Goal: Task Accomplishment & Management: Use online tool/utility

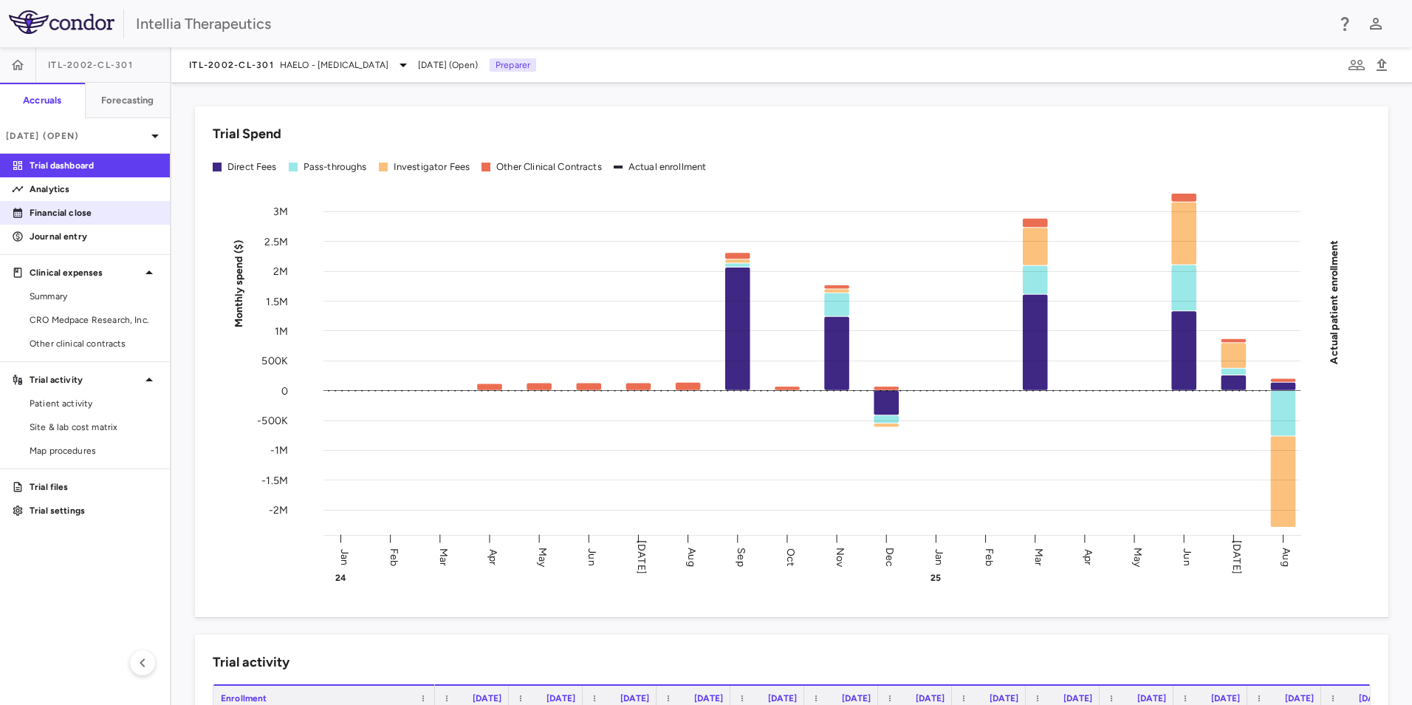
click at [74, 213] on p "Financial close" at bounding box center [94, 212] width 129 height 13
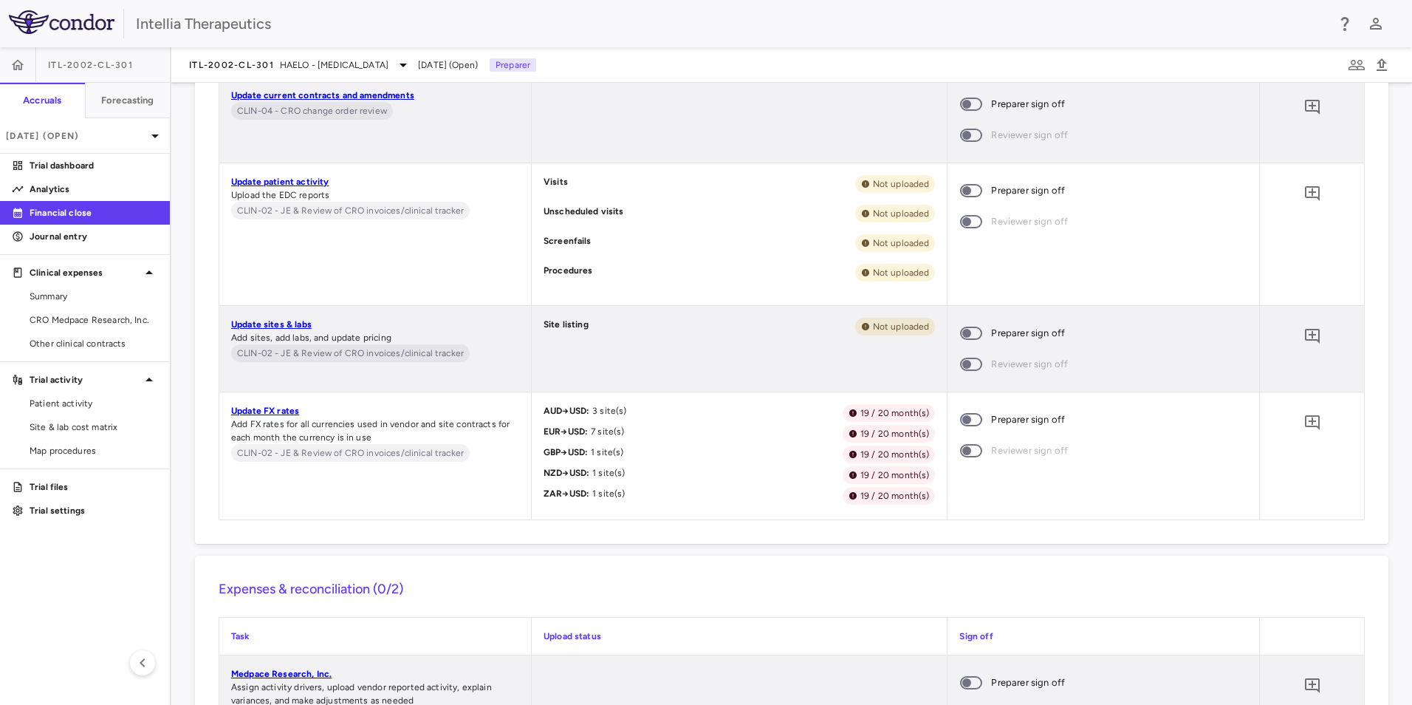
scroll to position [762, 0]
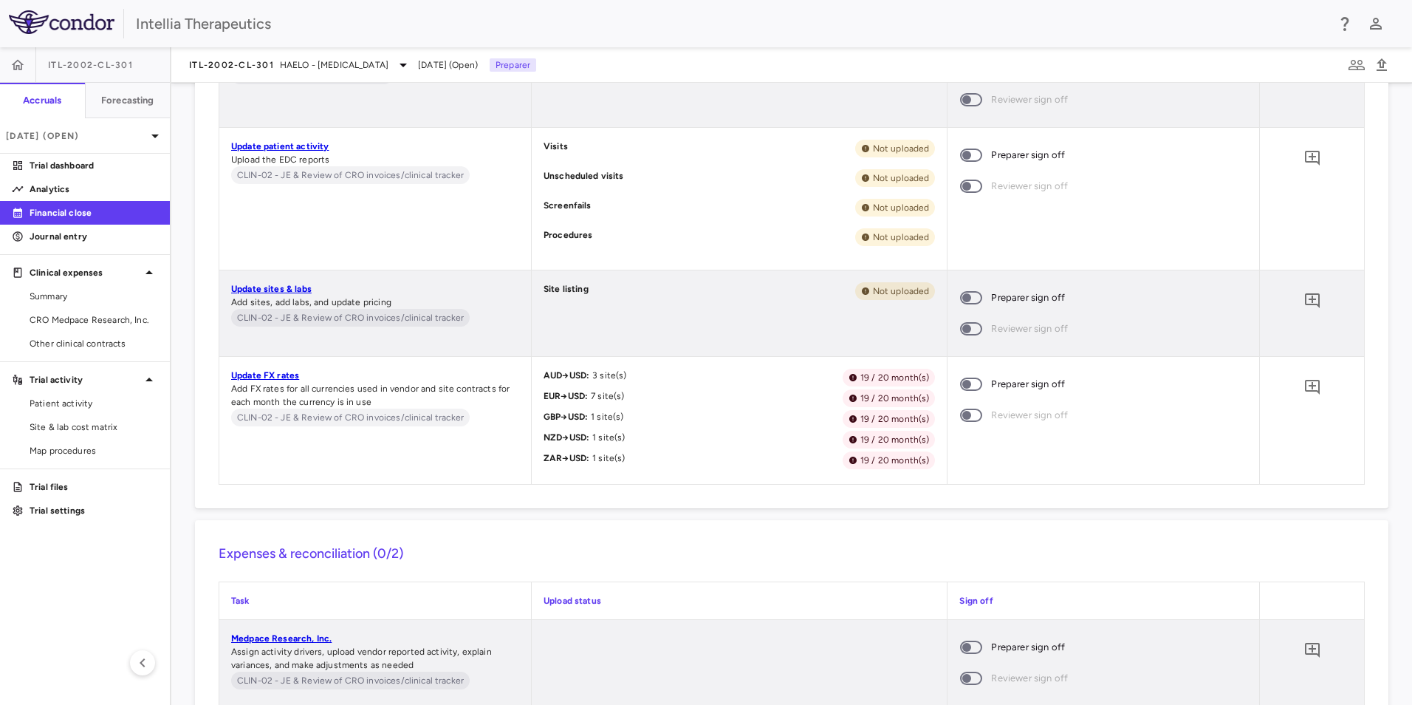
click at [247, 375] on link "Update FX rates" at bounding box center [265, 375] width 68 height 10
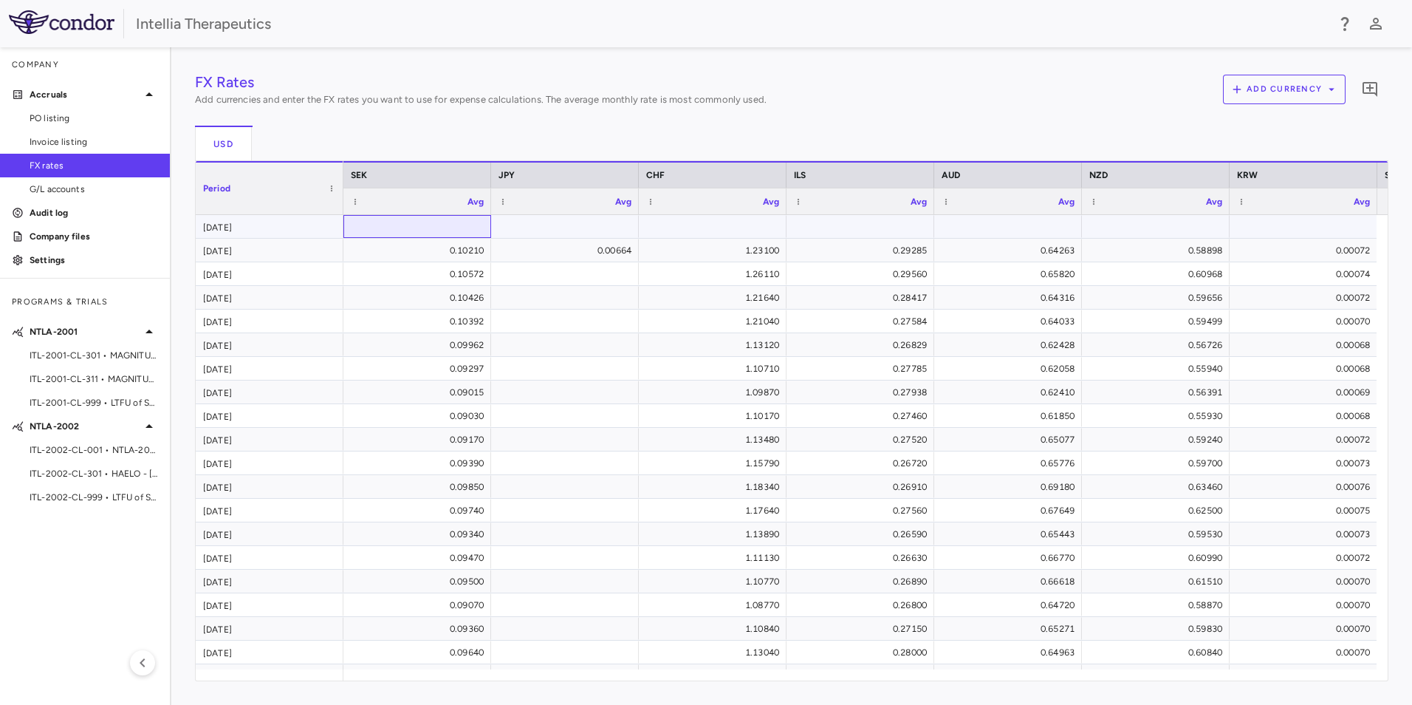
click at [476, 219] on div at bounding box center [417, 226] width 133 height 21
type input "******"
click at [607, 230] on div "FX Rates Add currencies and enter the FX rates you want to use for expense calc…" at bounding box center [792, 376] width 1194 height 610
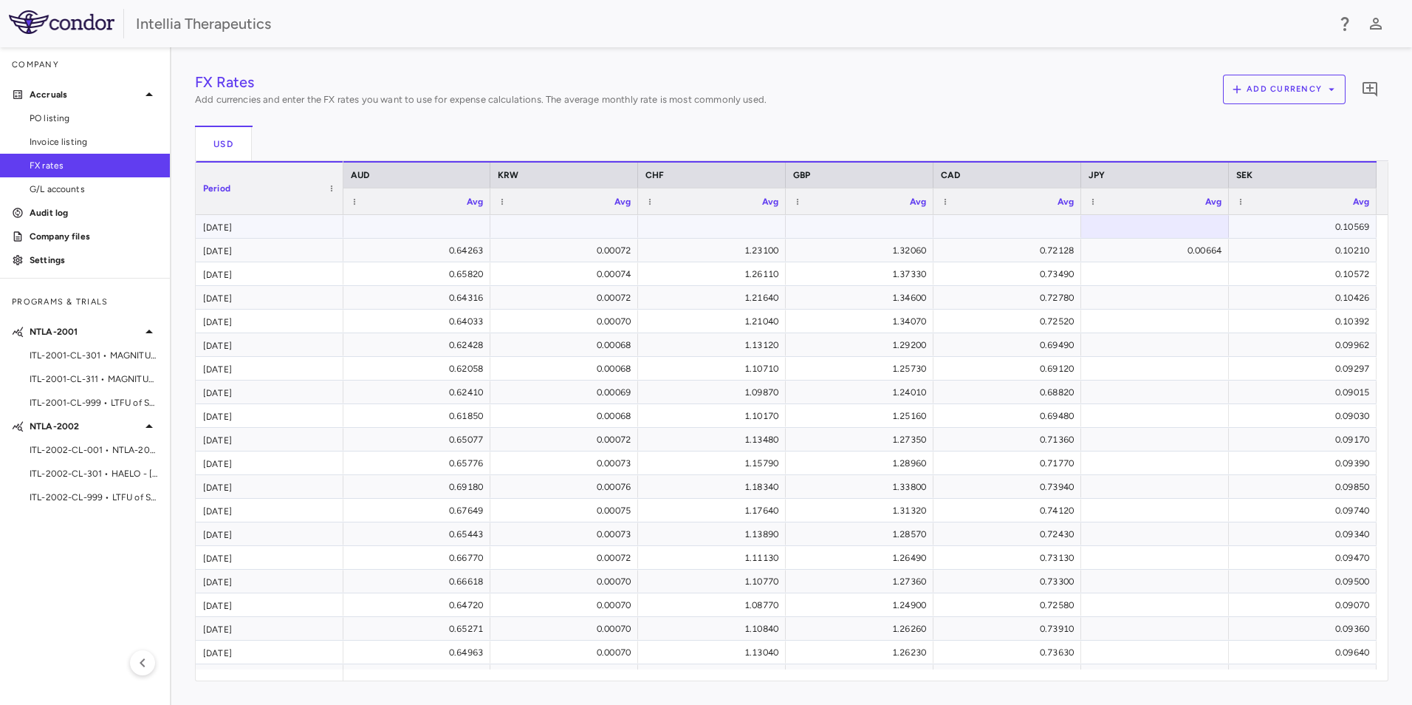
click at [1186, 230] on div at bounding box center [1155, 226] width 133 height 21
type input "*****"
click at [1103, 105] on div "FX Rates Add currencies and enter the FX rates you want to use for expense calc…" at bounding box center [792, 92] width 1194 height 43
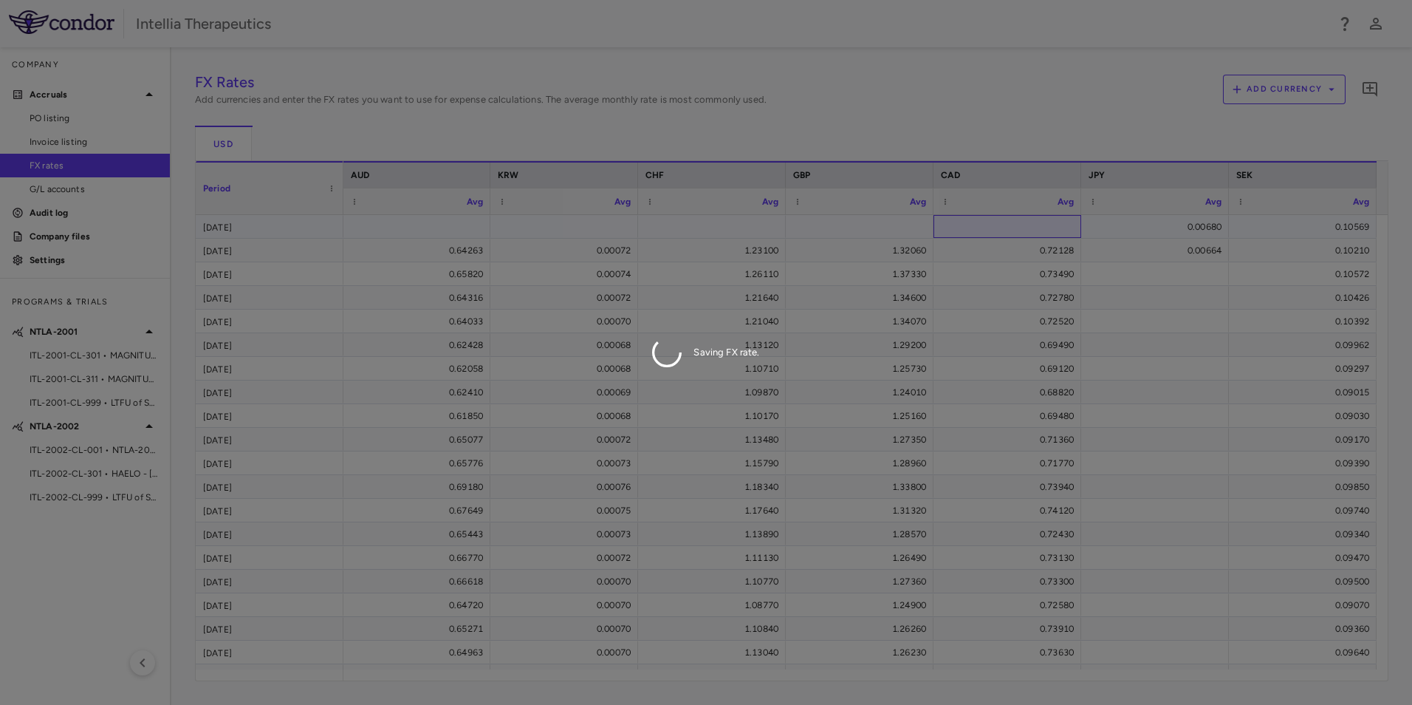
click at [1044, 233] on div "FX Rates Add currencies and enter the FX rates you want to use for expense calc…" at bounding box center [792, 376] width 1194 height 610
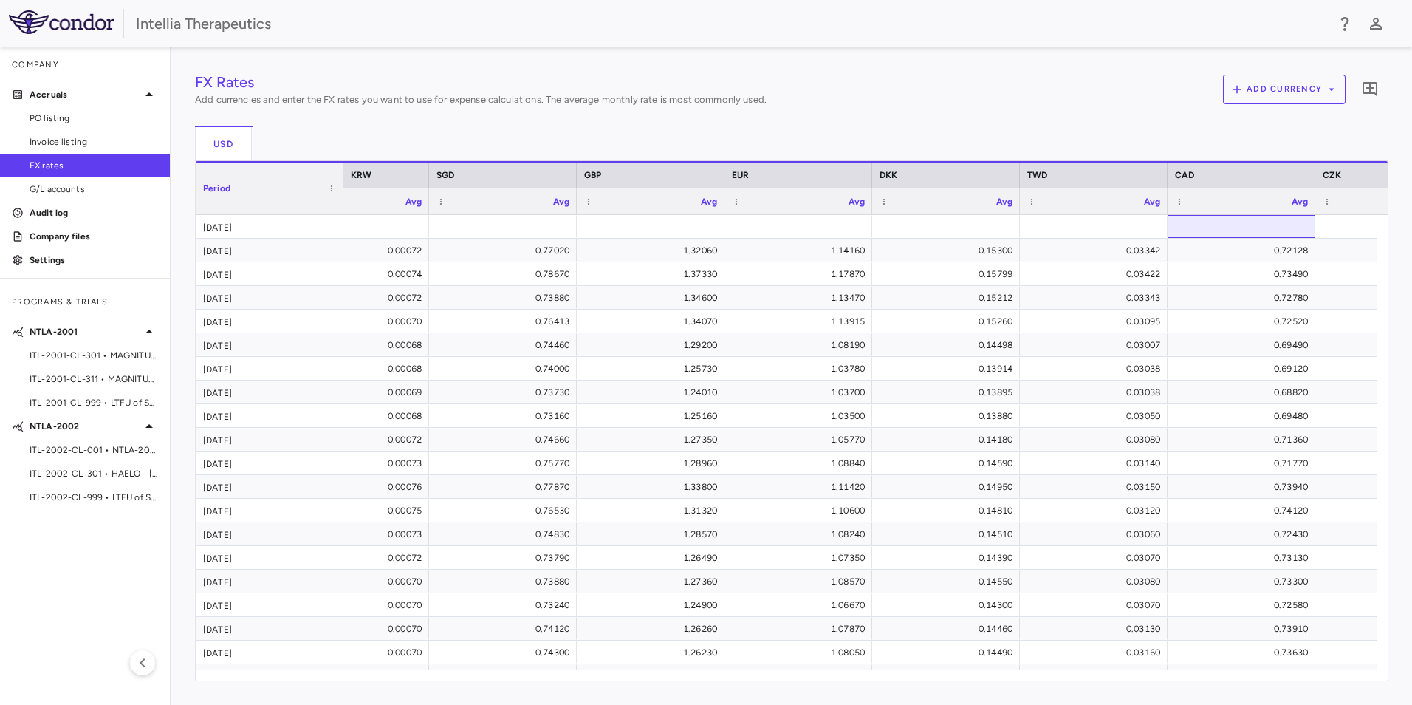
scroll to position [0, 101]
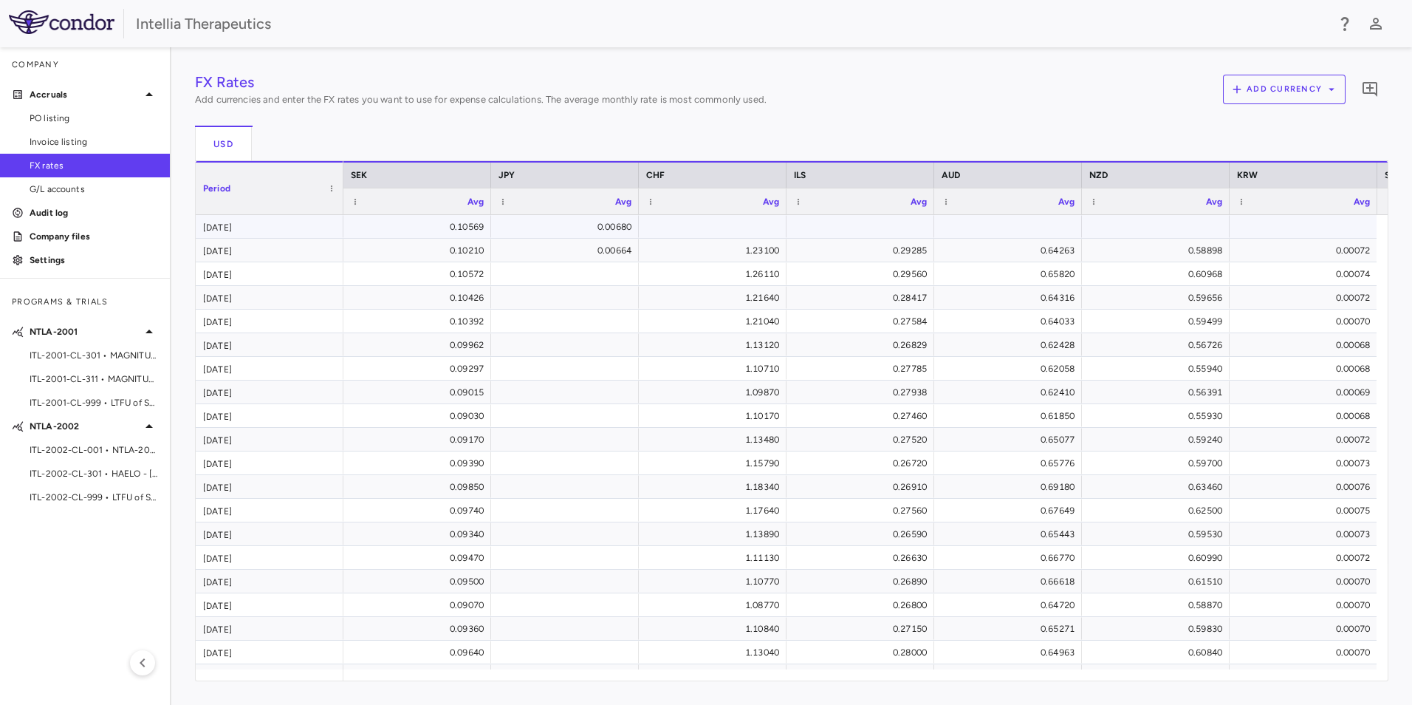
click at [703, 216] on div at bounding box center [712, 226] width 133 height 21
type input "******"
click at [843, 222] on div "FX Rates Add currencies and enter the FX rates you want to use for expense calc…" at bounding box center [792, 376] width 1194 height 610
click at [455, 226] on div at bounding box center [417, 226] width 133 height 21
type input "*****"
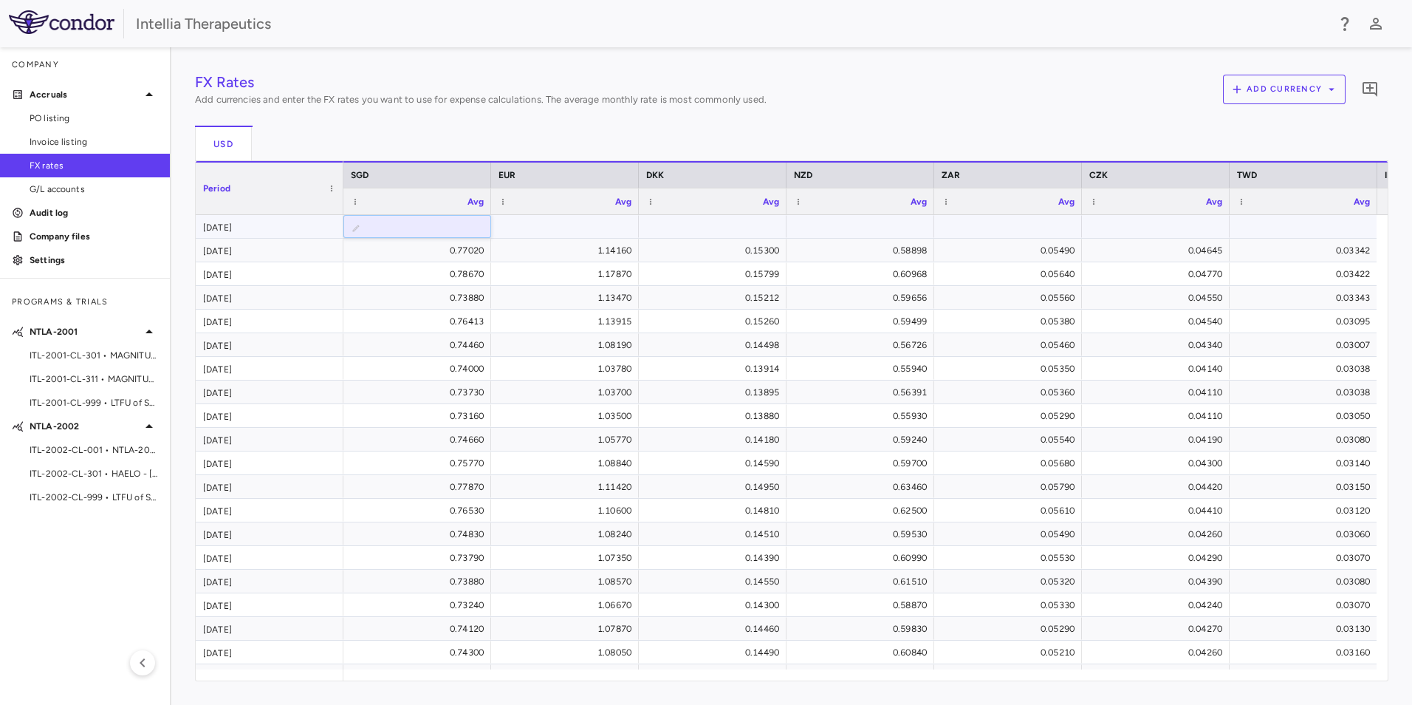
click at [504, 230] on div "FX Rates Add currencies and enter the FX rates you want to use for expense calc…" at bounding box center [792, 376] width 1194 height 610
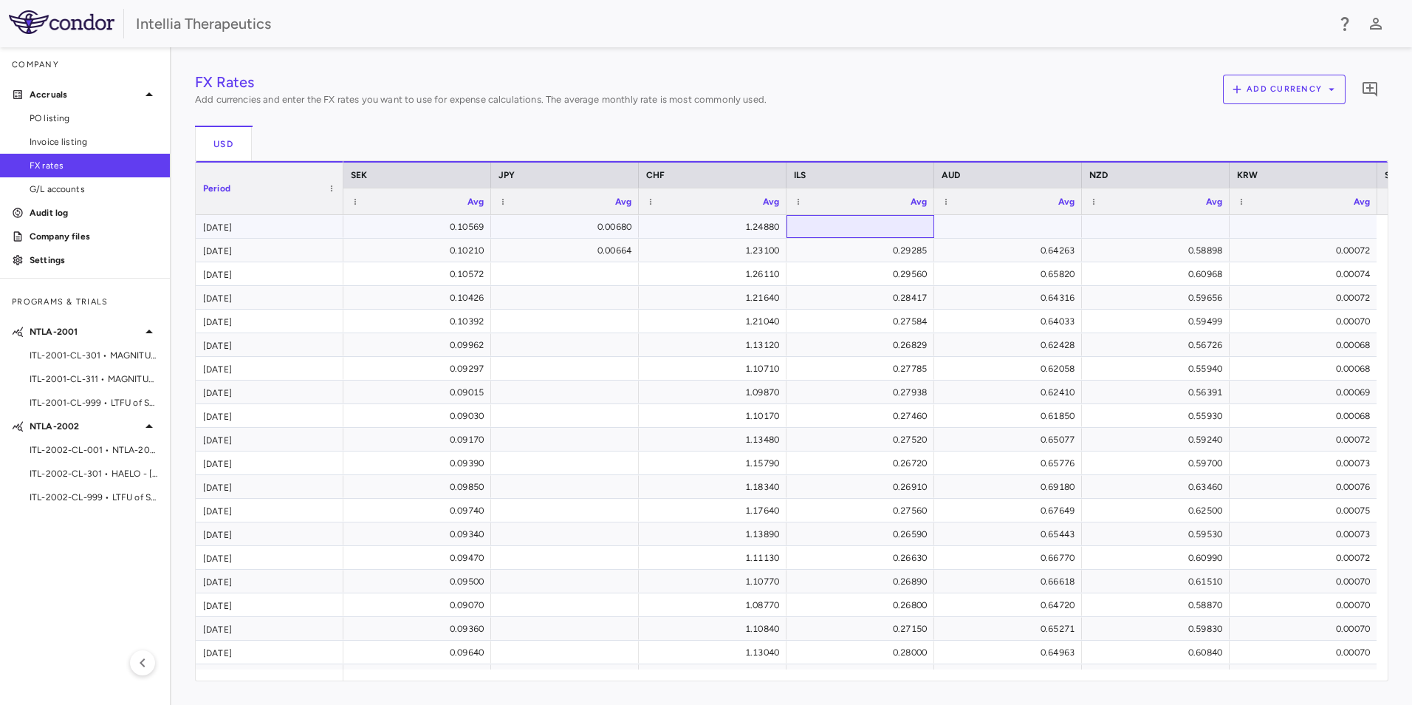
click at [897, 225] on div at bounding box center [860, 226] width 133 height 21
type input "******"
click at [976, 231] on div "FX Rates Add currencies and enter the FX rates you want to use for expense calc…" at bounding box center [792, 376] width 1194 height 610
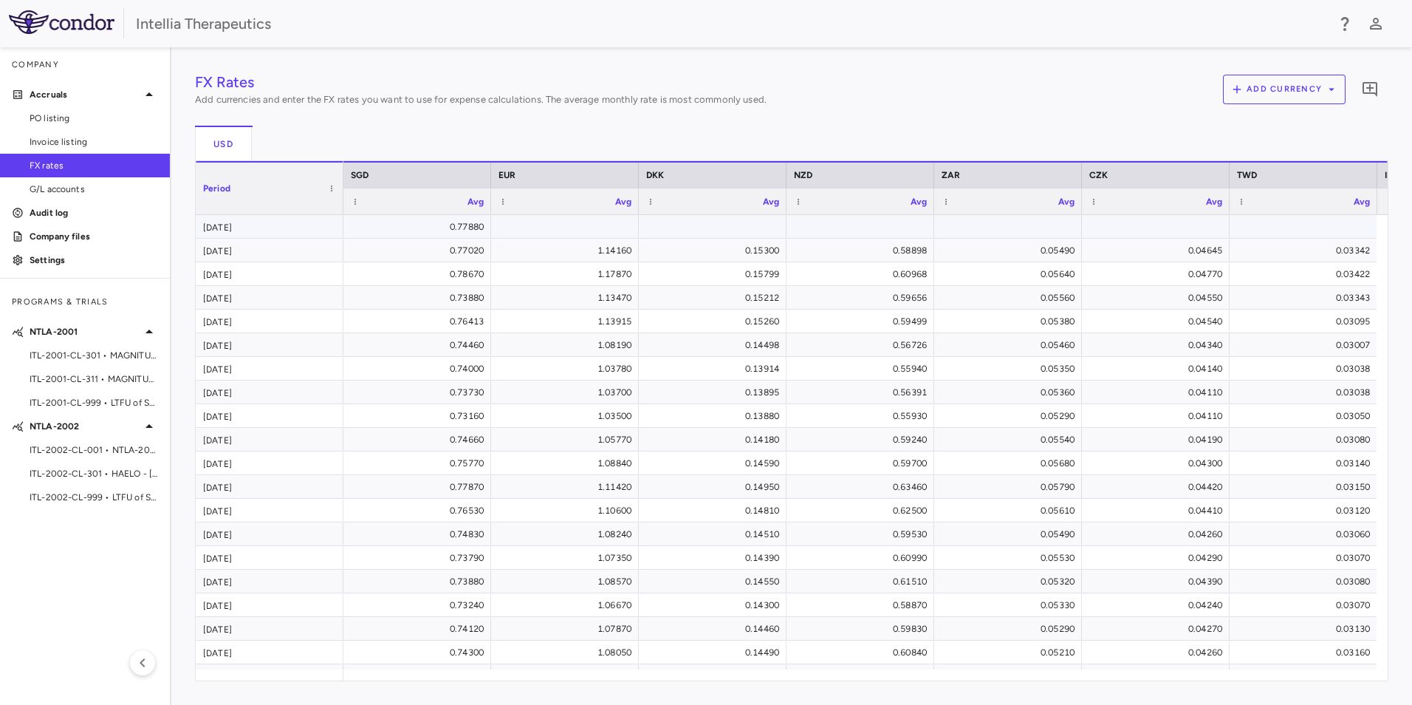
click at [593, 223] on div at bounding box center [565, 226] width 133 height 21
type input "*****"
click at [683, 236] on div "FX Rates Add currencies and enter the FX rates you want to use for expense calc…" at bounding box center [792, 376] width 1194 height 610
click at [1040, 229] on div at bounding box center [1008, 226] width 133 height 21
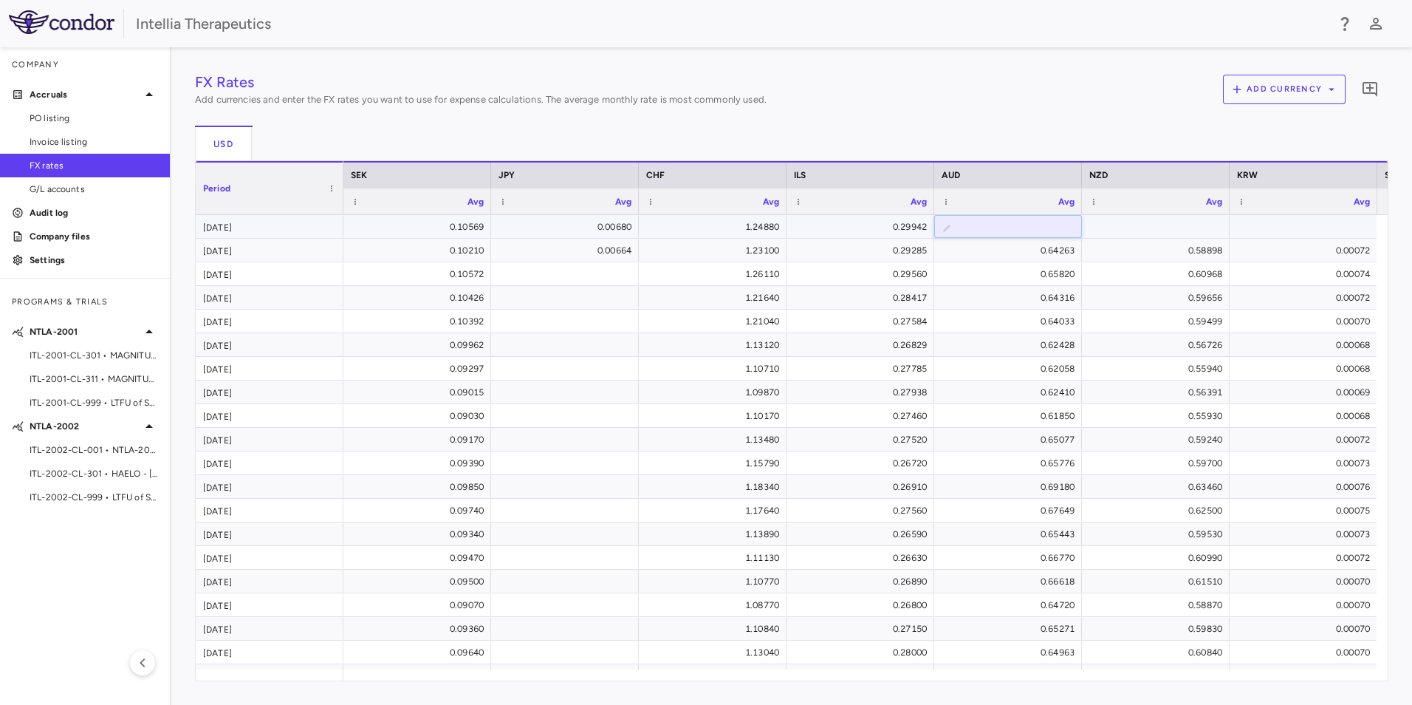
type input "*****"
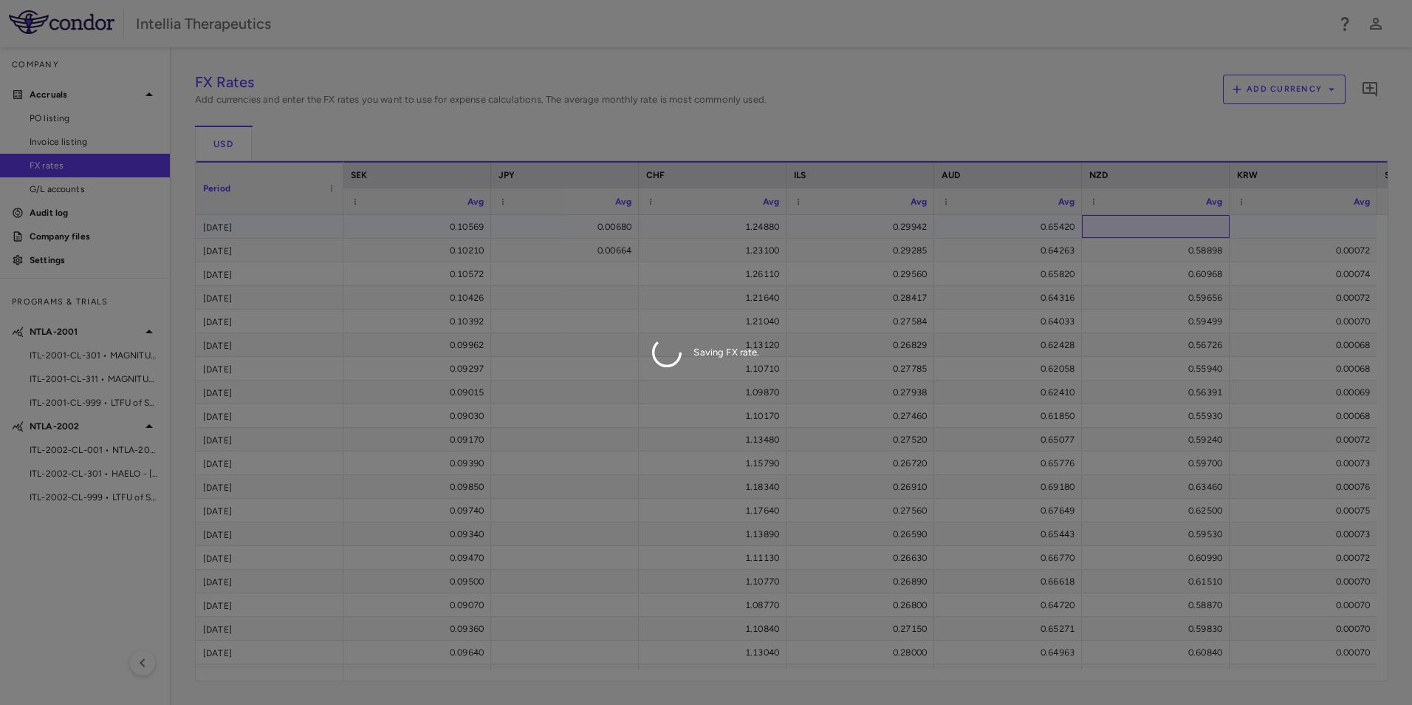
click at [1112, 220] on div "FX Rates Add currencies and enter the FX rates you want to use for expense calc…" at bounding box center [792, 376] width 1194 height 610
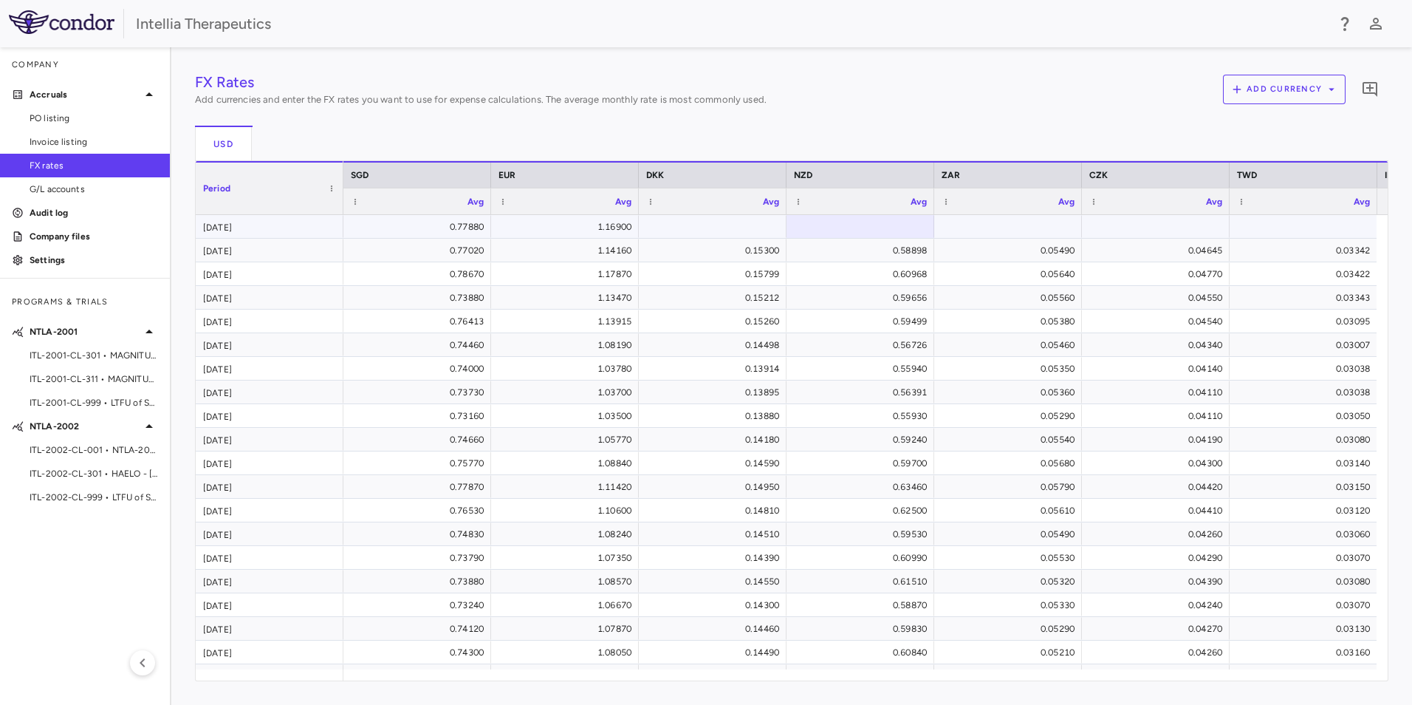
click at [705, 228] on div at bounding box center [712, 226] width 133 height 21
type input "******"
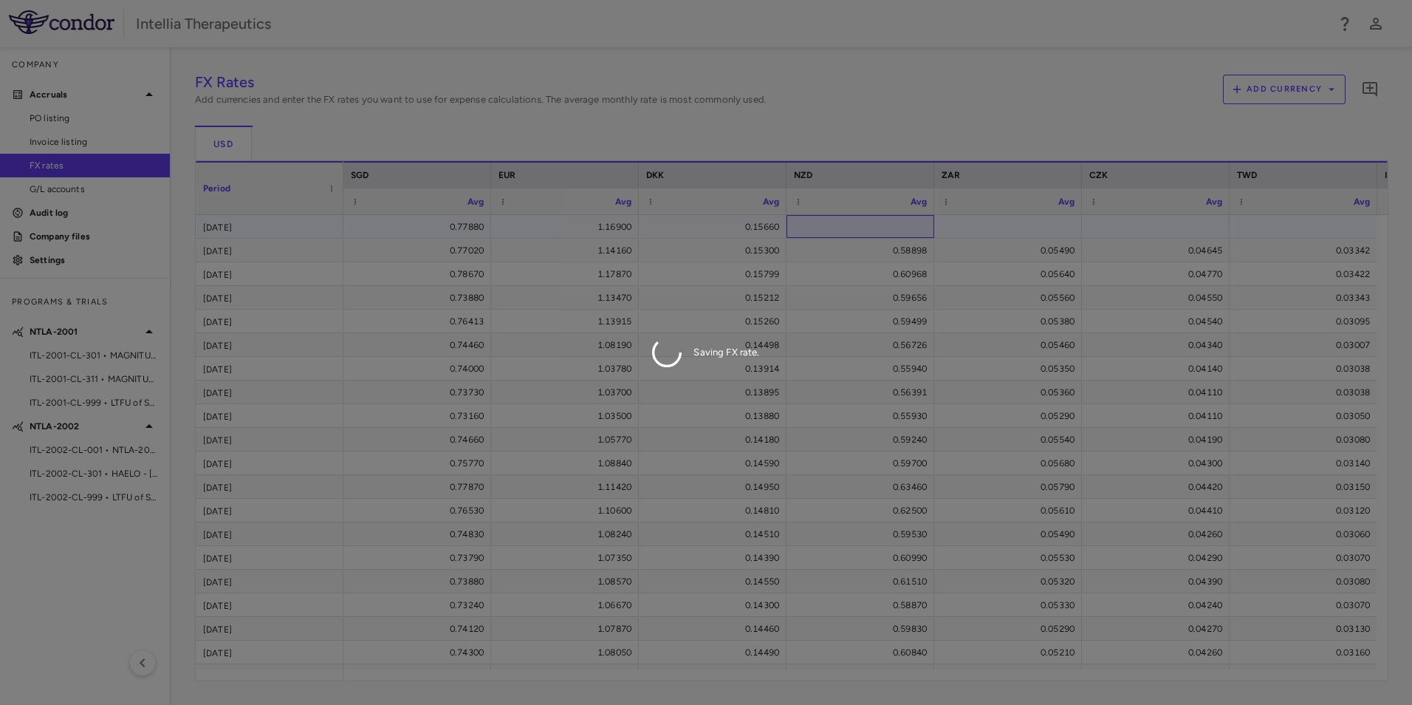
click at [857, 230] on div "FX Rates Add currencies and enter the FX rates you want to use for expense calc…" at bounding box center [792, 376] width 1194 height 610
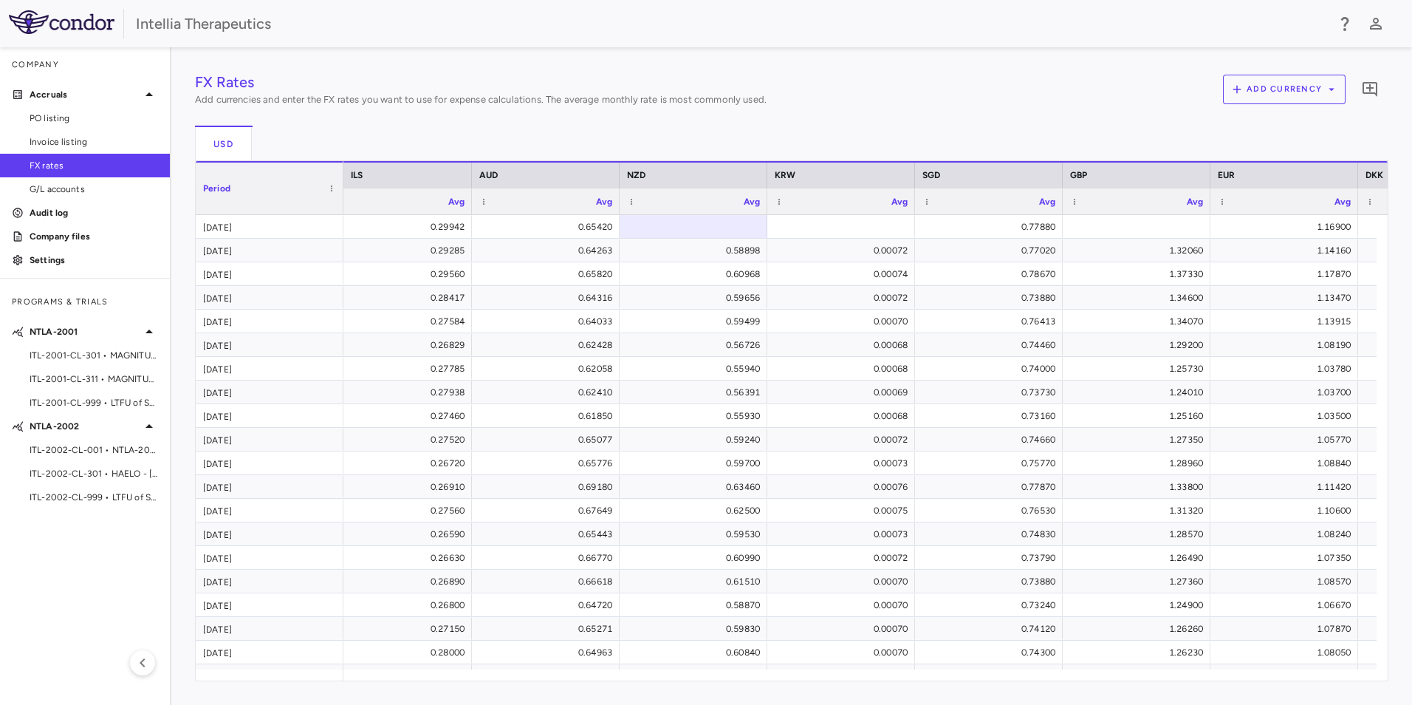
scroll to position [0, 467]
click at [732, 225] on div at bounding box center [689, 226] width 133 height 21
type input "*****"
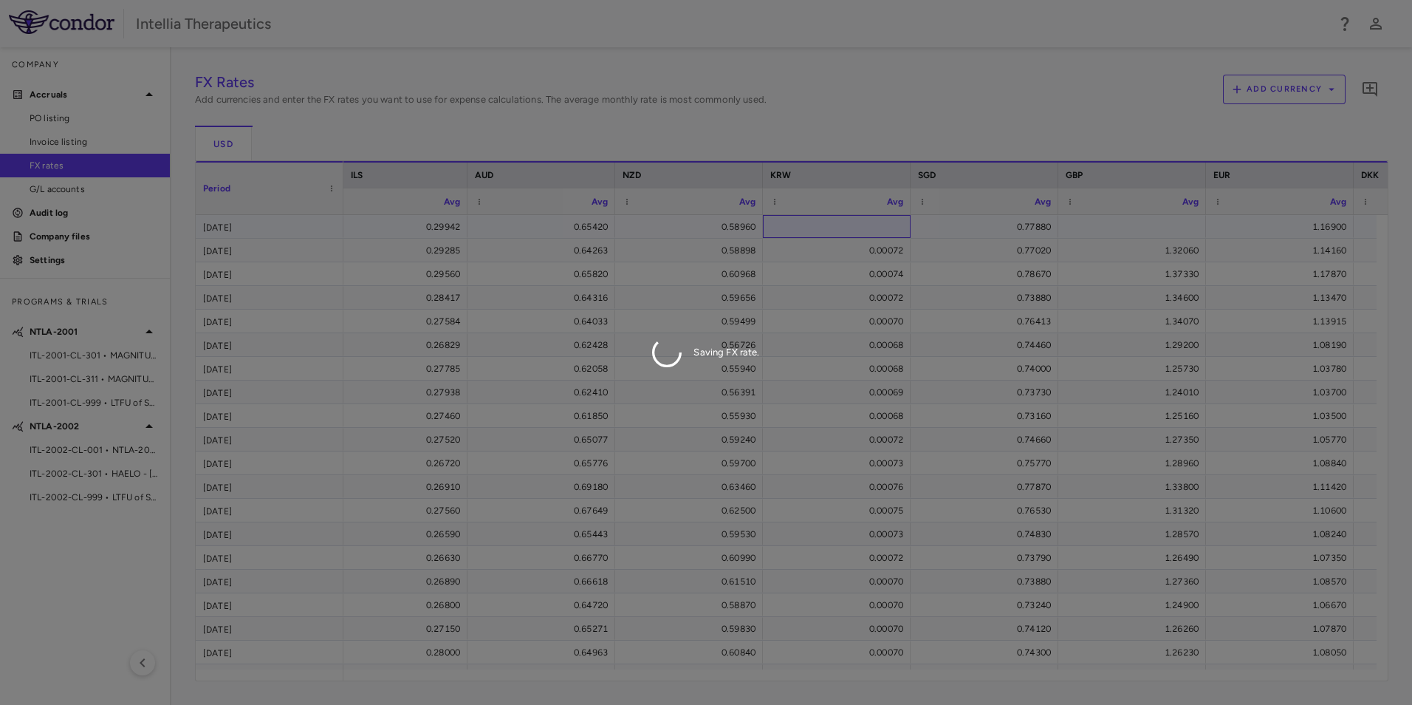
click at [798, 218] on div "FX Rates Add currencies and enter the FX rates you want to use for expense calc…" at bounding box center [792, 376] width 1194 height 610
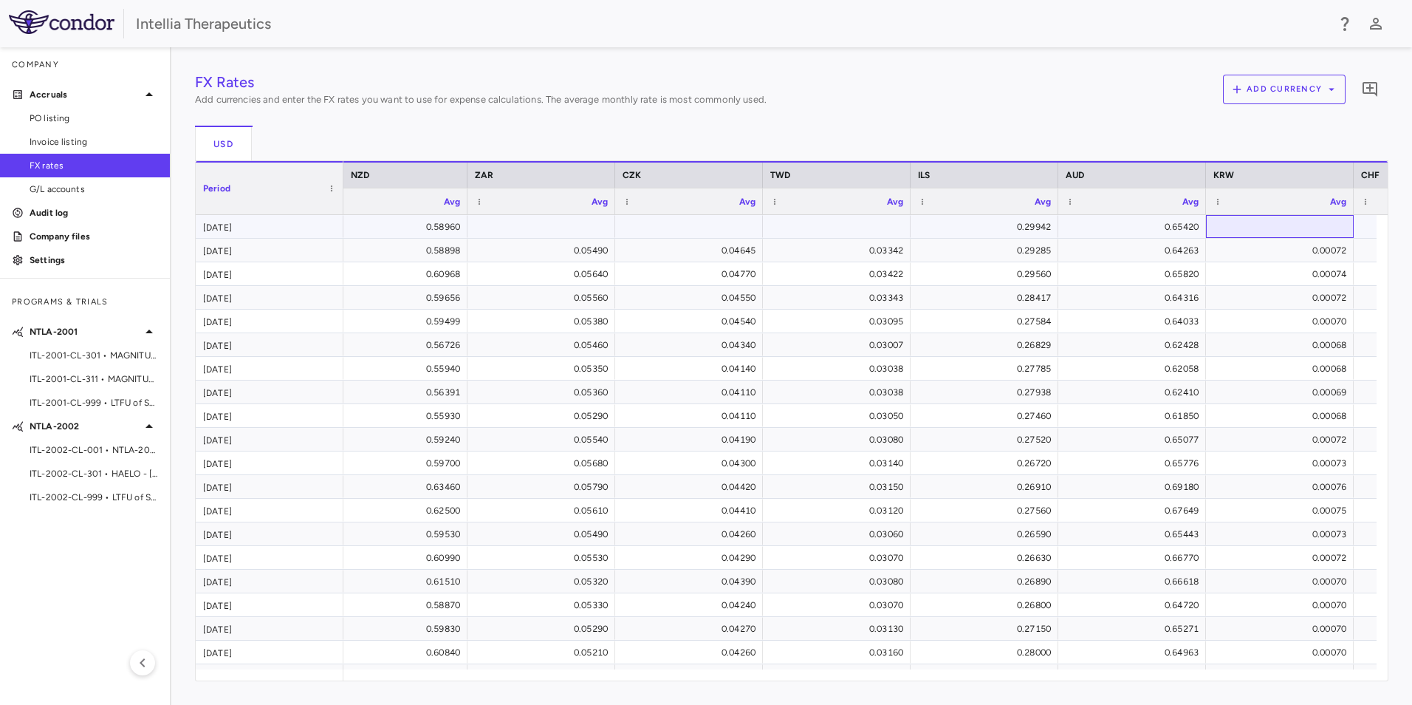
click at [1225, 226] on div at bounding box center [1280, 226] width 133 height 21
type input "*********"
click at [1157, 124] on div "FX Rates Add currencies and enter the FX rates you want to use for expense calc…" at bounding box center [792, 376] width 1194 height 610
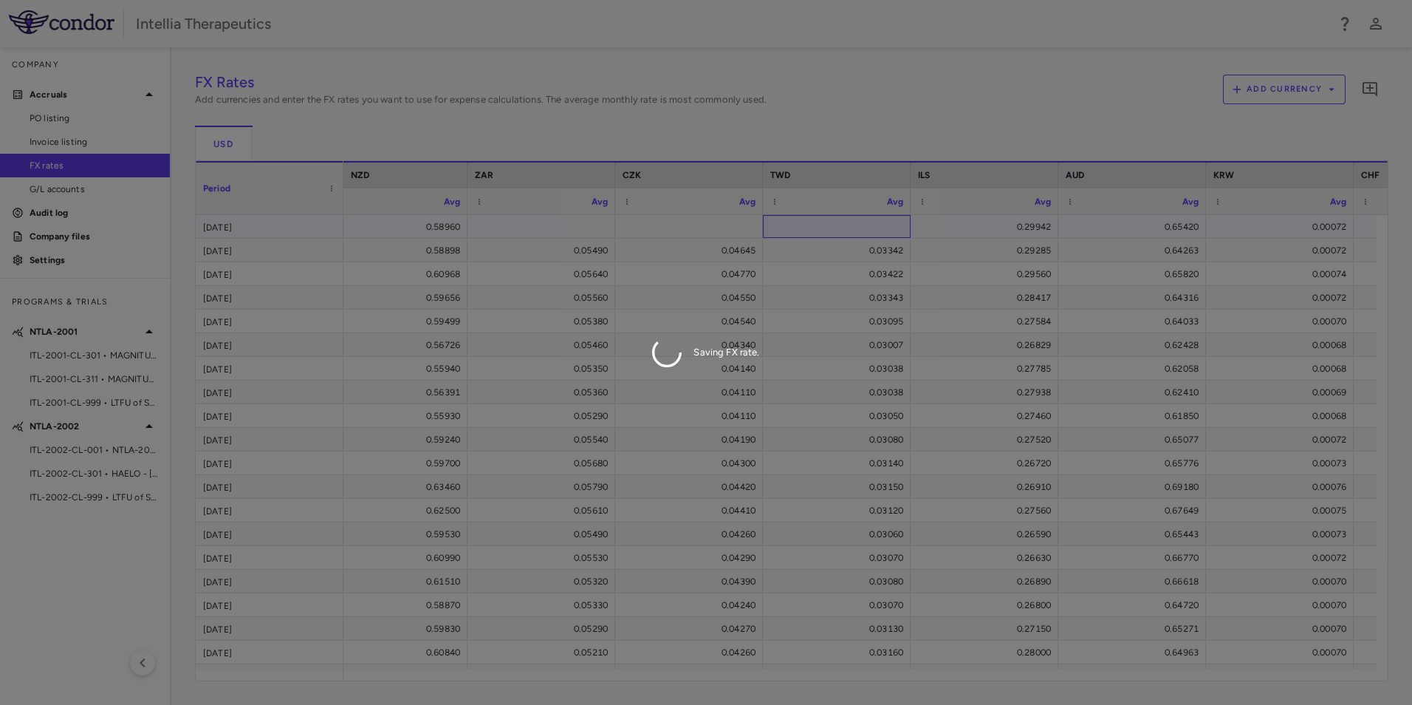
click at [879, 228] on div "FX Rates Add currencies and enter the FX rates you want to use for expense calc…" at bounding box center [792, 376] width 1194 height 610
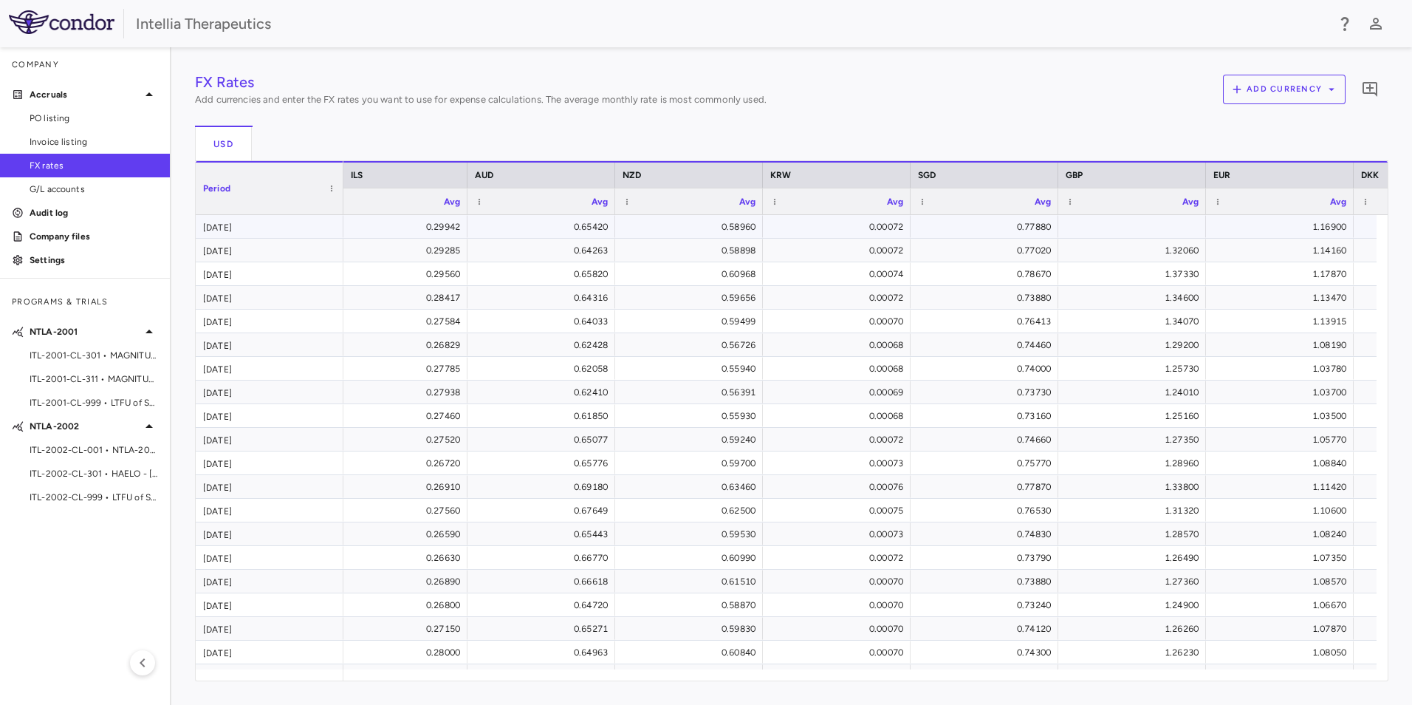
click at [1163, 228] on div at bounding box center [1132, 226] width 133 height 21
type input "******"
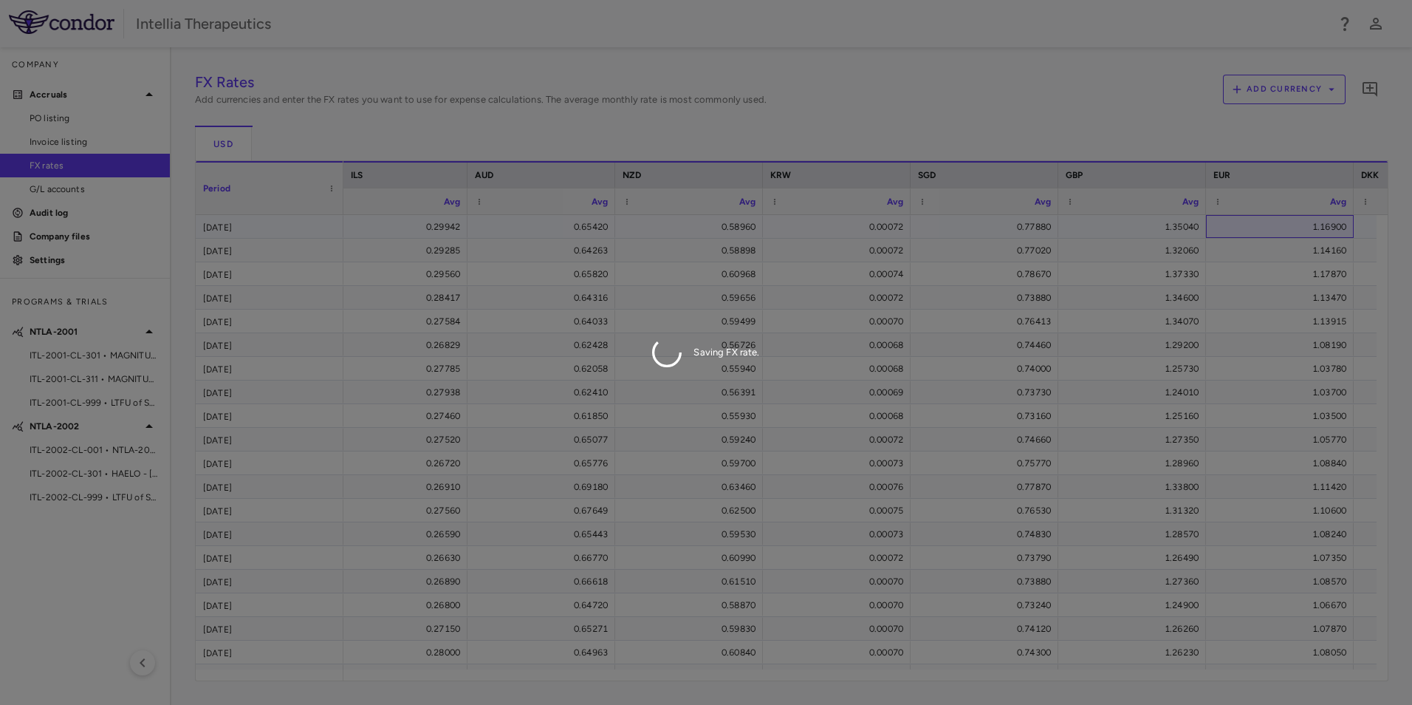
click at [1246, 220] on div "FX Rates Add currencies and enter the FX rates you want to use for expense calc…" at bounding box center [792, 376] width 1194 height 610
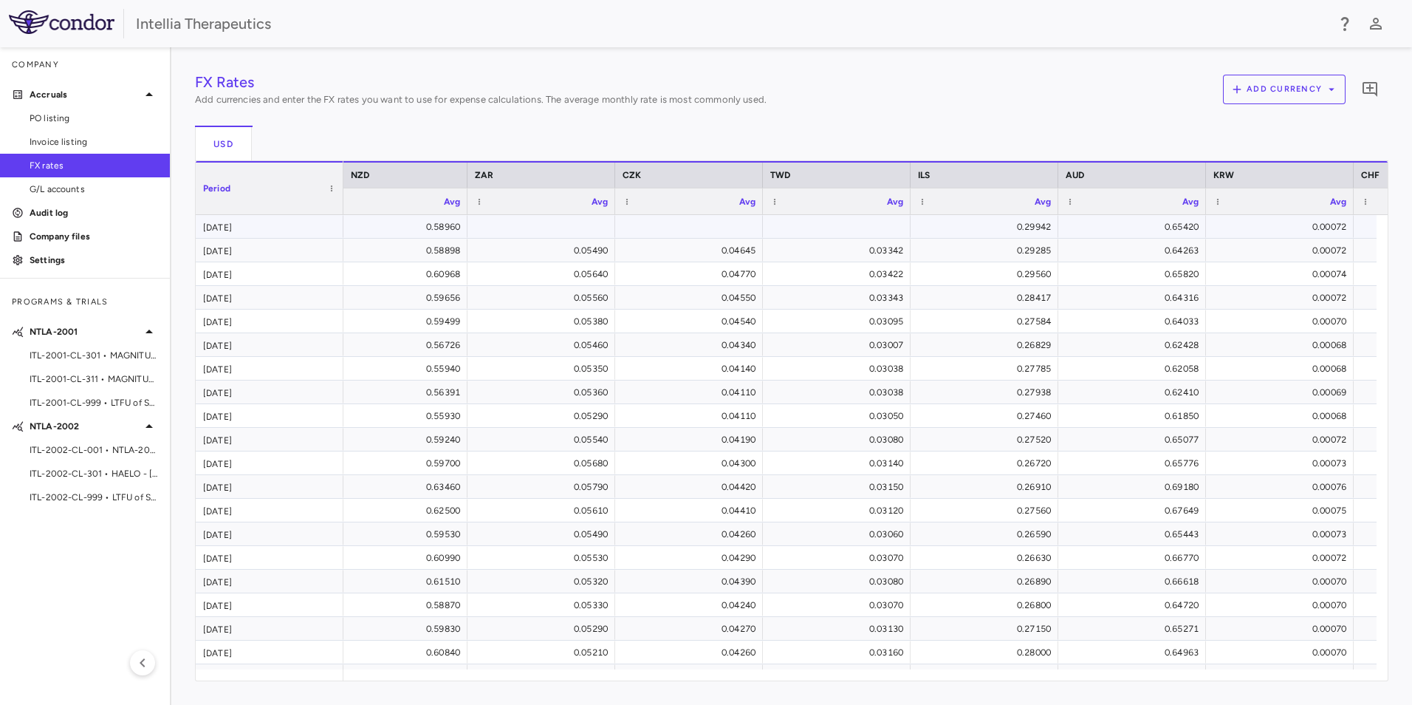
click at [582, 223] on div at bounding box center [541, 226] width 133 height 21
type input "*****"
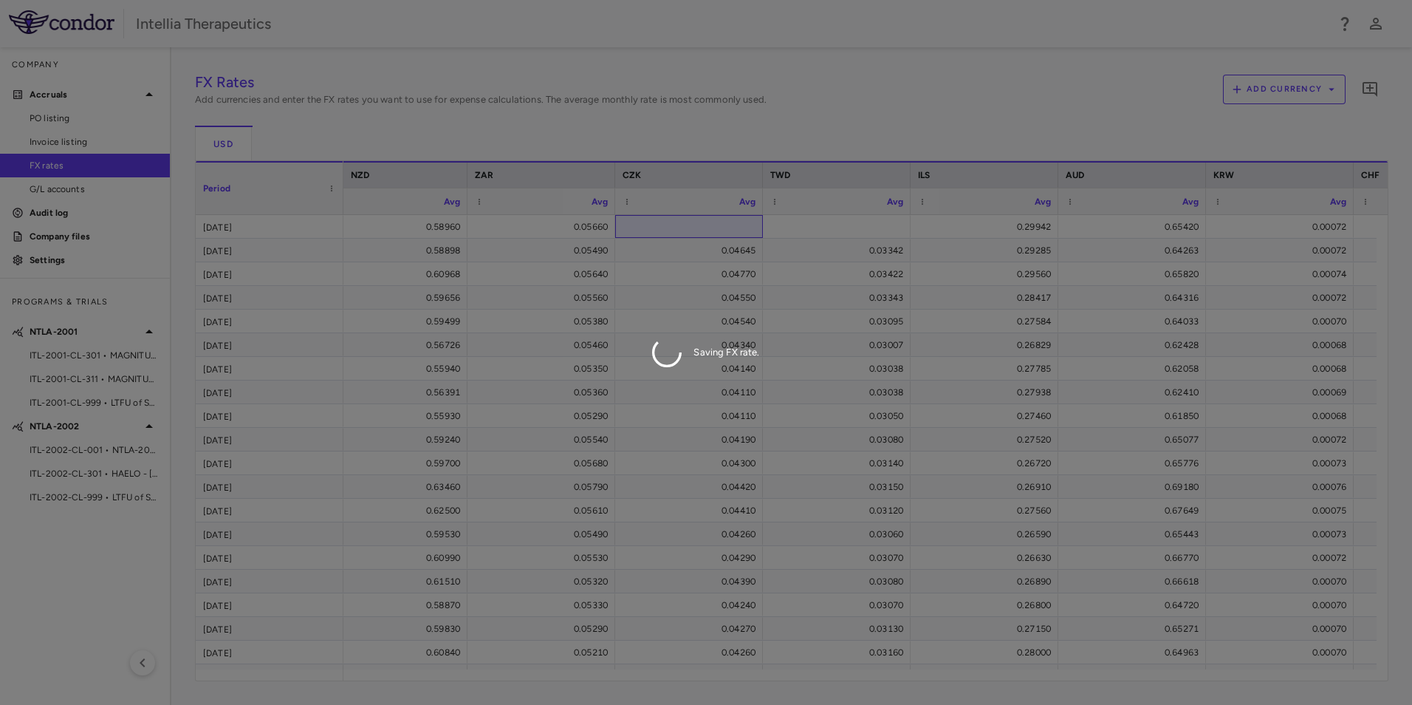
click at [641, 225] on div "FX Rates Add currencies and enter the FX rates you want to use for expense calc…" at bounding box center [792, 376] width 1194 height 610
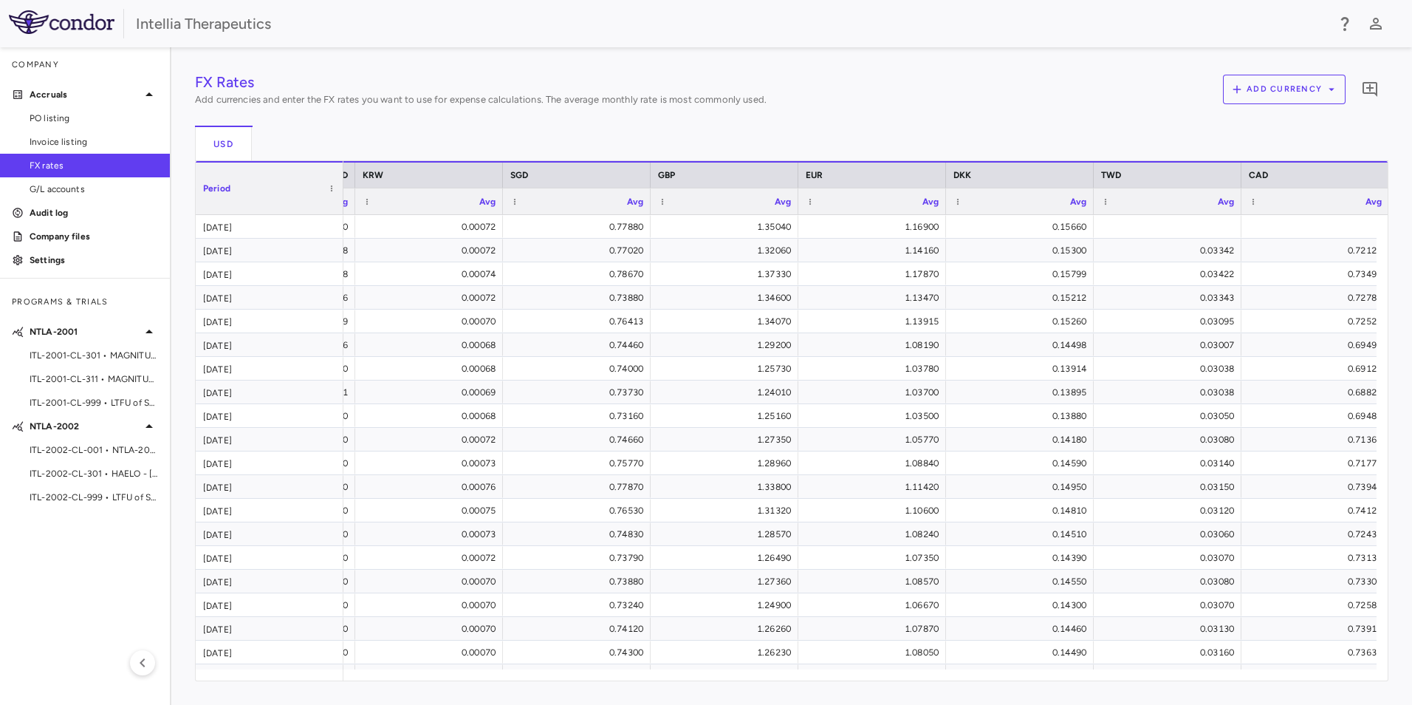
scroll to position [0, 892]
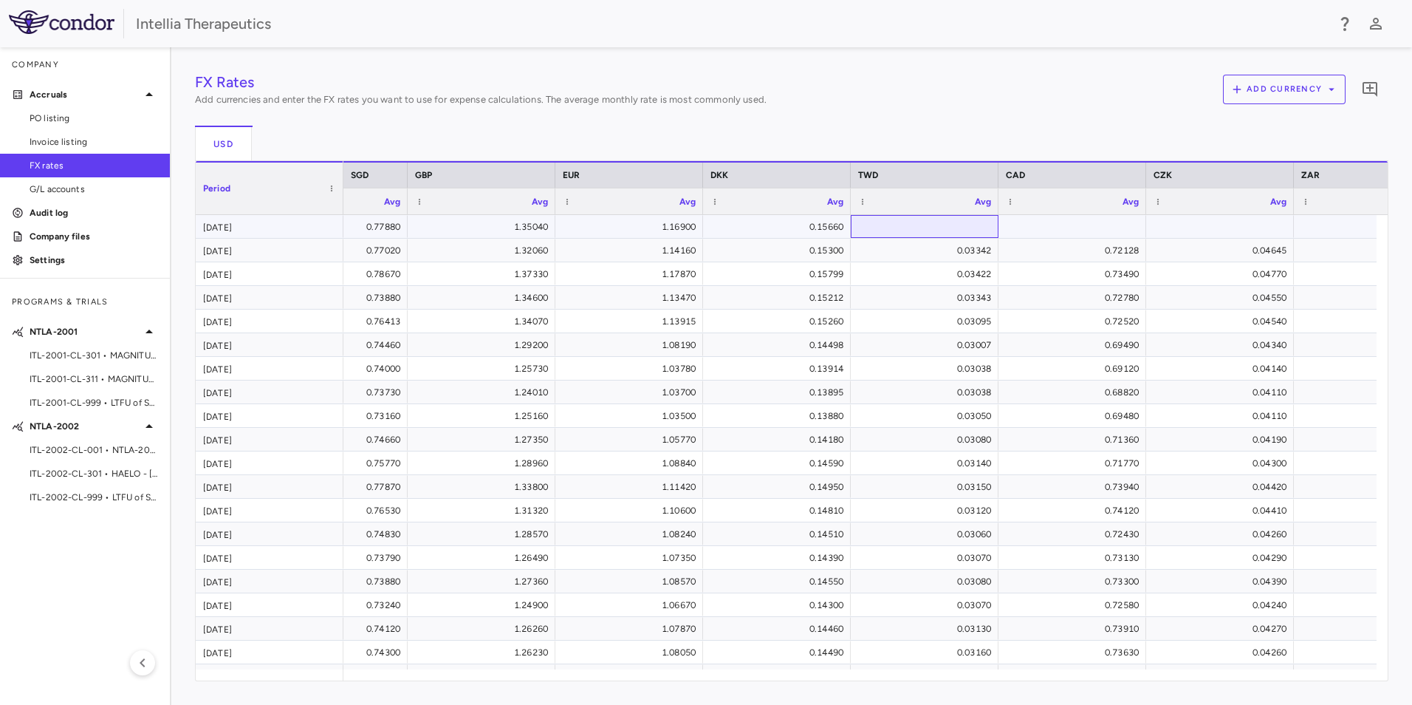
click at [937, 230] on div at bounding box center [924, 226] width 133 height 21
type input "*******"
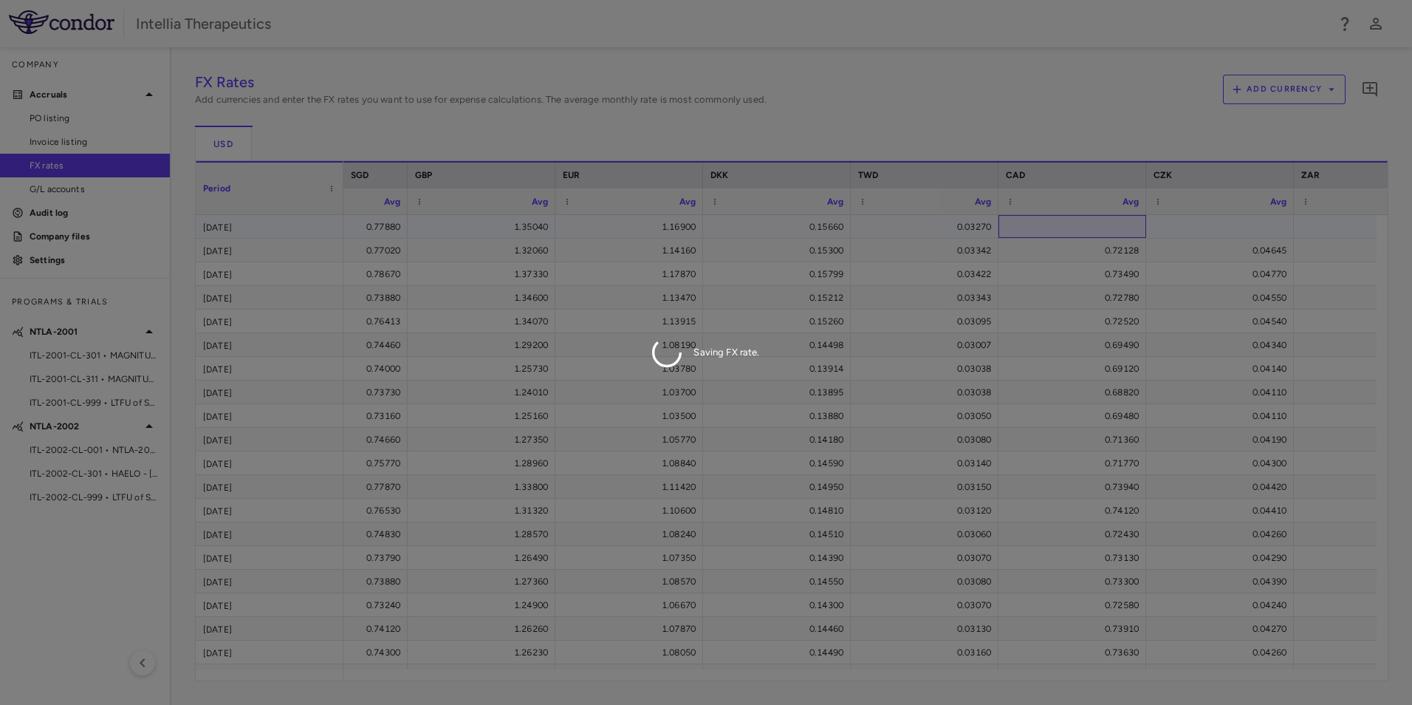
click at [1067, 227] on div "FX Rates Add currencies and enter the FX rates you want to use for expense calc…" at bounding box center [792, 376] width 1194 height 610
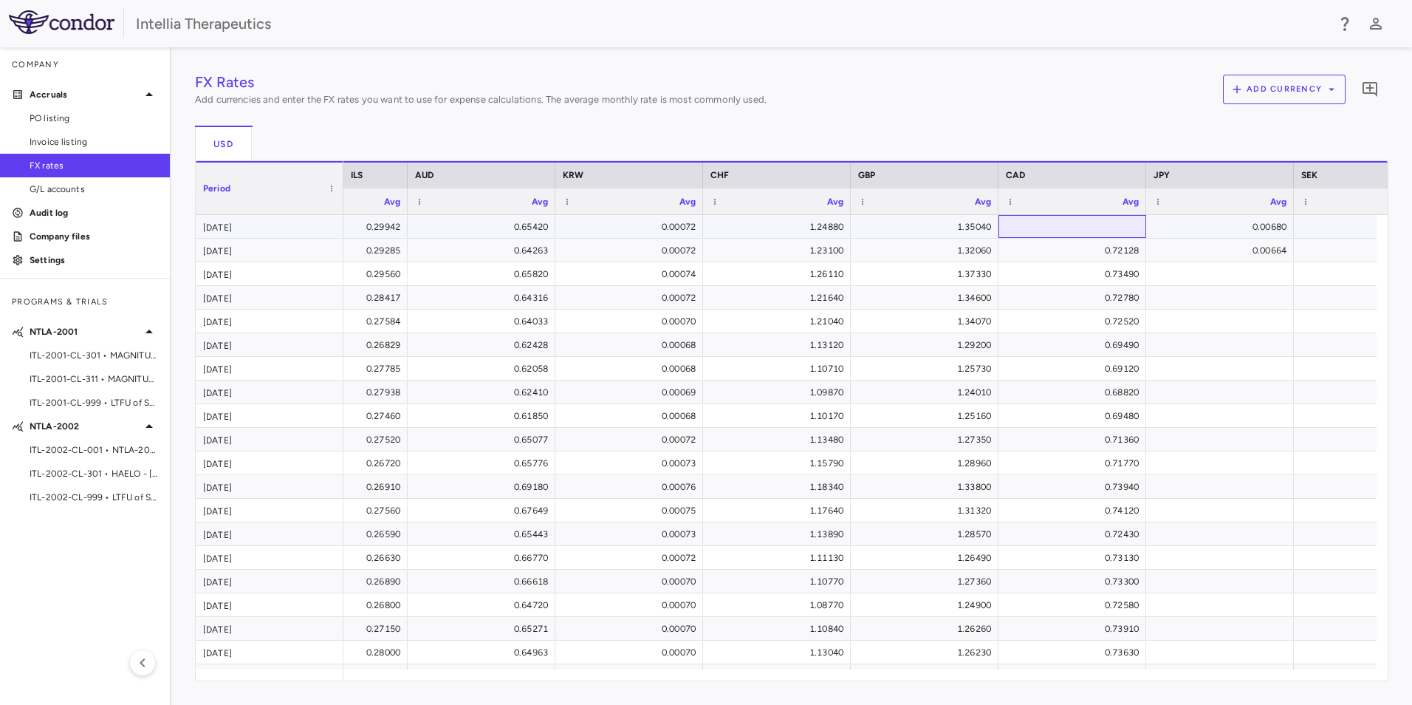
click at [1084, 221] on div at bounding box center [1072, 226] width 133 height 21
type input "******"
click at [1191, 278] on div "FX Rates Add currencies and enter the FX rates you want to use for expense calc…" at bounding box center [792, 376] width 1194 height 610
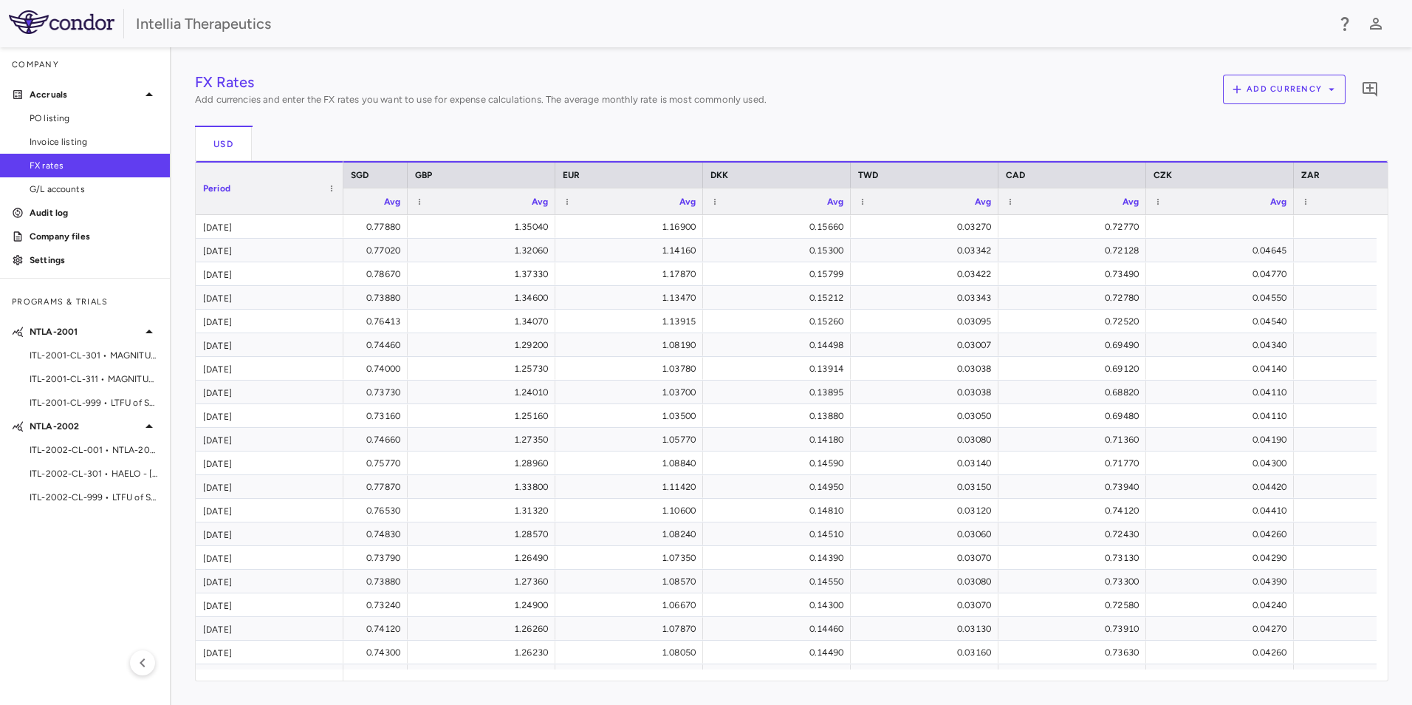
scroll to position [0, 1183]
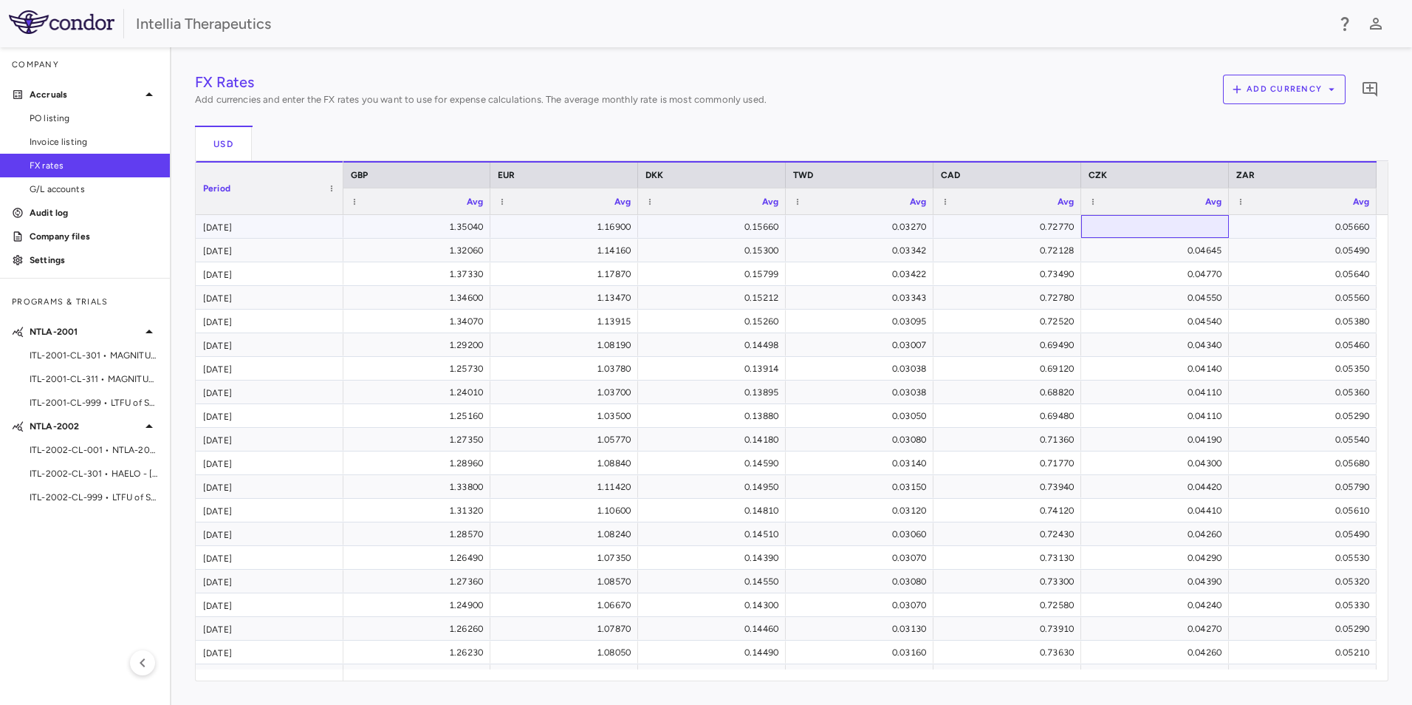
click at [1149, 224] on div at bounding box center [1155, 226] width 133 height 21
type input "*******"
click at [1120, 143] on div "USD" at bounding box center [792, 143] width 1194 height 35
click at [1124, 252] on div "FX Rates Add currencies and enter the FX rates you want to use for expense calc…" at bounding box center [792, 376] width 1194 height 610
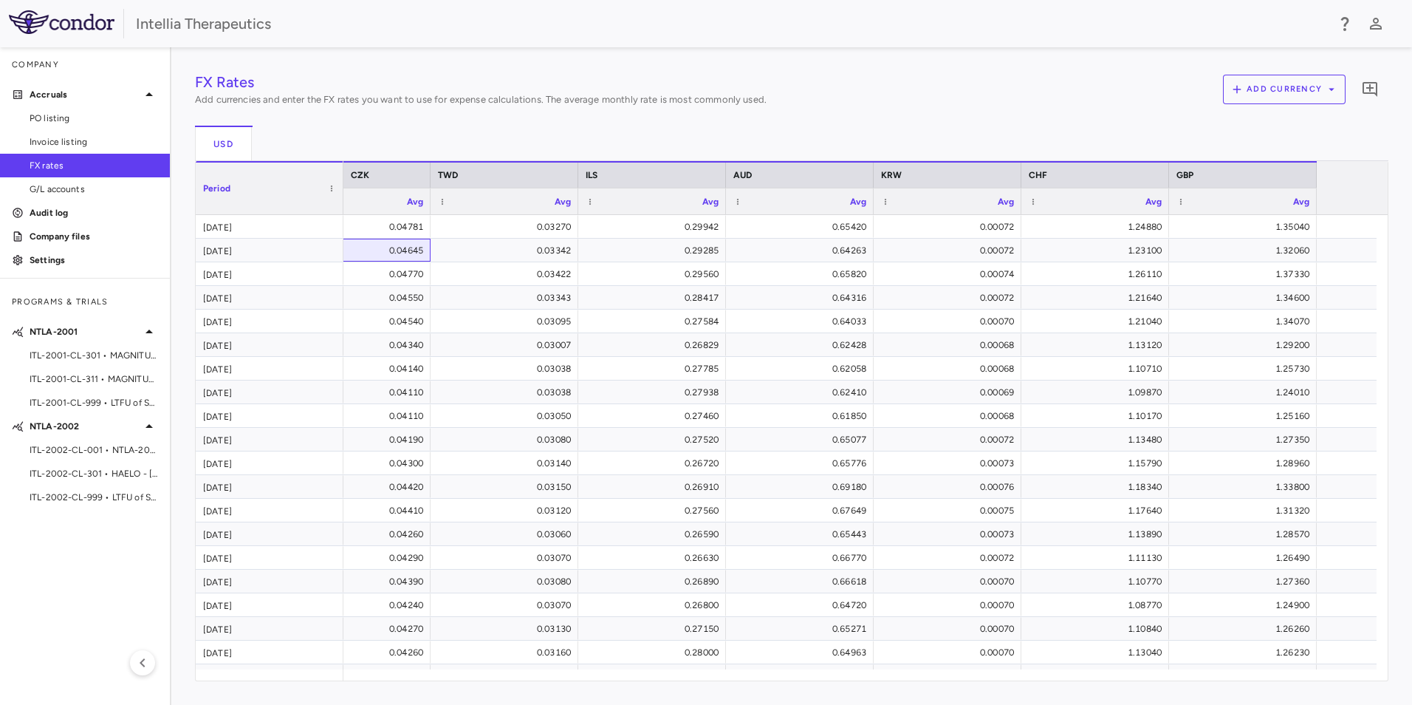
scroll to position [0, 420]
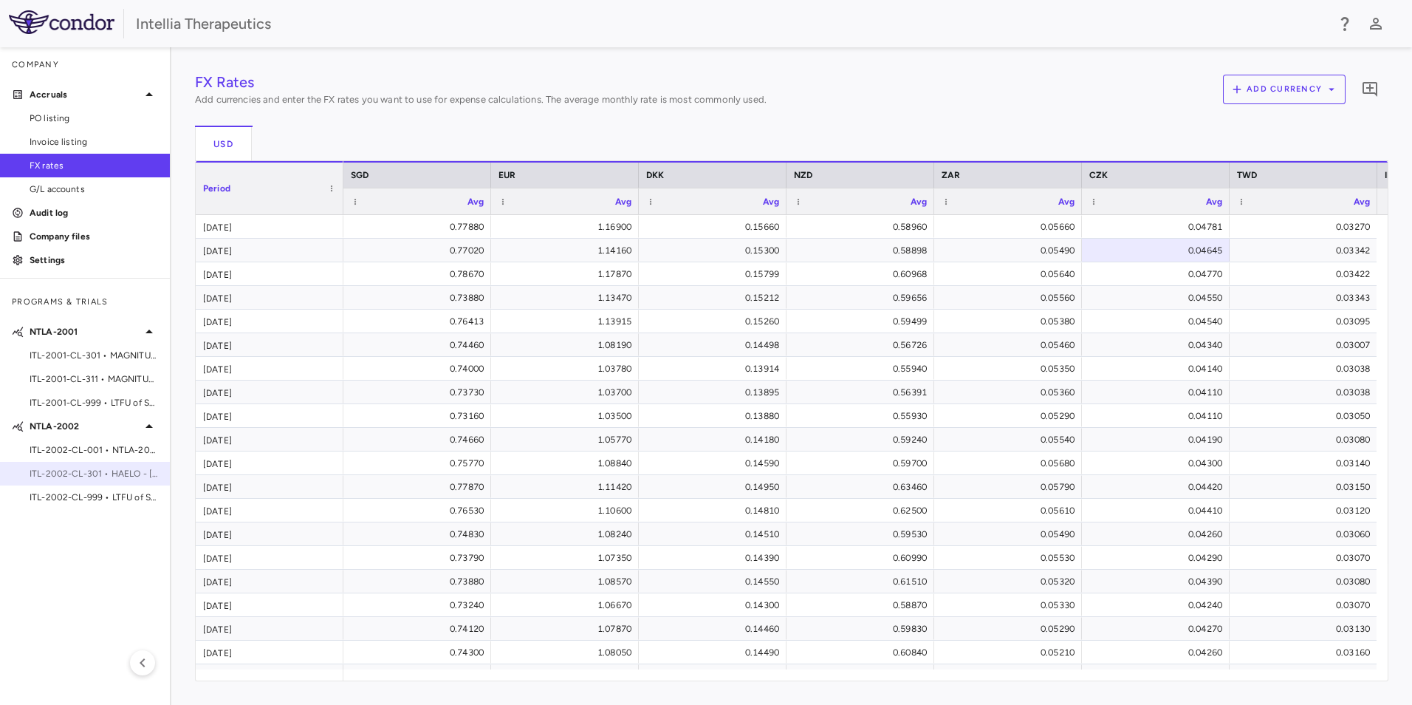
click at [87, 473] on span "ITL-2002-CL-301 • HAELO - [MEDICAL_DATA]" at bounding box center [94, 473] width 129 height 13
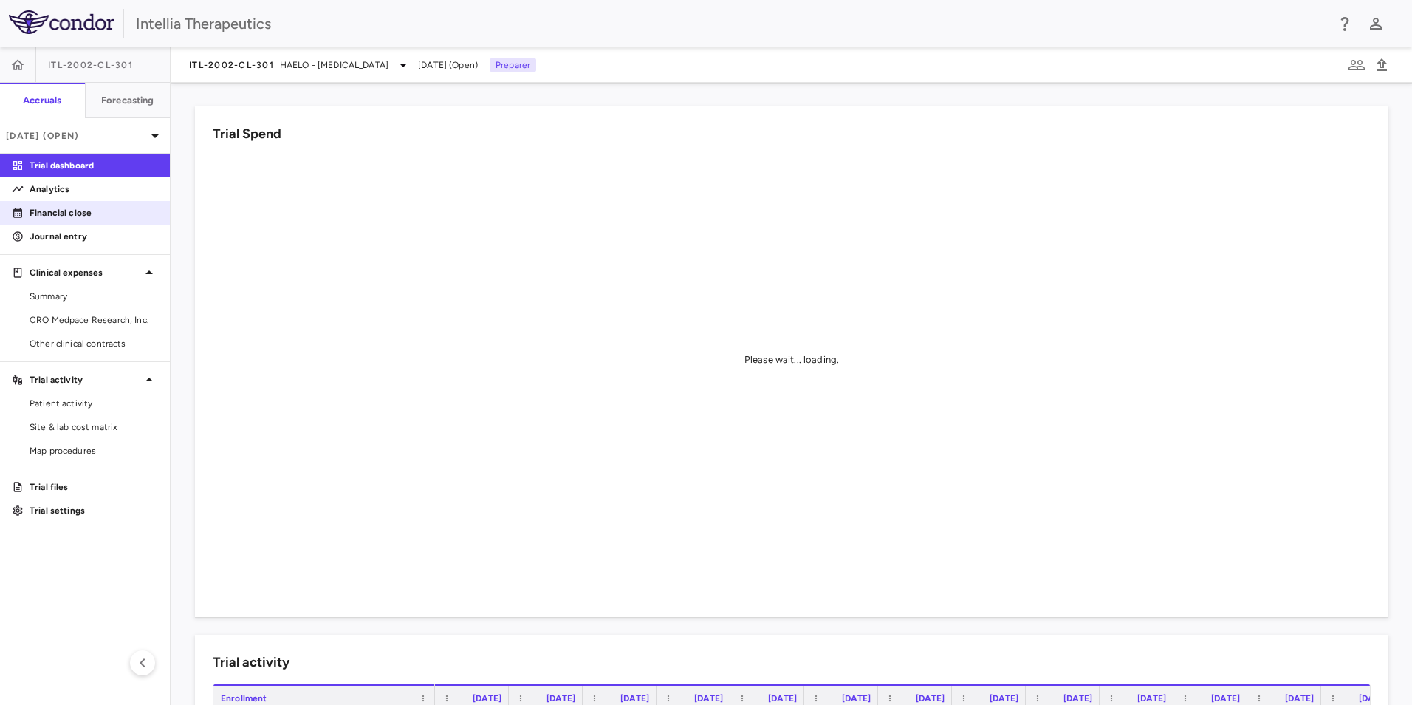
click at [93, 219] on link "Financial close" at bounding box center [85, 213] width 170 height 22
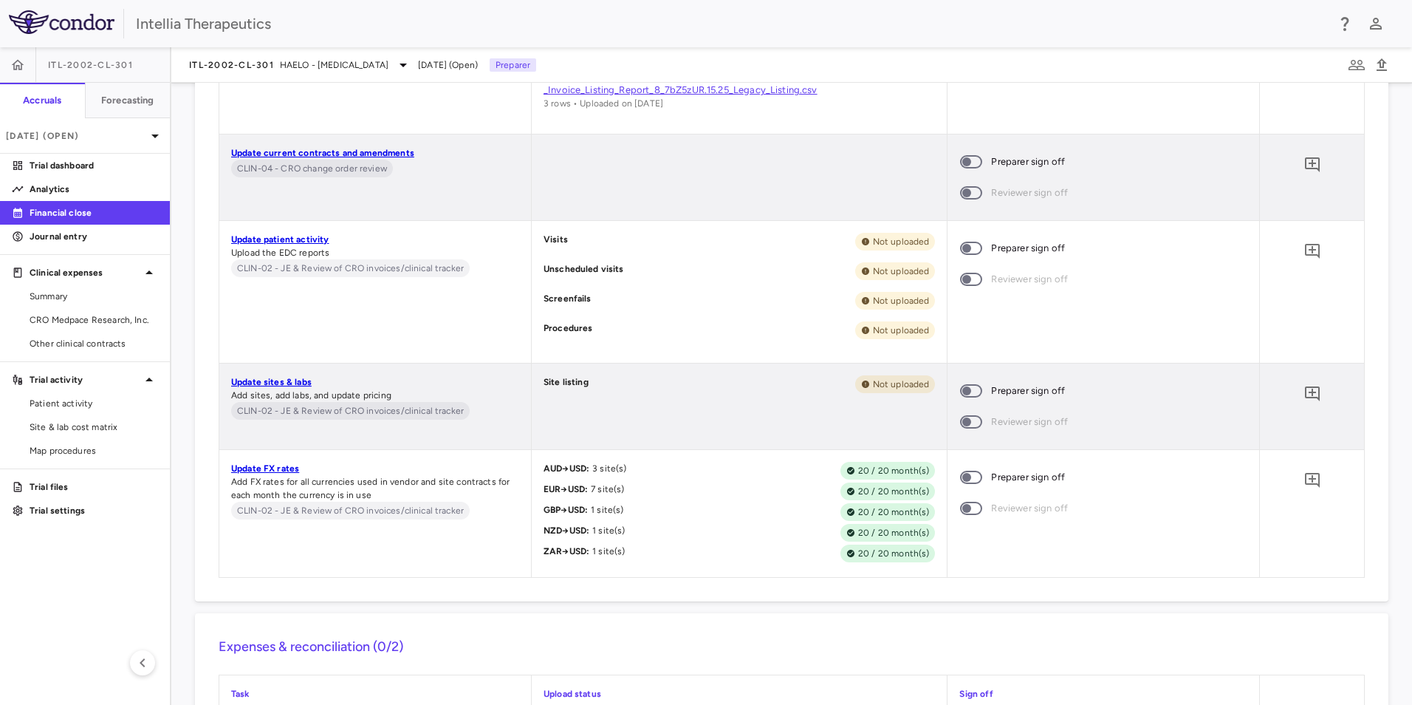
click at [966, 468] on span at bounding box center [971, 477] width 40 height 31
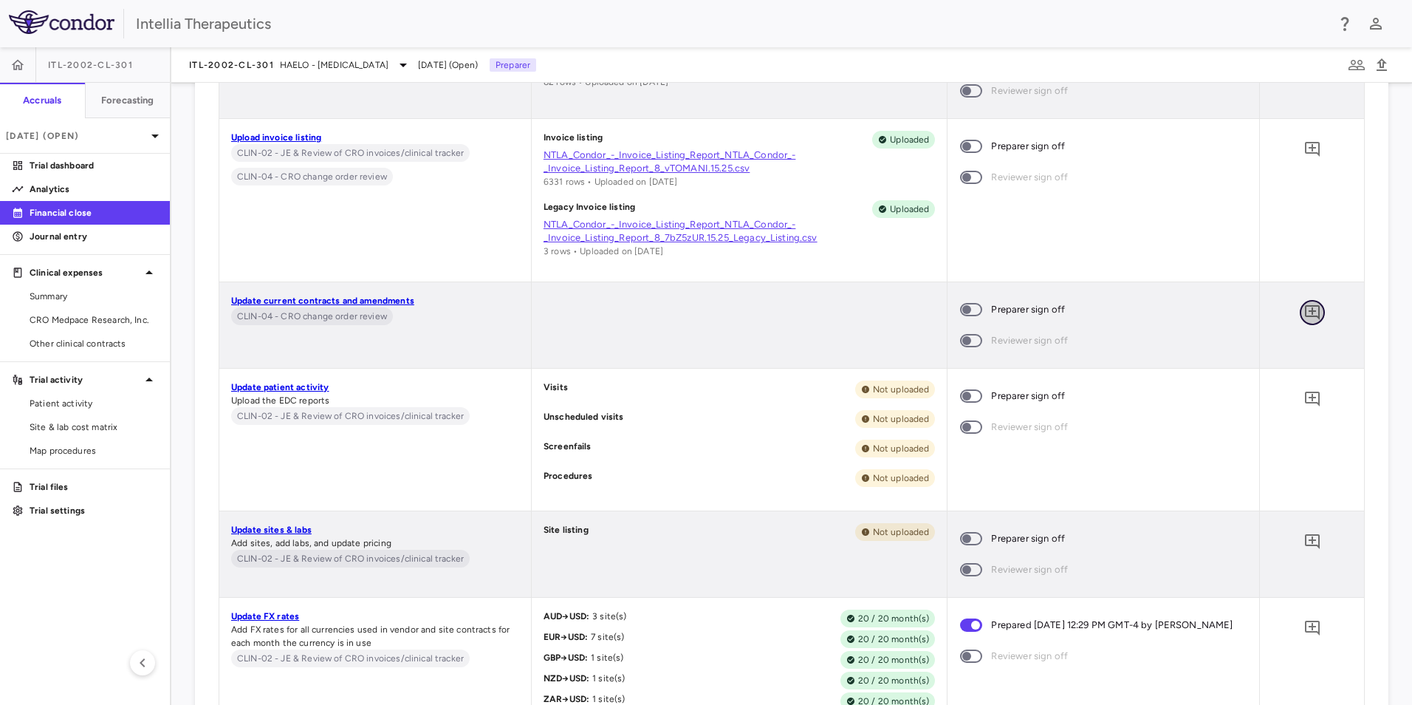
click at [1305, 315] on icon "Add comment" at bounding box center [1312, 312] width 15 height 15
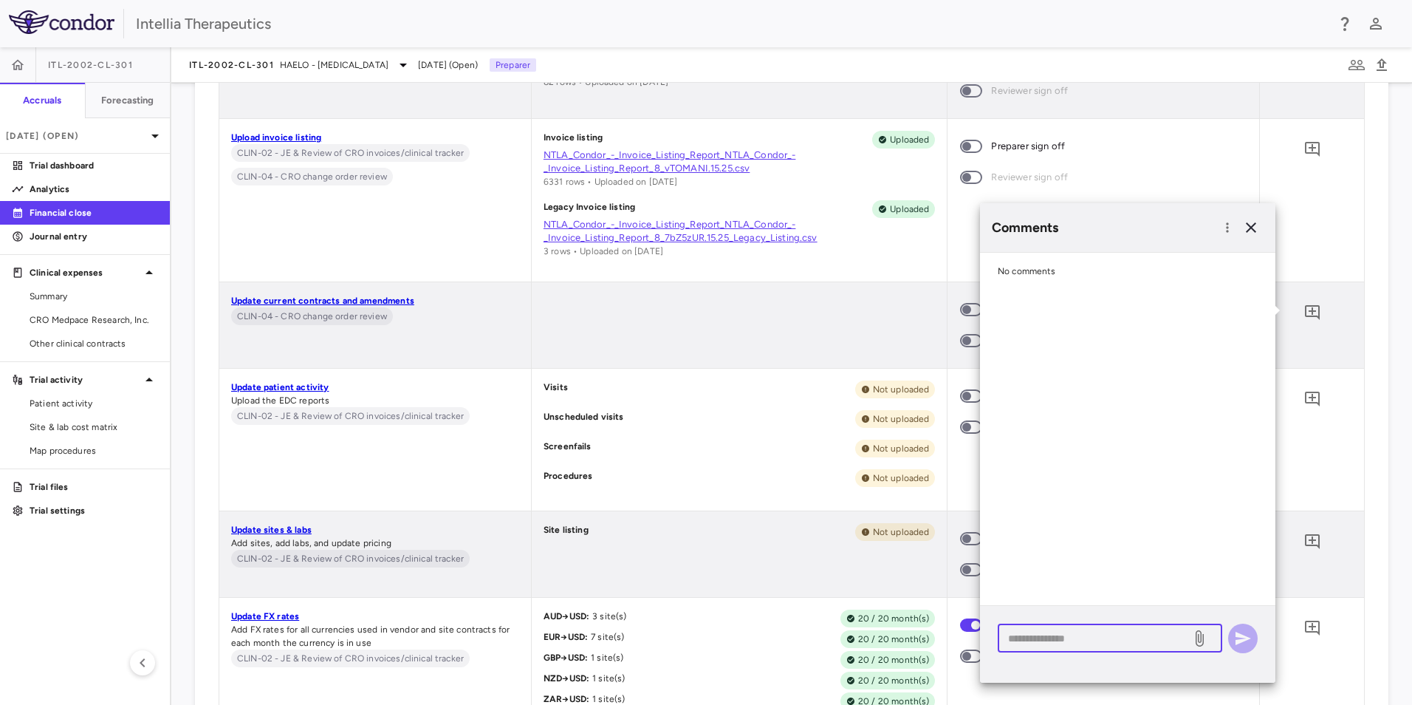
click at [1086, 637] on textarea at bounding box center [1094, 638] width 173 height 16
click at [1259, 221] on icon "button" at bounding box center [1251, 228] width 18 height 18
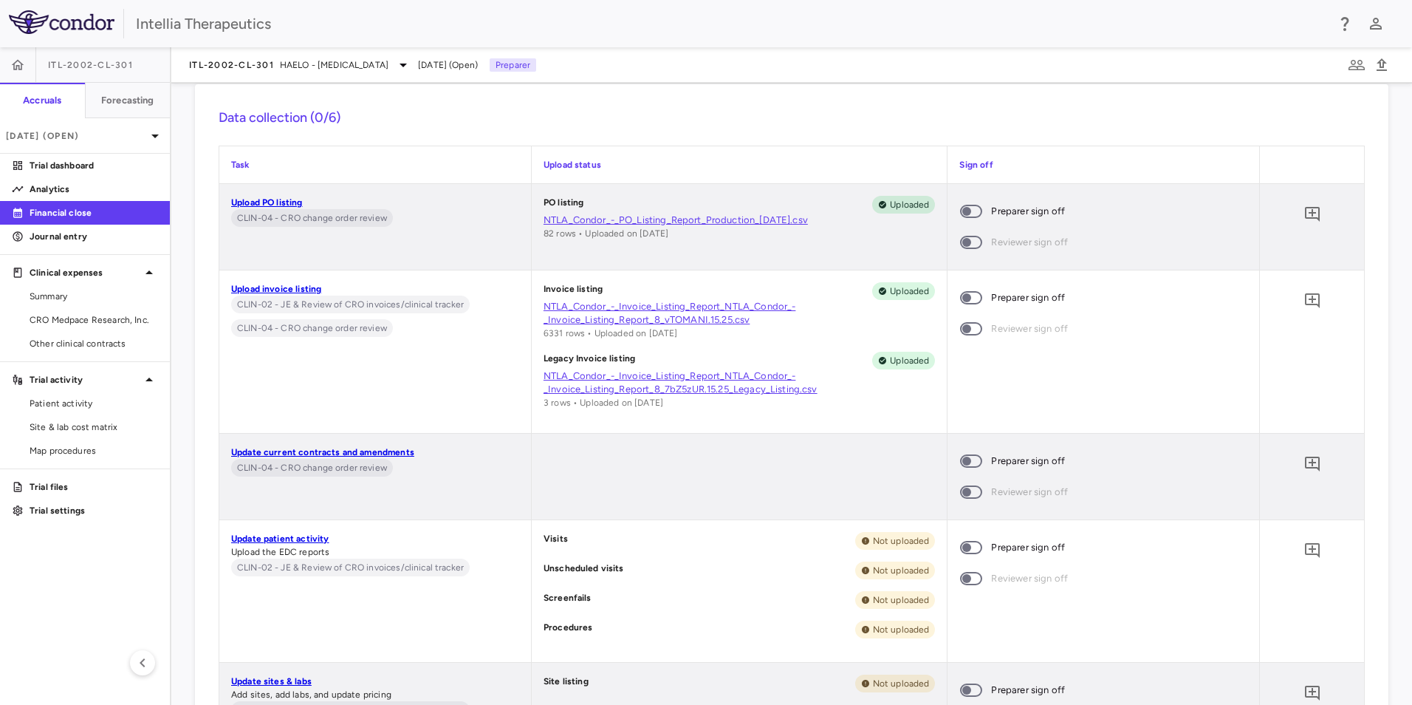
scroll to position [443, 0]
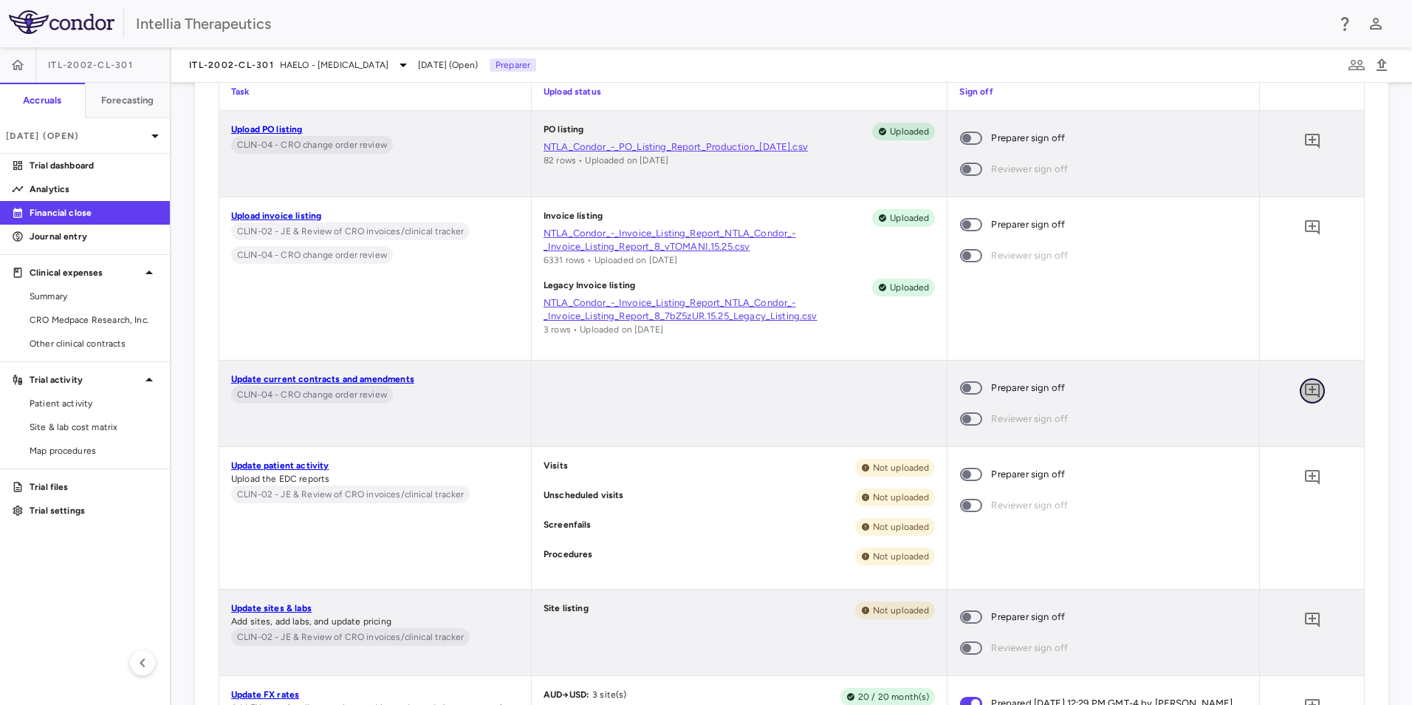
click at [1300, 384] on button "button" at bounding box center [1312, 390] width 25 height 25
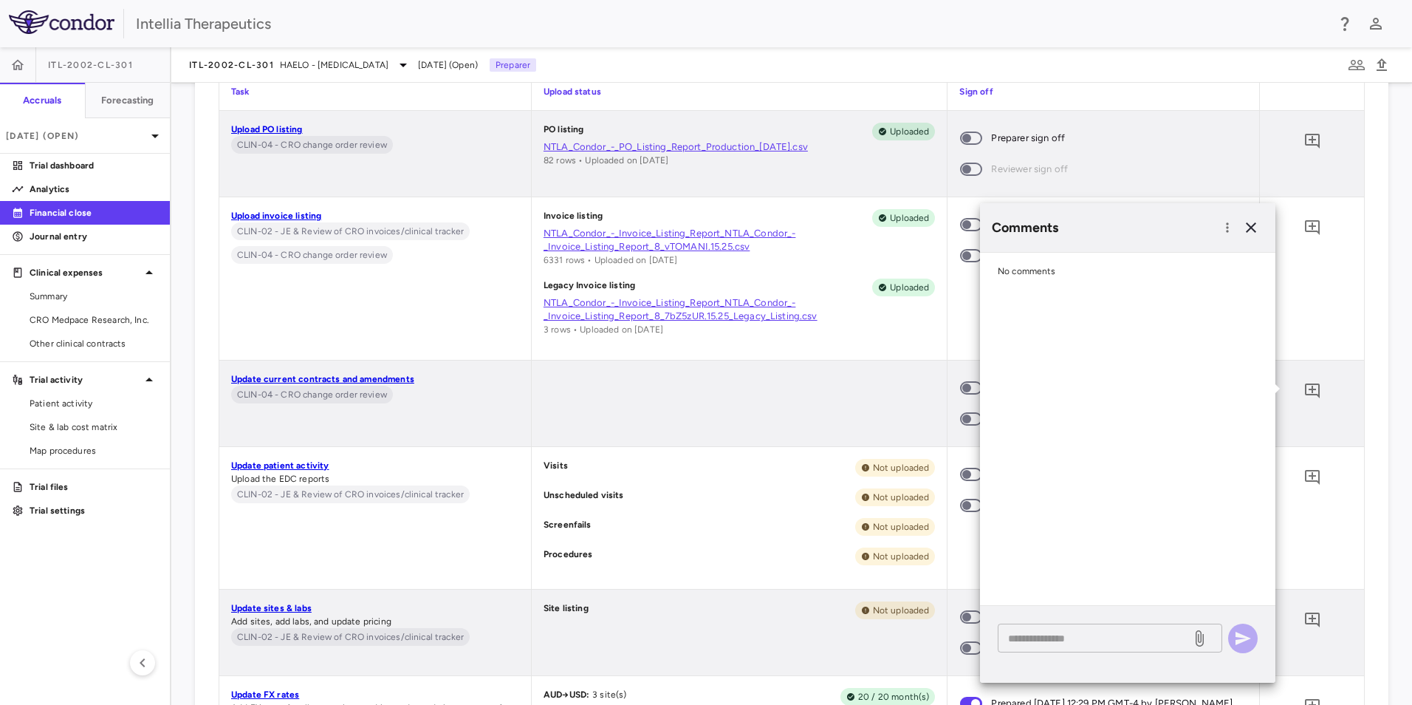
click at [1101, 641] on textarea at bounding box center [1094, 638] width 173 height 16
type textarea "**********"
click at [1253, 643] on button "button" at bounding box center [1243, 638] width 30 height 30
click at [1255, 223] on icon "button" at bounding box center [1251, 227] width 10 height 10
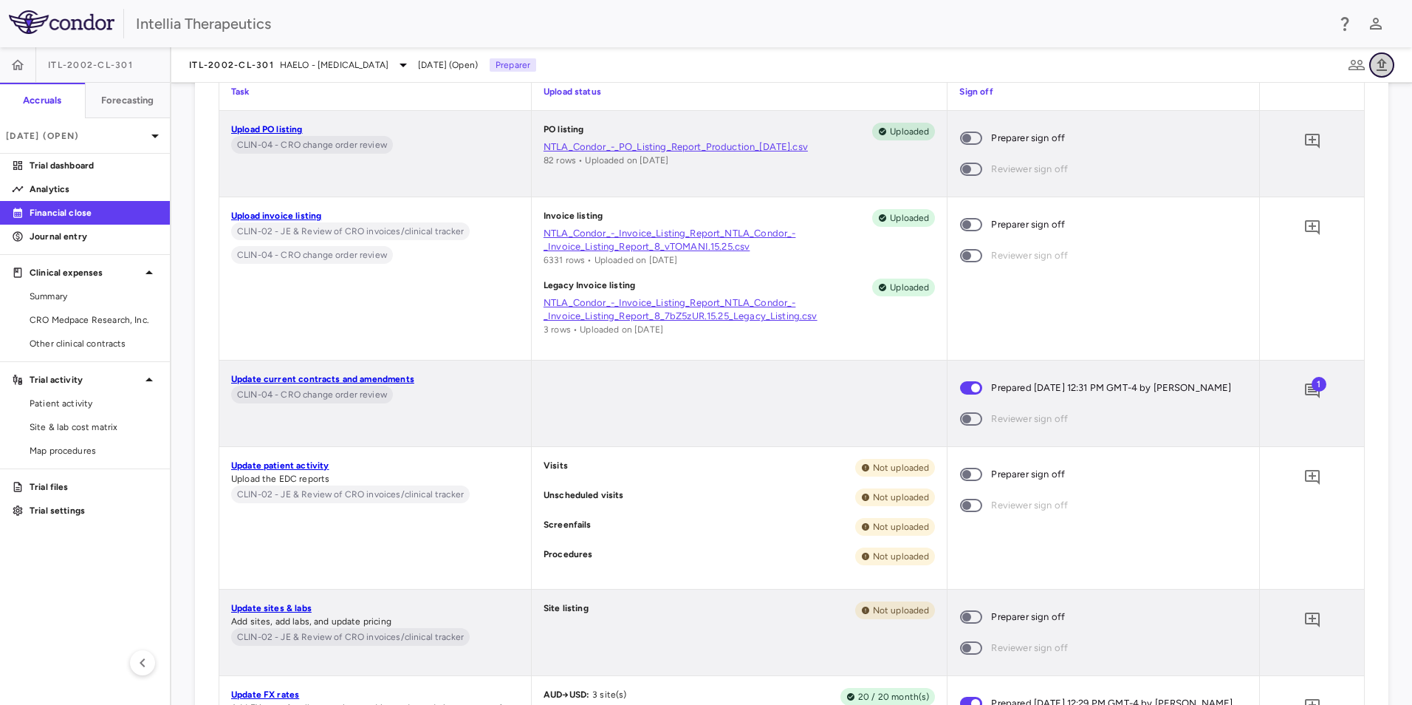
click at [1381, 66] on icon "button" at bounding box center [1382, 64] width 10 height 13
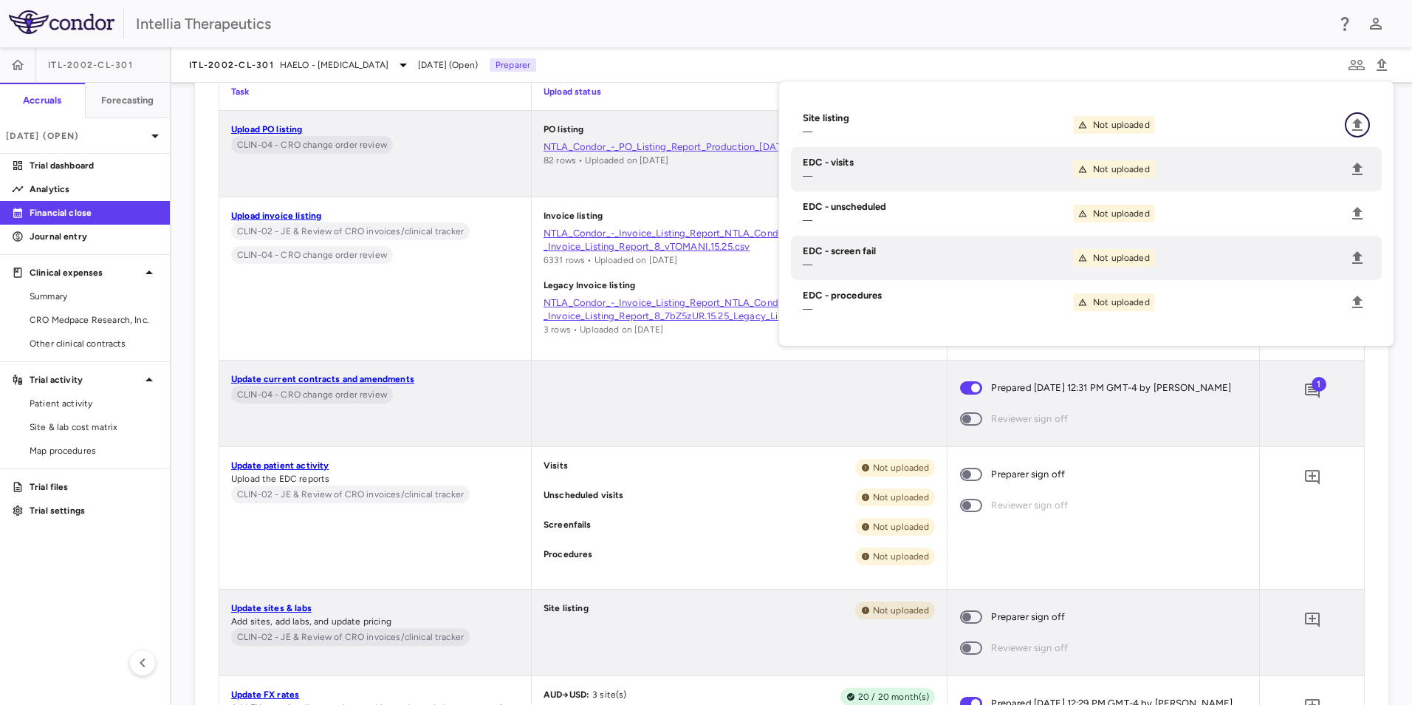
click at [1360, 126] on icon "Upload" at bounding box center [1357, 124] width 10 height 13
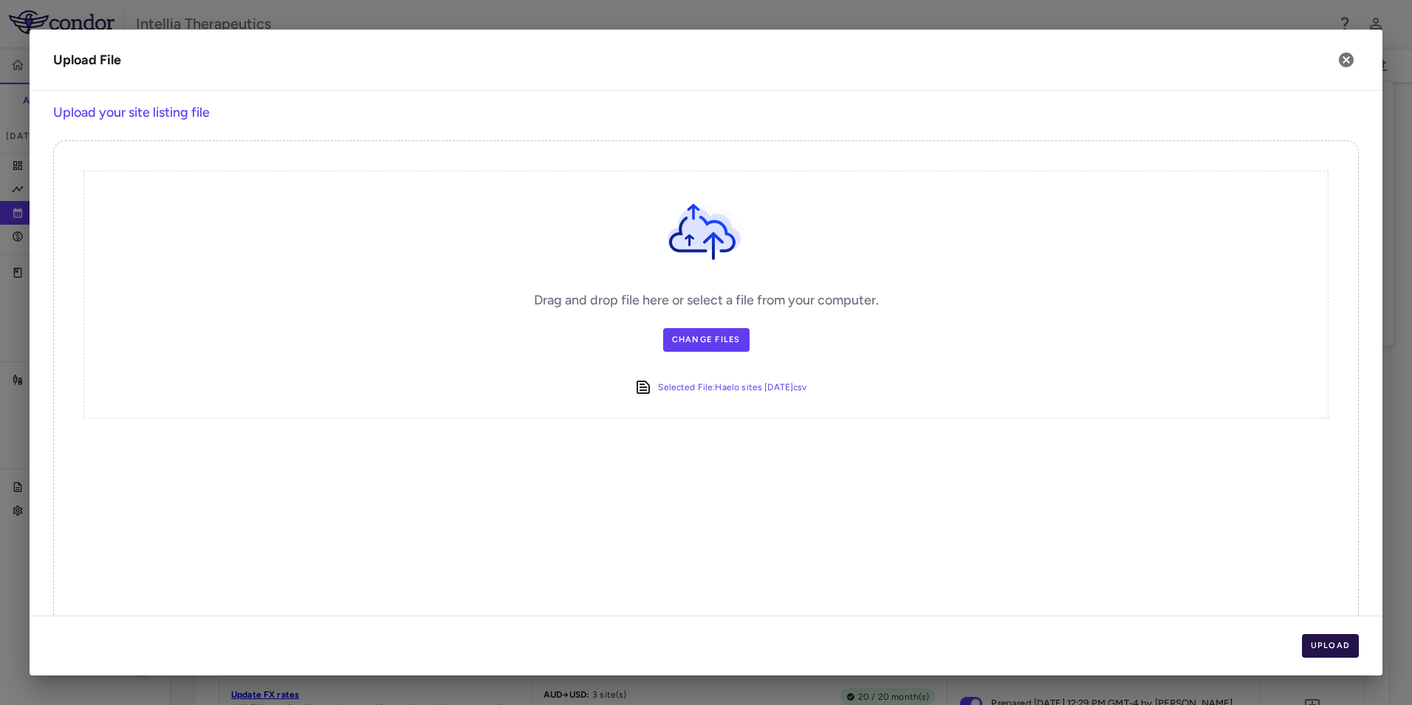
click at [1331, 642] on button "Upload" at bounding box center [1331, 646] width 58 height 24
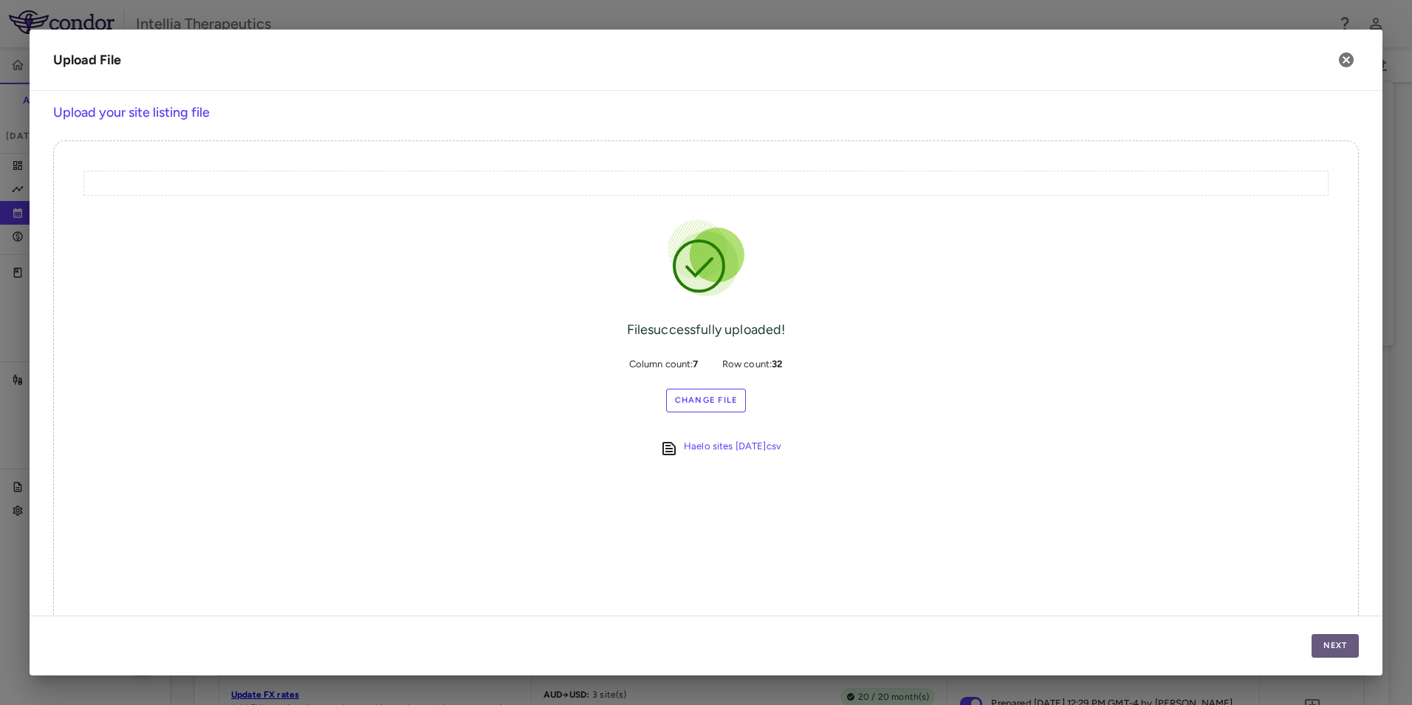
click at [1320, 637] on button "Next" at bounding box center [1335, 646] width 47 height 24
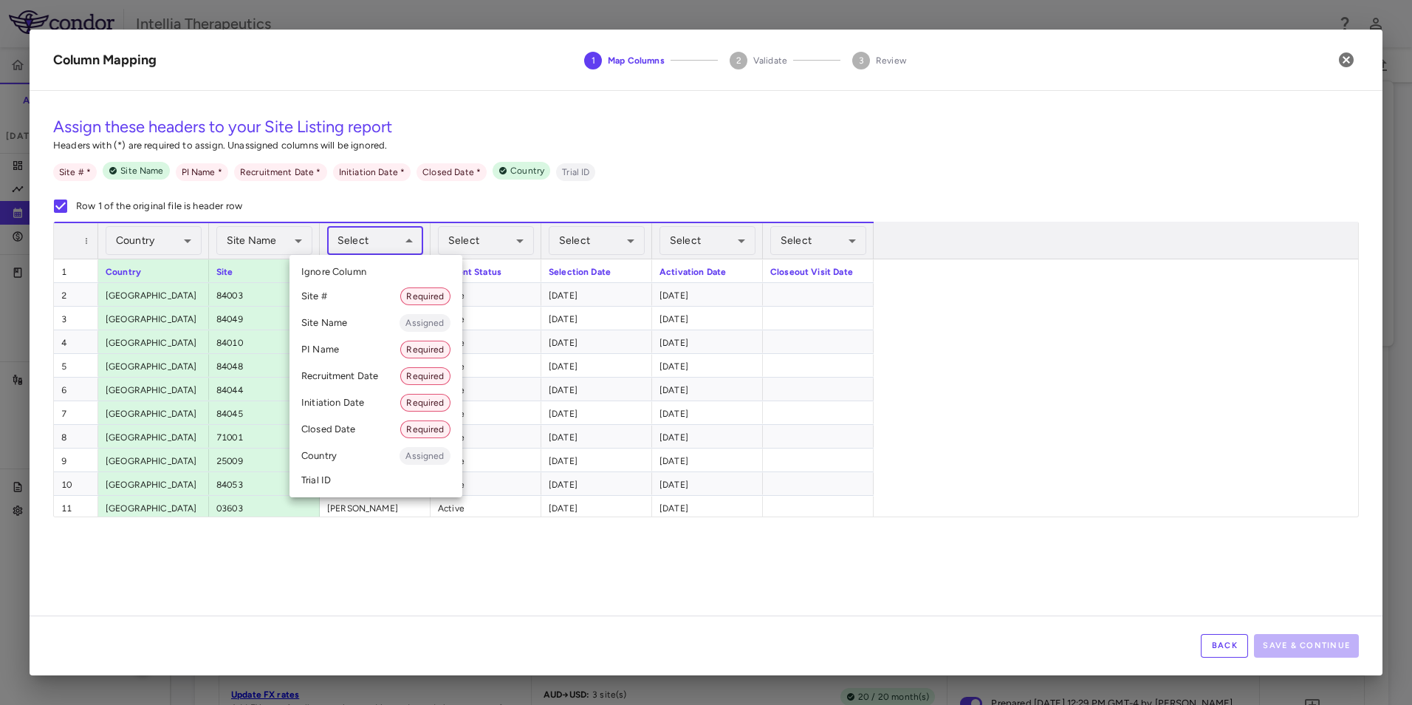
click at [362, 236] on body "Skip to sidebar Skip to main content Intellia Therapeutics ITL-2002-CL-301 Accr…" at bounding box center [706, 352] width 1412 height 705
click at [373, 357] on li "PI Name Required" at bounding box center [376, 349] width 173 height 27
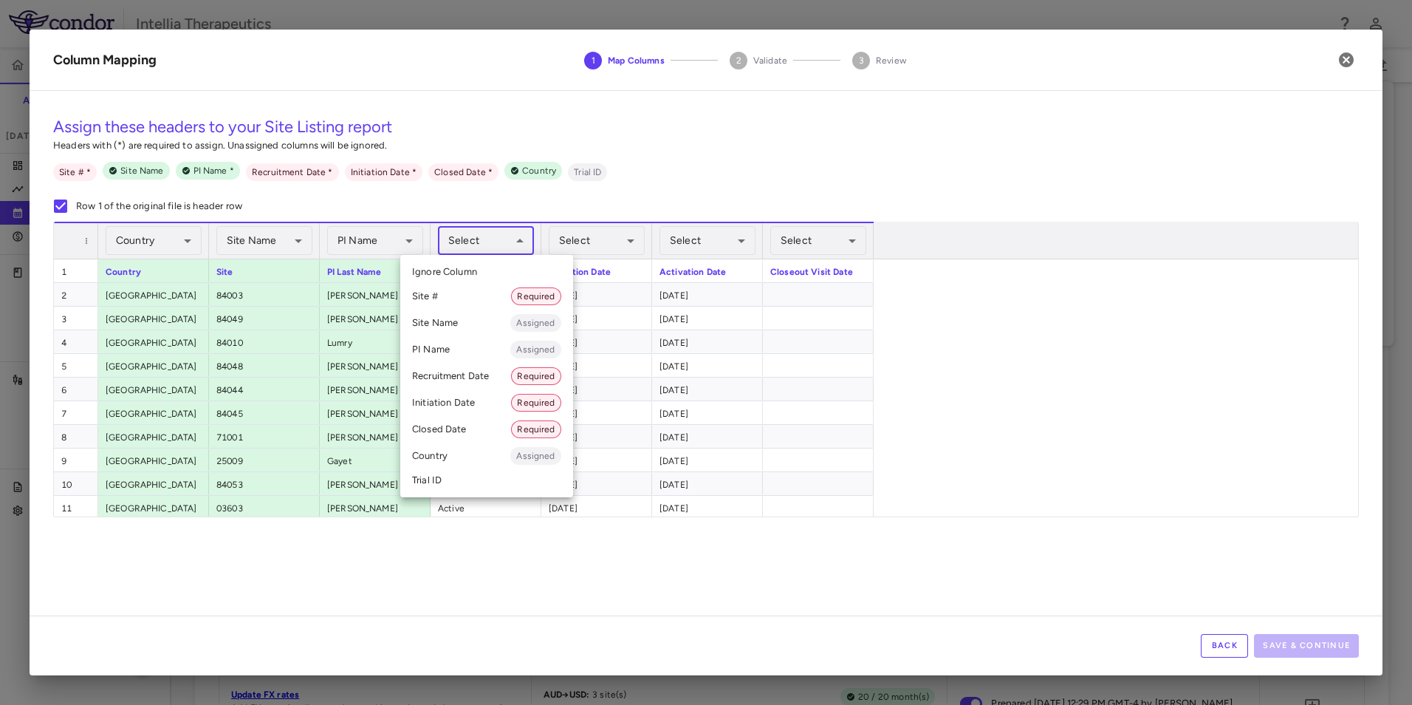
click at [496, 245] on body "Skip to sidebar Skip to main content Intellia Therapeutics ITL-2002-CL-301 Accr…" at bounding box center [706, 352] width 1412 height 705
click at [588, 244] on div at bounding box center [706, 352] width 1412 height 705
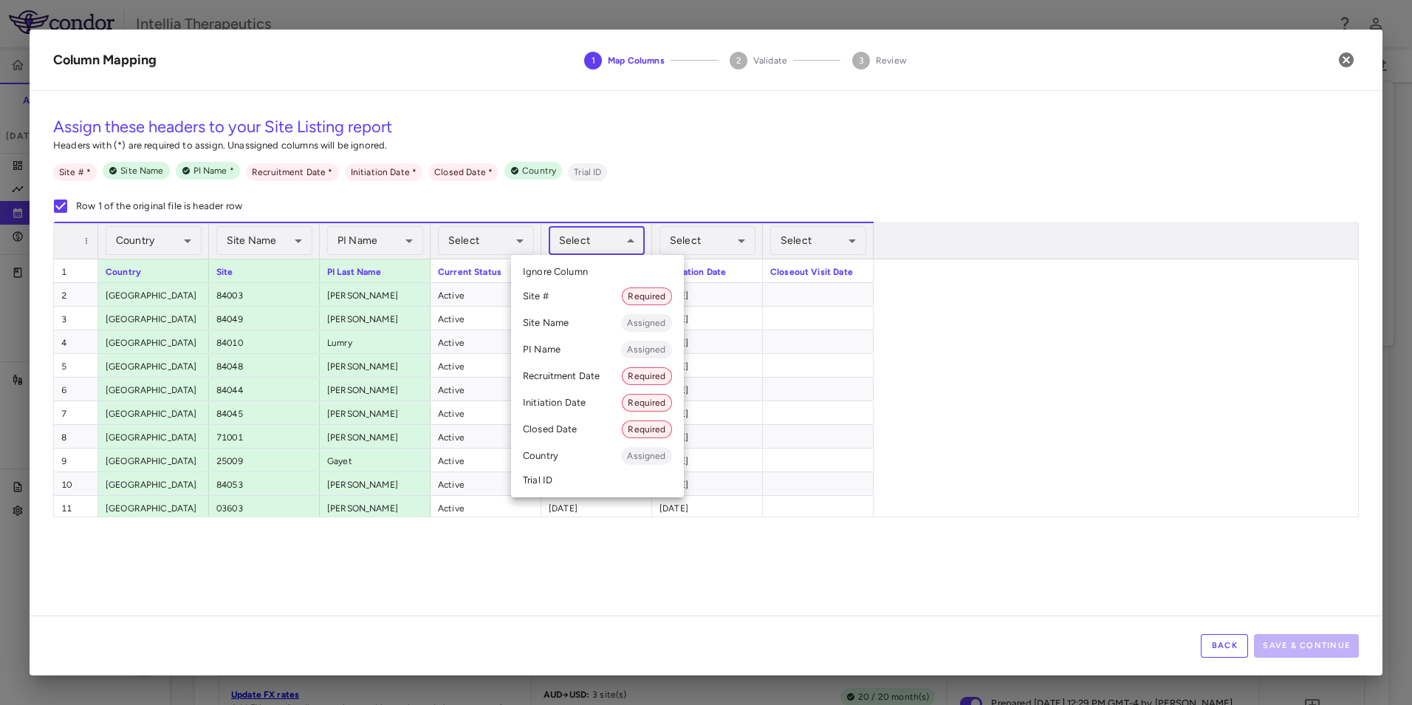
click at [623, 244] on body "Skip to sidebar Skip to main content Intellia Therapeutics ITL-2002-CL-301 Accr…" at bounding box center [706, 352] width 1412 height 705
click at [573, 404] on li "Initiation Date Required" at bounding box center [597, 402] width 173 height 27
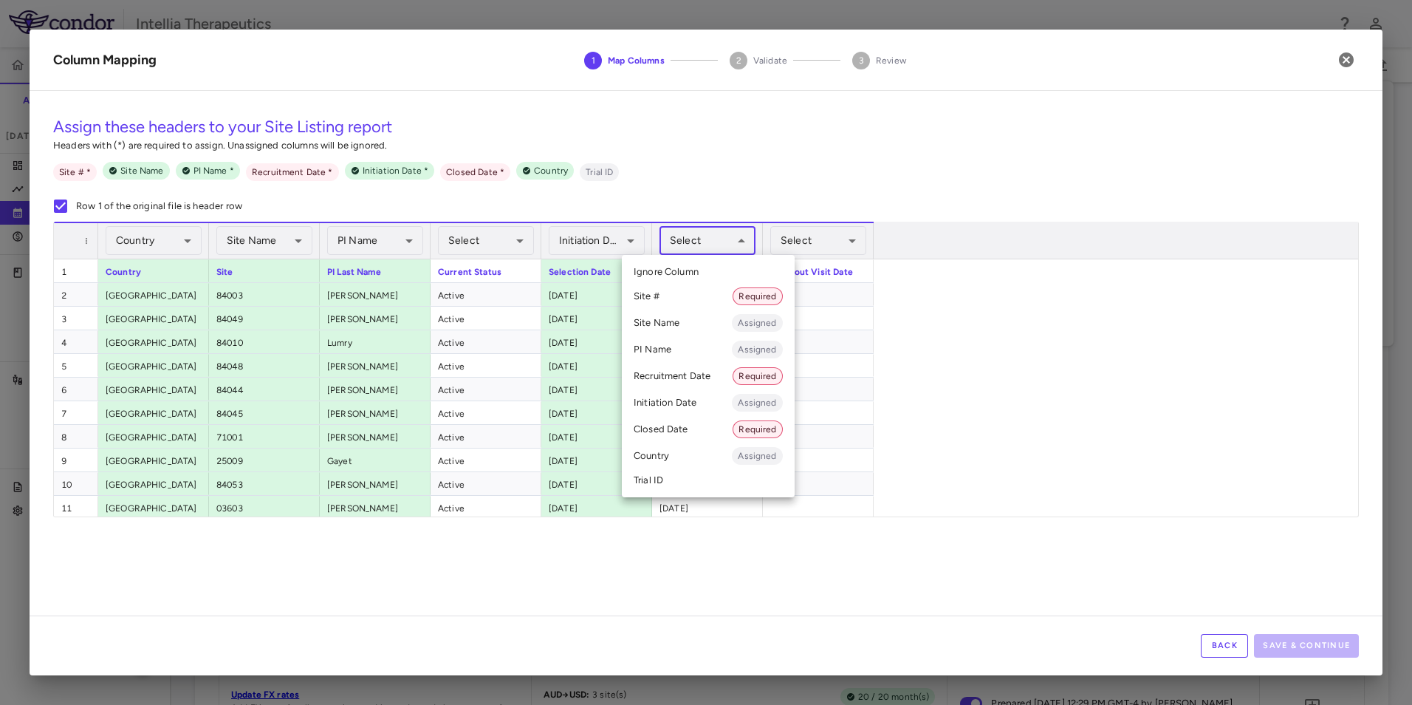
click at [700, 239] on body "Skip to sidebar Skip to main content Intellia Therapeutics ITL-2002-CL-301 Accr…" at bounding box center [706, 352] width 1412 height 705
click at [699, 377] on li "Recruitment Date Required" at bounding box center [708, 376] width 173 height 27
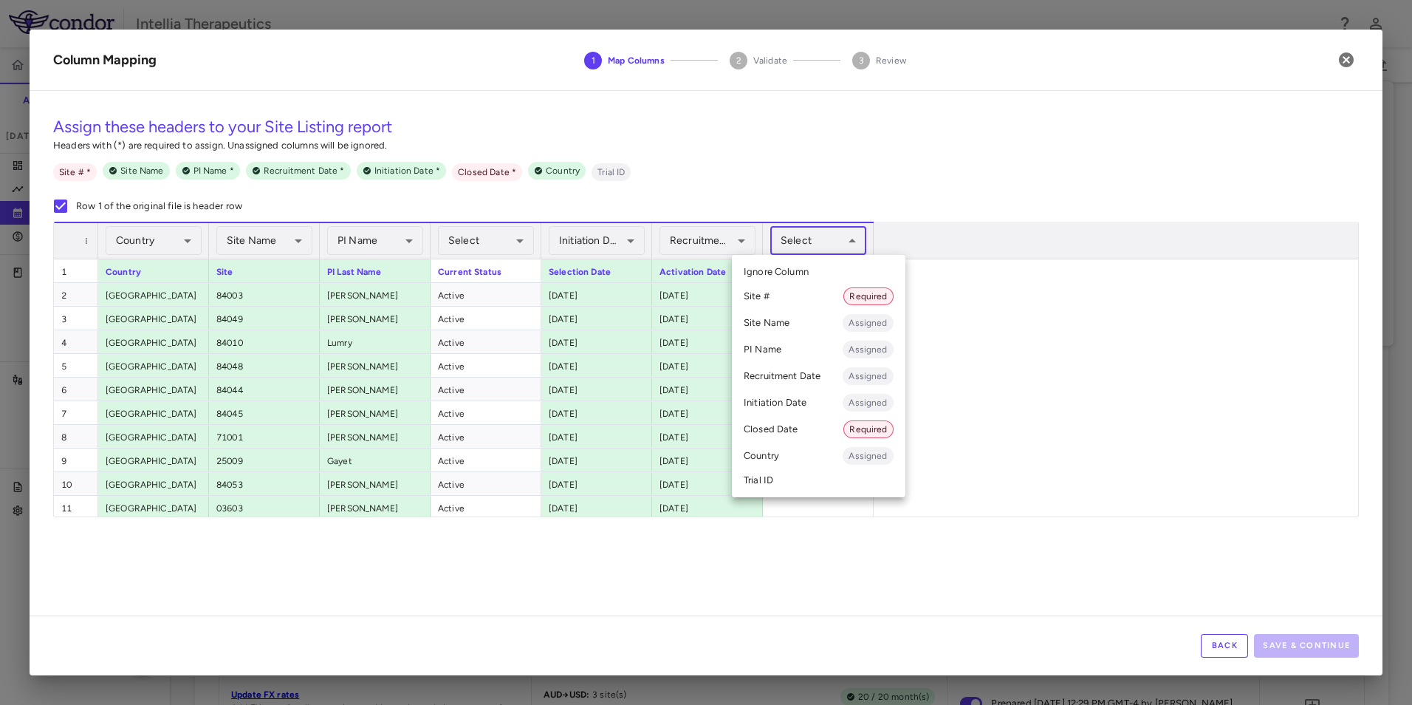
click at [796, 239] on body "Skip to sidebar Skip to main content Intellia Therapeutics ITL-2002-CL-301 Accr…" at bounding box center [706, 352] width 1412 height 705
click at [793, 422] on li "Closed Date Required" at bounding box center [819, 429] width 174 height 27
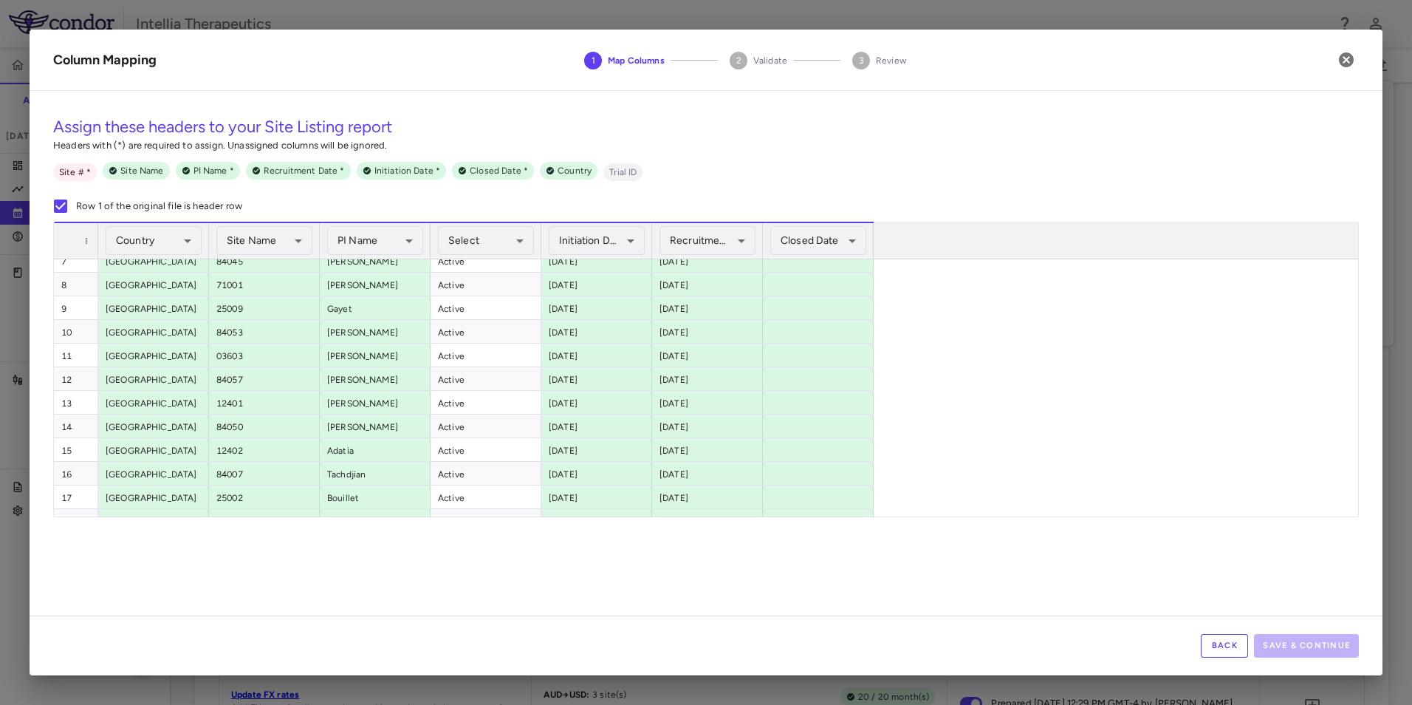
scroll to position [0, 0]
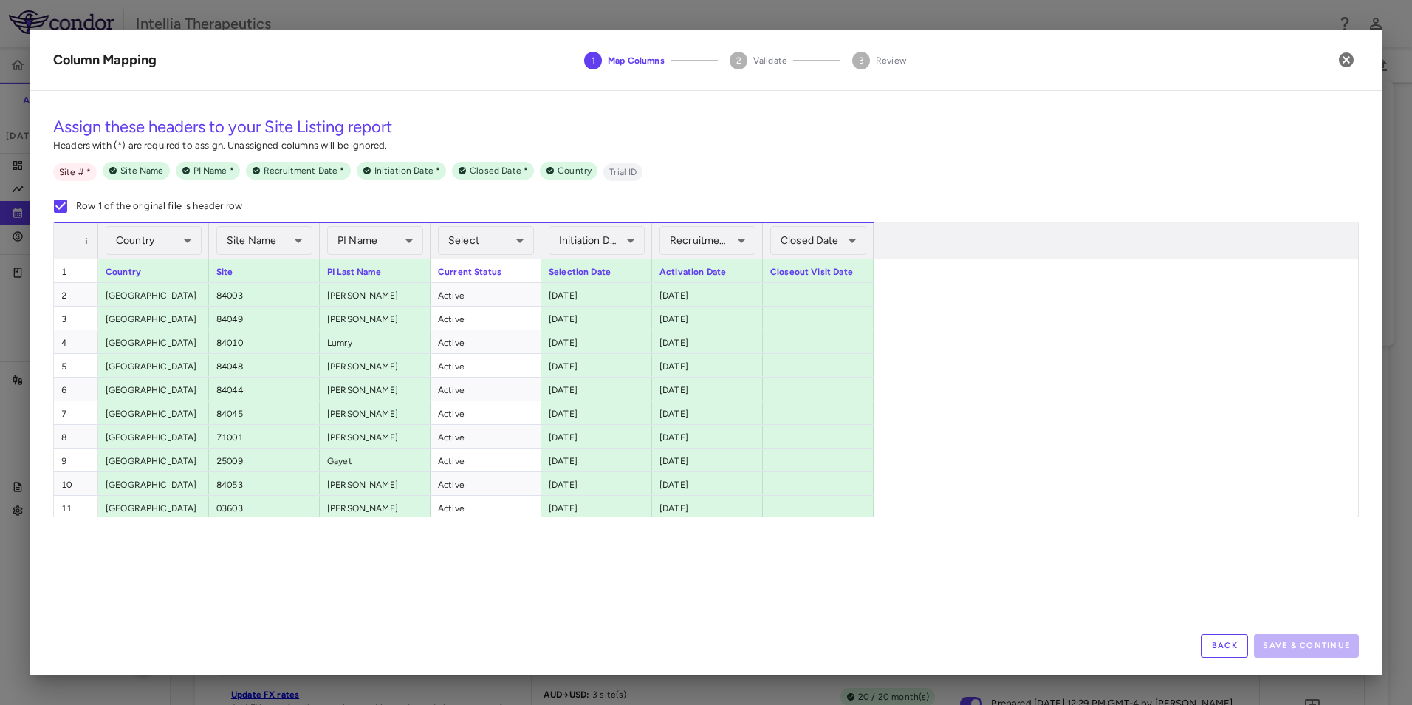
click at [1064, 440] on div "[GEOGRAPHIC_DATA] 84057 [PERSON_NAME] Active [DATE] [DATE] 12 [GEOGRAPHIC_DATA]…" at bounding box center [700, 637] width 1293 height 756
click at [290, 242] on body "Skip to sidebar Skip to main content Intellia Therapeutics ITL-2002-CL-301 Accr…" at bounding box center [706, 352] width 1412 height 705
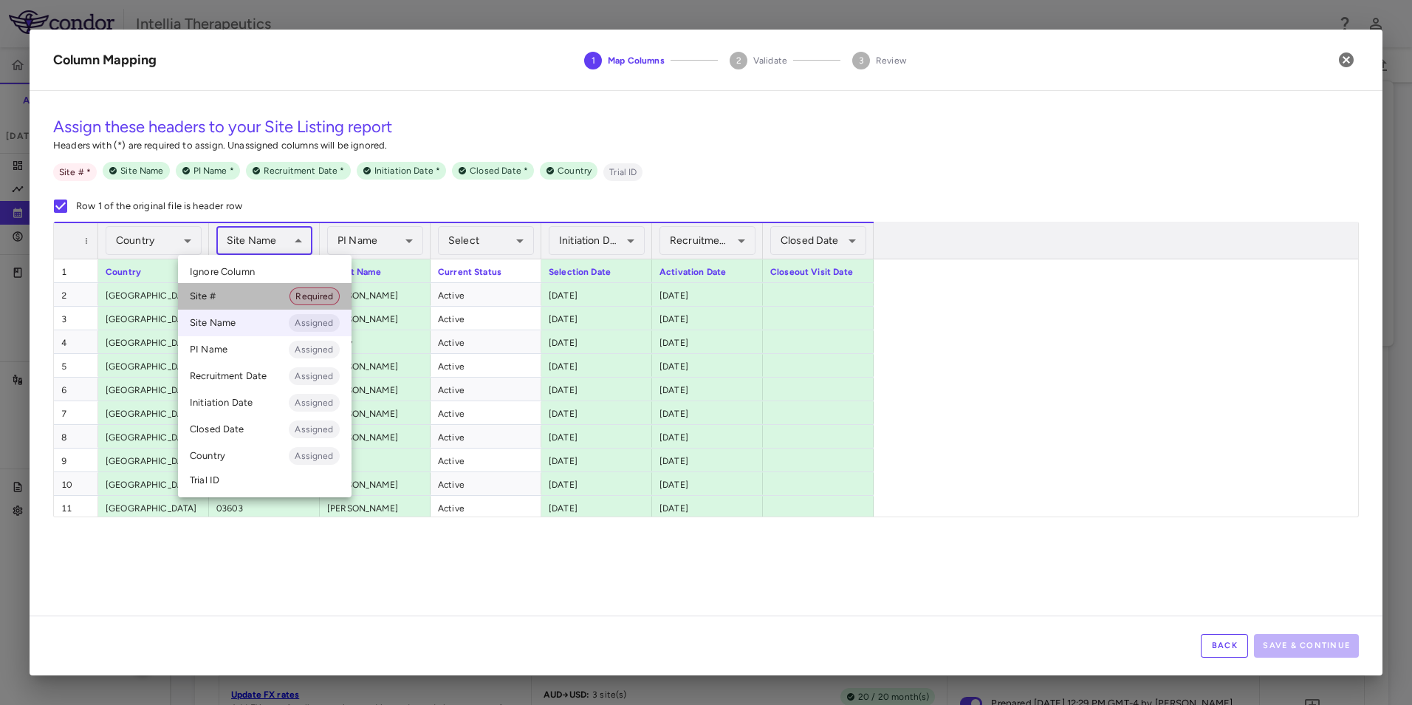
click at [257, 303] on li "Site # Required" at bounding box center [265, 296] width 174 height 27
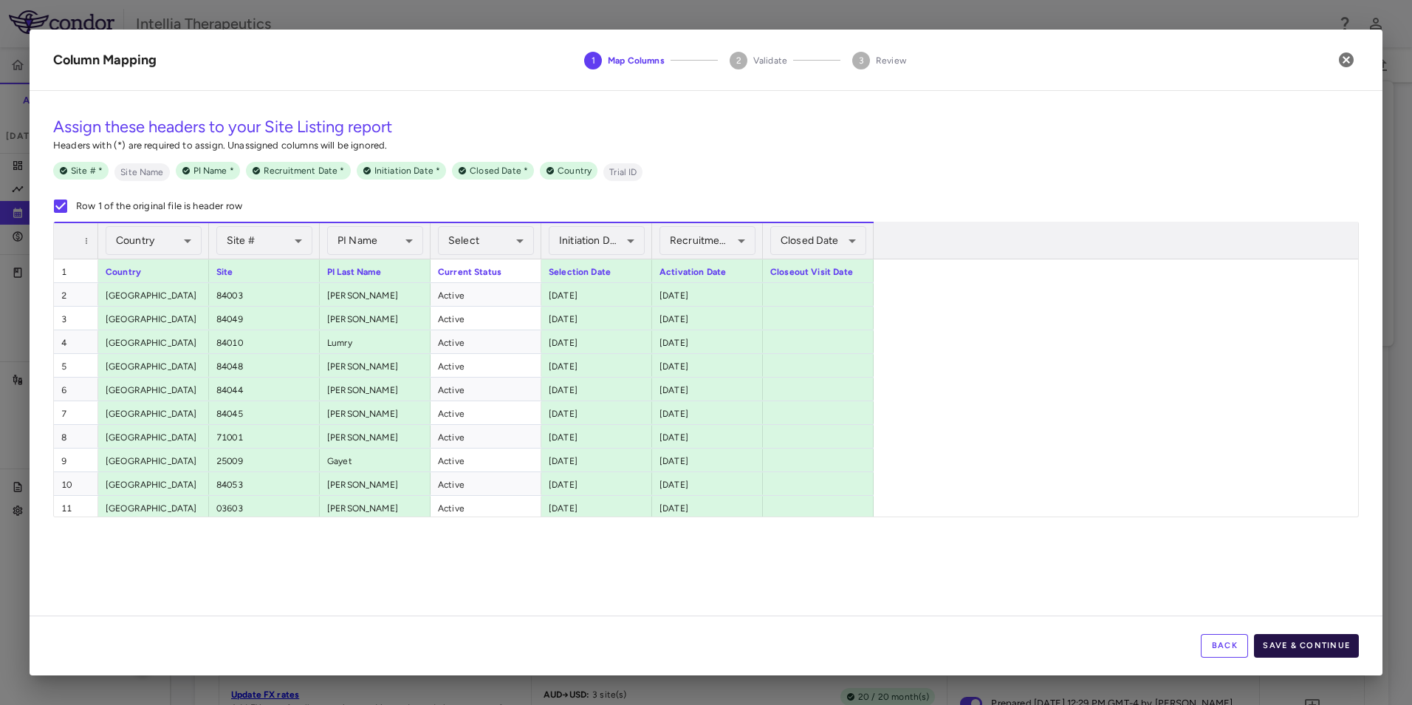
click at [1275, 639] on button "Save & Continue" at bounding box center [1306, 646] width 105 height 24
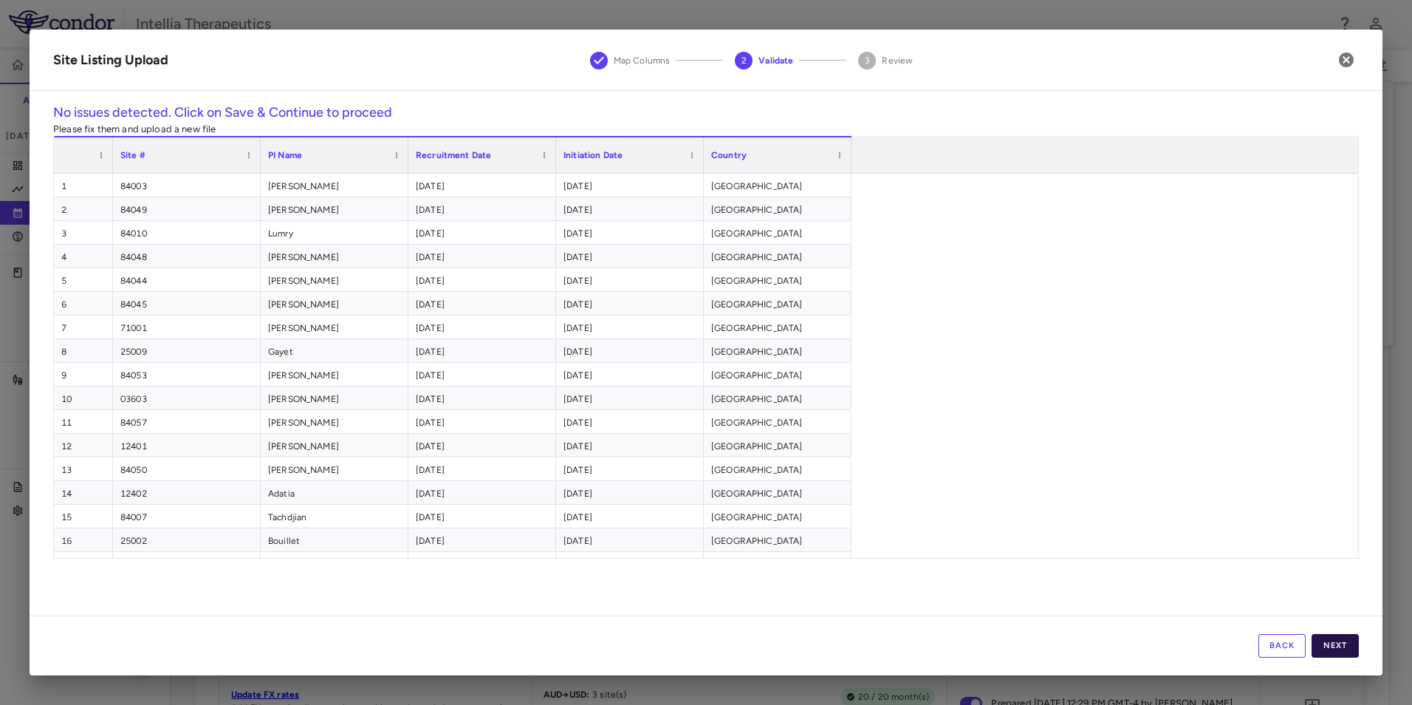
click at [1347, 638] on button "Next" at bounding box center [1335, 646] width 47 height 24
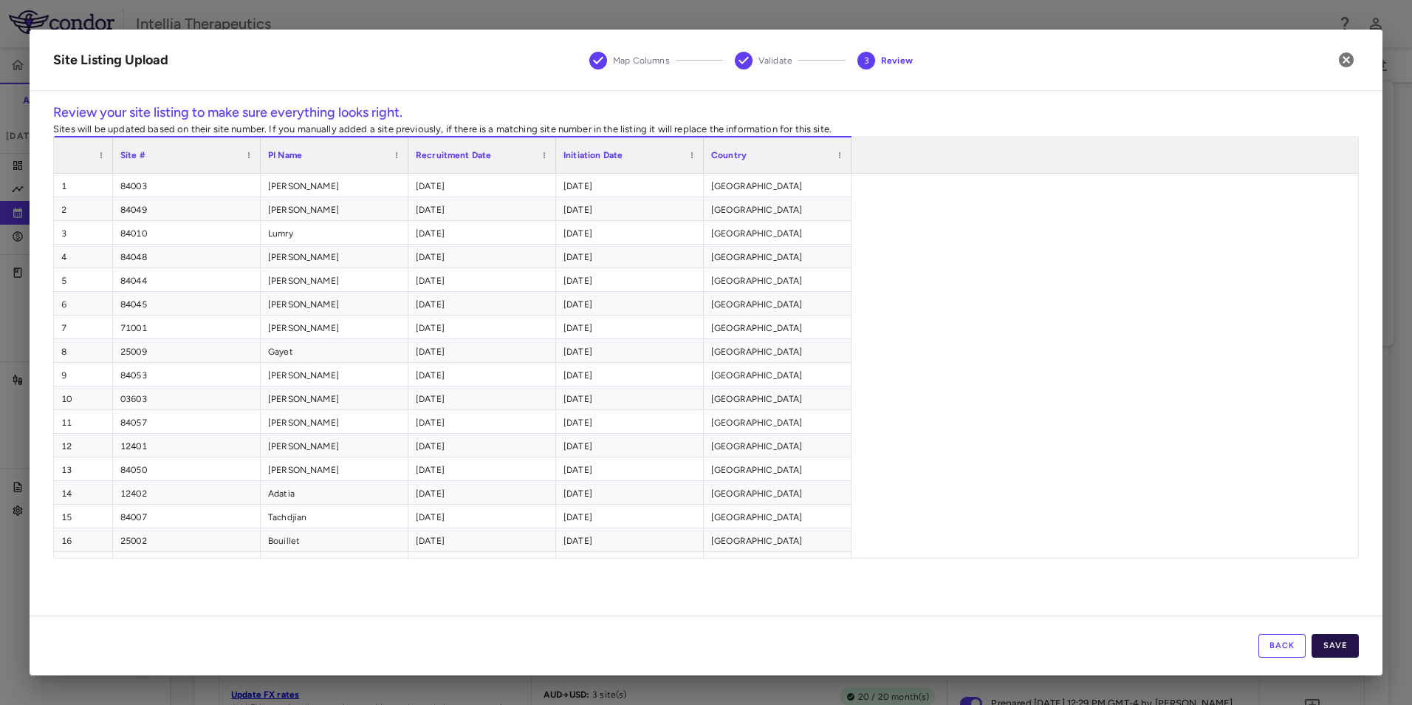
click at [1338, 643] on button "Save" at bounding box center [1335, 646] width 47 height 24
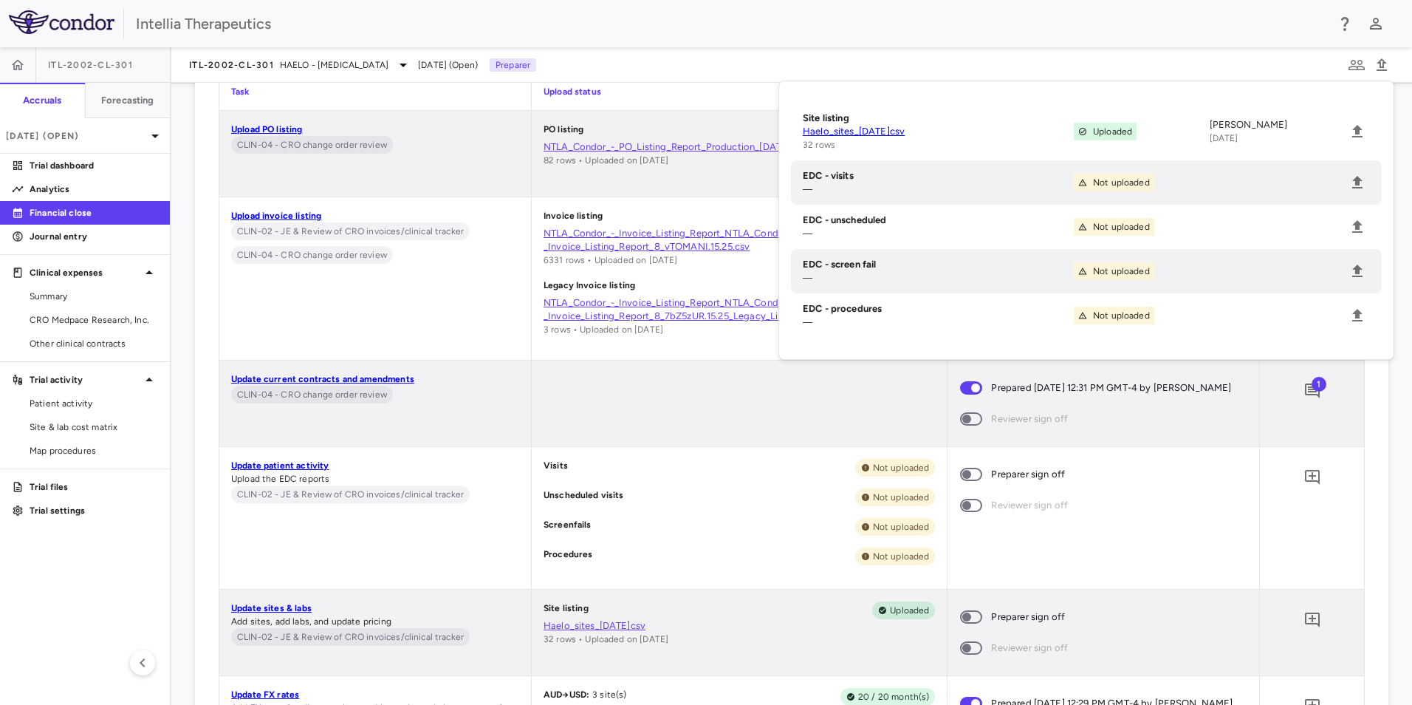
click at [801, 380] on div at bounding box center [740, 403] width 416 height 86
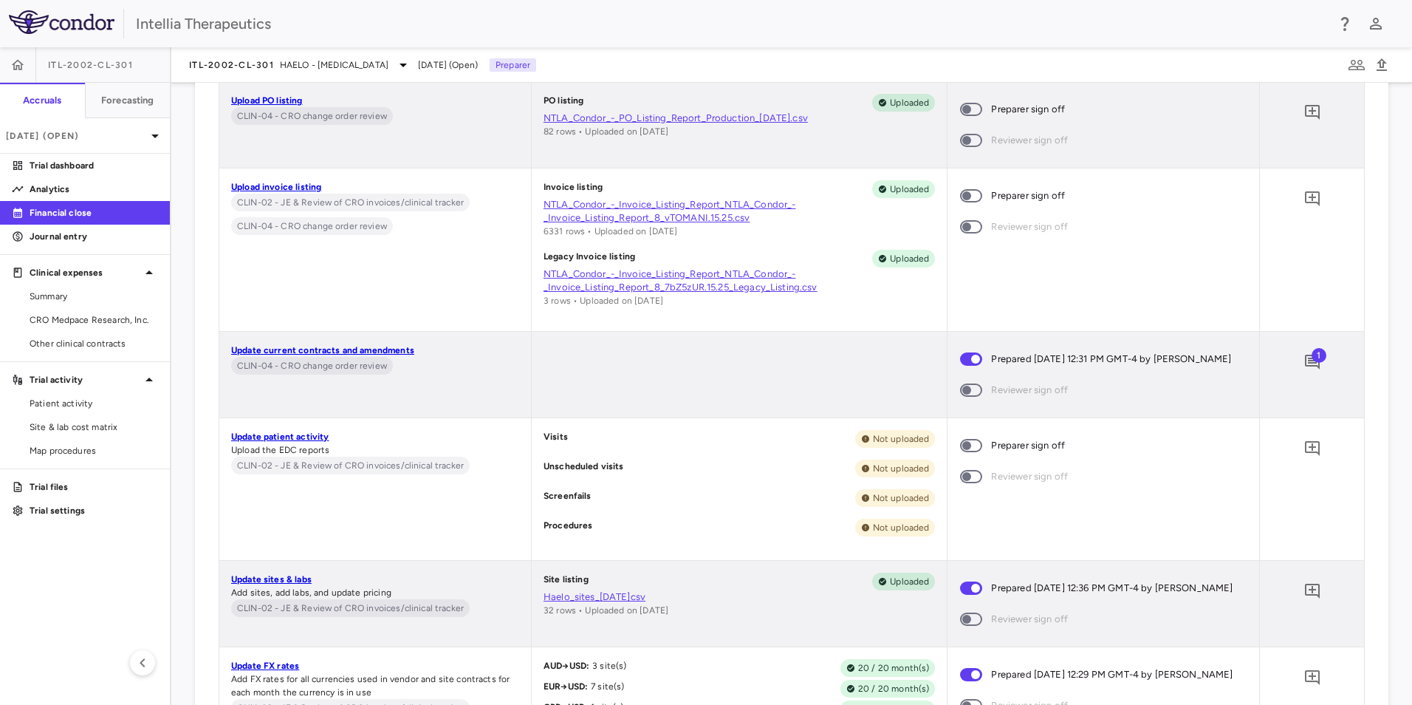
scroll to position [443, 0]
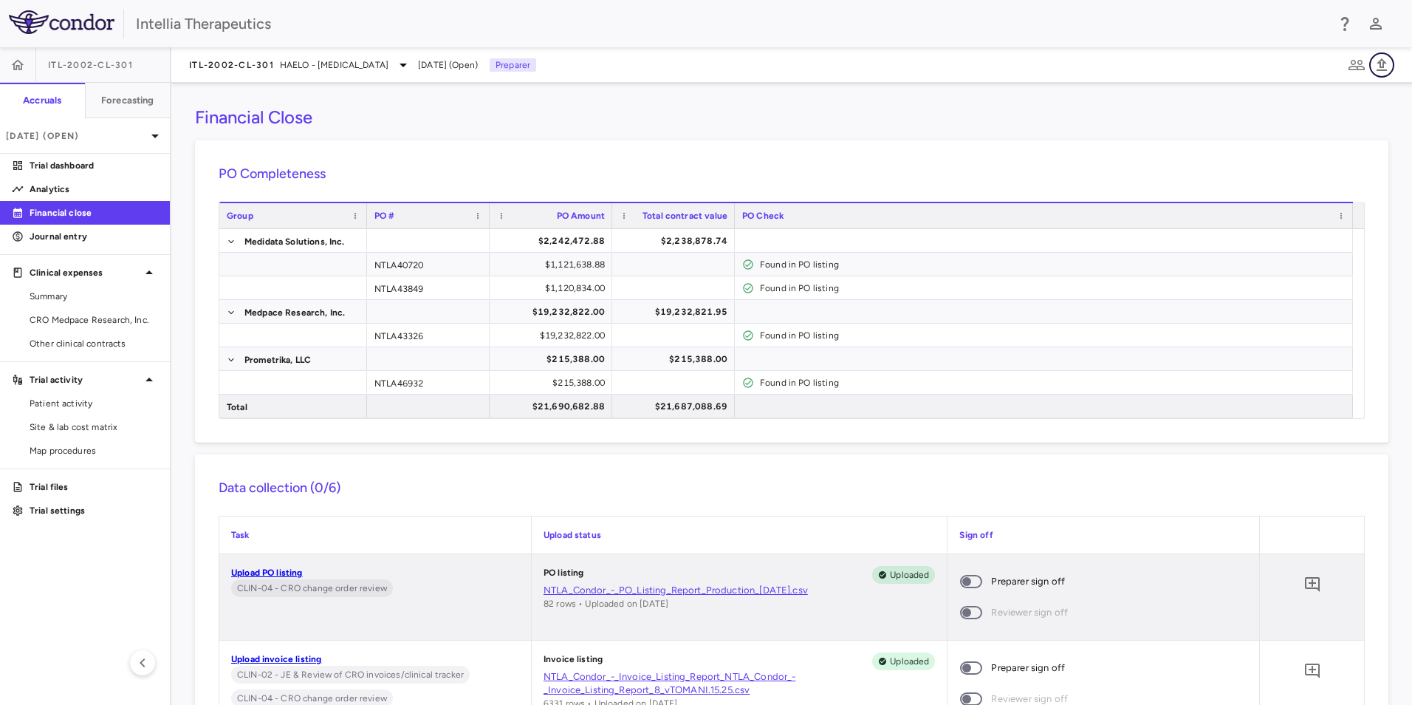
click at [1383, 65] on icon "button" at bounding box center [1382, 64] width 10 height 13
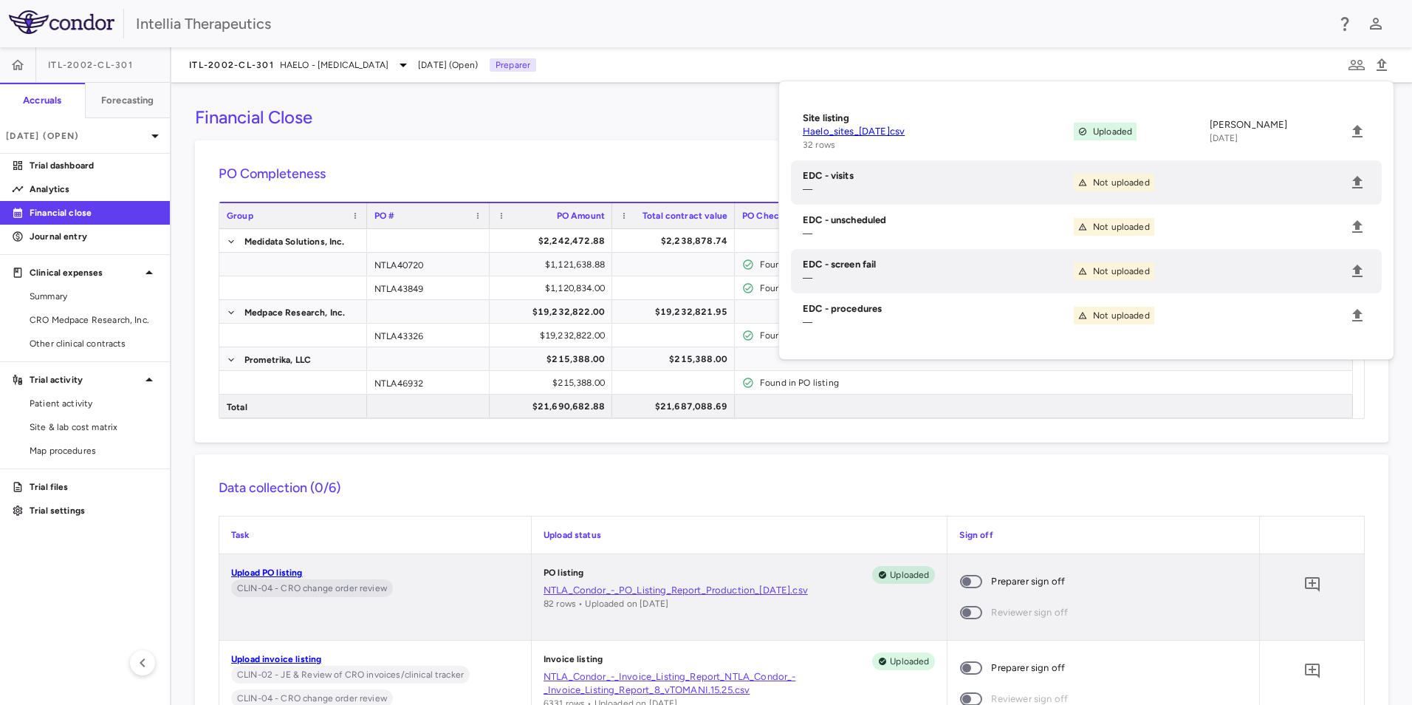
click at [708, 146] on div "PO Completeness Vendor Drag here to set column labels Group PO # PO Amount" at bounding box center [792, 291] width 1194 height 302
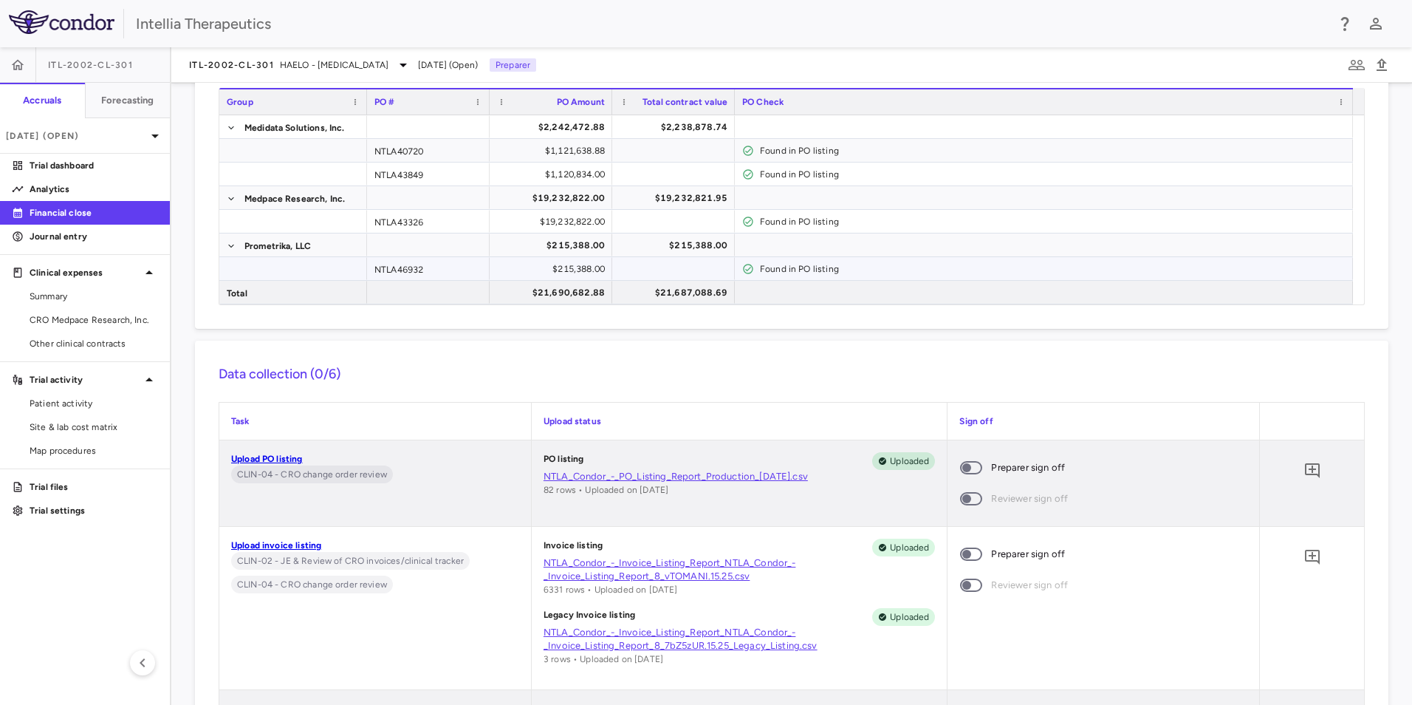
scroll to position [148, 0]
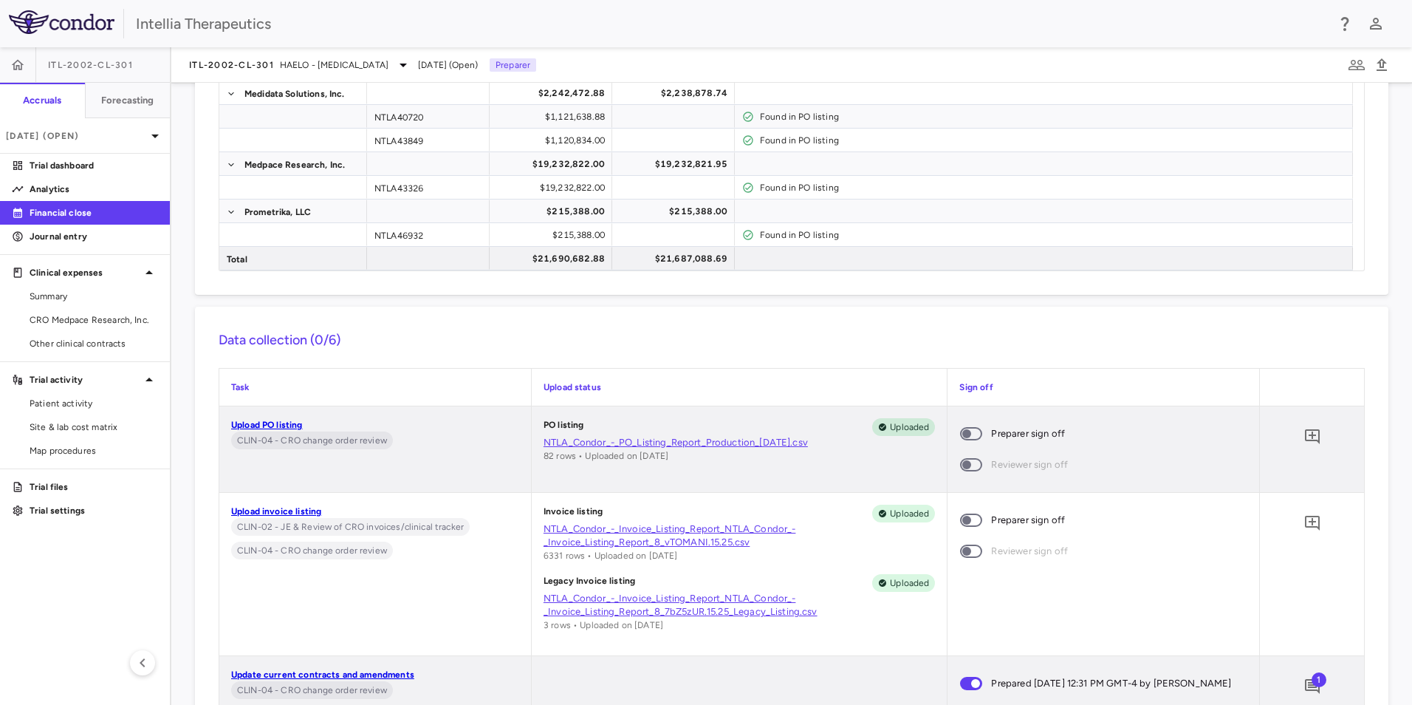
click at [292, 421] on link "Upload PO listing" at bounding box center [267, 425] width 72 height 10
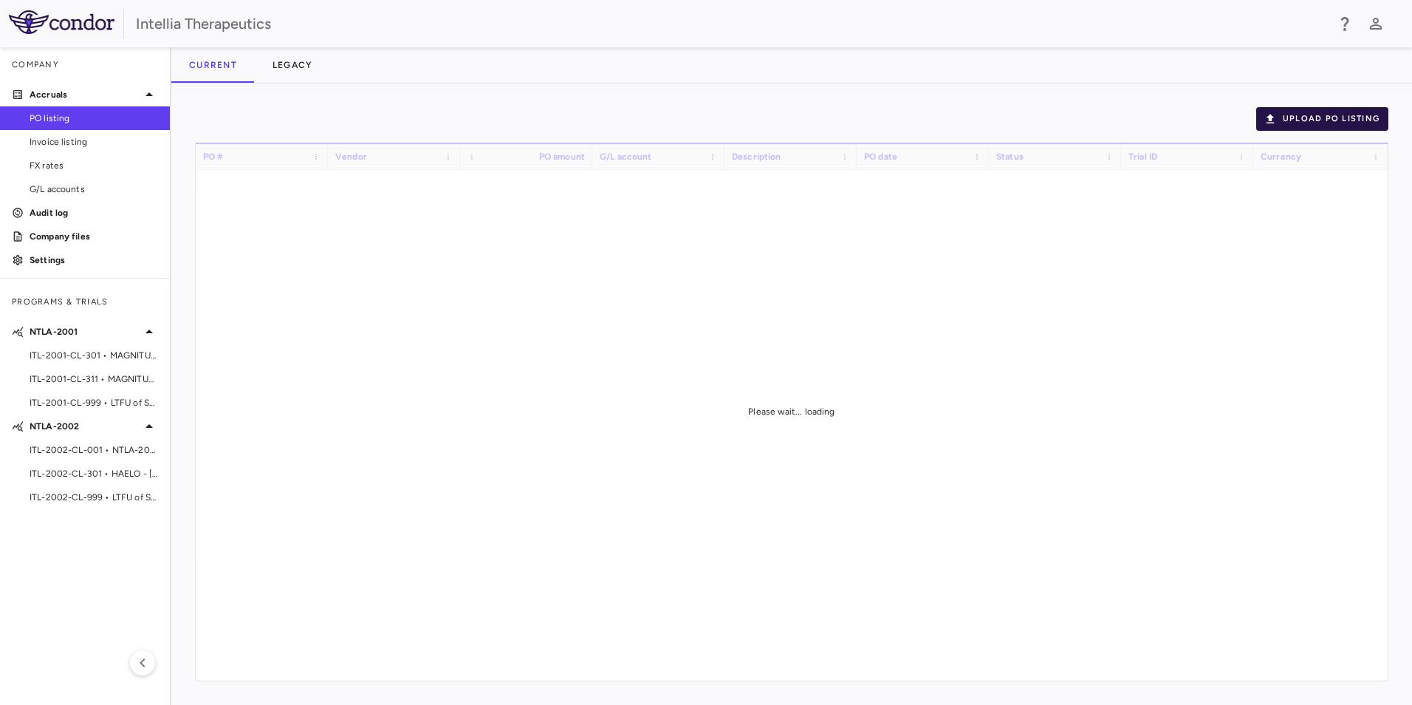
click at [1280, 120] on button "Upload PO Listing" at bounding box center [1322, 119] width 132 height 24
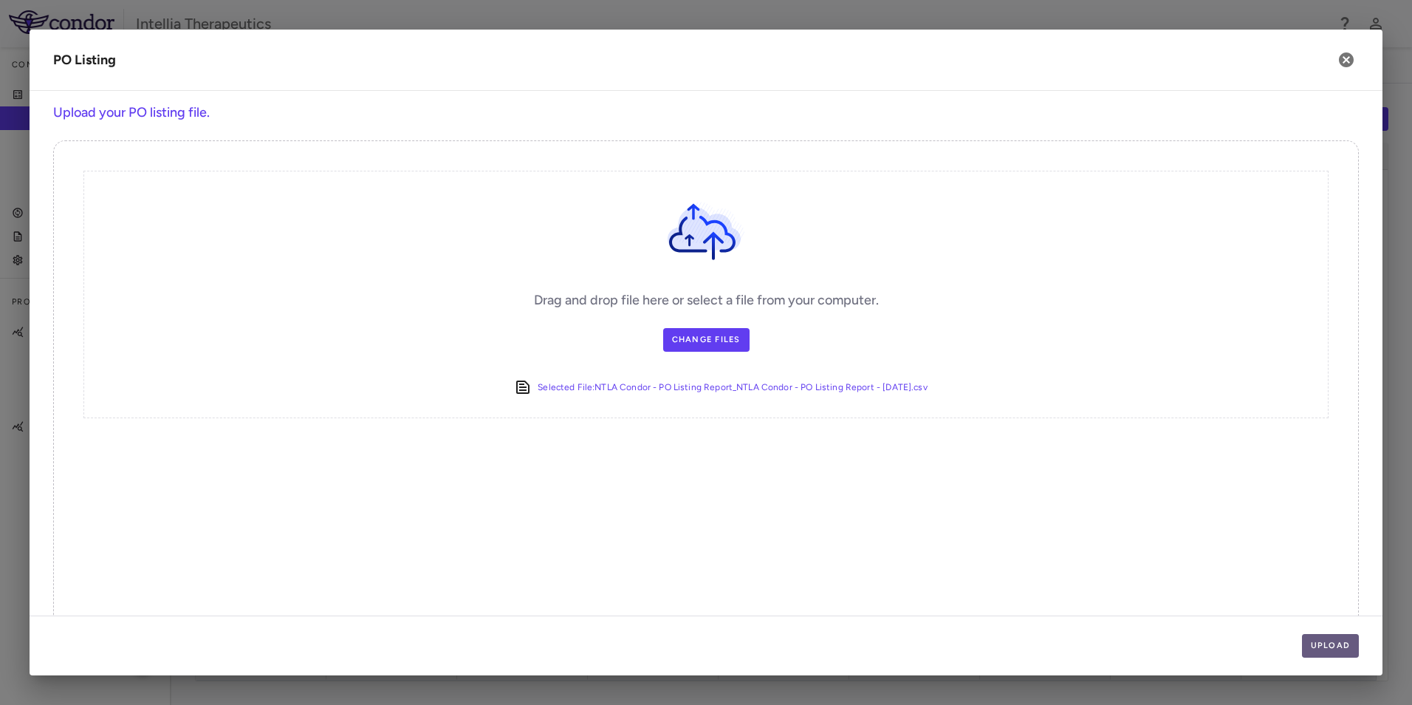
click at [1336, 636] on button "Upload" at bounding box center [1331, 646] width 58 height 24
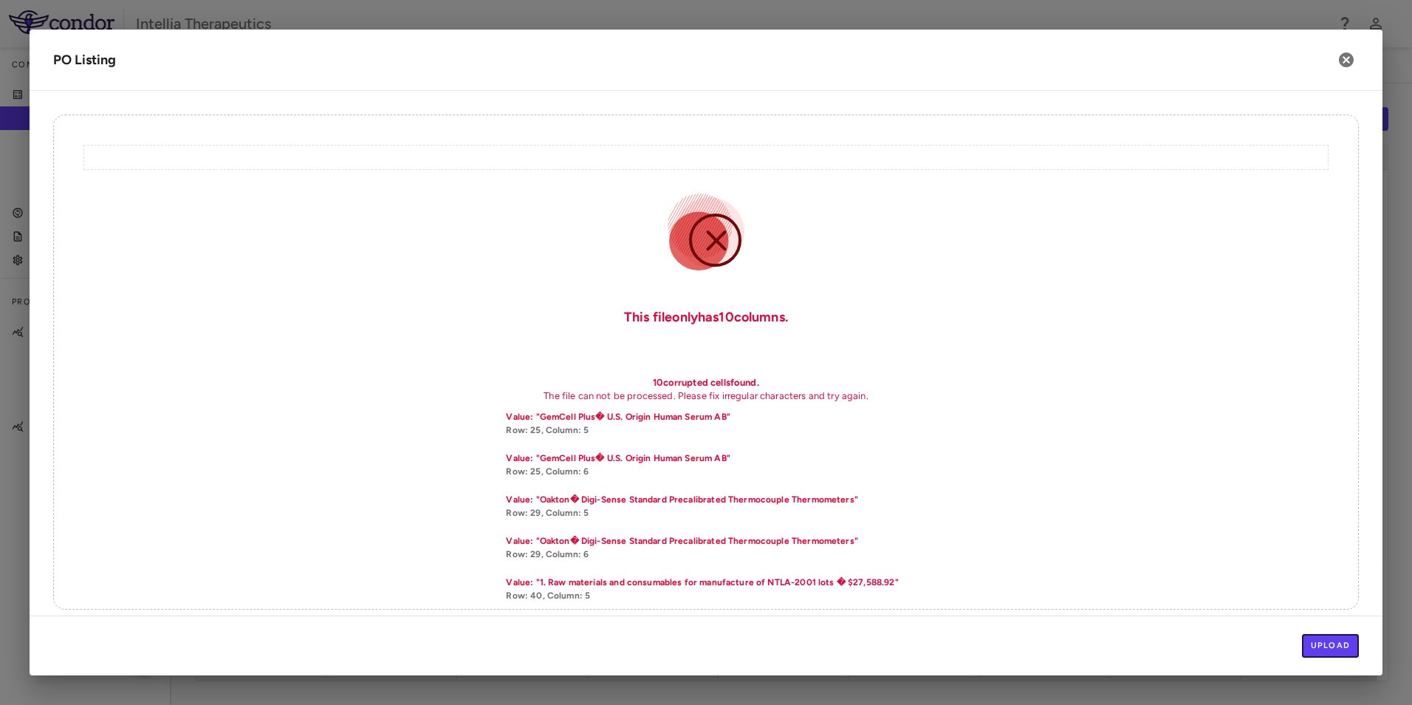
scroll to position [38, 0]
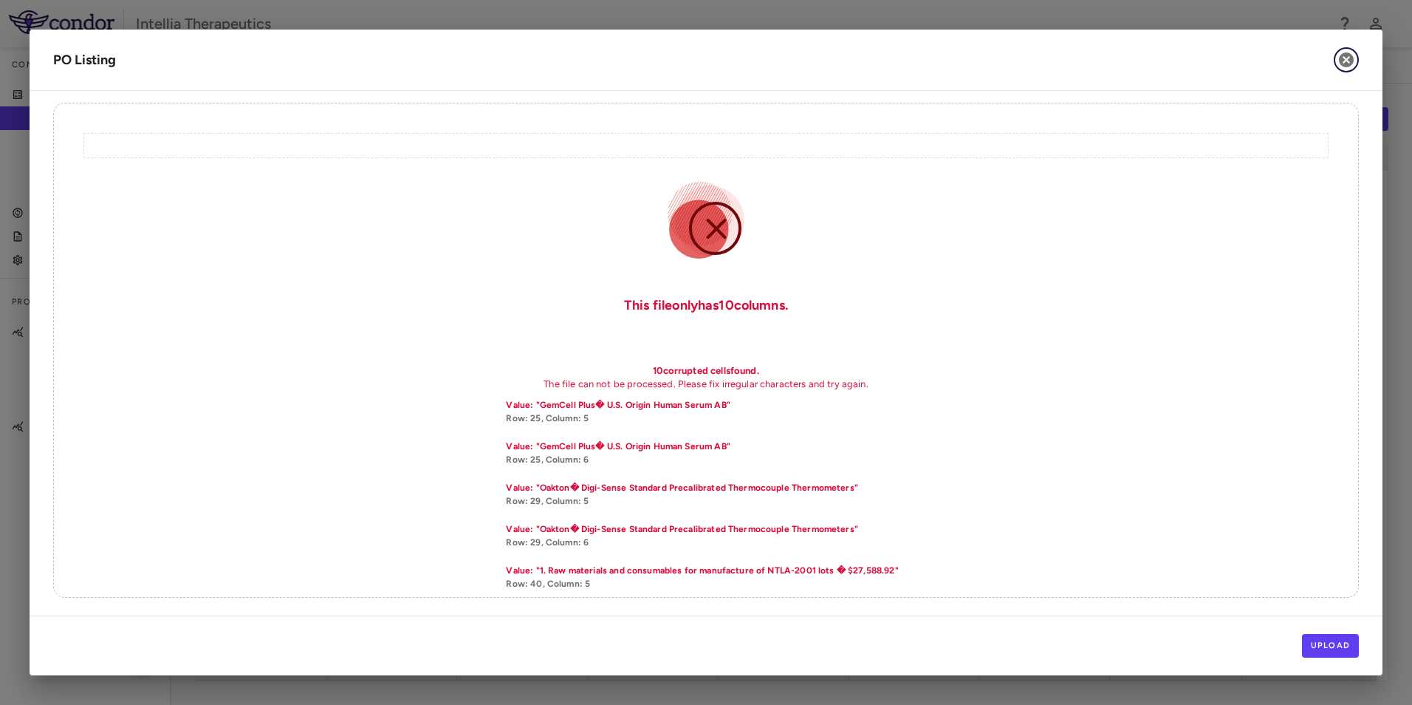
drag, startPoint x: 1348, startPoint y: 59, endPoint x: 1358, endPoint y: 77, distance: 20.2
click at [1348, 59] on icon "button" at bounding box center [1347, 60] width 18 height 18
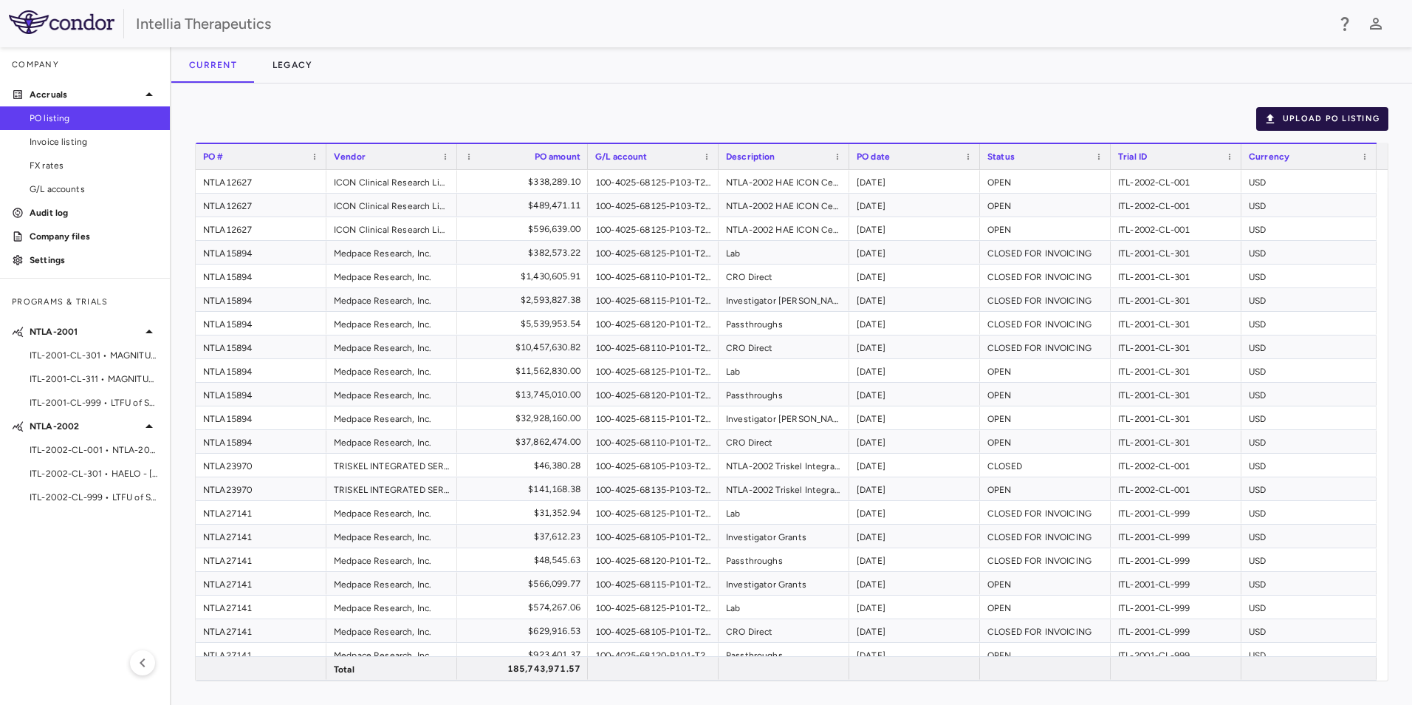
click at [1315, 114] on button "Upload PO Listing" at bounding box center [1322, 119] width 132 height 24
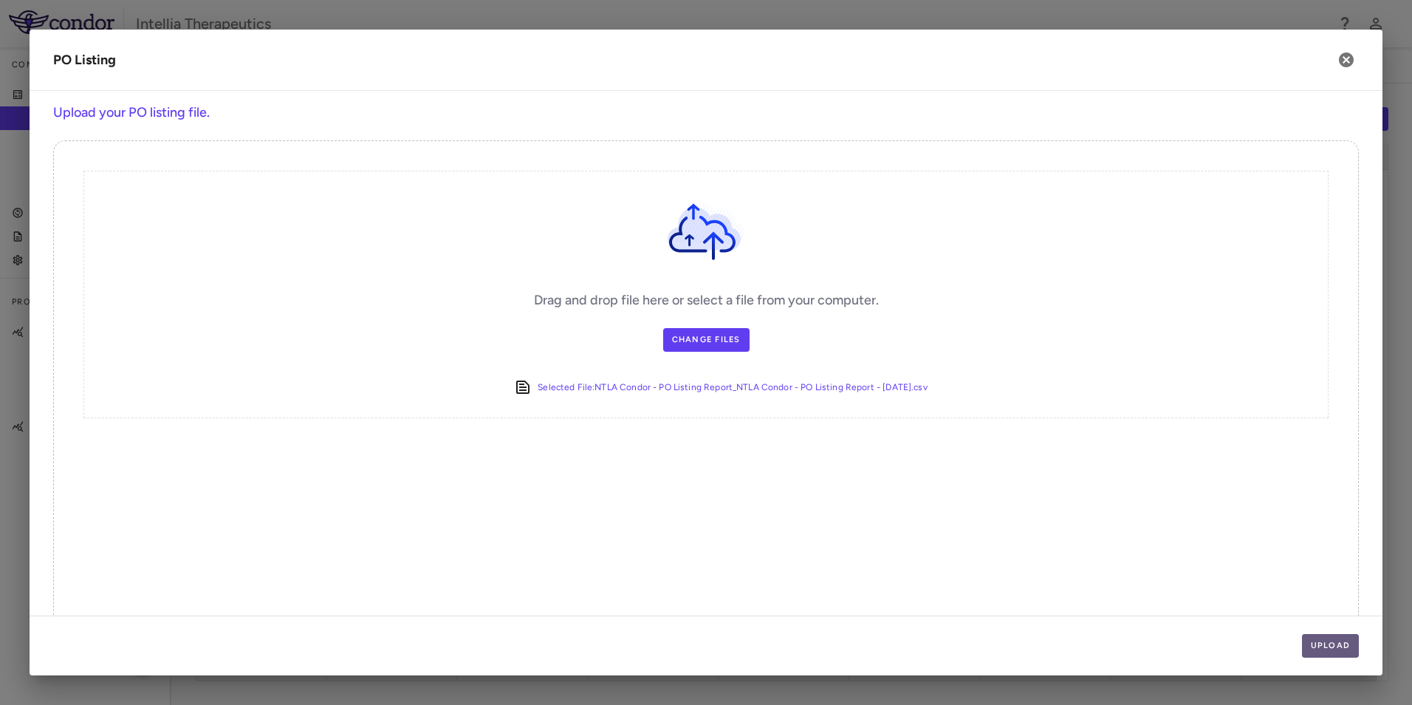
click at [1332, 638] on button "Upload" at bounding box center [1331, 646] width 58 height 24
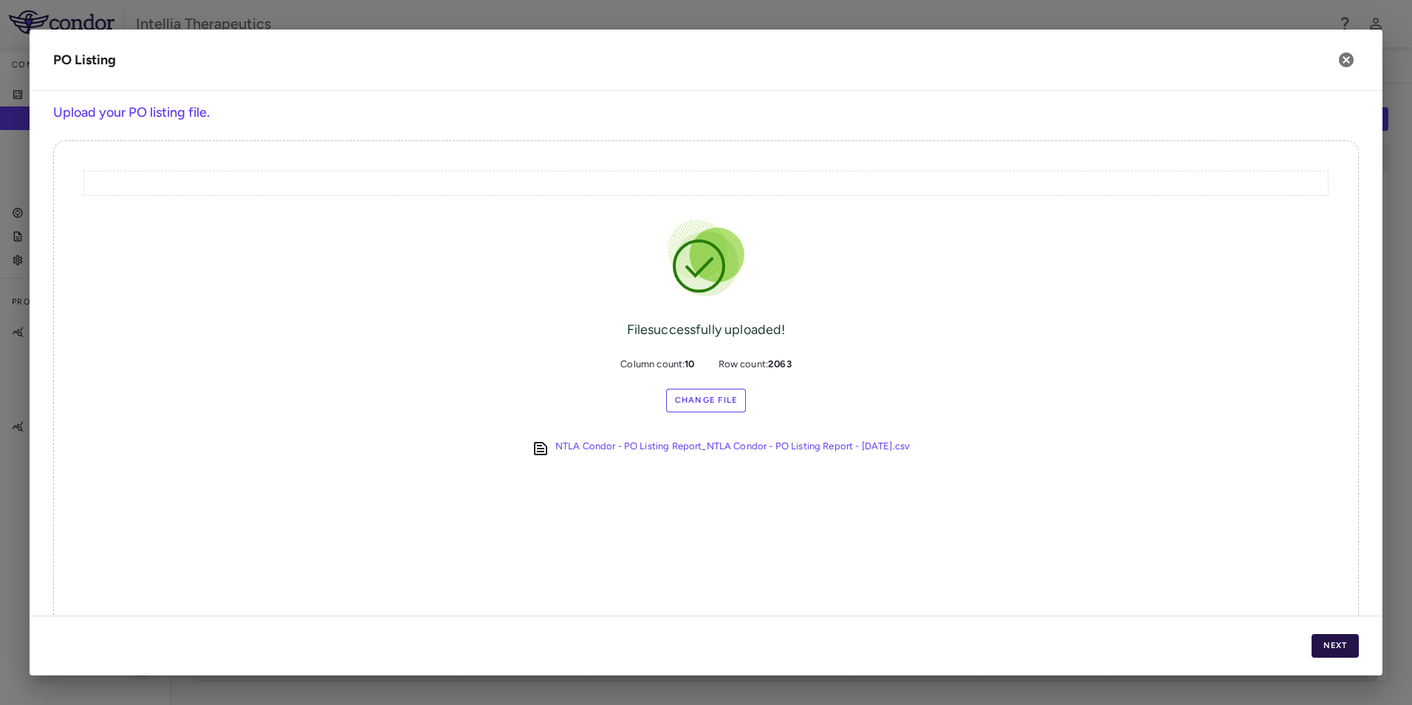
click at [1329, 646] on button "Next" at bounding box center [1335, 646] width 47 height 24
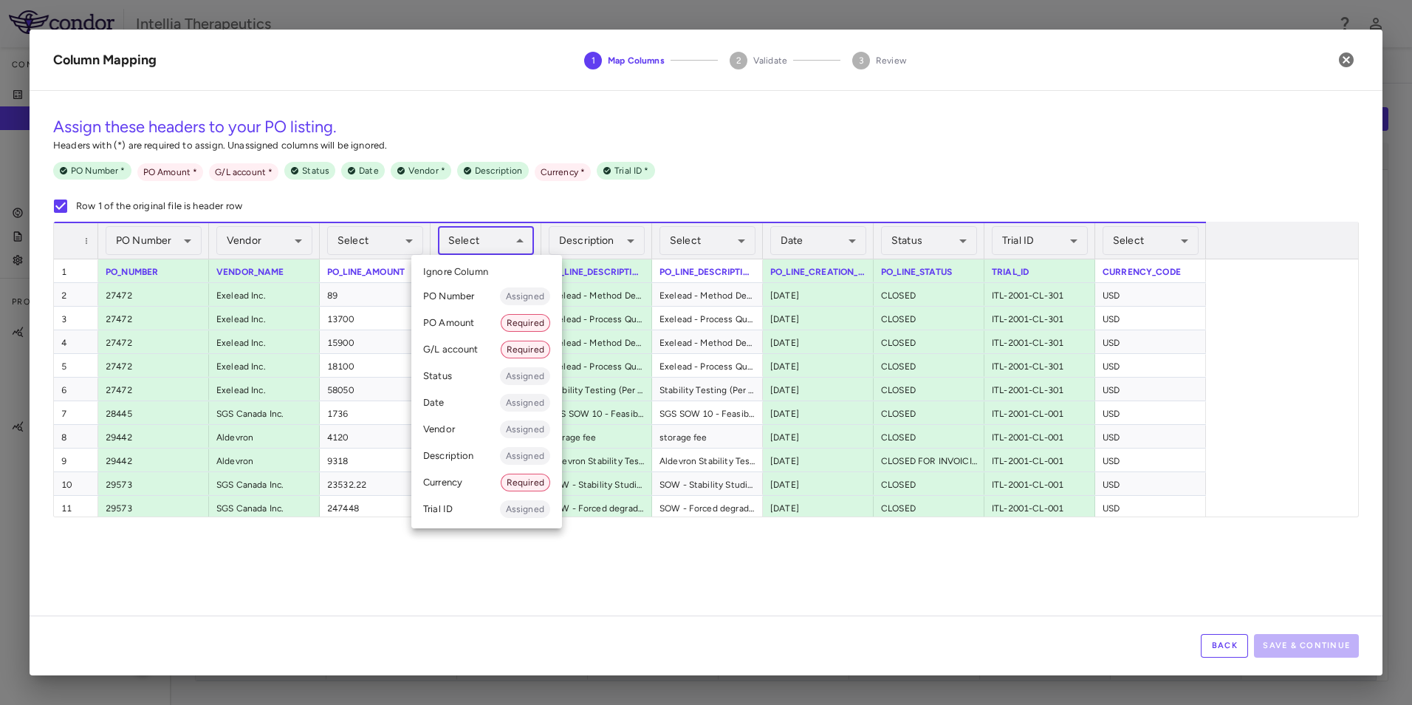
click at [501, 244] on body "Skip to sidebar Skip to main content Intellia Therapeutics Company Accruals PO …" at bounding box center [706, 352] width 1412 height 705
click at [458, 346] on li "G/L account Required" at bounding box center [486, 349] width 151 height 27
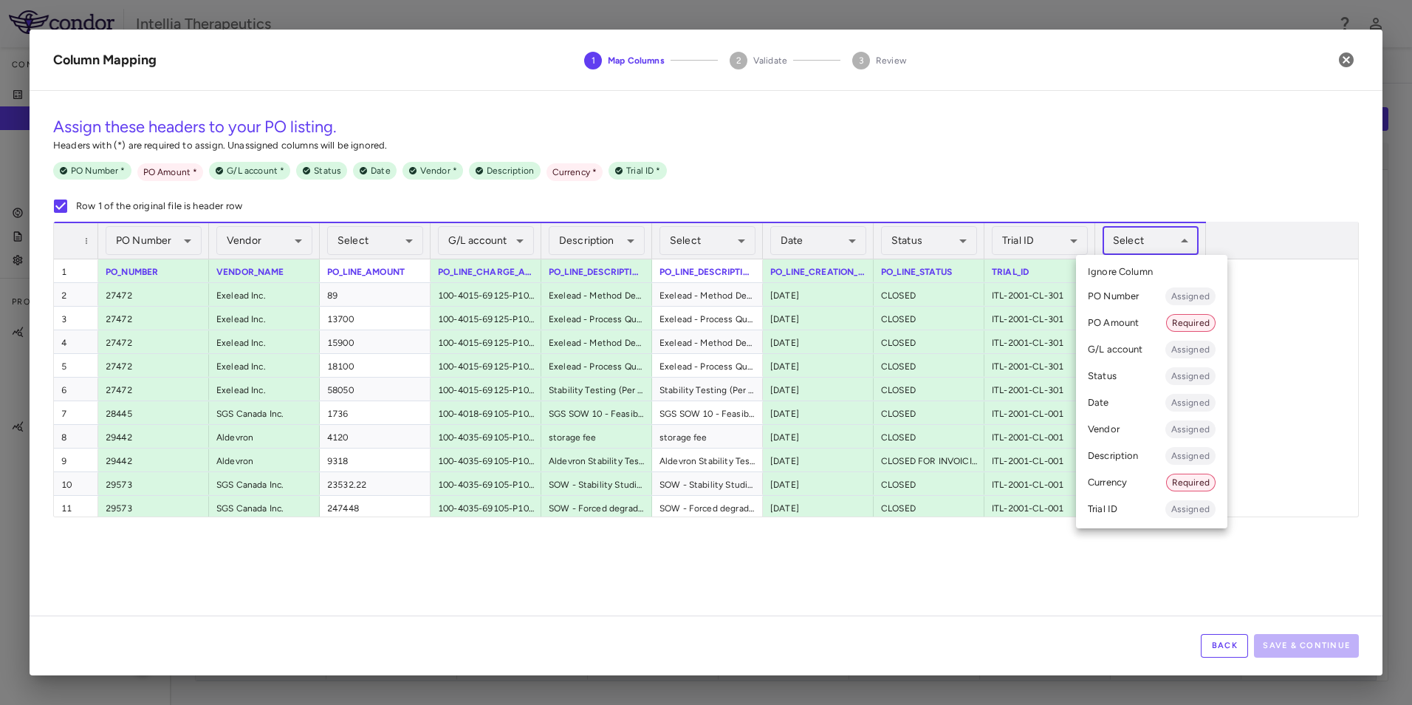
click at [1131, 239] on body "Skip to sidebar Skip to main content Intellia Therapeutics Company Accruals PO …" at bounding box center [706, 352] width 1412 height 705
click at [1138, 484] on li "Currency Required" at bounding box center [1151, 482] width 151 height 27
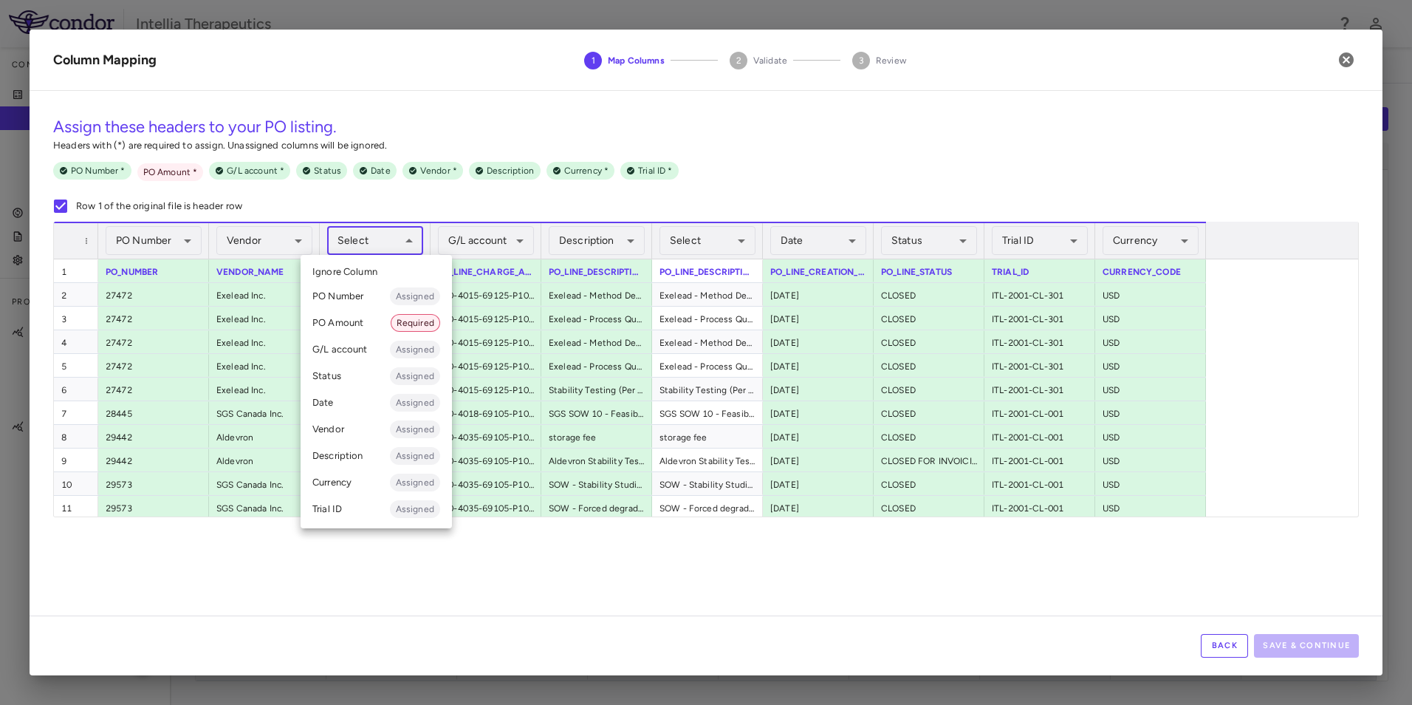
click at [397, 246] on body "Skip to sidebar Skip to main content Intellia Therapeutics Company Accruals PO …" at bounding box center [706, 352] width 1412 height 705
click at [359, 324] on li "PO Amount Required" at bounding box center [376, 322] width 151 height 27
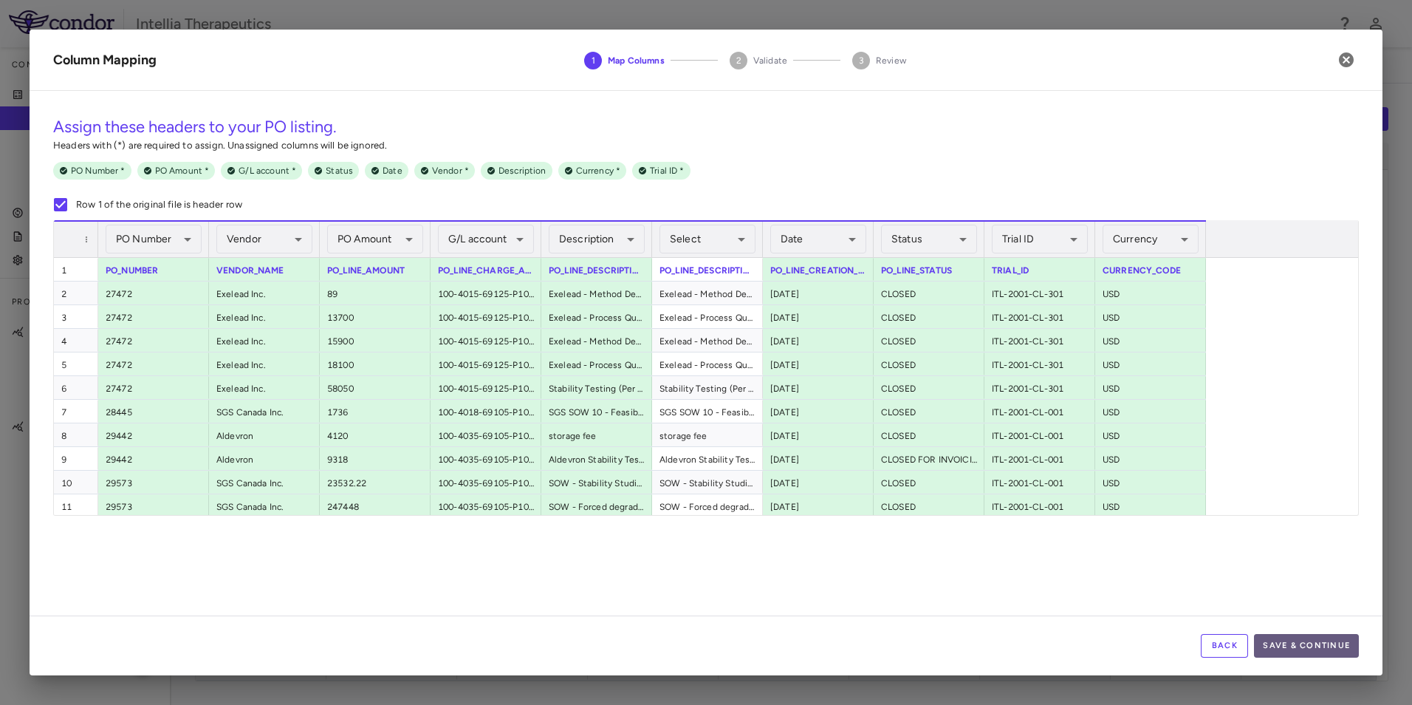
click at [1298, 637] on button "Save & Continue" at bounding box center [1306, 646] width 105 height 24
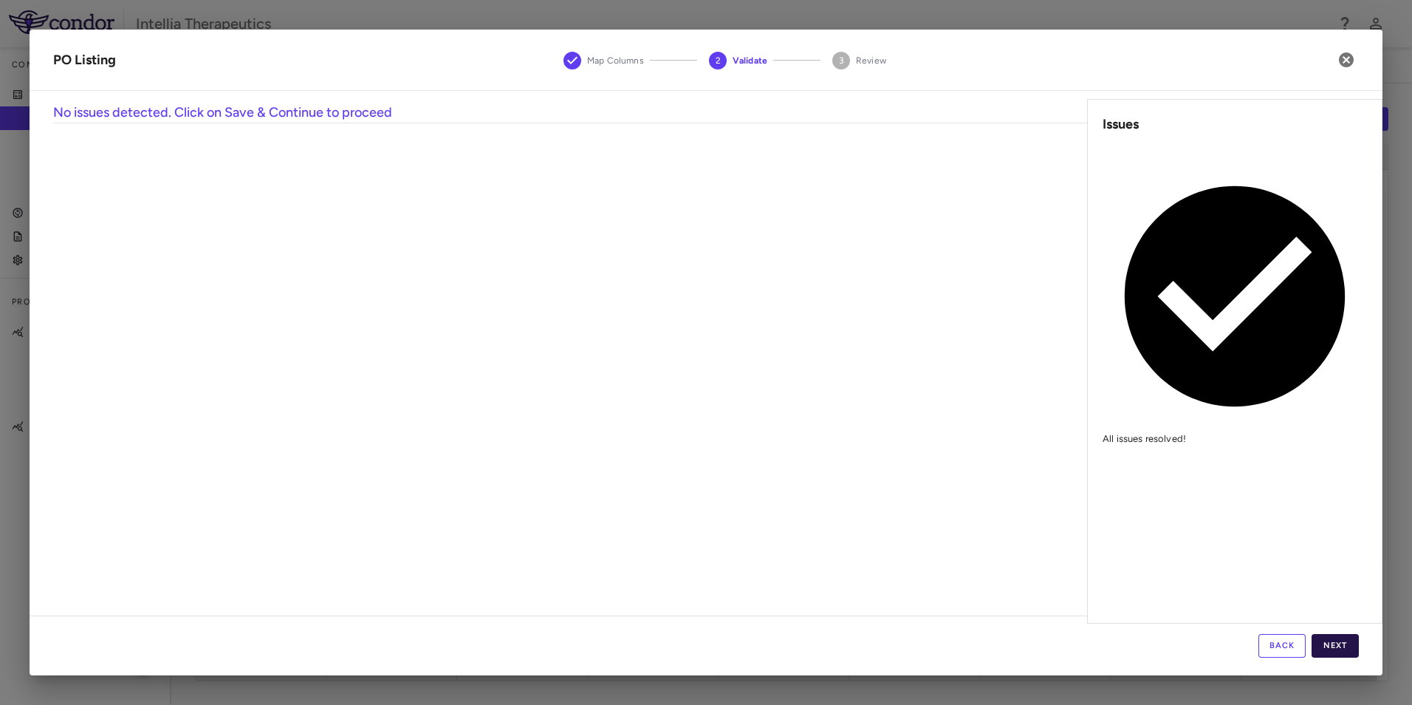
click at [1322, 646] on button "Next" at bounding box center [1335, 646] width 47 height 24
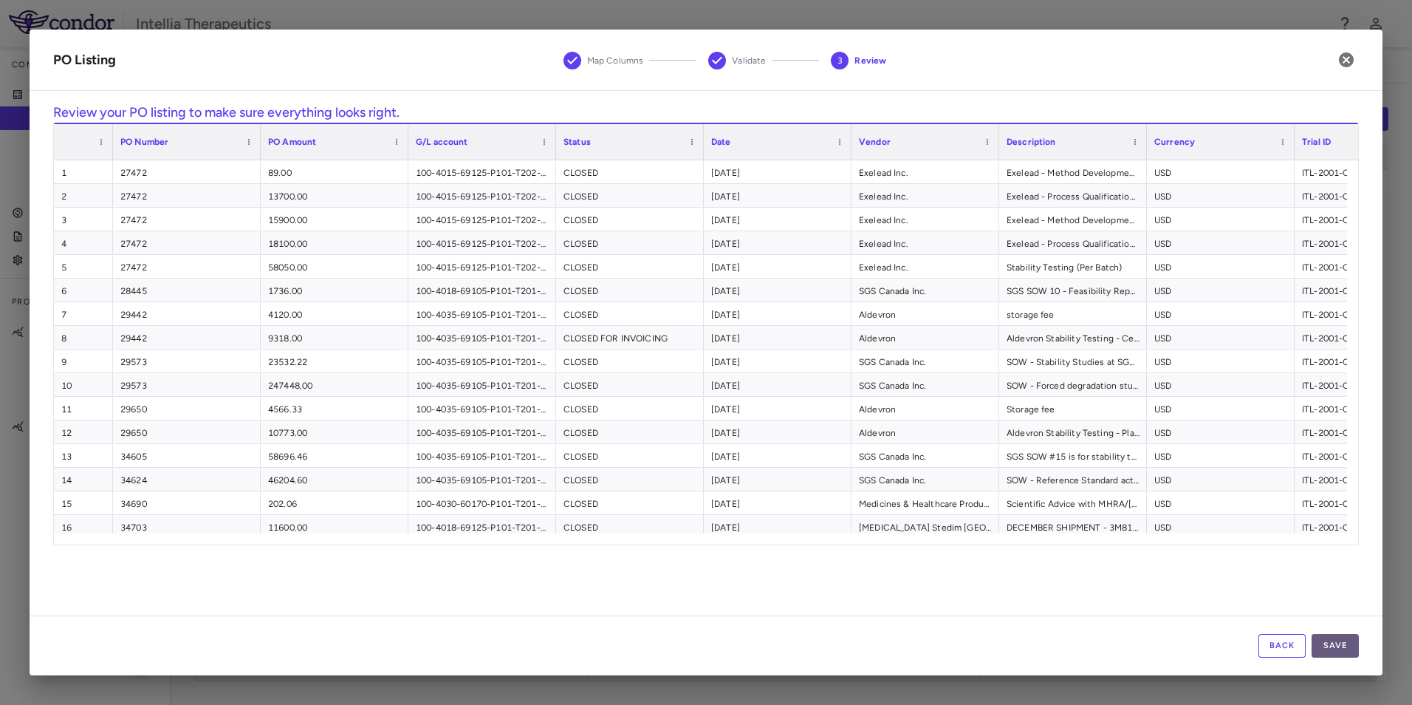
click at [1351, 651] on button "Save" at bounding box center [1335, 646] width 47 height 24
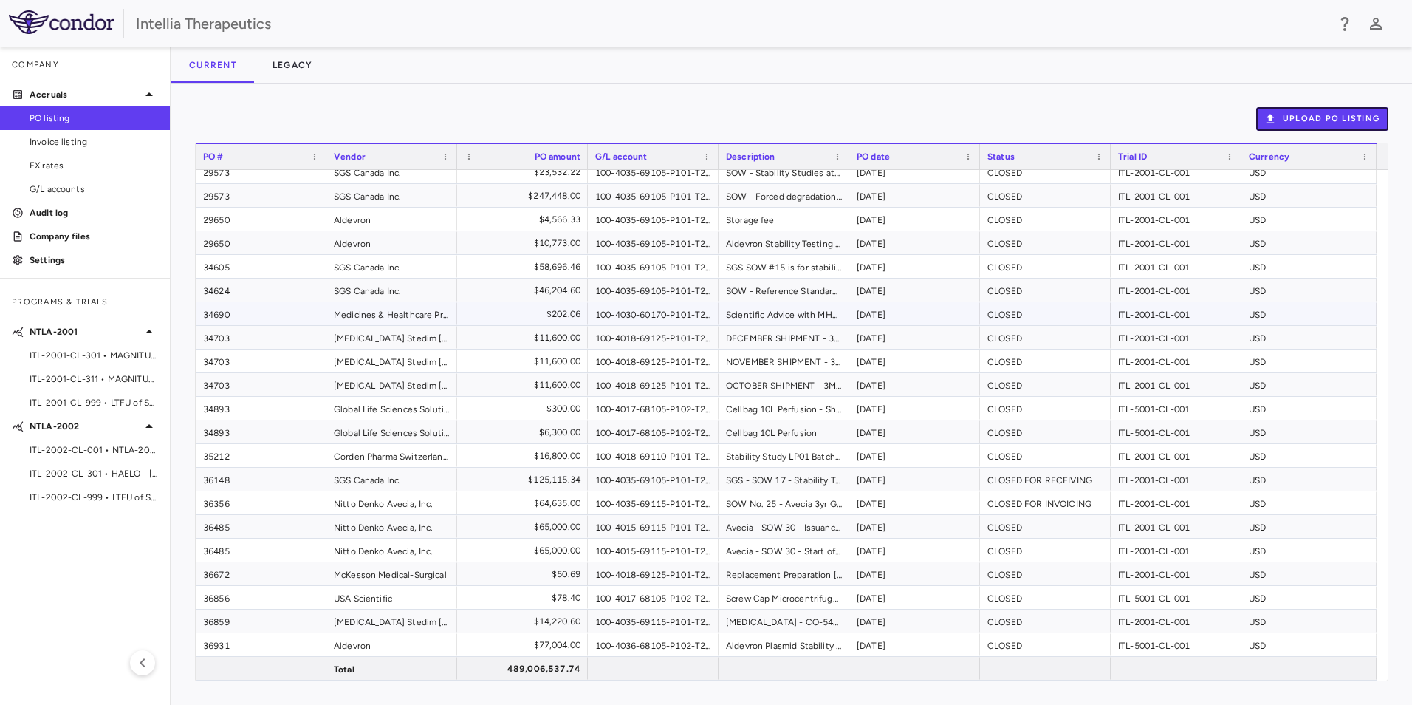
scroll to position [0, 0]
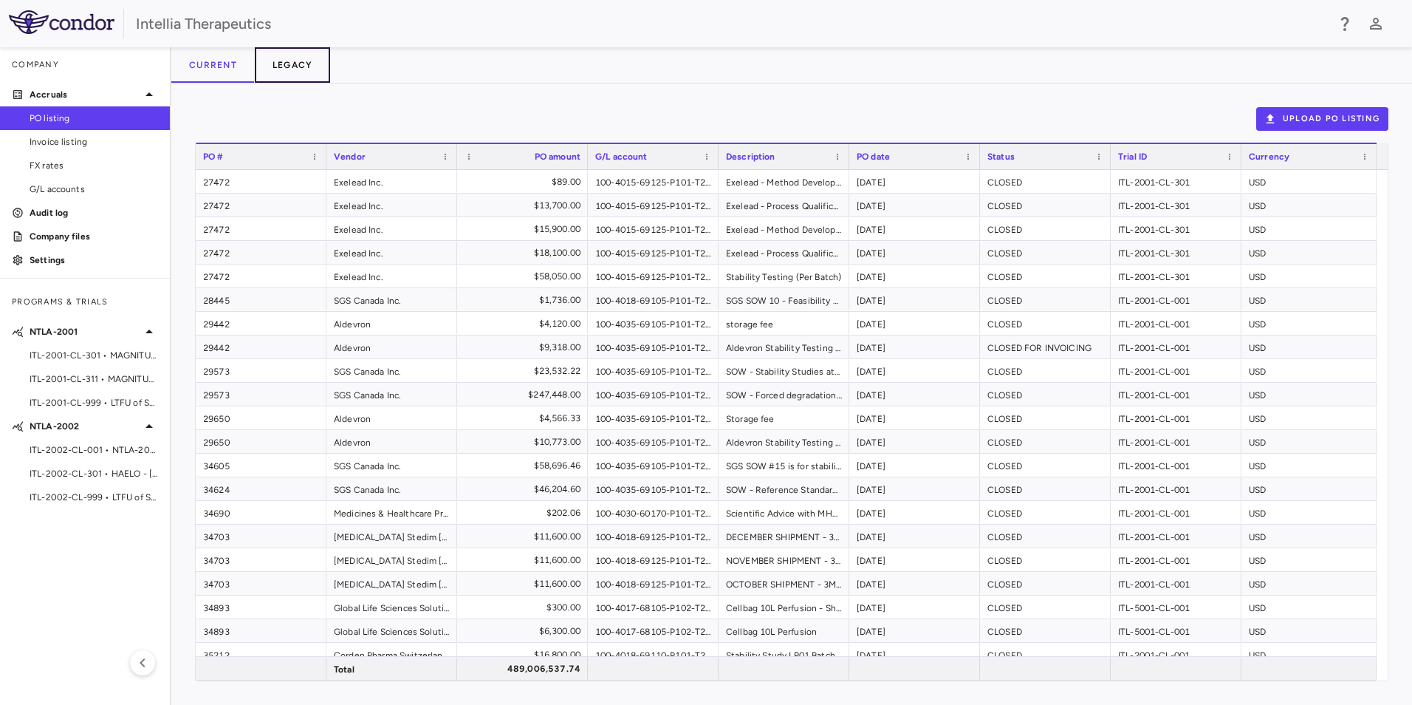
click at [309, 69] on button "Legacy" at bounding box center [293, 64] width 76 height 35
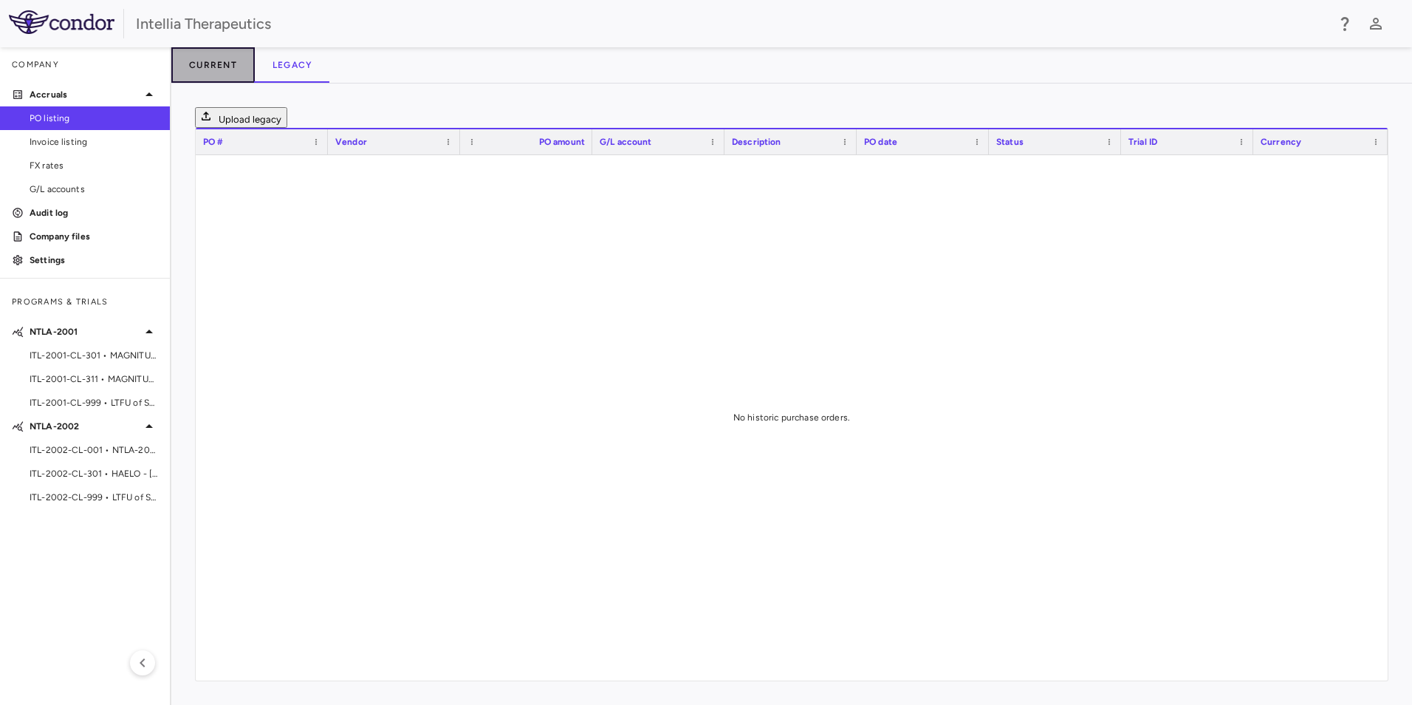
click at [226, 72] on button "Current" at bounding box center [212, 64] width 83 height 35
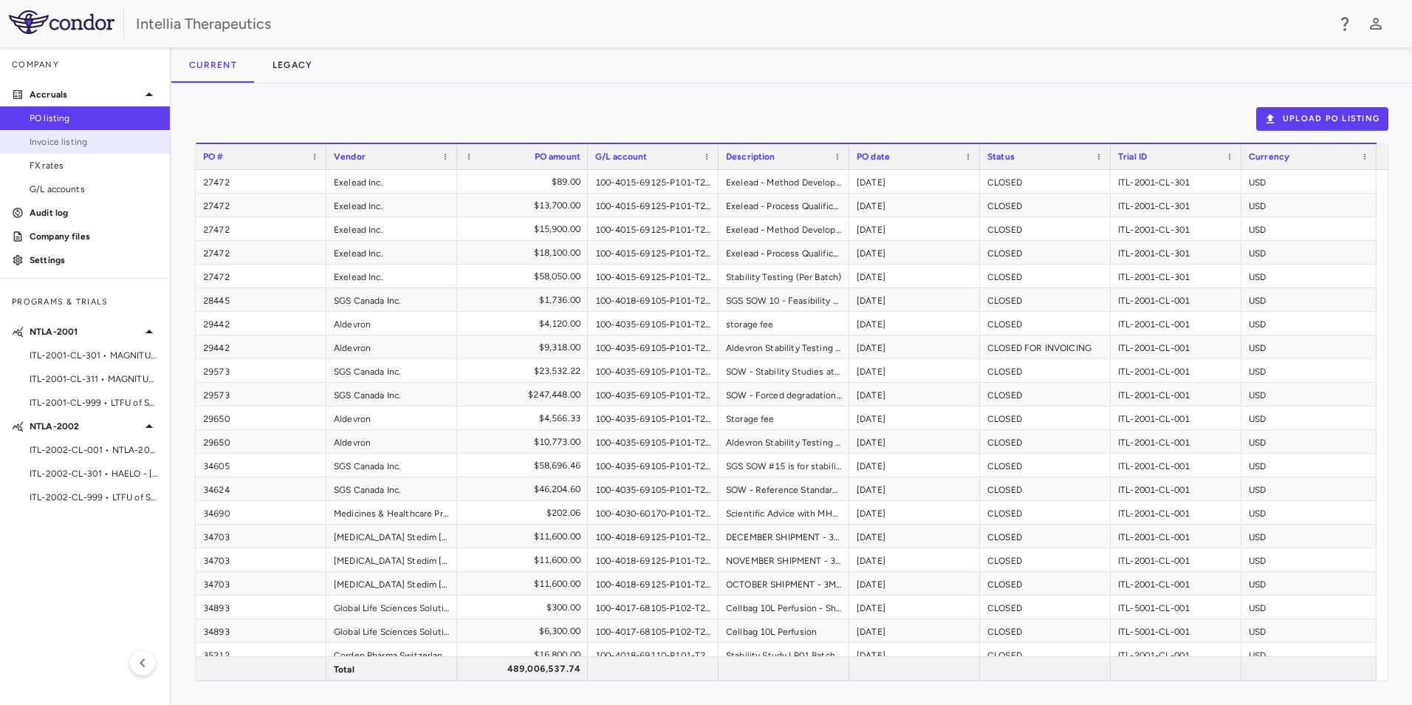
click at [81, 145] on span "Invoice listing" at bounding box center [94, 141] width 129 height 13
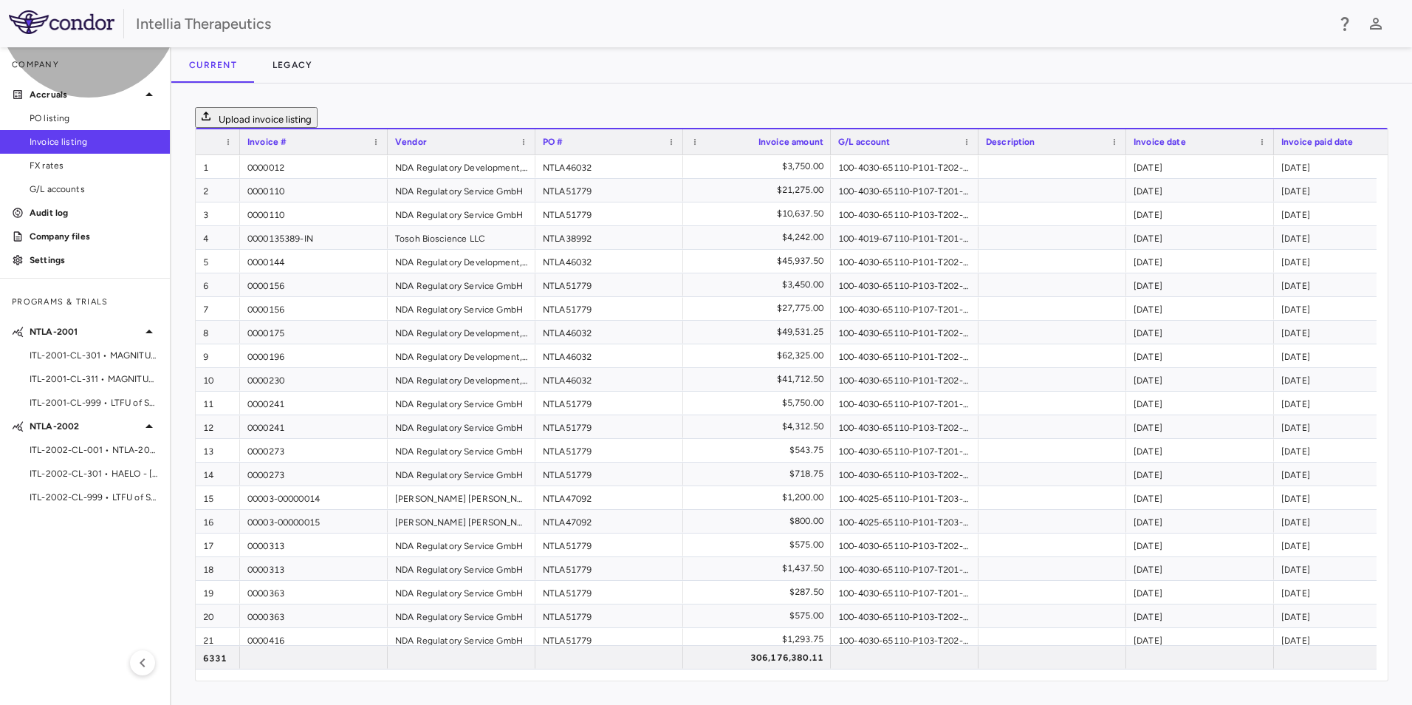
click at [318, 114] on button "Upload invoice listing" at bounding box center [256, 117] width 123 height 21
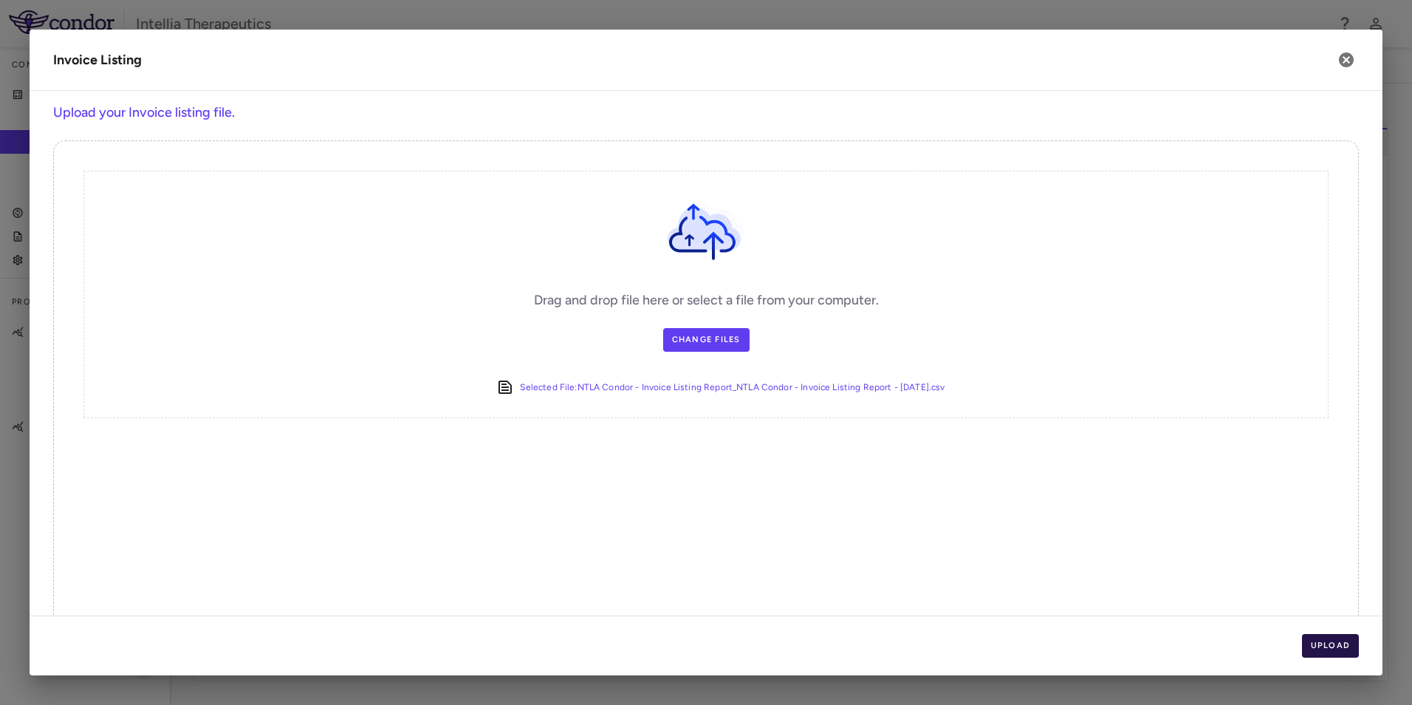
click at [1350, 649] on button "Upload" at bounding box center [1331, 646] width 58 height 24
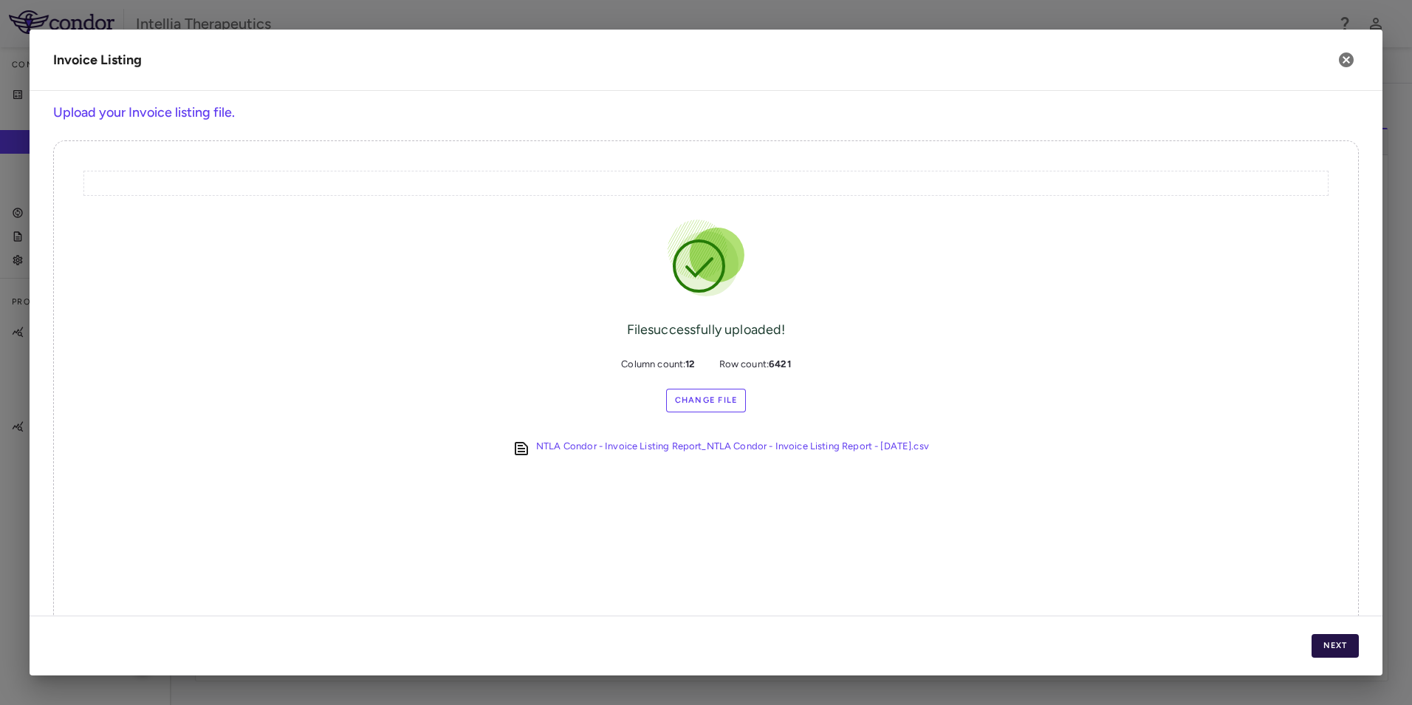
click at [1328, 646] on button "Next" at bounding box center [1335, 646] width 47 height 24
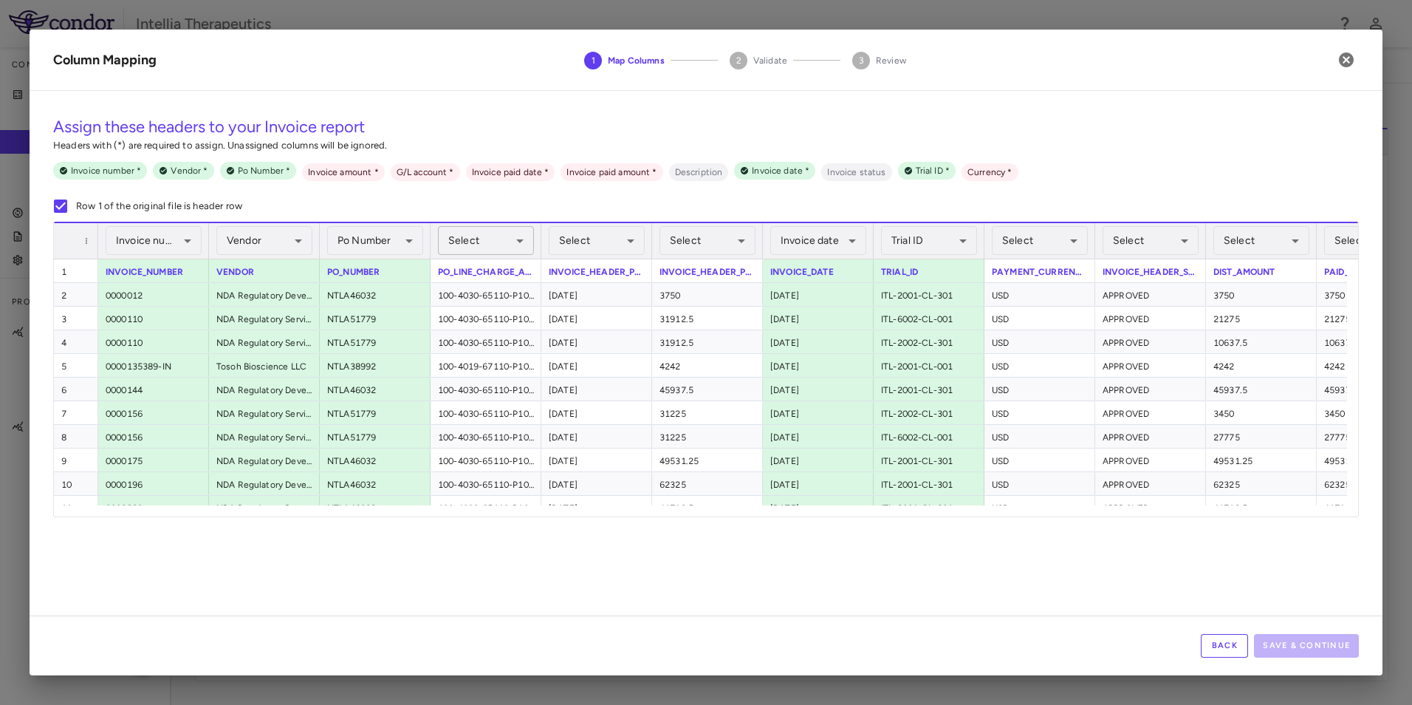
click at [478, 243] on body "Skip to sidebar Skip to main content Intellia Therapeutics Company Accruals PO …" at bounding box center [706, 352] width 1412 height 705
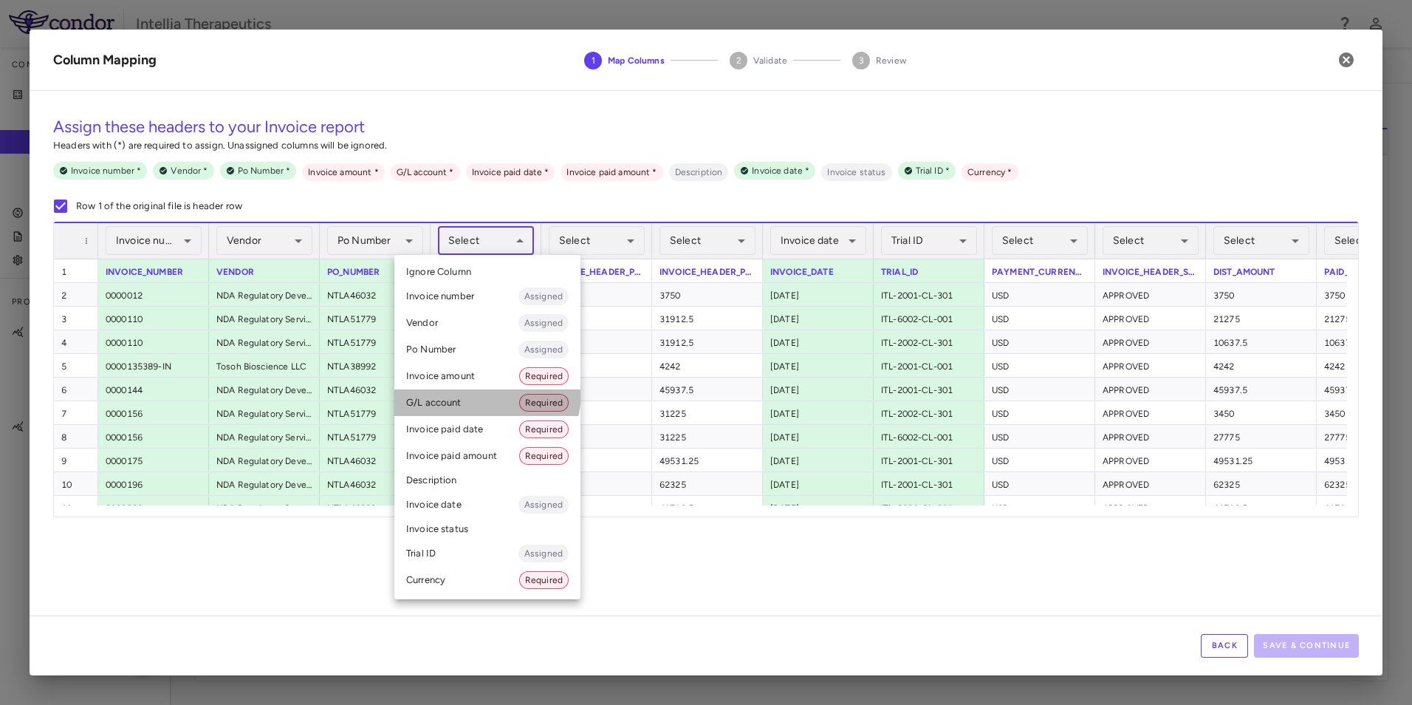
click at [473, 391] on li "G/L account Required" at bounding box center [487, 402] width 186 height 27
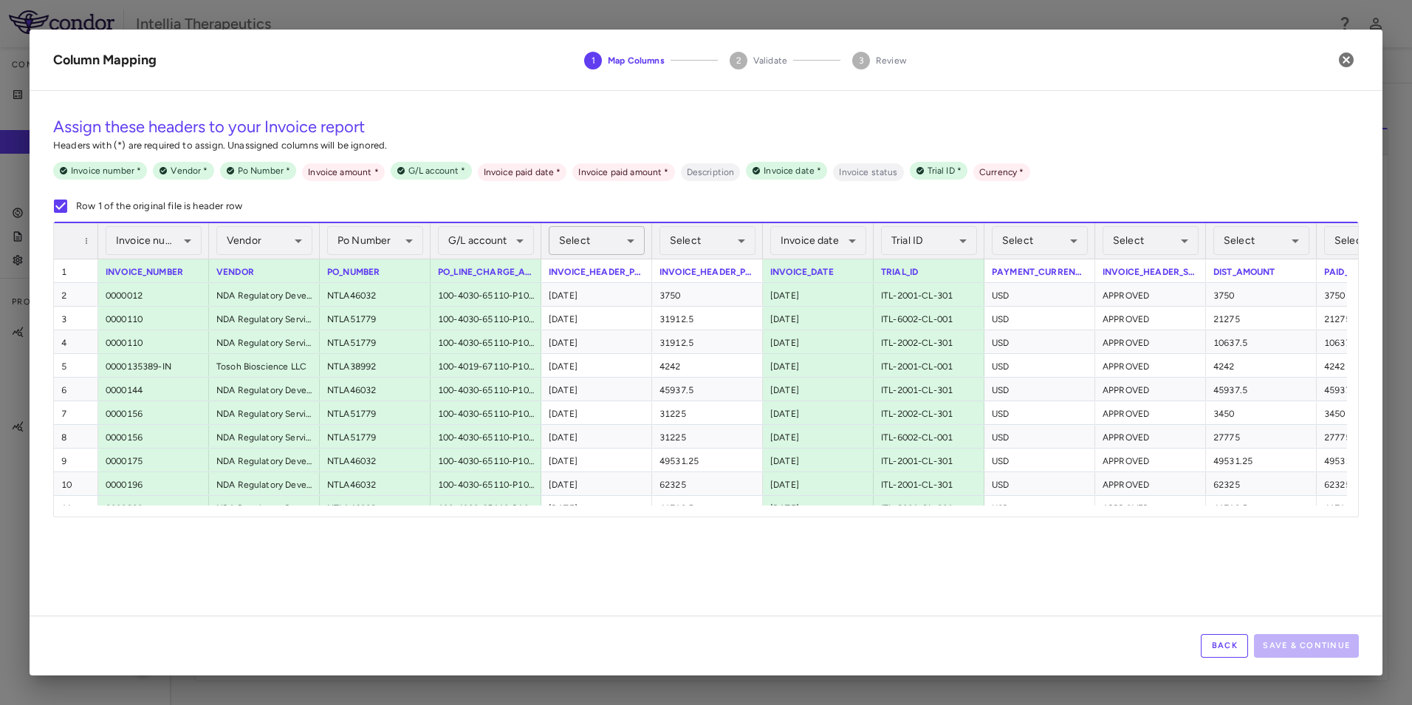
click at [589, 241] on body "Skip to sidebar Skip to main content Intellia Therapeutics Company Accruals PO …" at bounding box center [706, 352] width 1412 height 705
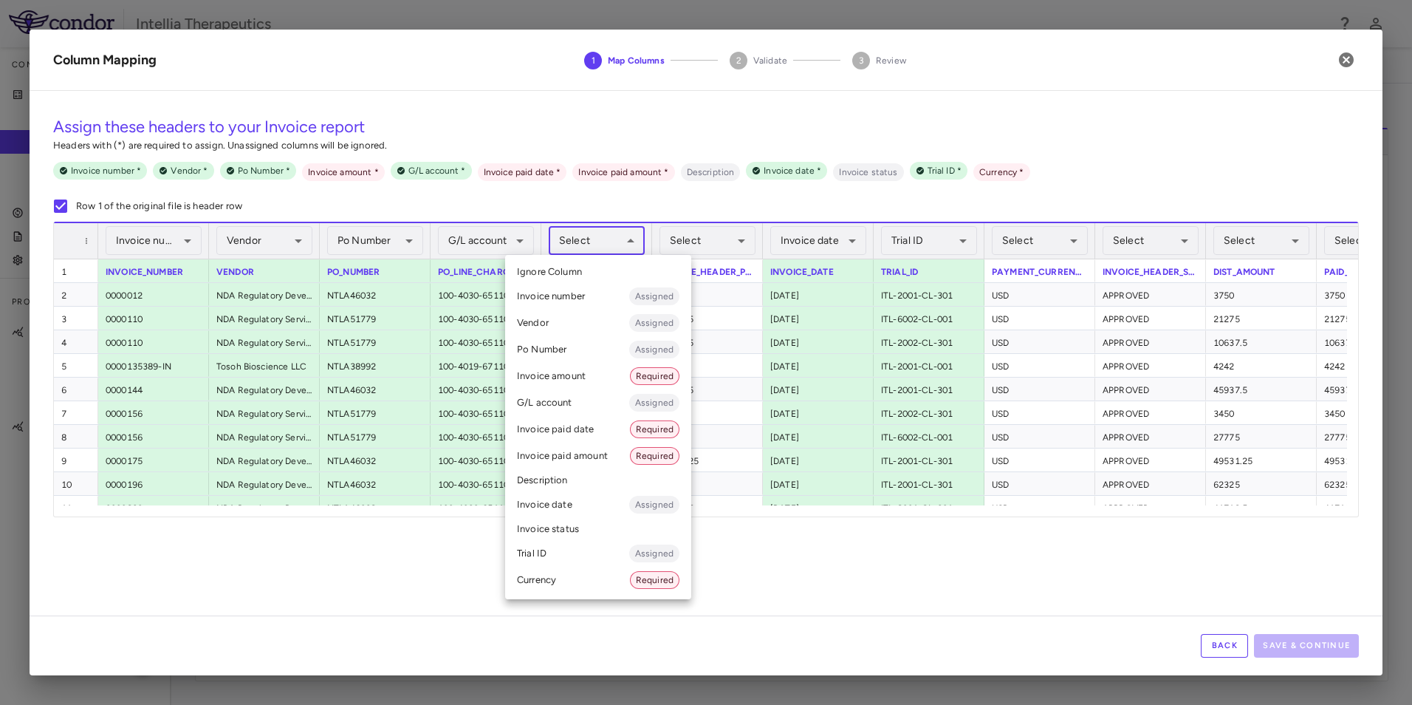
click at [589, 241] on div at bounding box center [706, 352] width 1412 height 705
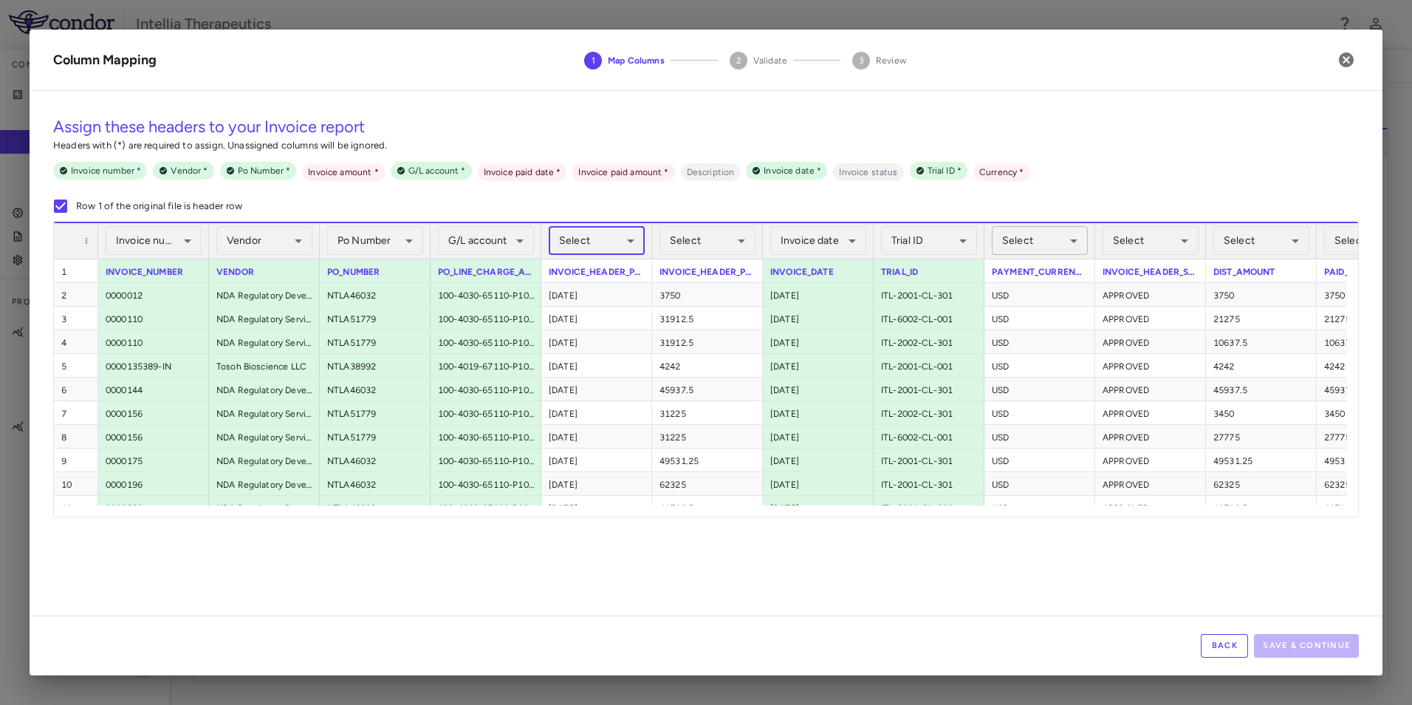
click at [1027, 236] on body "Skip to sidebar Skip to main content Intellia Therapeutics Company Accruals PO …" at bounding box center [706, 352] width 1412 height 705
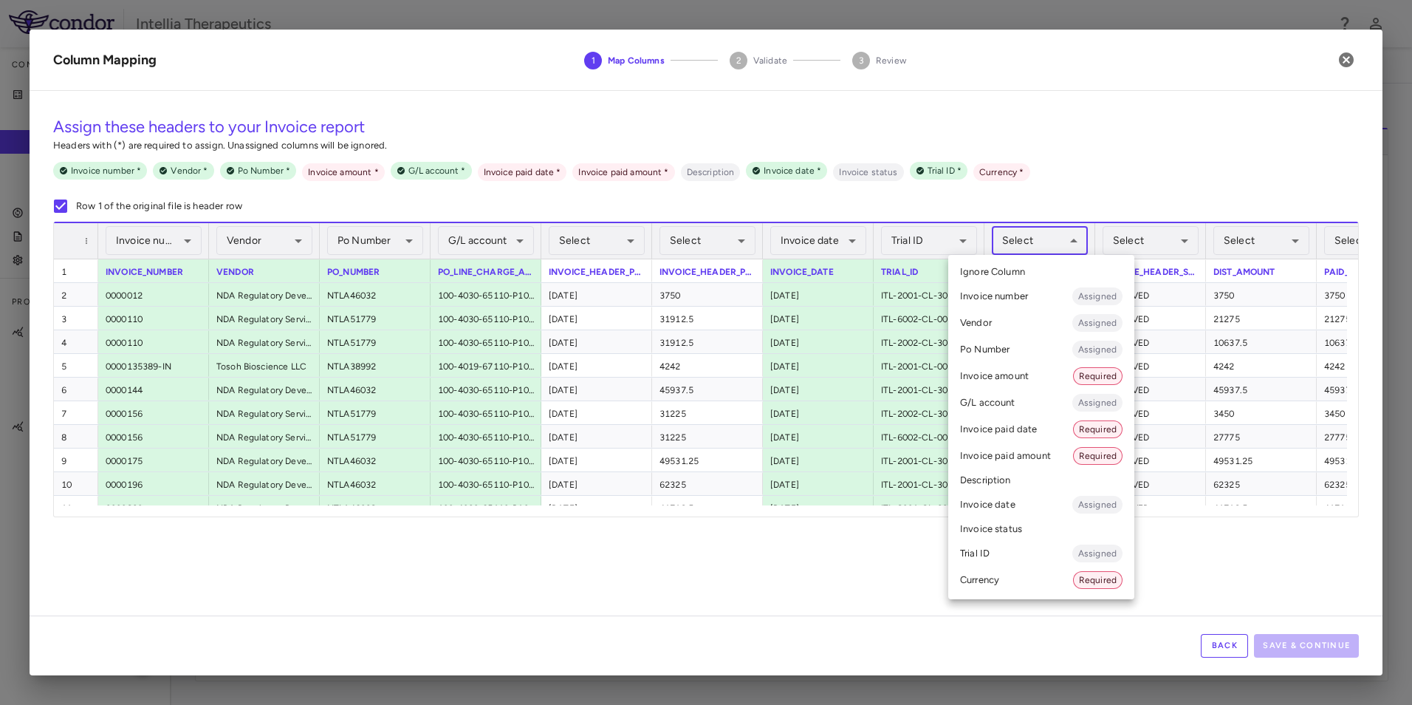
click at [995, 581] on li "Currency Required" at bounding box center [1041, 580] width 186 height 27
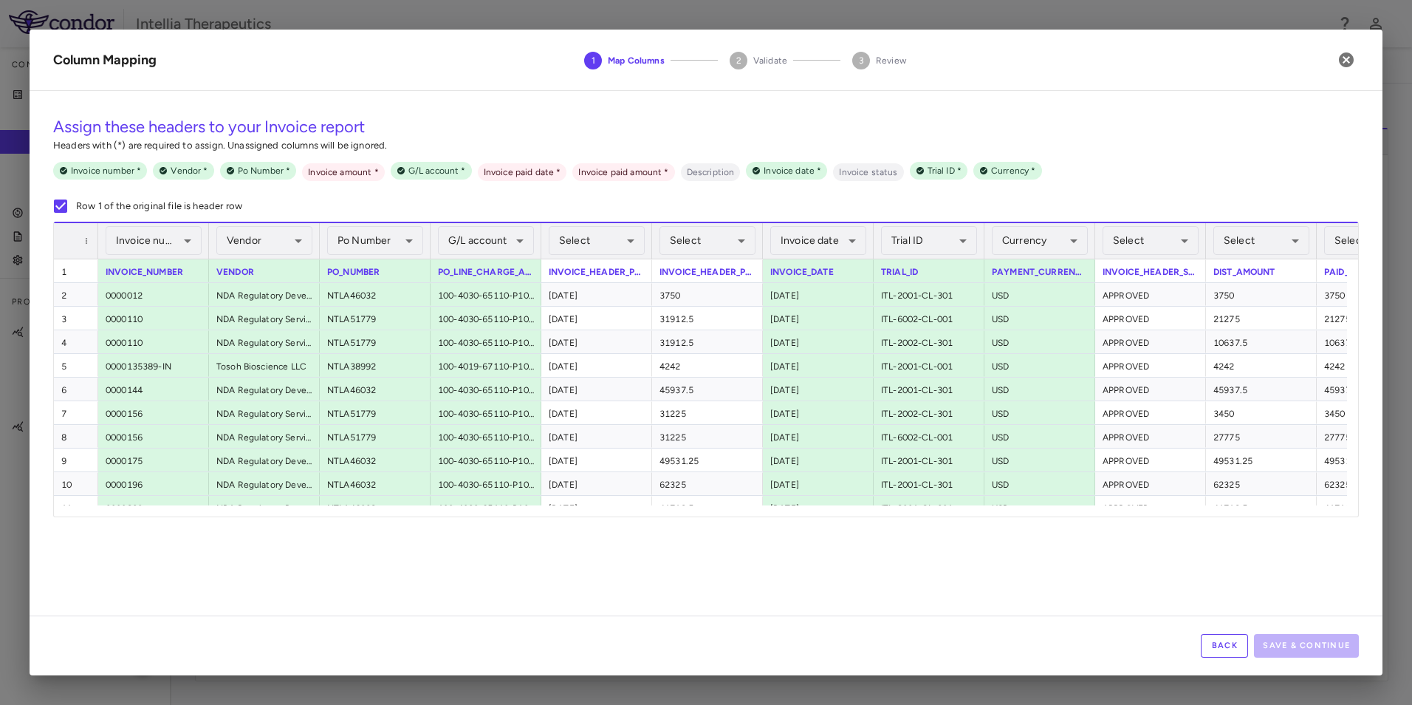
drag, startPoint x: 1172, startPoint y: 516, endPoint x: 1206, endPoint y: 507, distance: 35.3
click at [1205, 507] on div "**********" at bounding box center [706, 369] width 1306 height 295
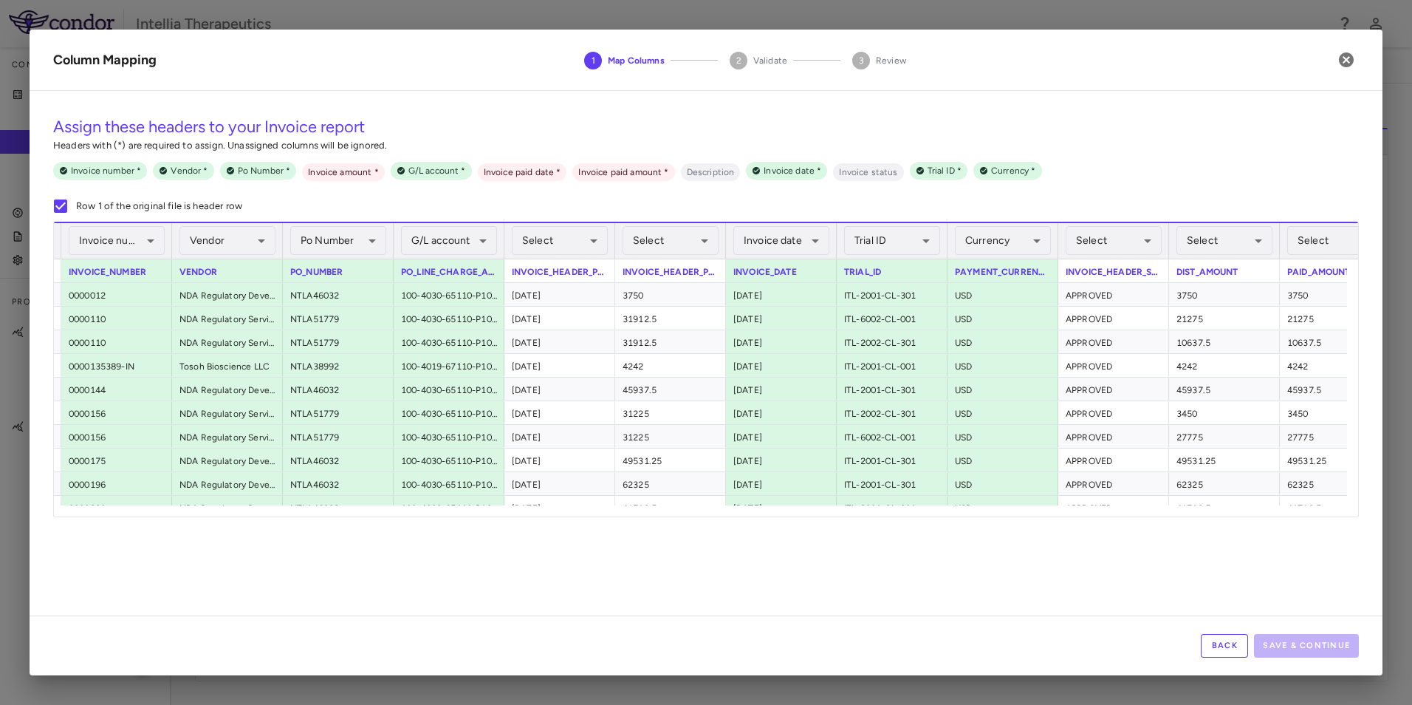
scroll to position [0, 53]
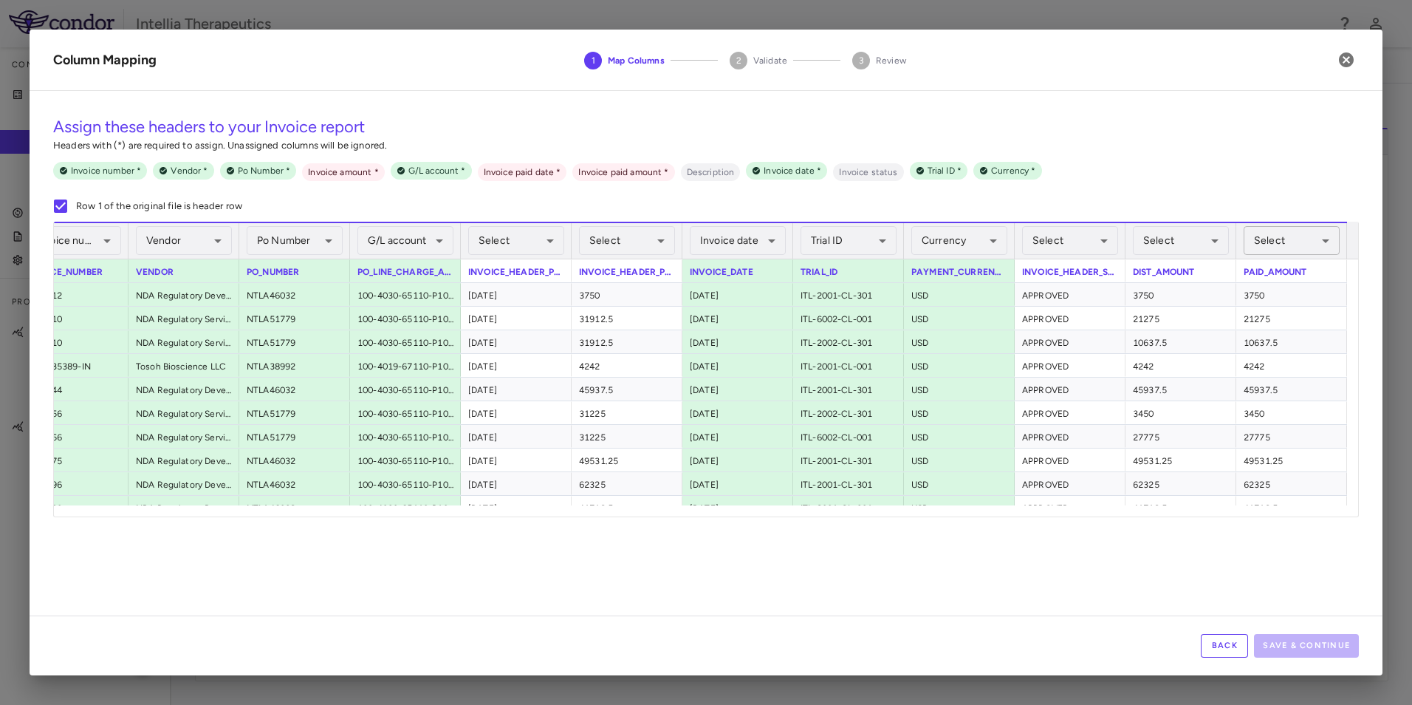
click at [1289, 239] on body "Skip to sidebar Skip to main content Intellia Therapeutics Company Accruals PO …" at bounding box center [706, 352] width 1412 height 705
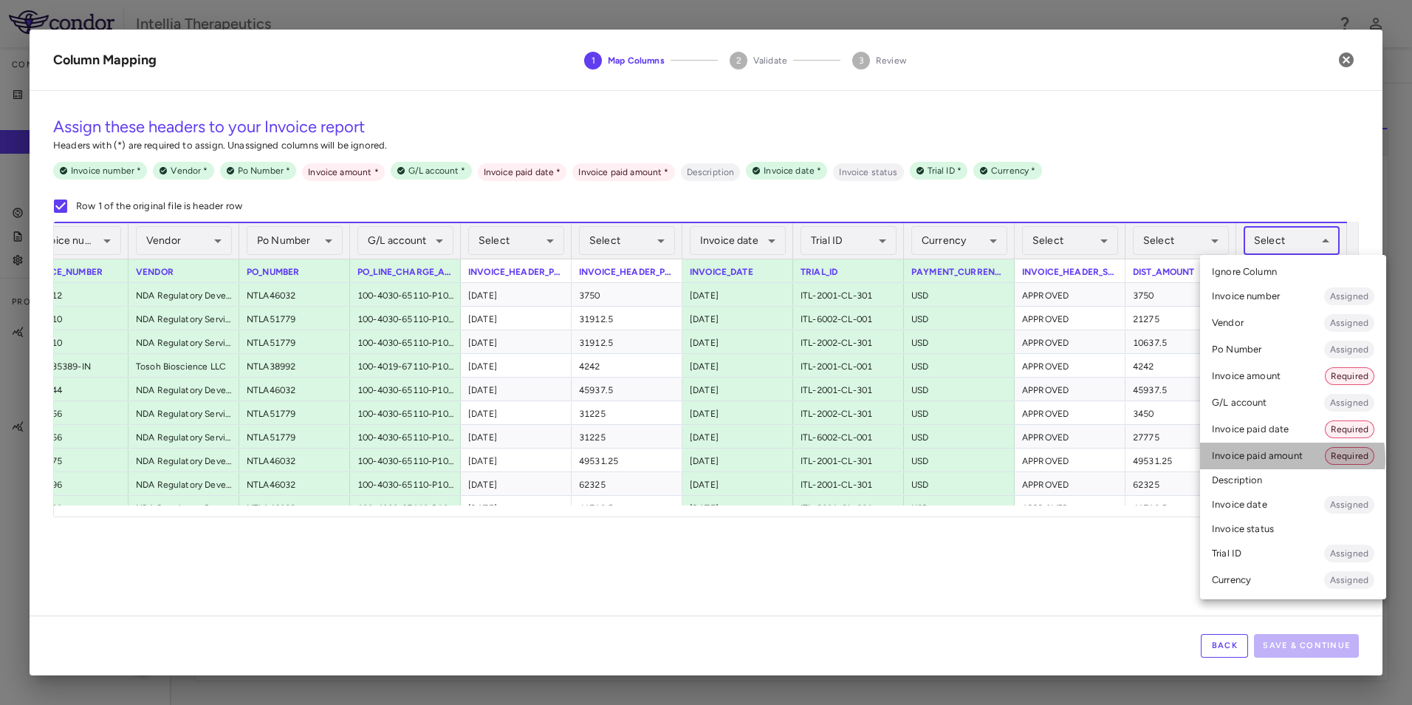
click at [1281, 459] on li "Invoice paid amount Required" at bounding box center [1293, 455] width 186 height 27
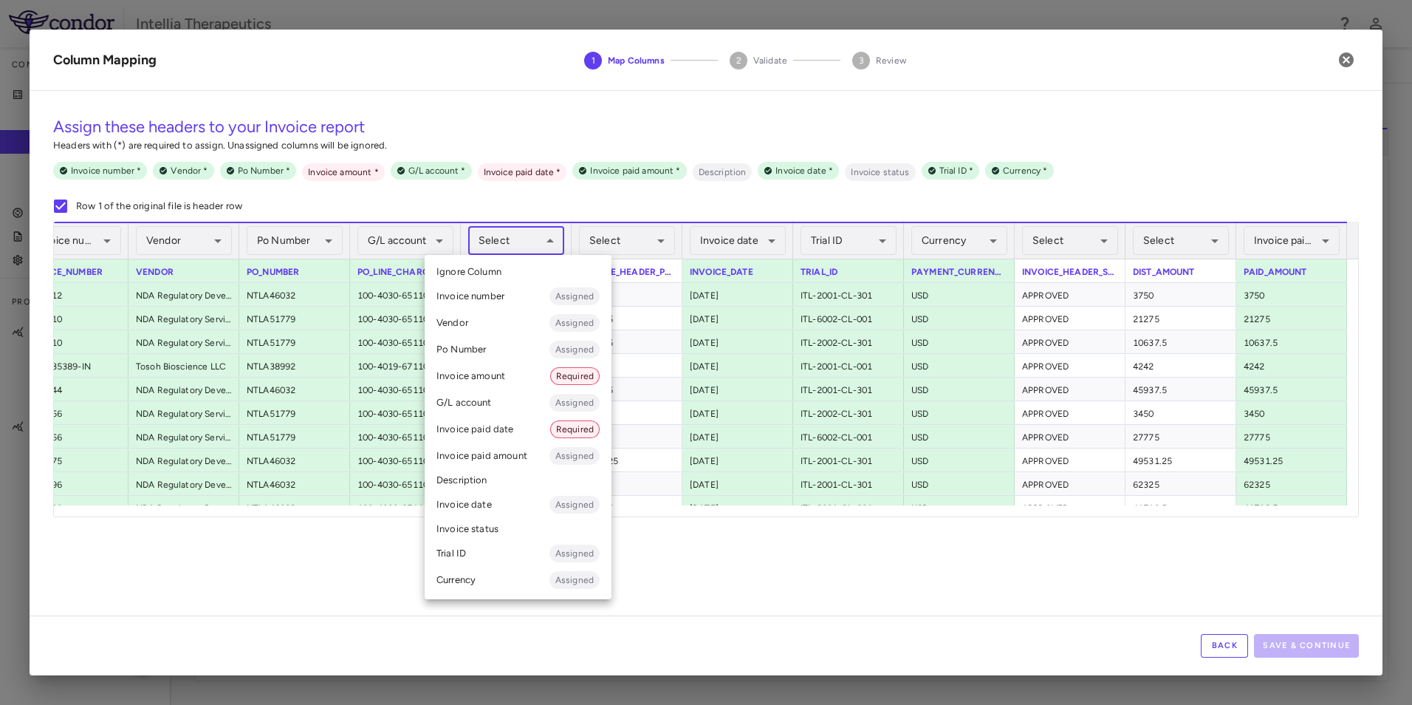
click at [518, 247] on body "Skip to sidebar Skip to main content Intellia Therapeutics Company Accruals PO …" at bounding box center [706, 352] width 1412 height 705
click at [496, 429] on li "Invoice paid date Required" at bounding box center [518, 429] width 187 height 27
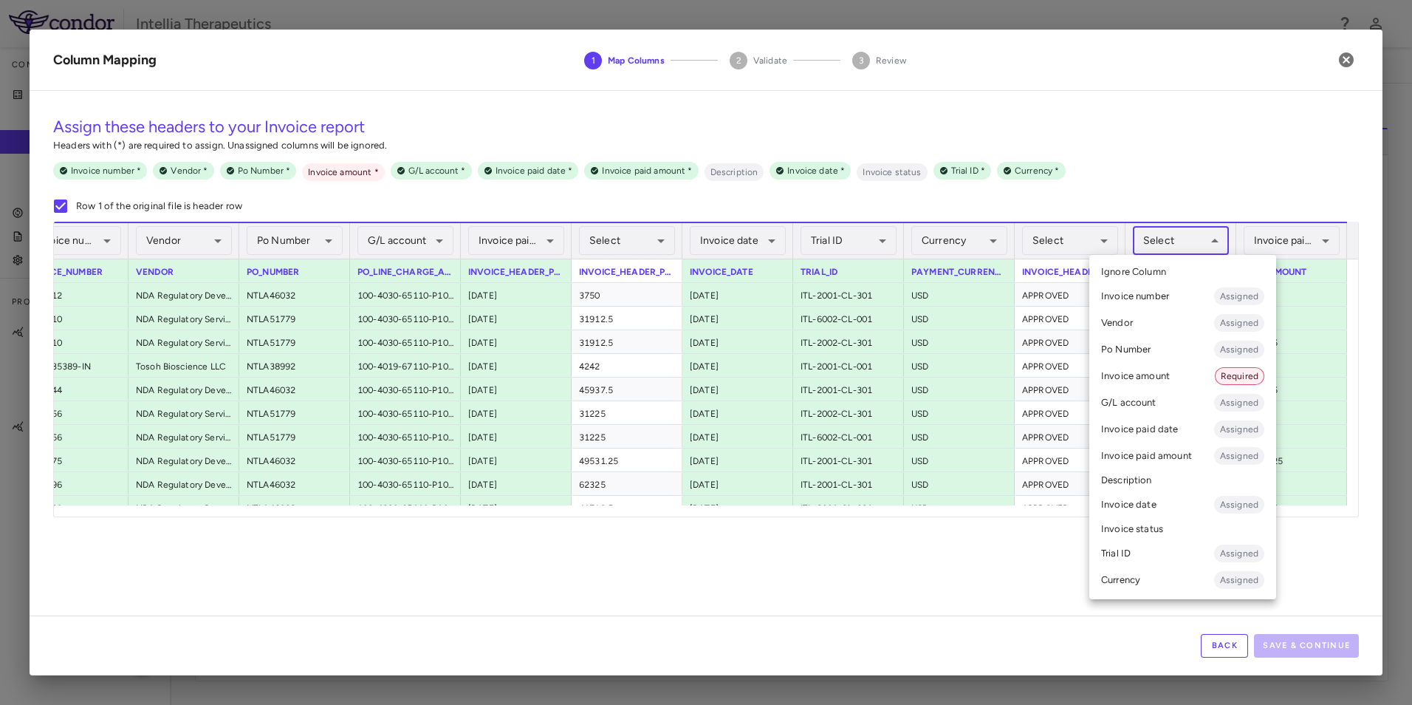
click at [1174, 243] on body "Skip to sidebar Skip to main content Intellia Therapeutics Company Accruals PO …" at bounding box center [706, 352] width 1412 height 705
click at [1153, 365] on li "Invoice amount Required" at bounding box center [1182, 376] width 187 height 27
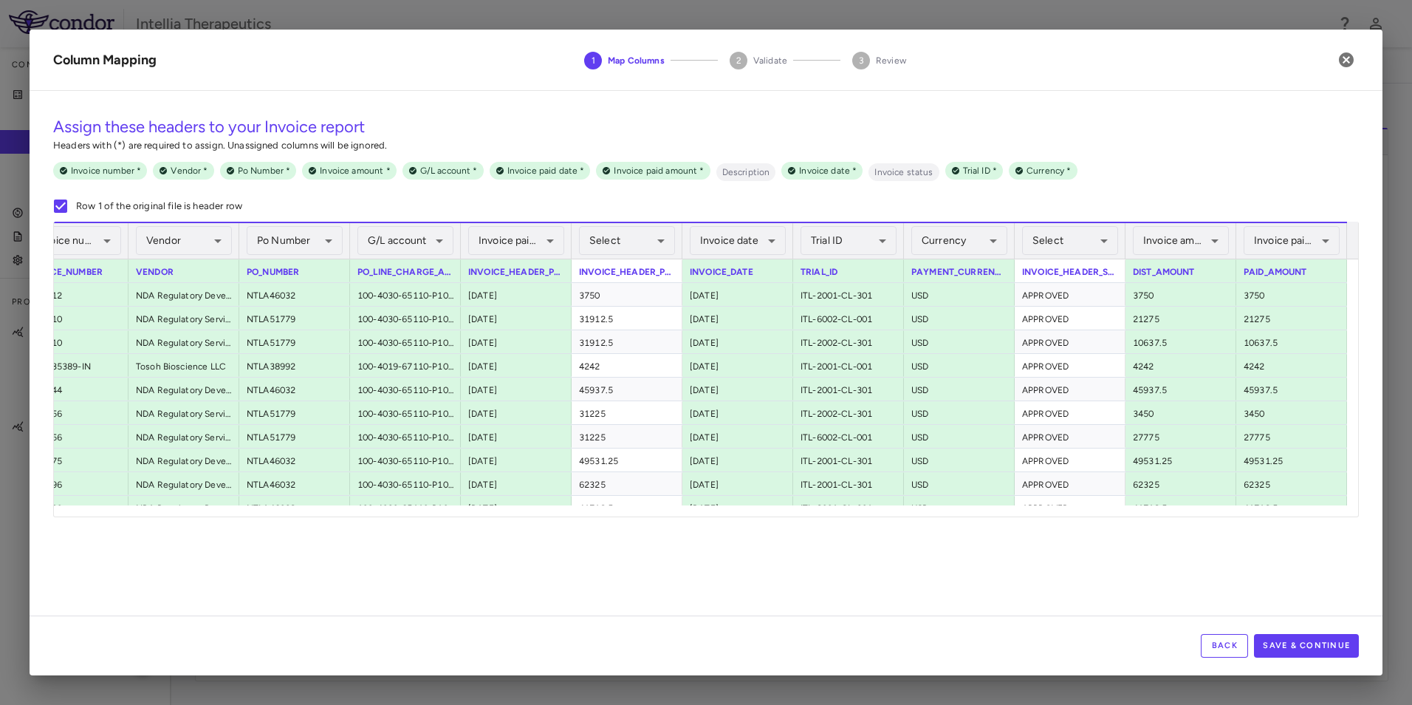
scroll to position [0, 0]
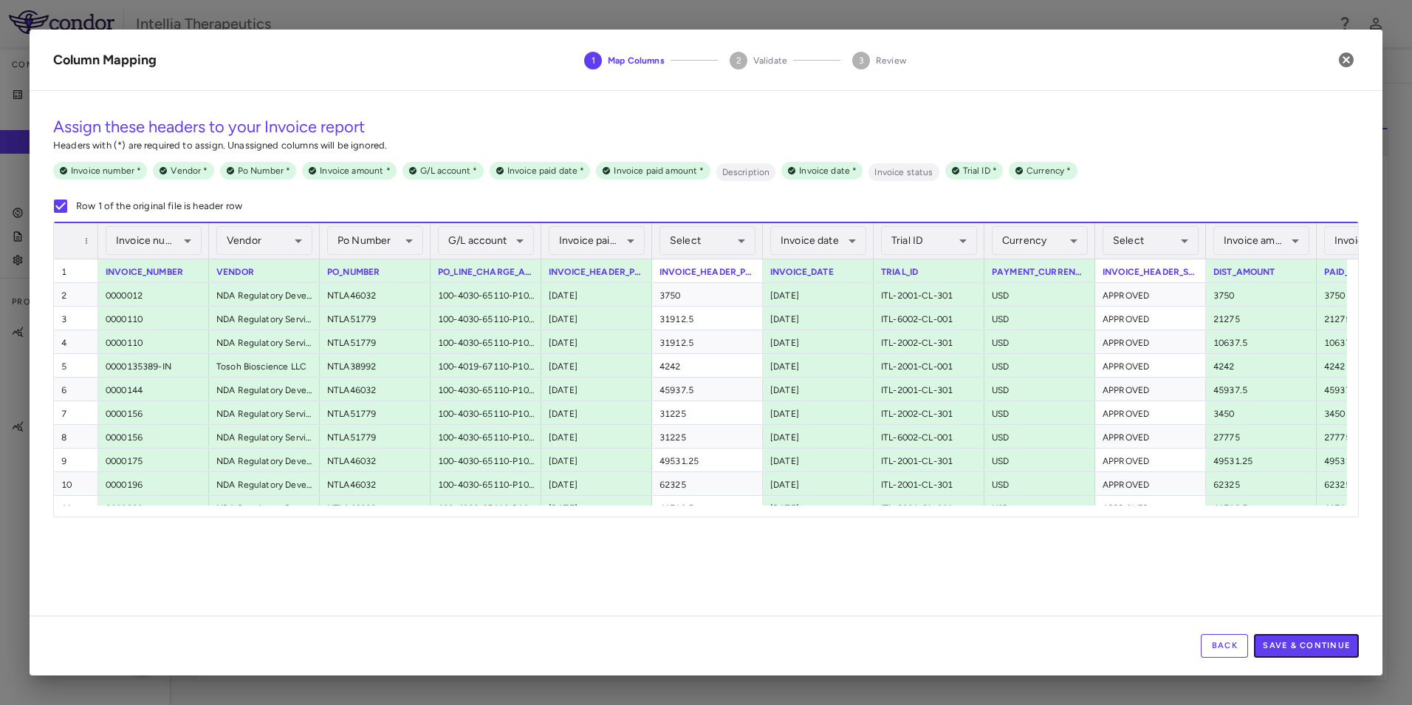
drag, startPoint x: 1312, startPoint y: 637, endPoint x: 1255, endPoint y: 629, distance: 57.4
click at [1312, 637] on button "Save & Continue" at bounding box center [1306, 646] width 105 height 24
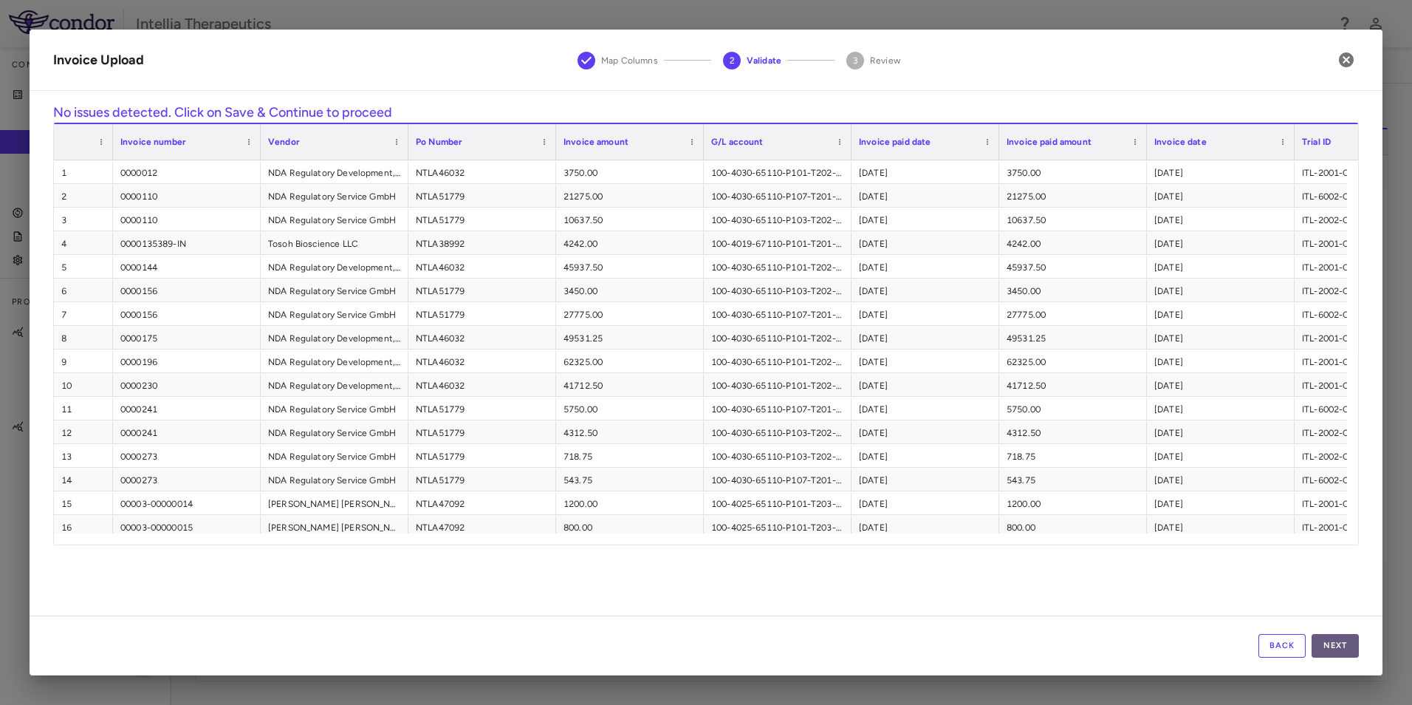
click at [1344, 646] on button "Next" at bounding box center [1335, 646] width 47 height 24
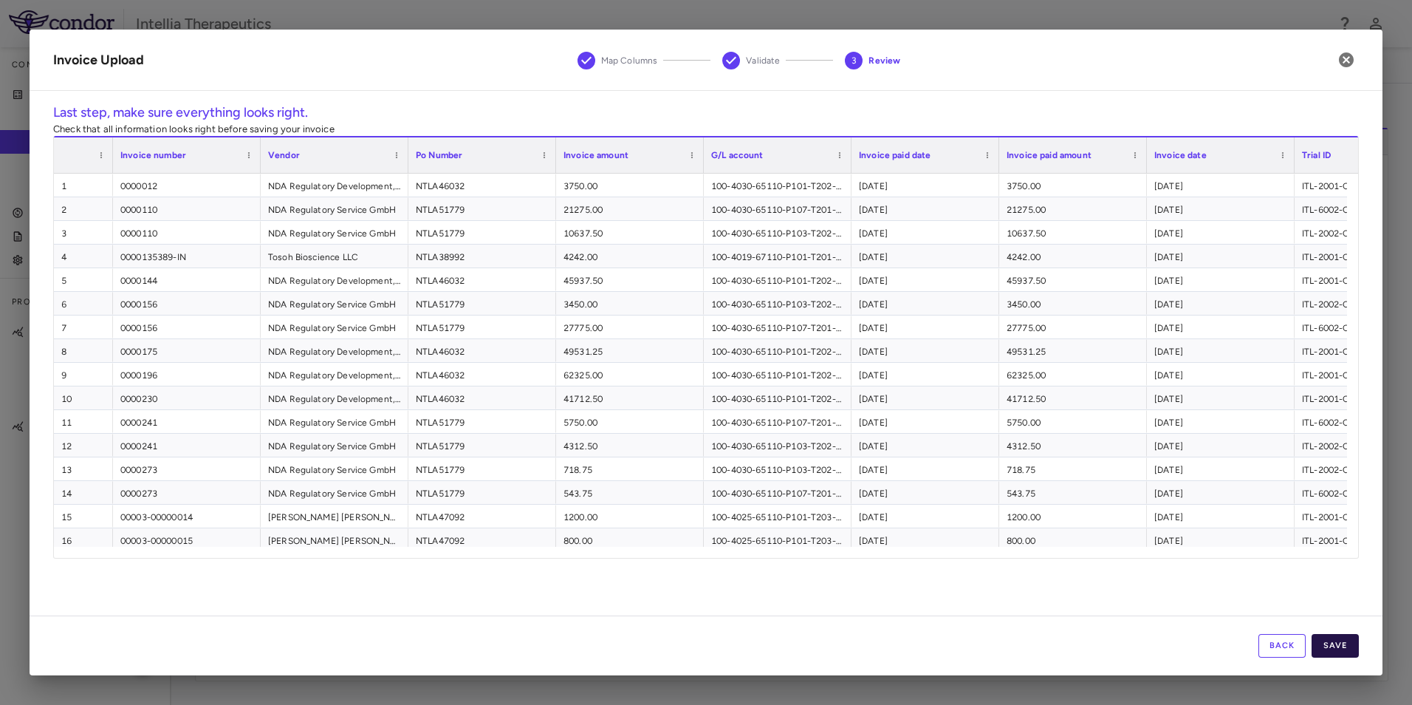
click at [1335, 650] on button "Save" at bounding box center [1335, 646] width 47 height 24
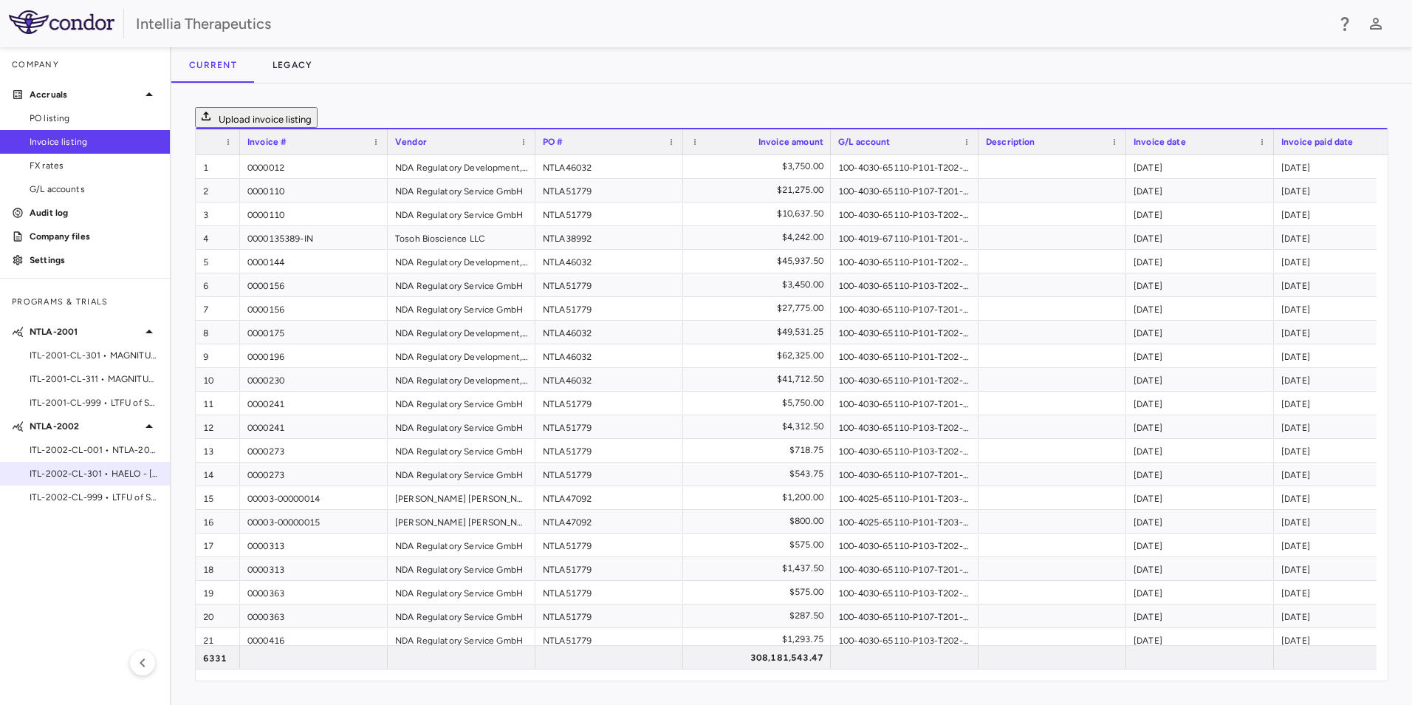
click at [109, 476] on span "ITL-2002-CL-301 • HAELO - [MEDICAL_DATA]" at bounding box center [94, 473] width 129 height 13
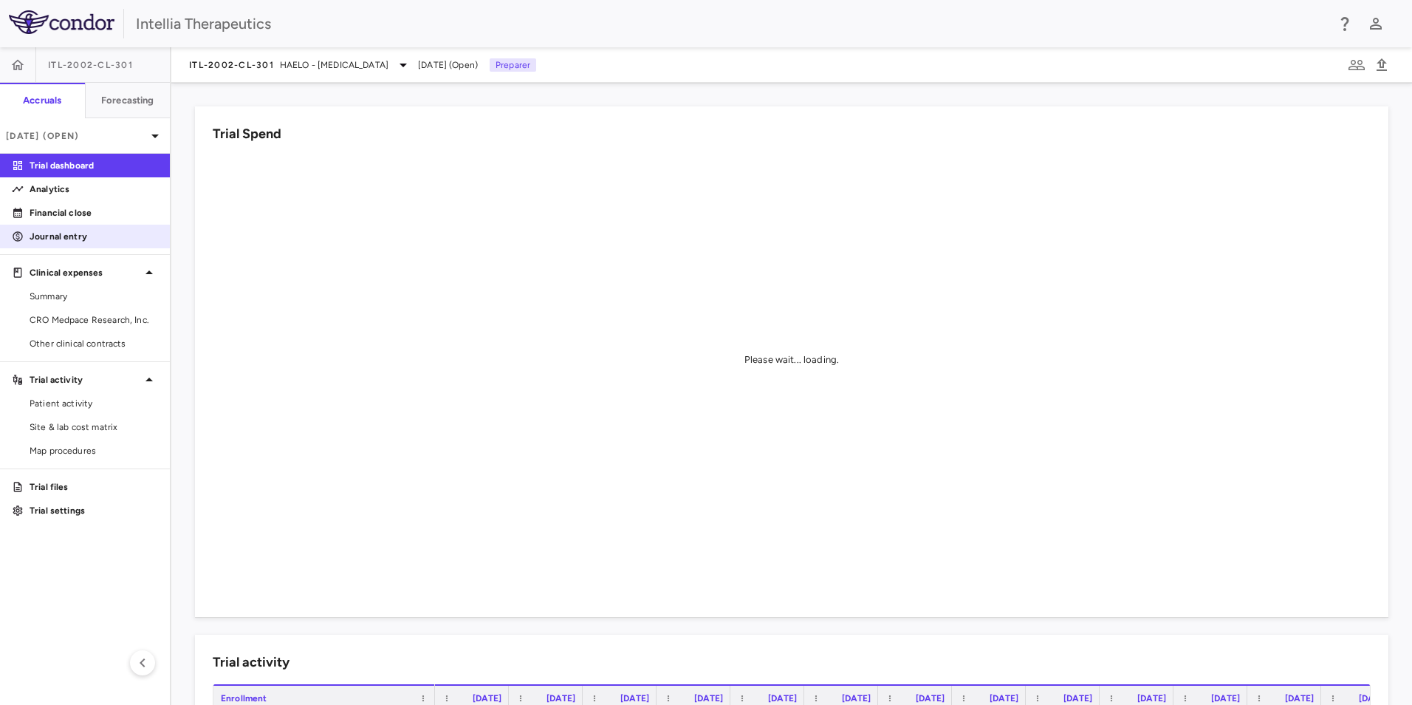
click at [78, 227] on link "Journal entry" at bounding box center [85, 236] width 170 height 22
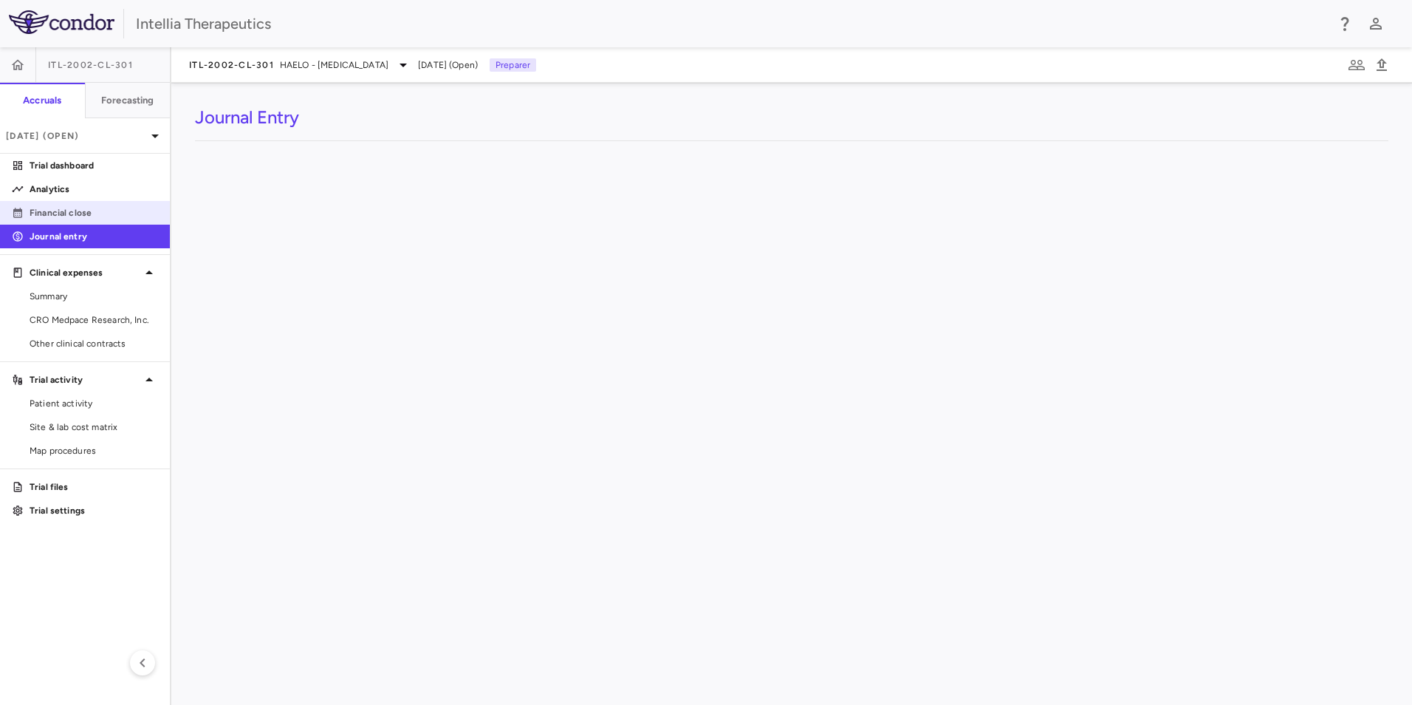
click at [82, 210] on p "Financial close" at bounding box center [94, 212] width 129 height 13
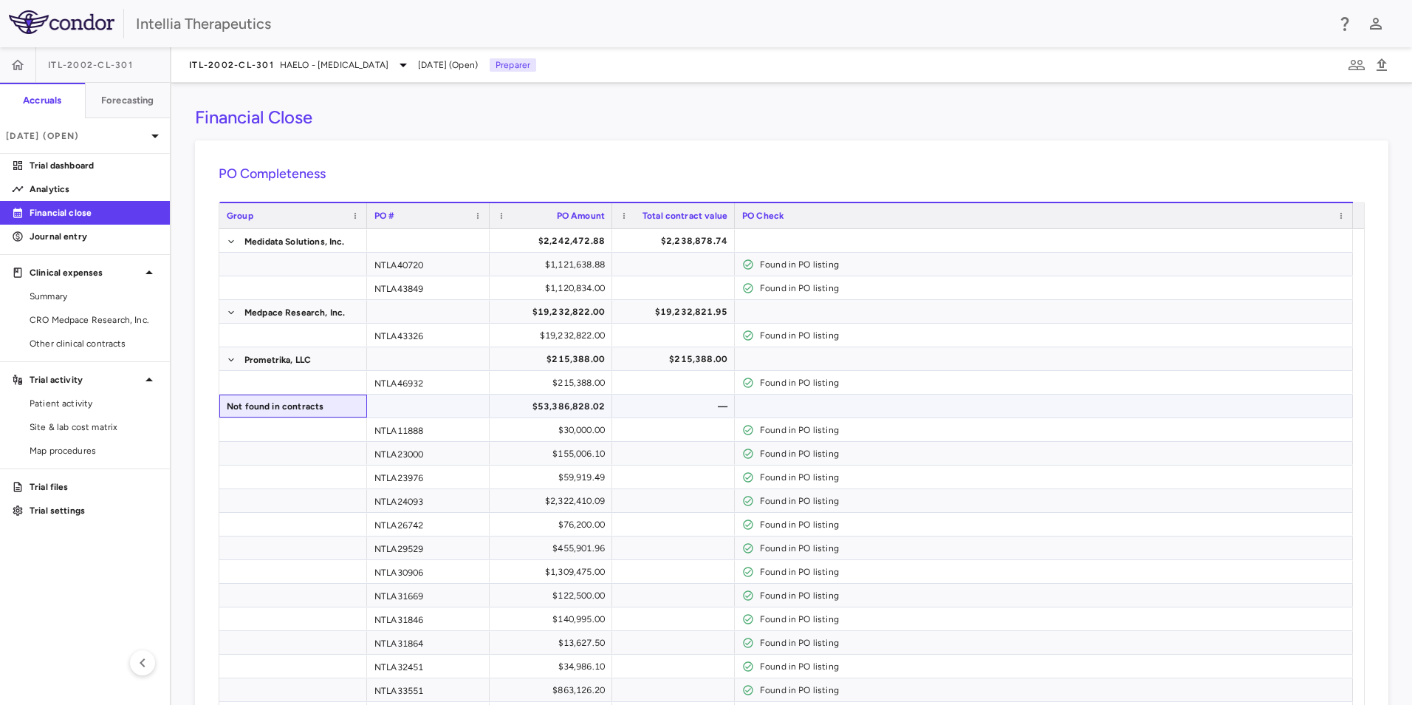
click at [222, 411] on div "Not found in contracts" at bounding box center [293, 405] width 148 height 23
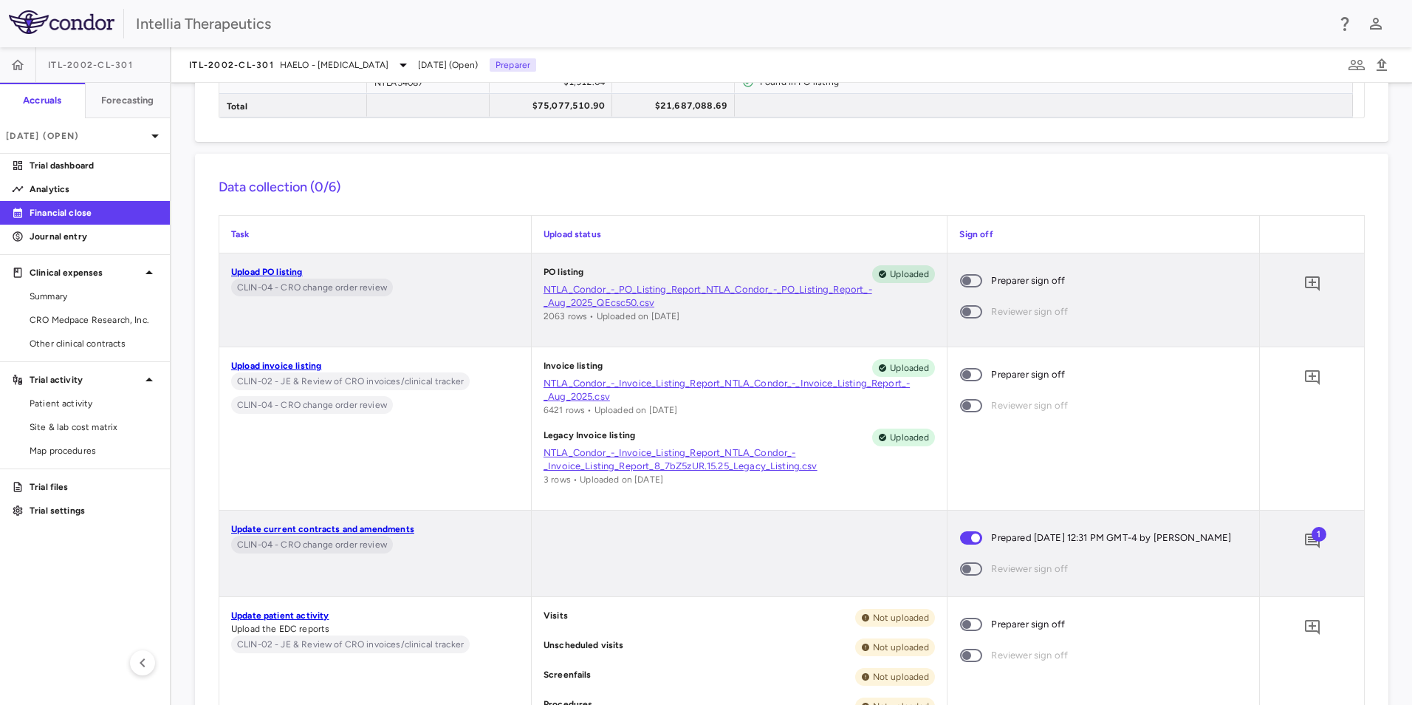
scroll to position [6057, 0]
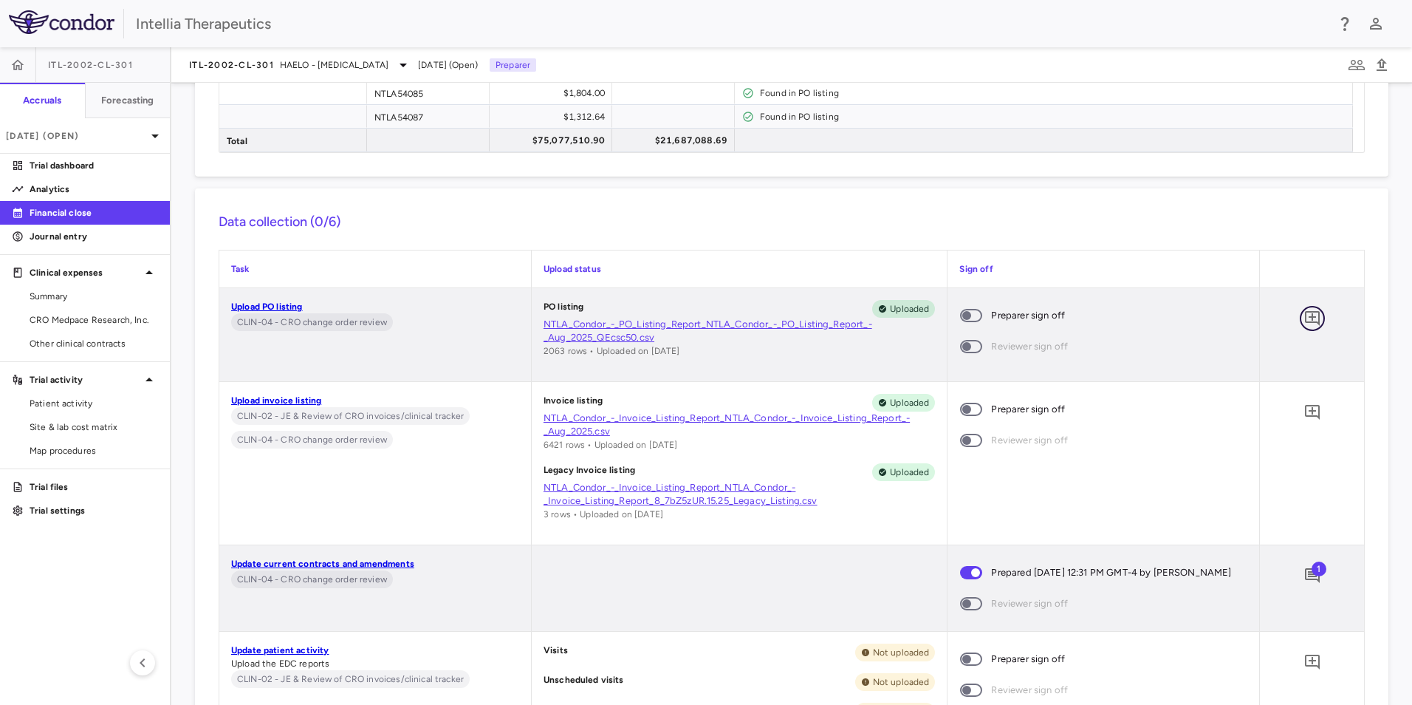
click at [1304, 312] on icon "Add comment" at bounding box center [1313, 318] width 18 height 18
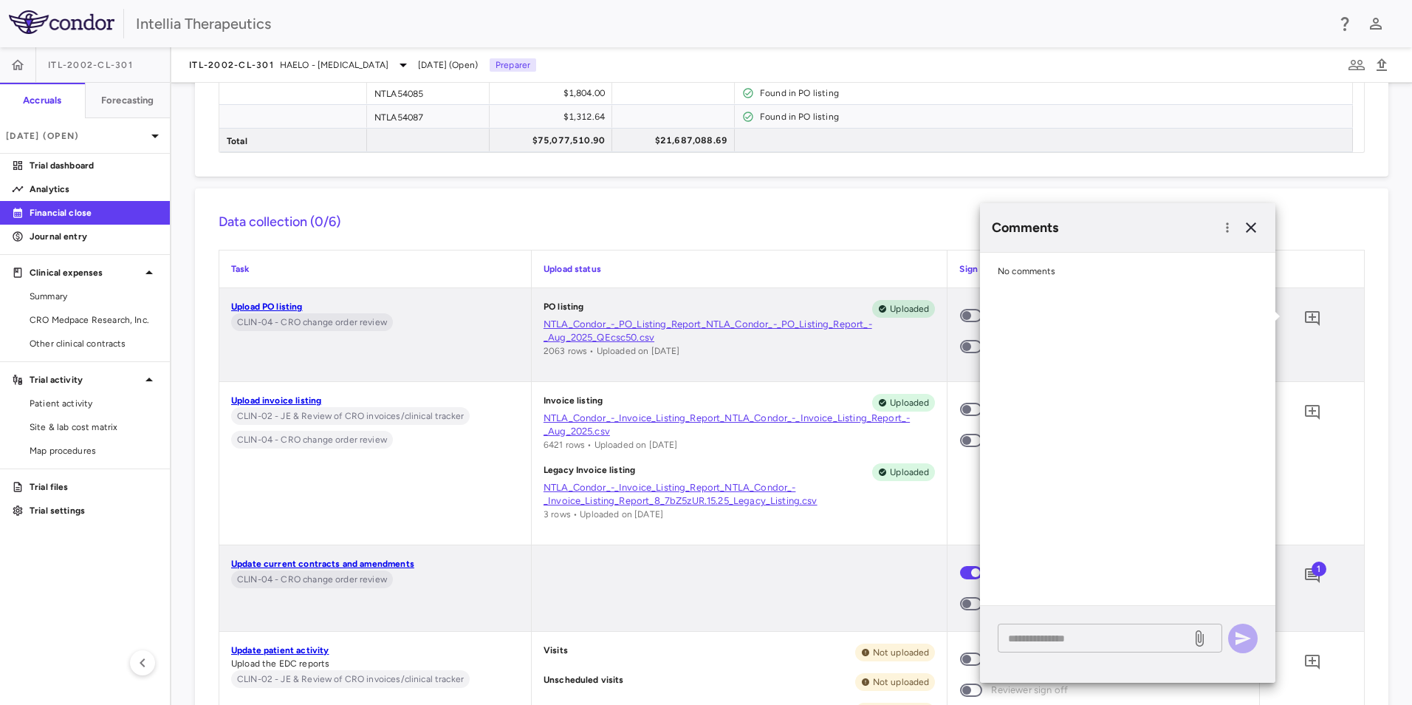
click at [1055, 632] on textarea at bounding box center [1094, 638] width 173 height 16
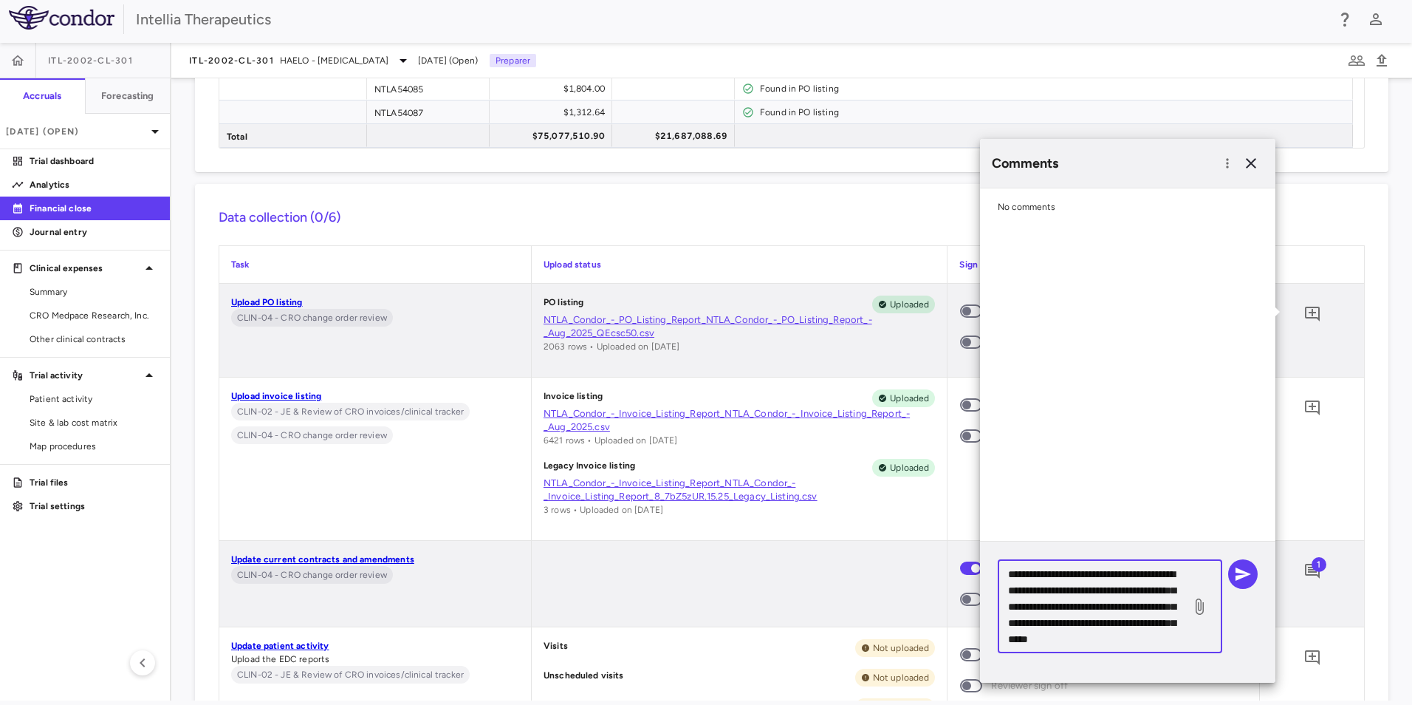
scroll to position [31, 0]
type textarea "**********"
click at [1243, 570] on icon "button" at bounding box center [1243, 574] width 18 height 18
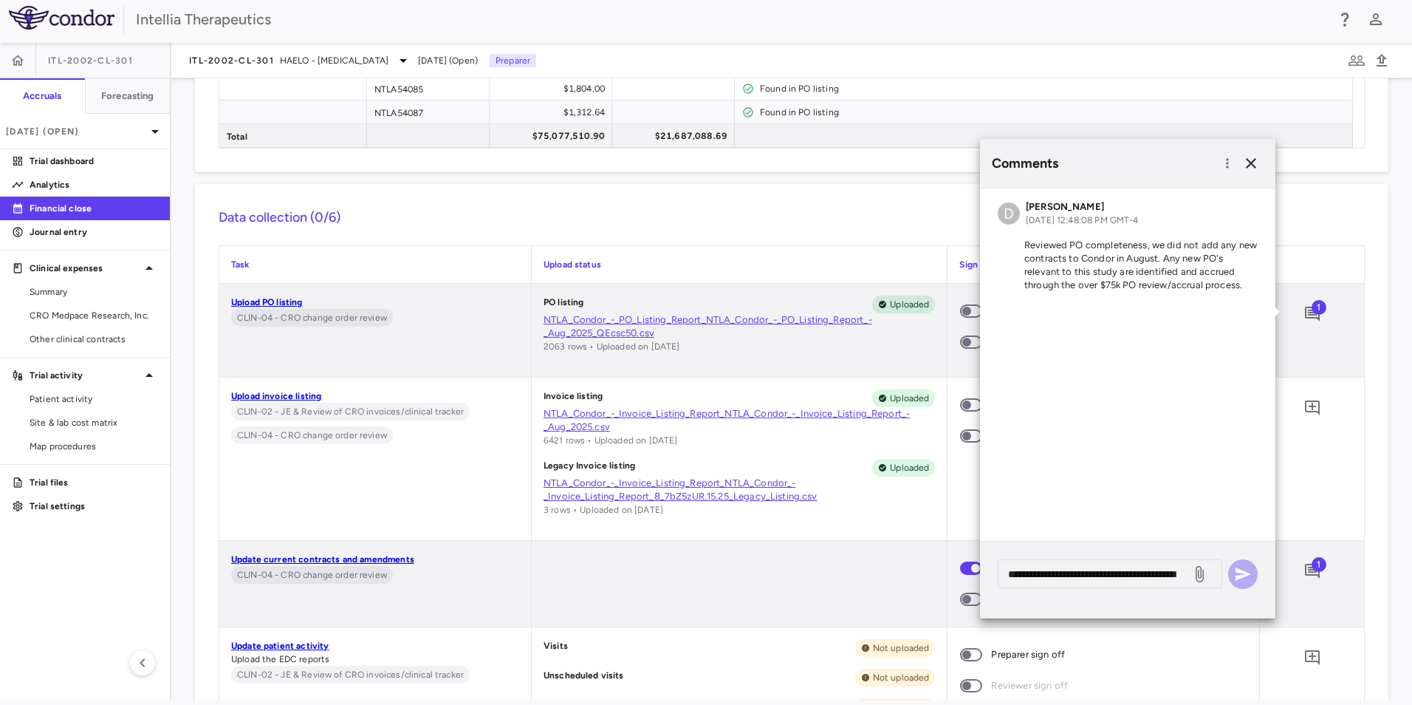
scroll to position [0, 0]
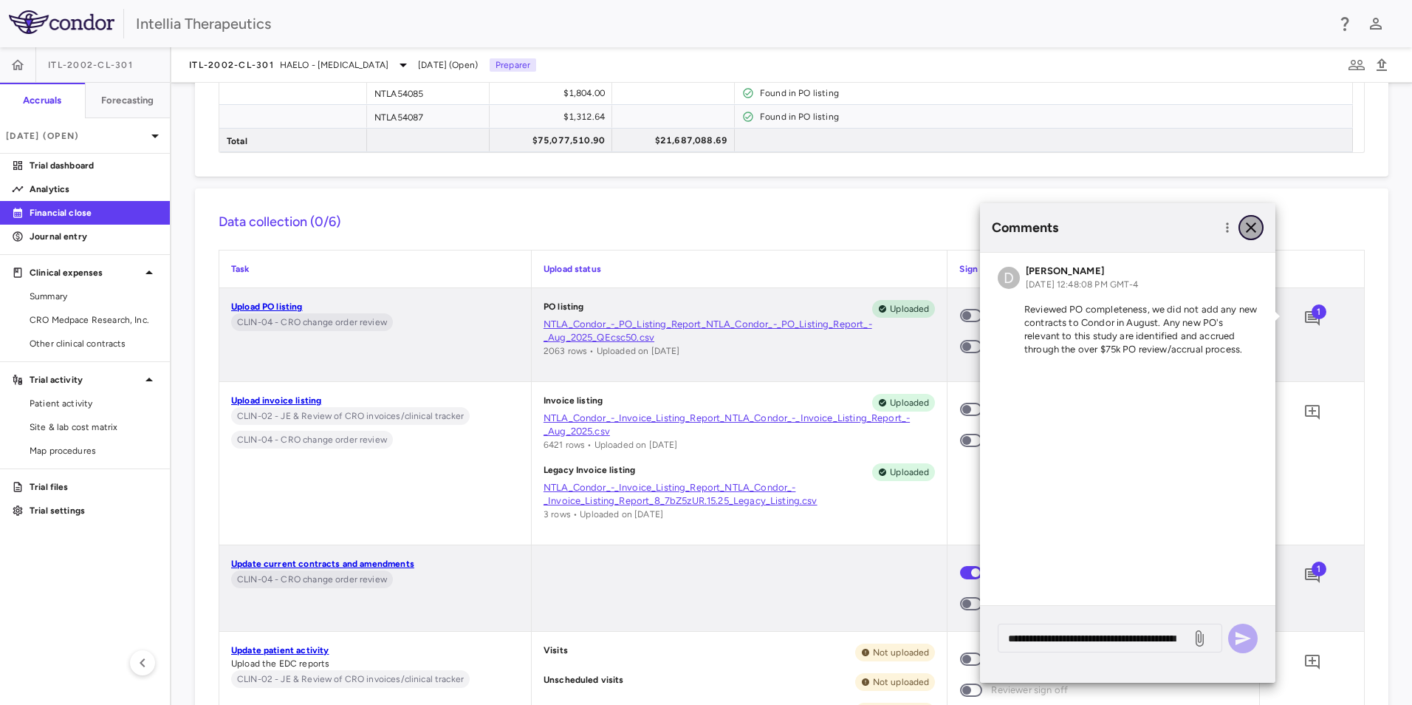
click at [1244, 227] on icon "button" at bounding box center [1251, 228] width 18 height 18
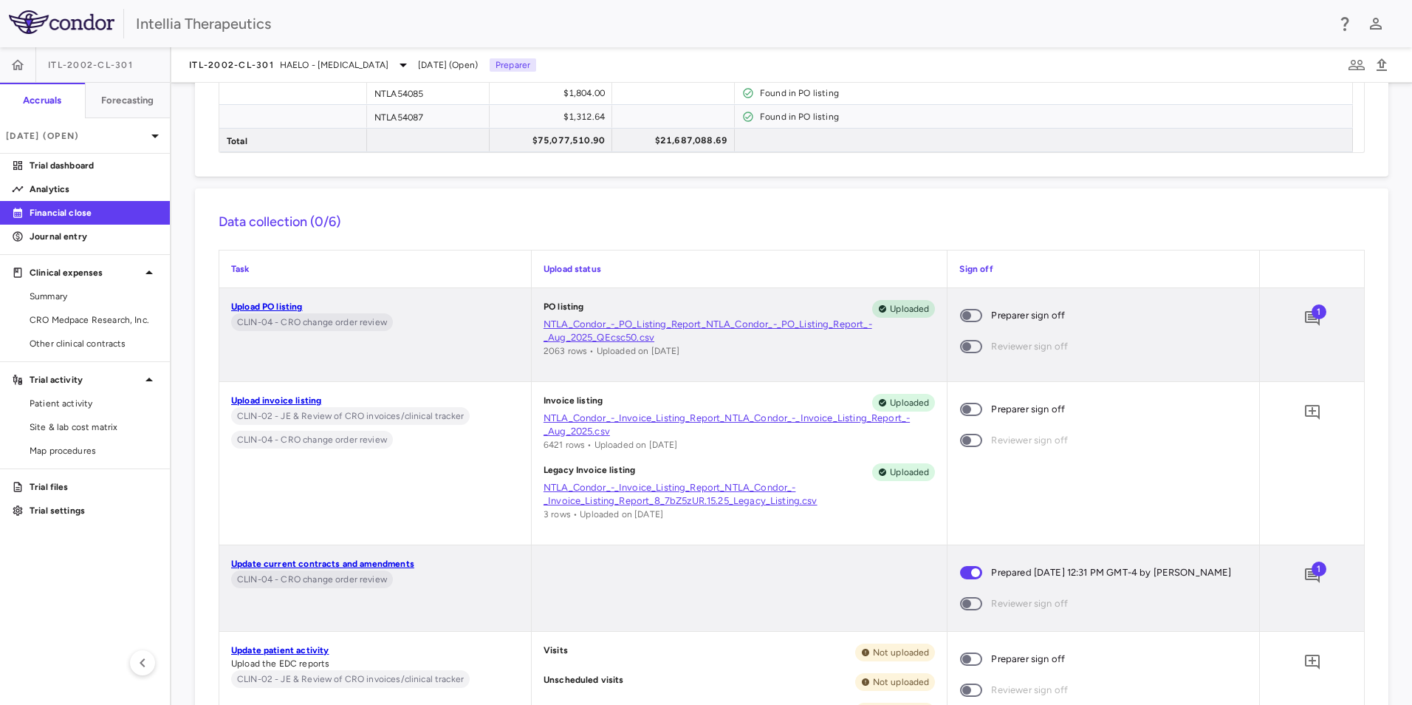
click at [965, 309] on span at bounding box center [971, 315] width 22 height 13
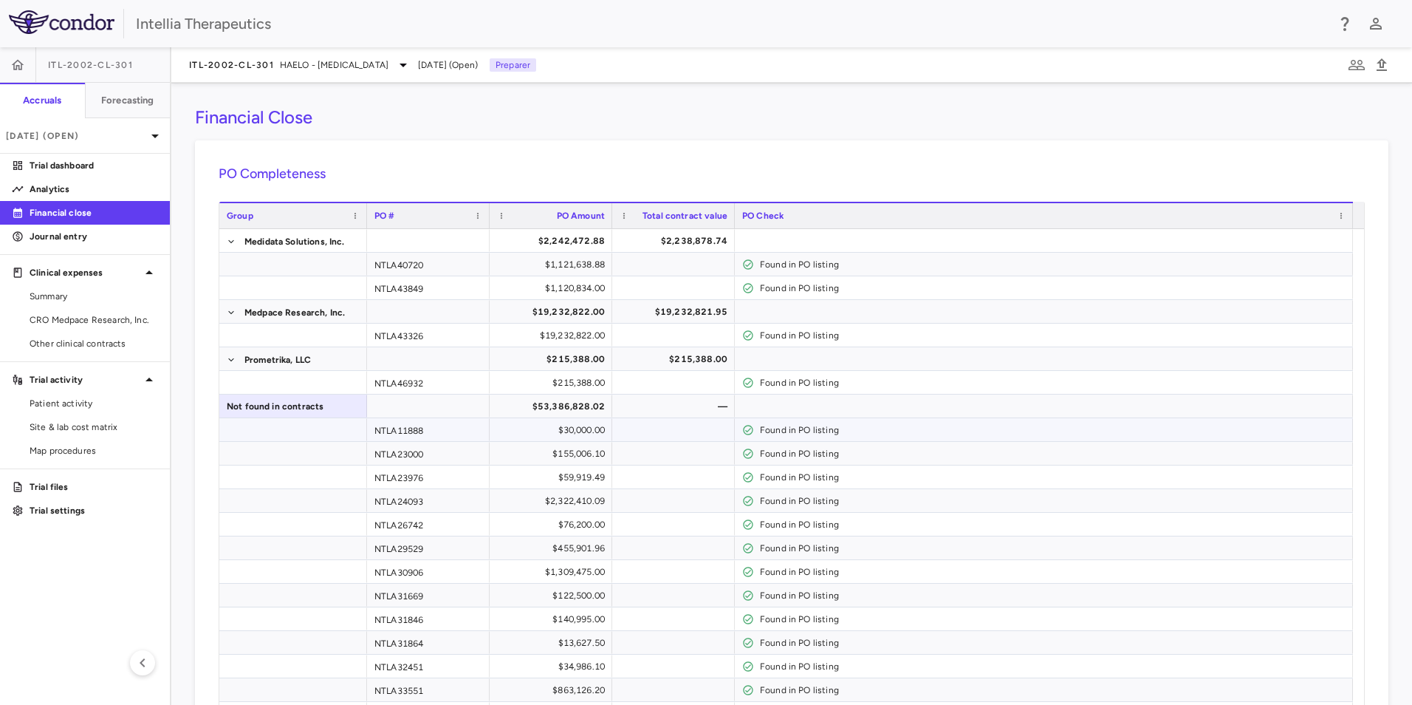
click at [884, 429] on div "Found in PO listing" at bounding box center [1053, 430] width 586 height 24
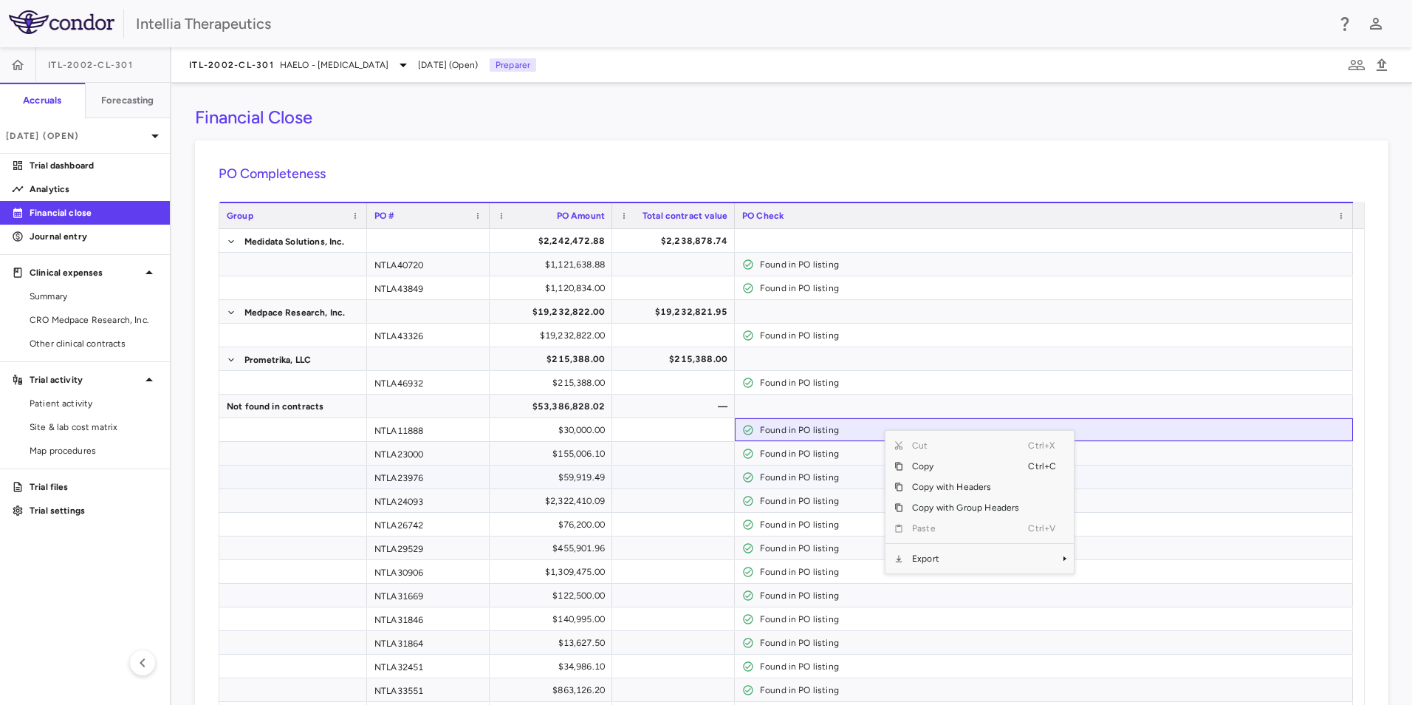
click at [1138, 467] on div "Found in PO listing" at bounding box center [1053, 477] width 586 height 24
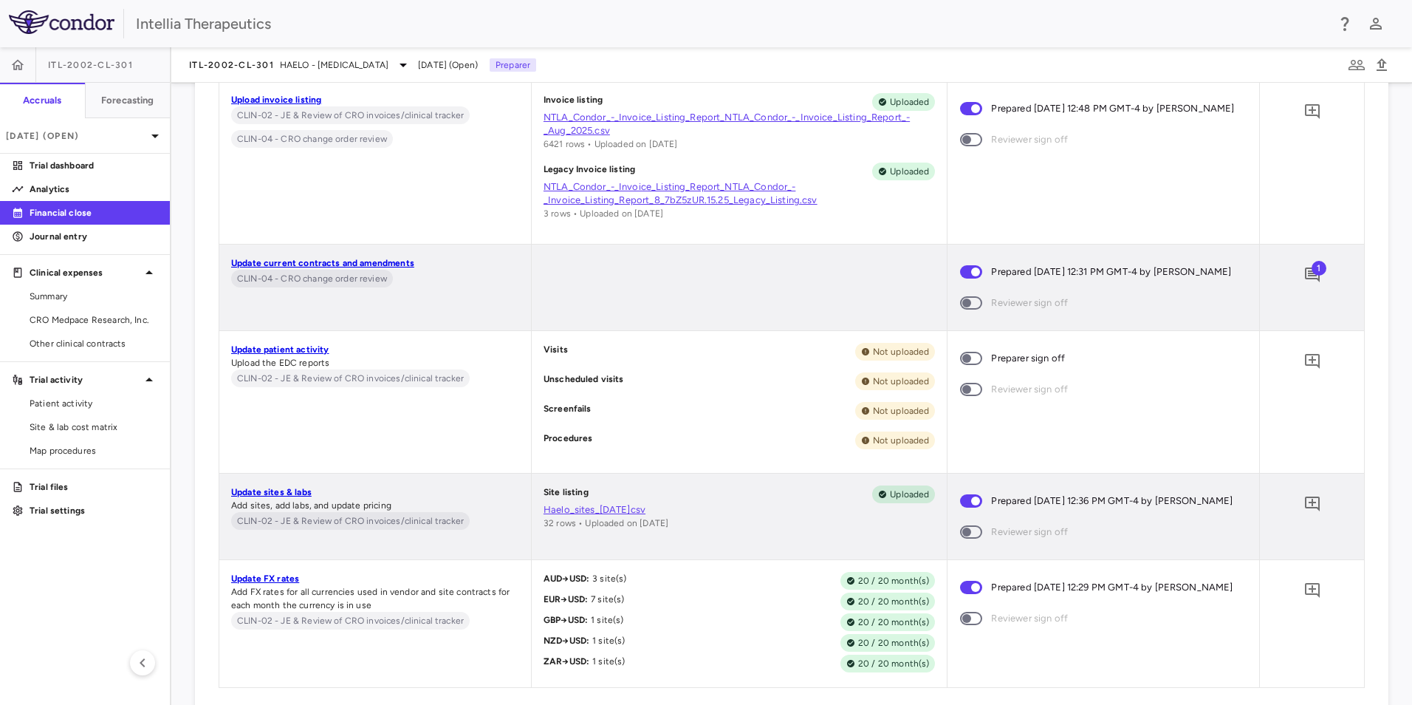
scroll to position [6352, 0]
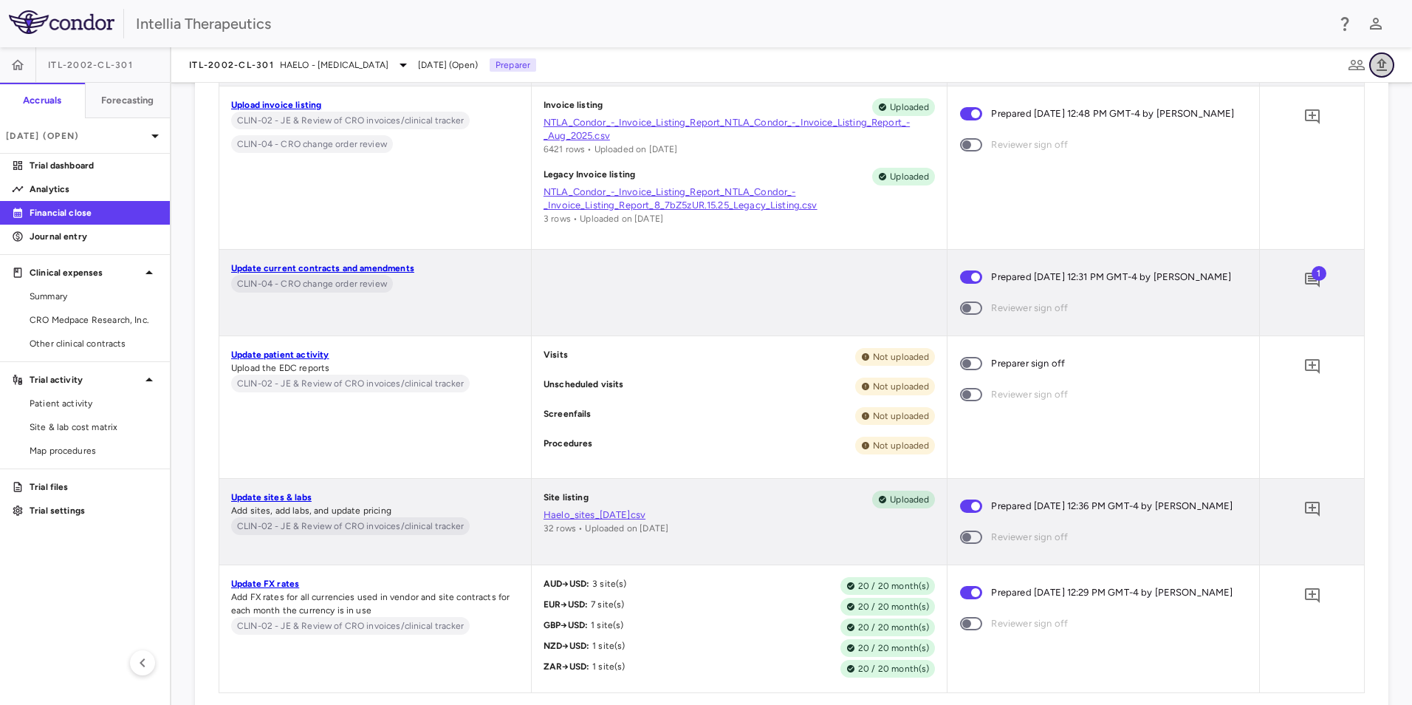
click at [1382, 63] on icon "button" at bounding box center [1382, 65] width 18 height 18
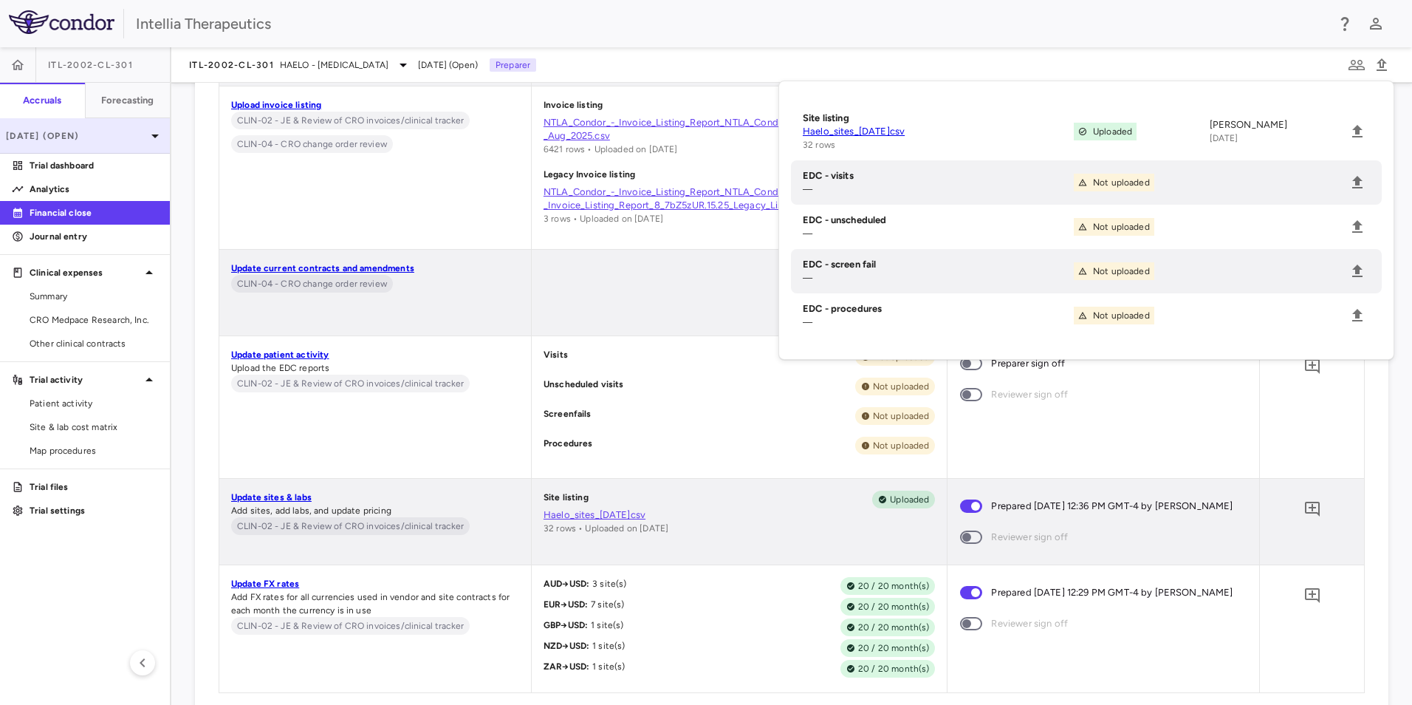
click at [124, 127] on div "[DATE] (Open)" at bounding box center [85, 135] width 170 height 35
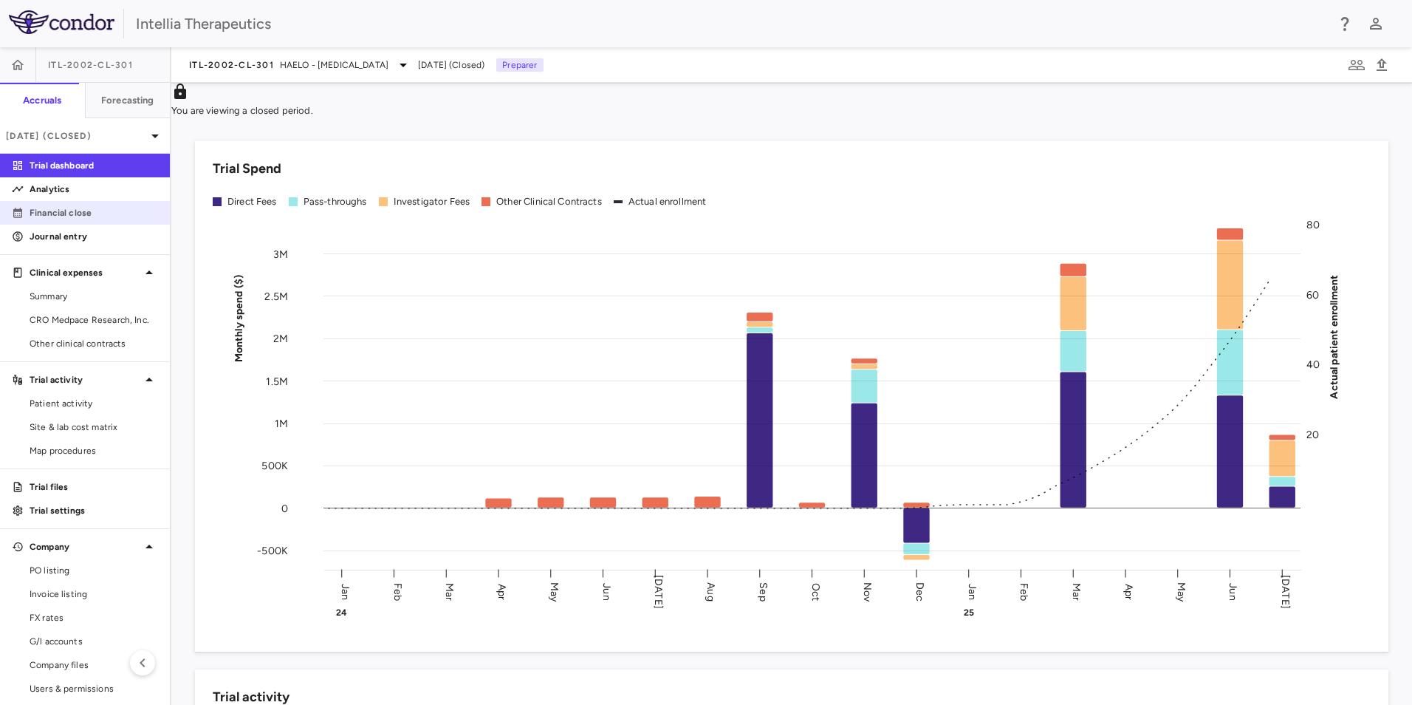
click at [74, 215] on p "Financial close" at bounding box center [94, 212] width 129 height 13
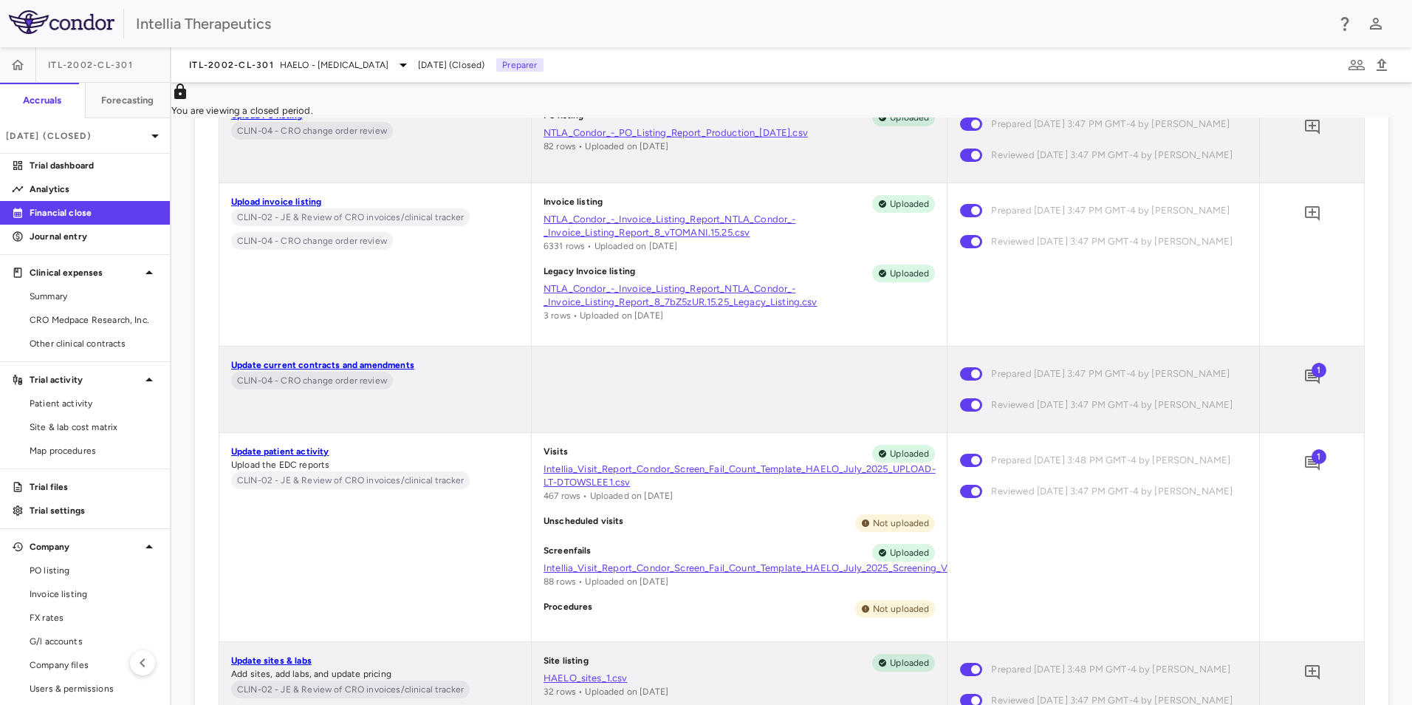
scroll to position [591, 0]
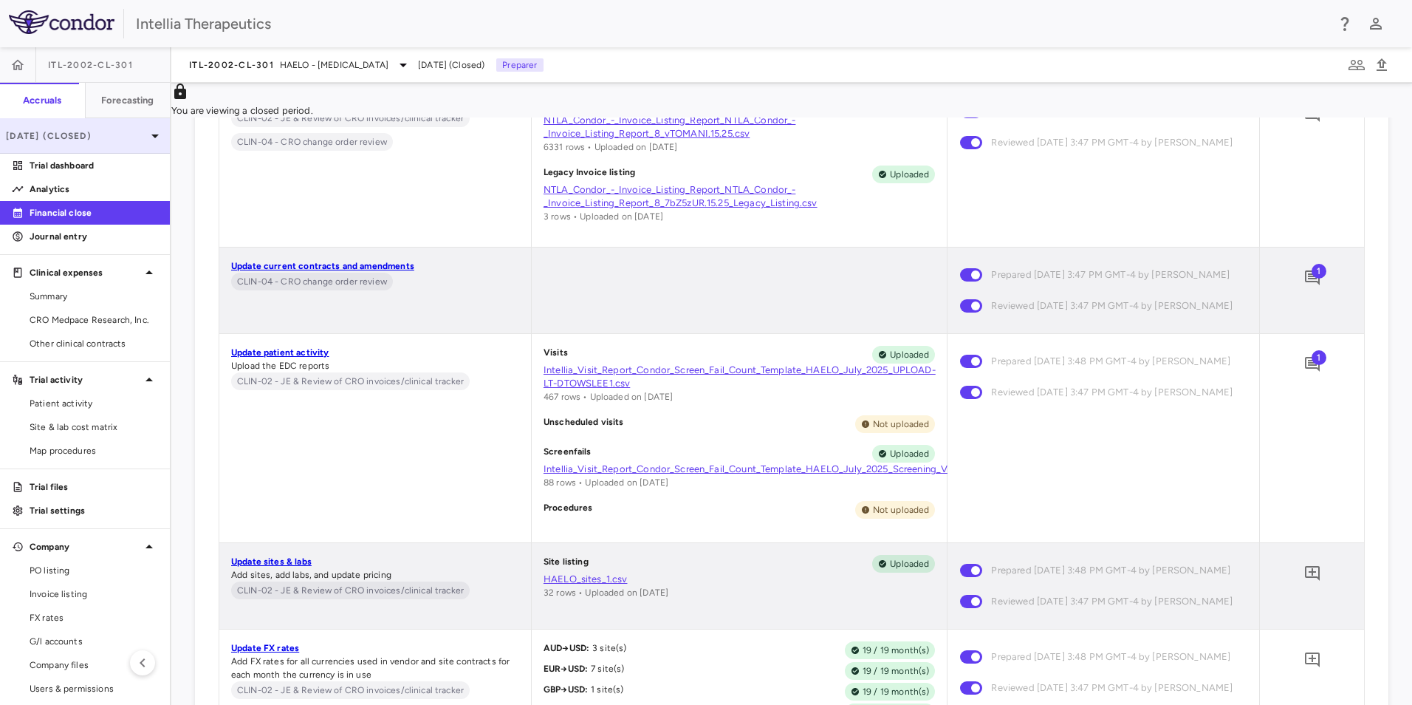
click at [125, 126] on div "[DATE] (Closed)" at bounding box center [85, 135] width 170 height 35
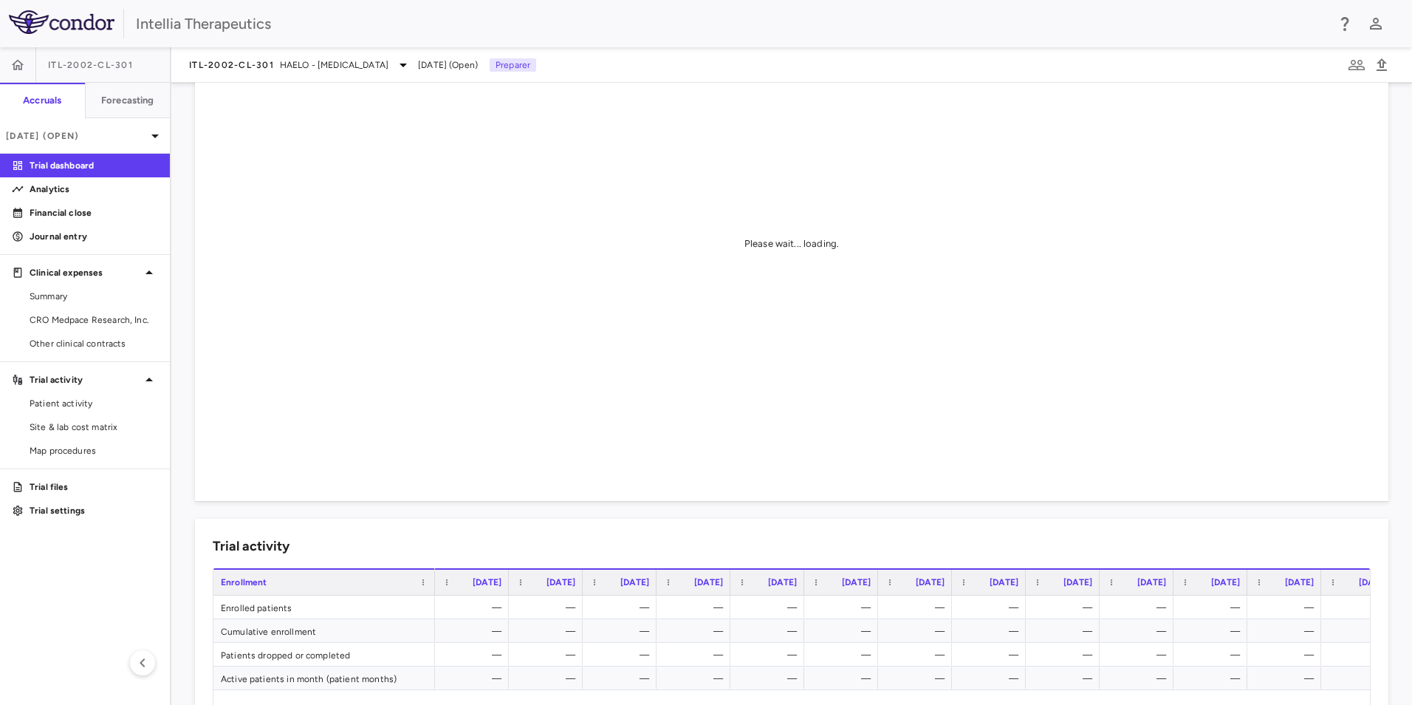
scroll to position [148, 0]
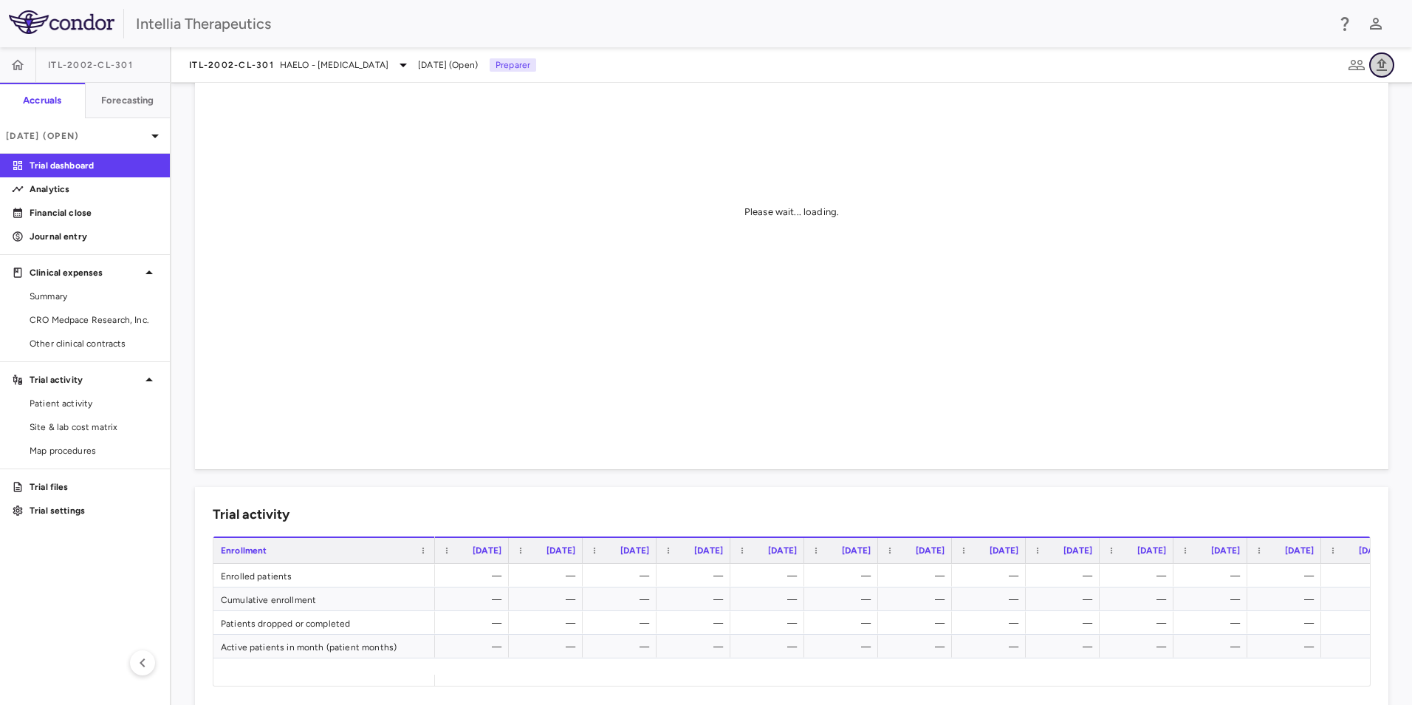
click at [1387, 61] on icon "button" at bounding box center [1382, 65] width 18 height 18
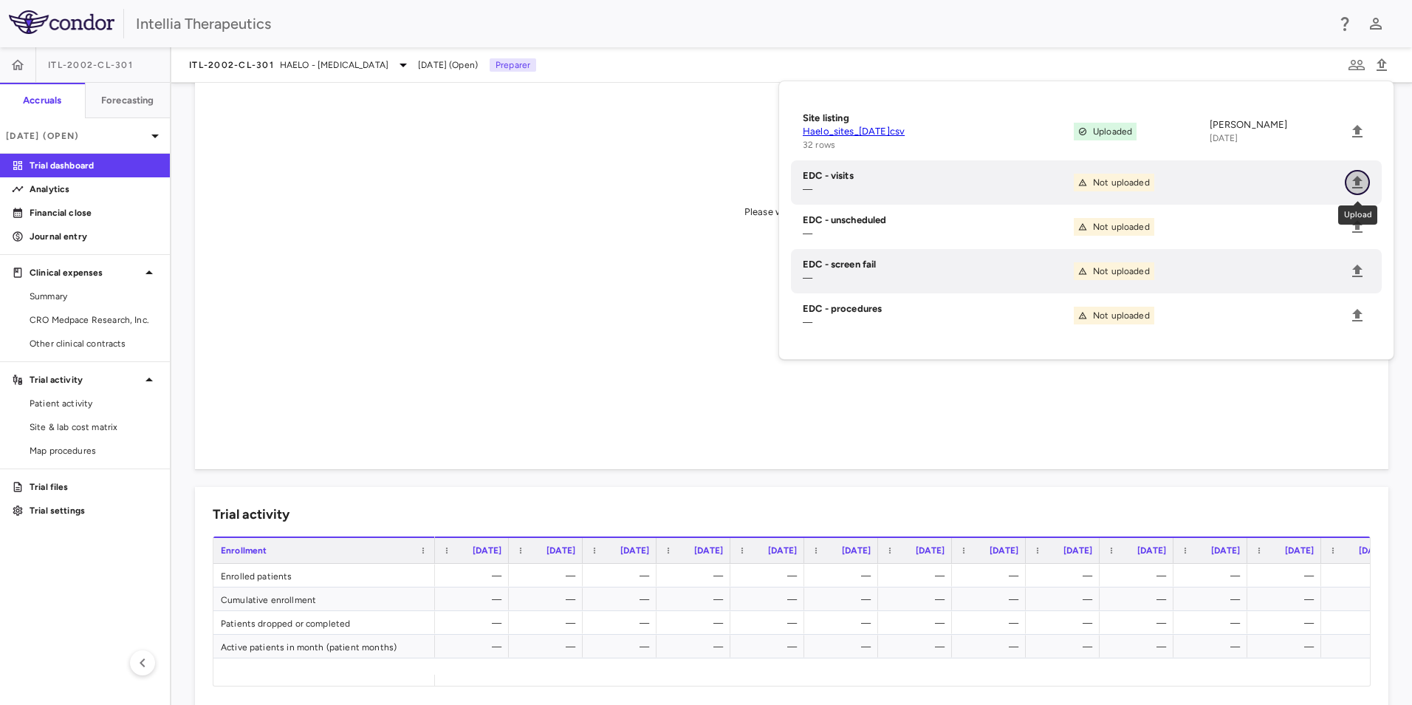
click at [1358, 180] on icon "Upload" at bounding box center [1357, 182] width 10 height 13
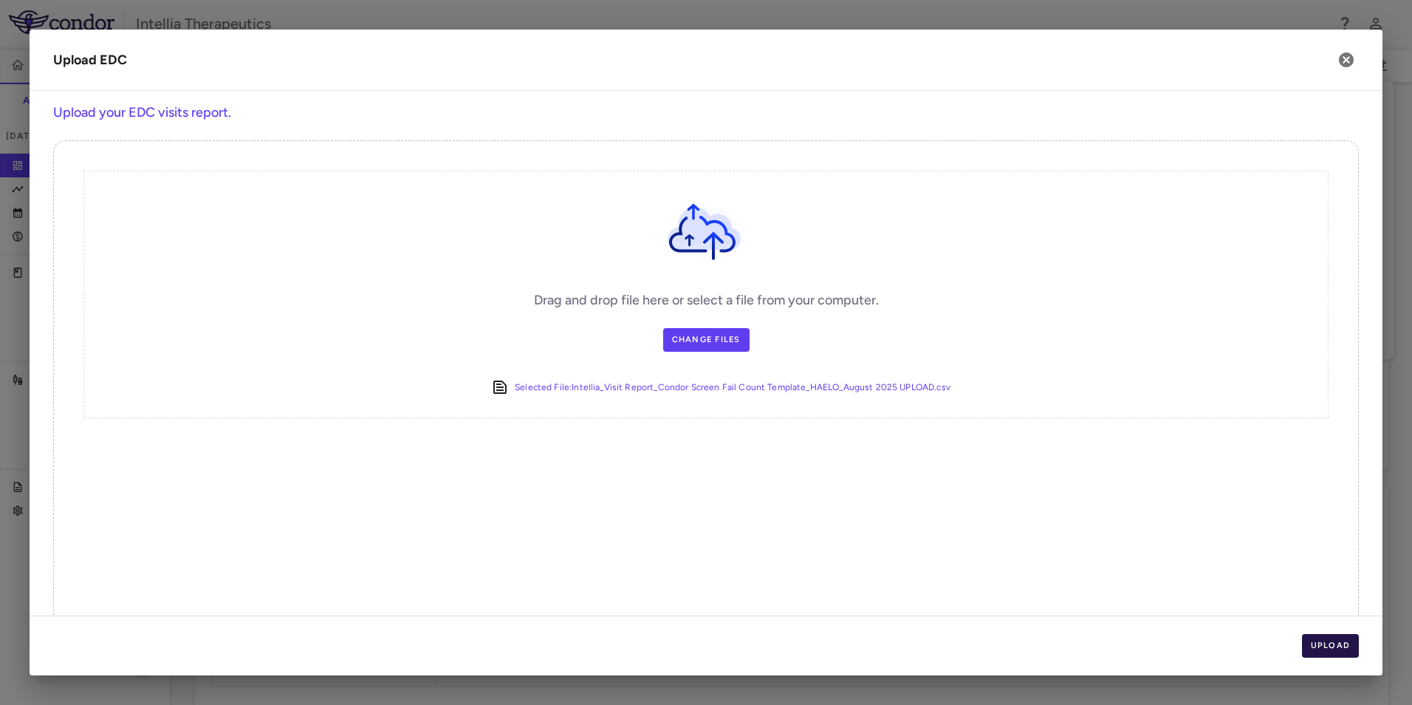
click at [1332, 637] on button "Upload" at bounding box center [1331, 646] width 58 height 24
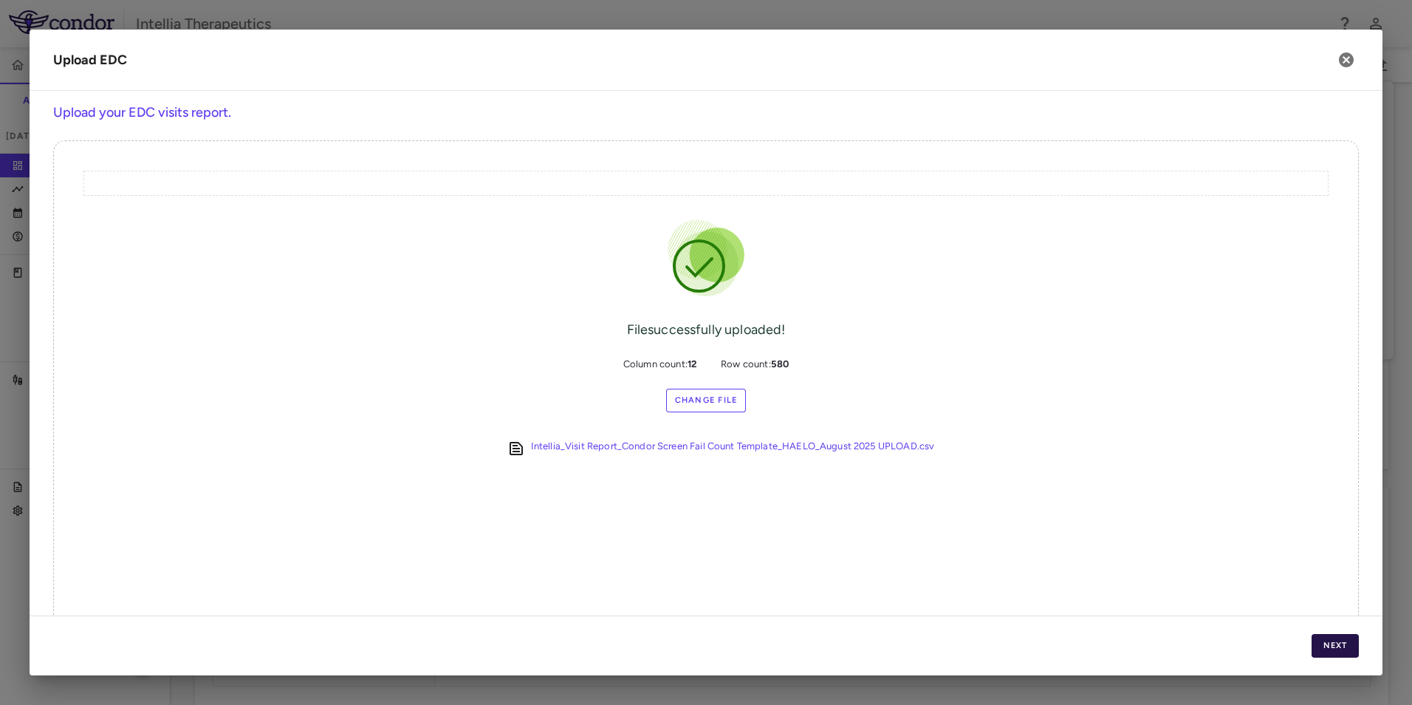
click at [1330, 646] on button "Next" at bounding box center [1335, 646] width 47 height 24
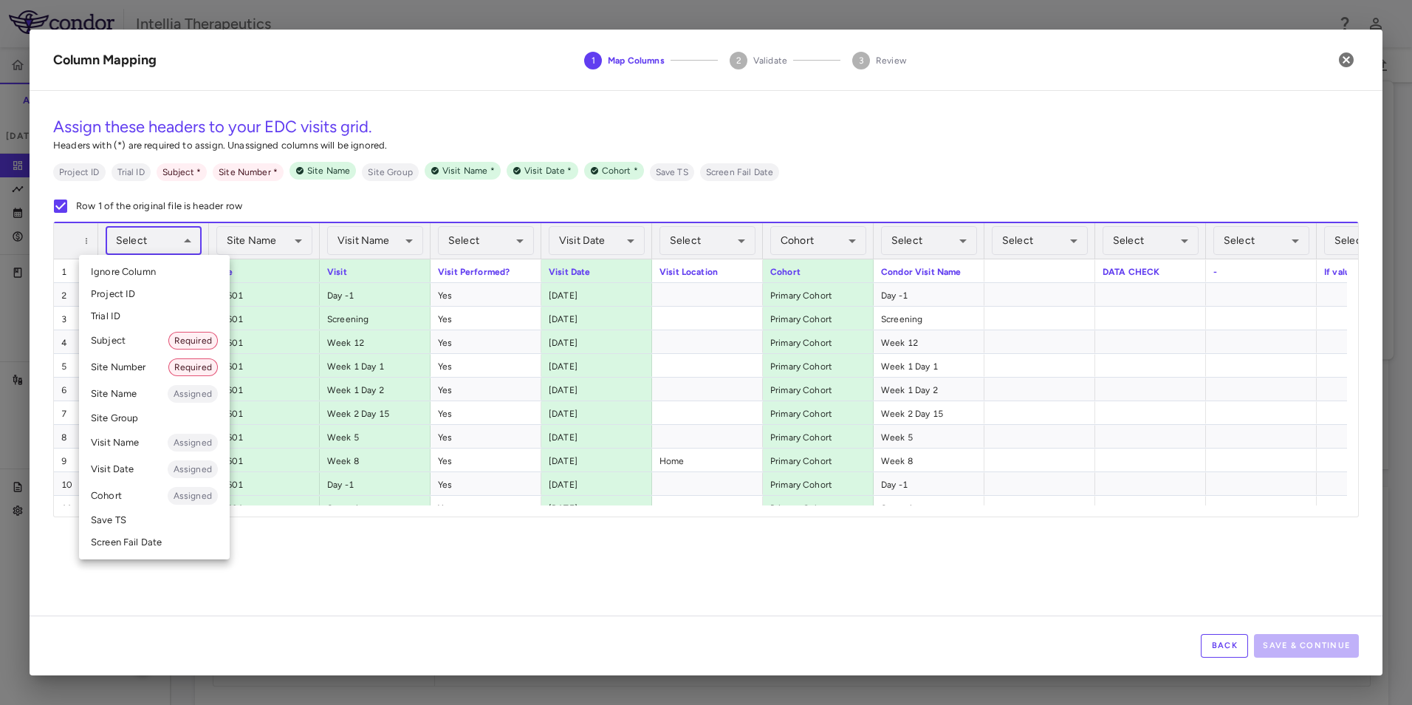
click at [137, 245] on body "Skip to sidebar Skip to main content Intellia Therapeutics ITL-2002-CL-301 Accr…" at bounding box center [706, 352] width 1412 height 705
click at [131, 345] on li "Subject Required" at bounding box center [154, 340] width 151 height 27
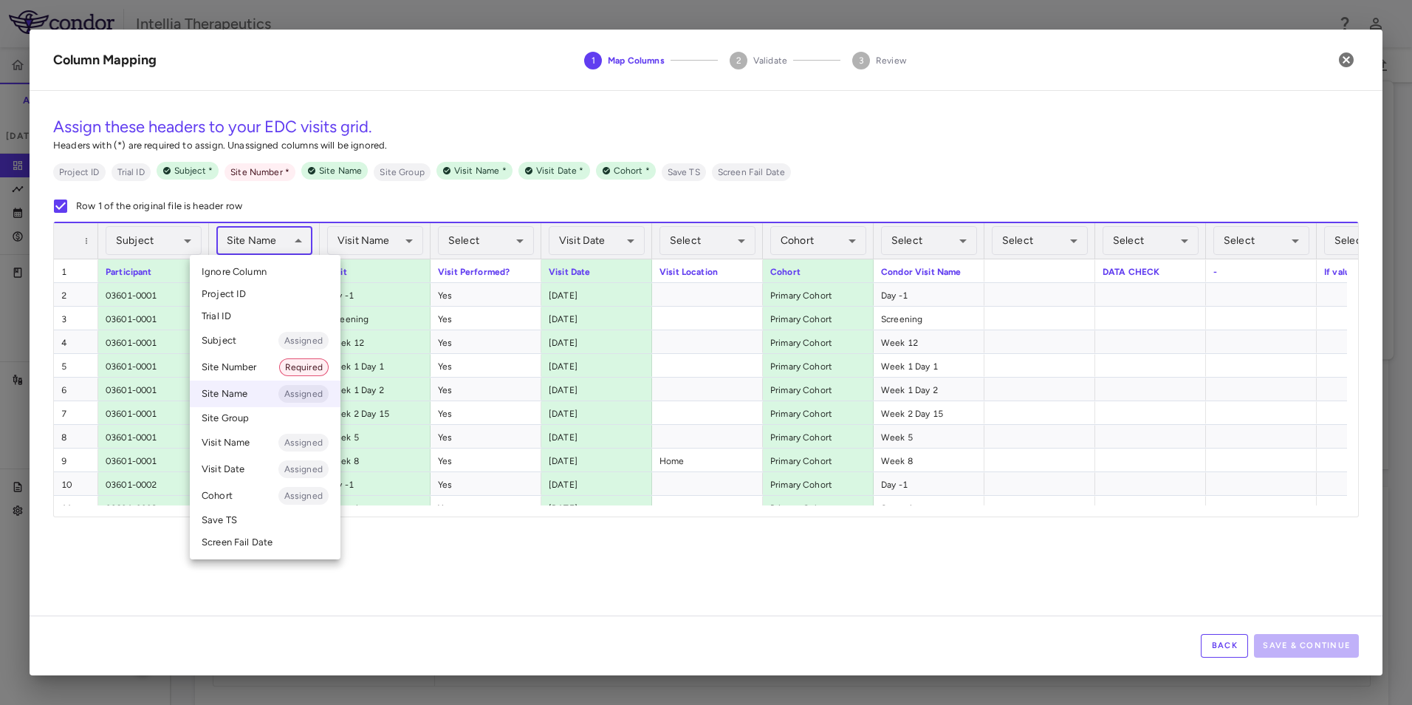
click at [252, 247] on body "Skip to sidebar Skip to main content Intellia Therapeutics ITL-2002-CL-301 Accr…" at bounding box center [706, 352] width 1412 height 705
click at [245, 369] on li "Site Number Required" at bounding box center [265, 367] width 151 height 27
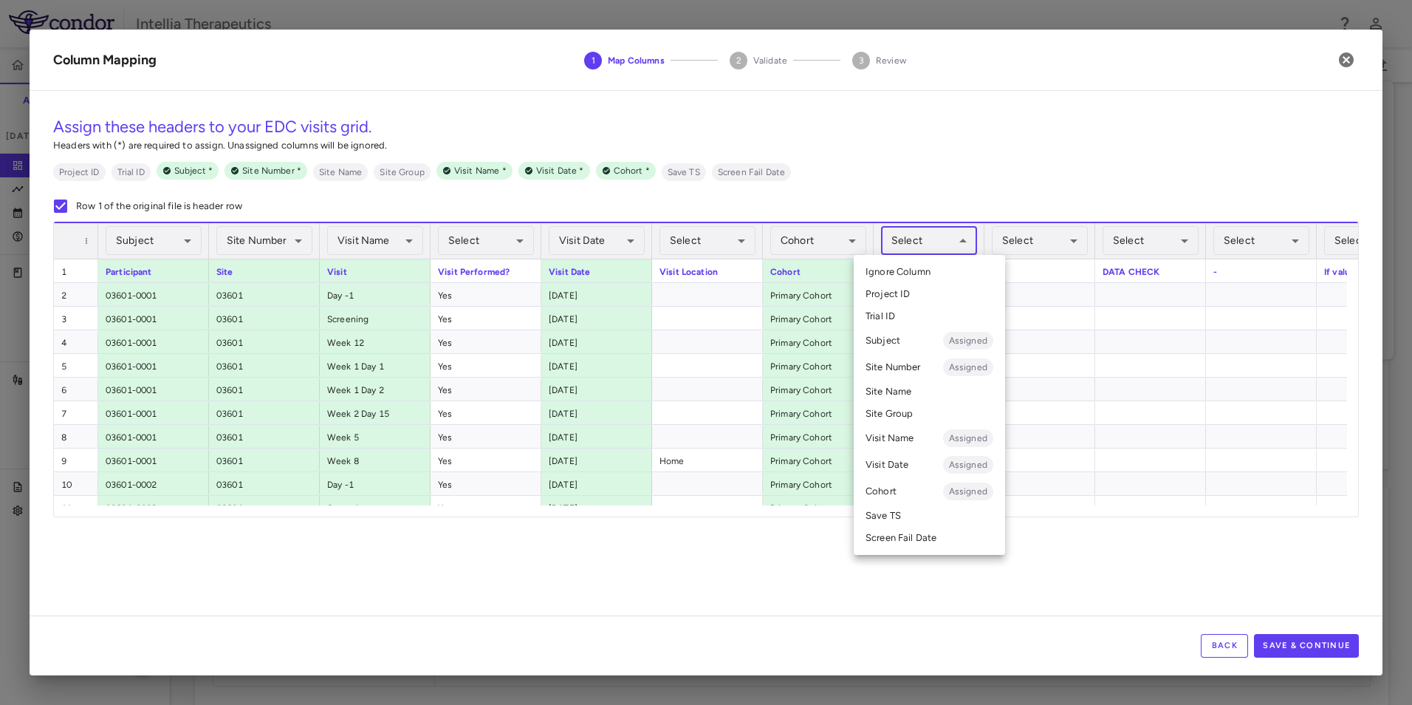
click at [951, 246] on body "Skip to sidebar Skip to main content Intellia Therapeutics ITL-2002-CL-301 Accr…" at bounding box center [706, 352] width 1412 height 705
click at [914, 434] on li "Visit Name Assigned" at bounding box center [929, 438] width 151 height 27
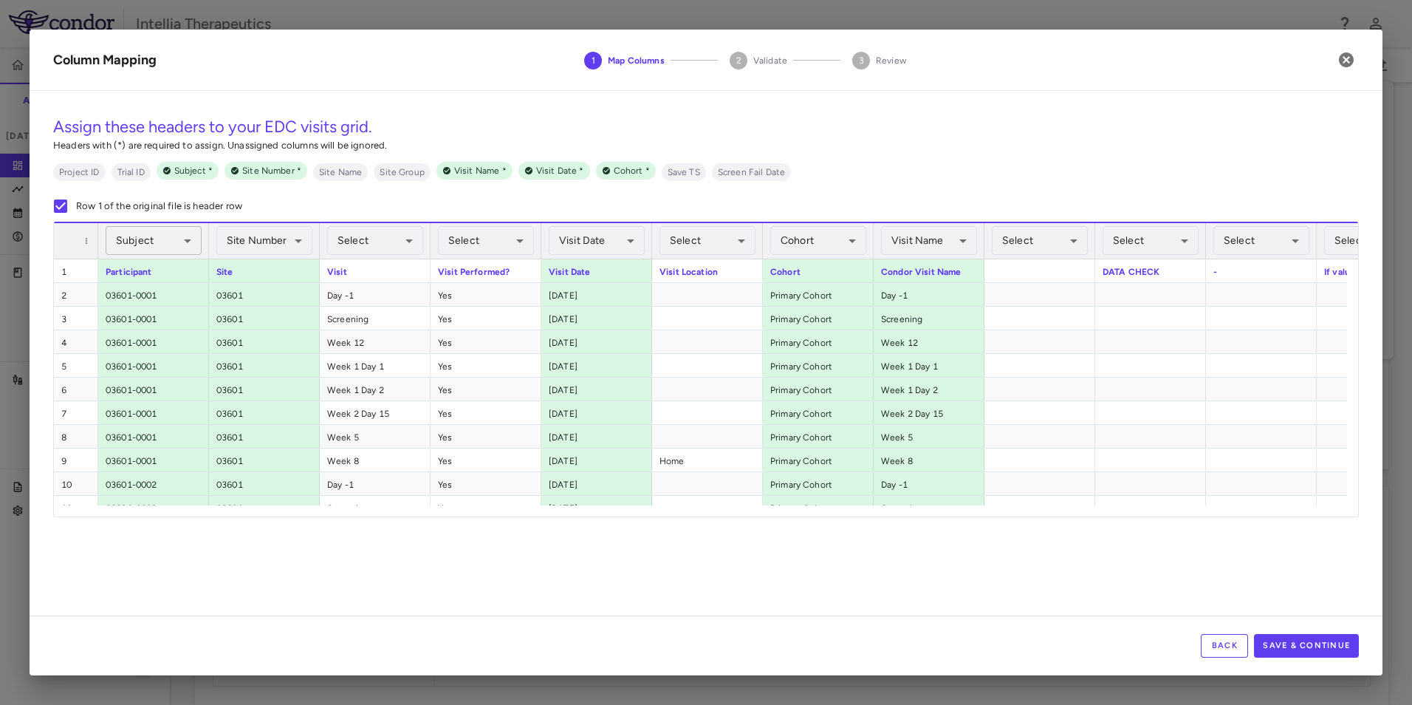
click at [163, 244] on body "Skip to sidebar Skip to main content Intellia Therapeutics ITL-2002-CL-301 Accr…" at bounding box center [706, 352] width 1412 height 705
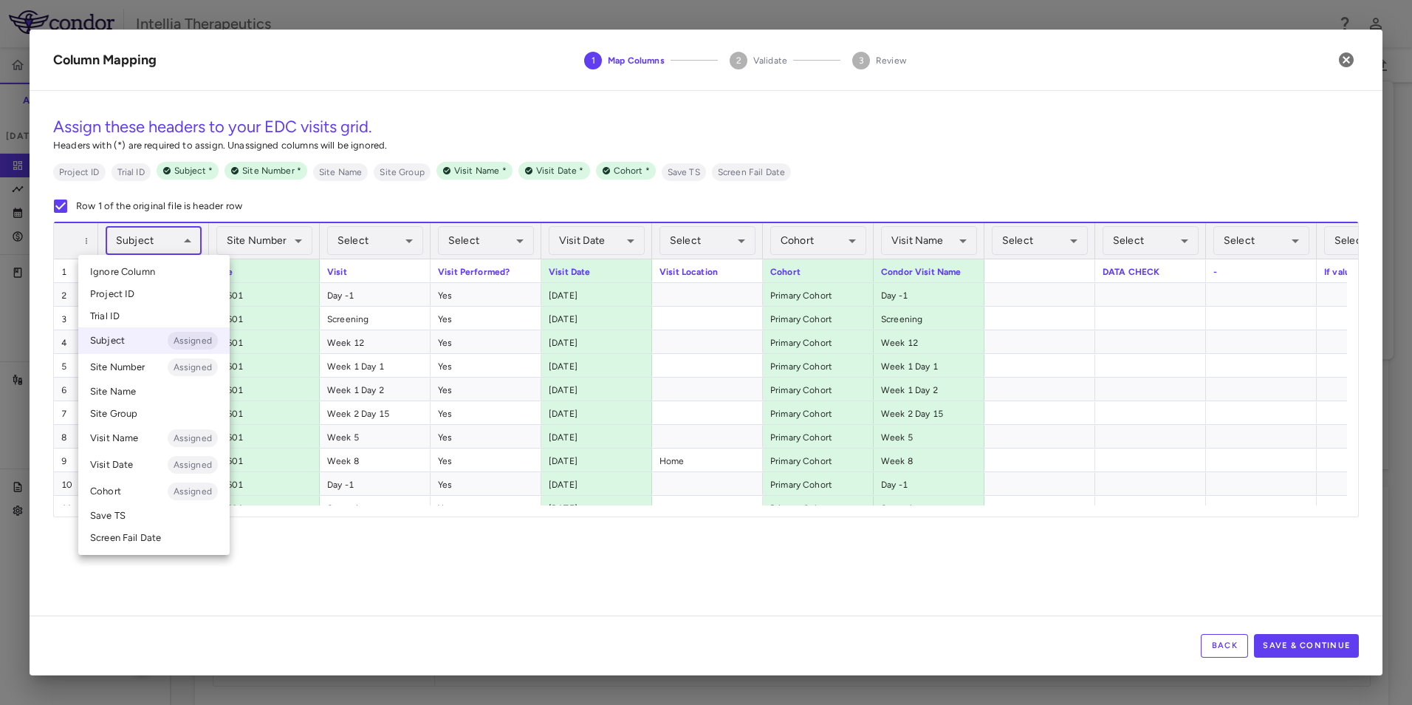
click at [375, 202] on div at bounding box center [706, 352] width 1412 height 705
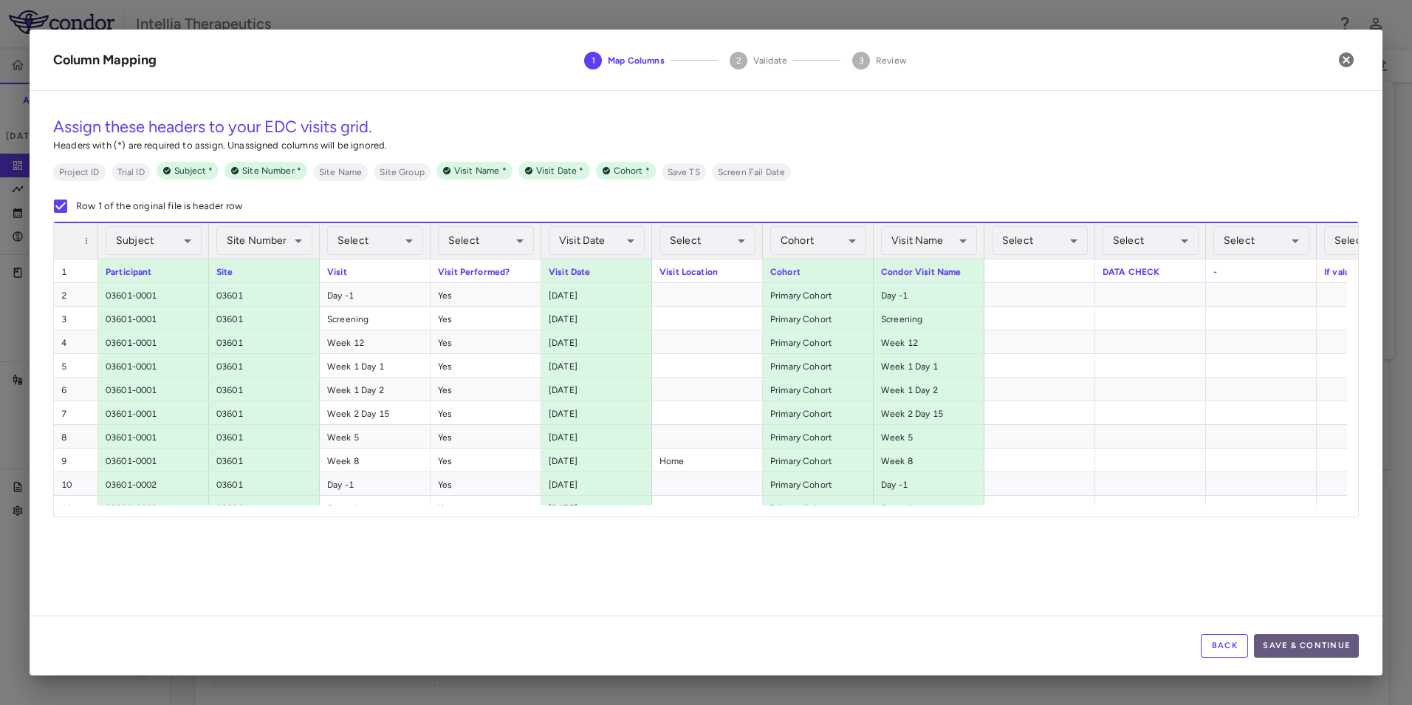
click at [1258, 642] on button "Save & Continue" at bounding box center [1306, 646] width 105 height 24
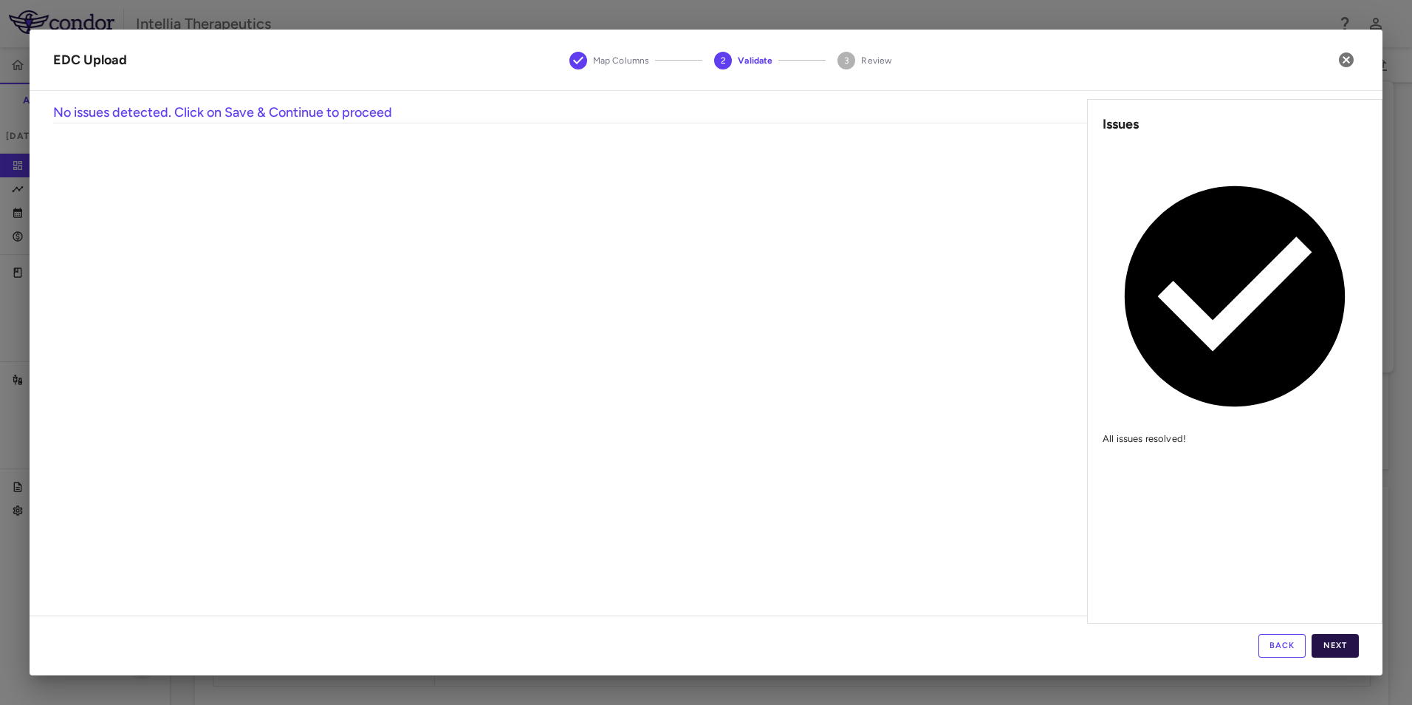
click at [1329, 645] on button "Next" at bounding box center [1335, 646] width 47 height 24
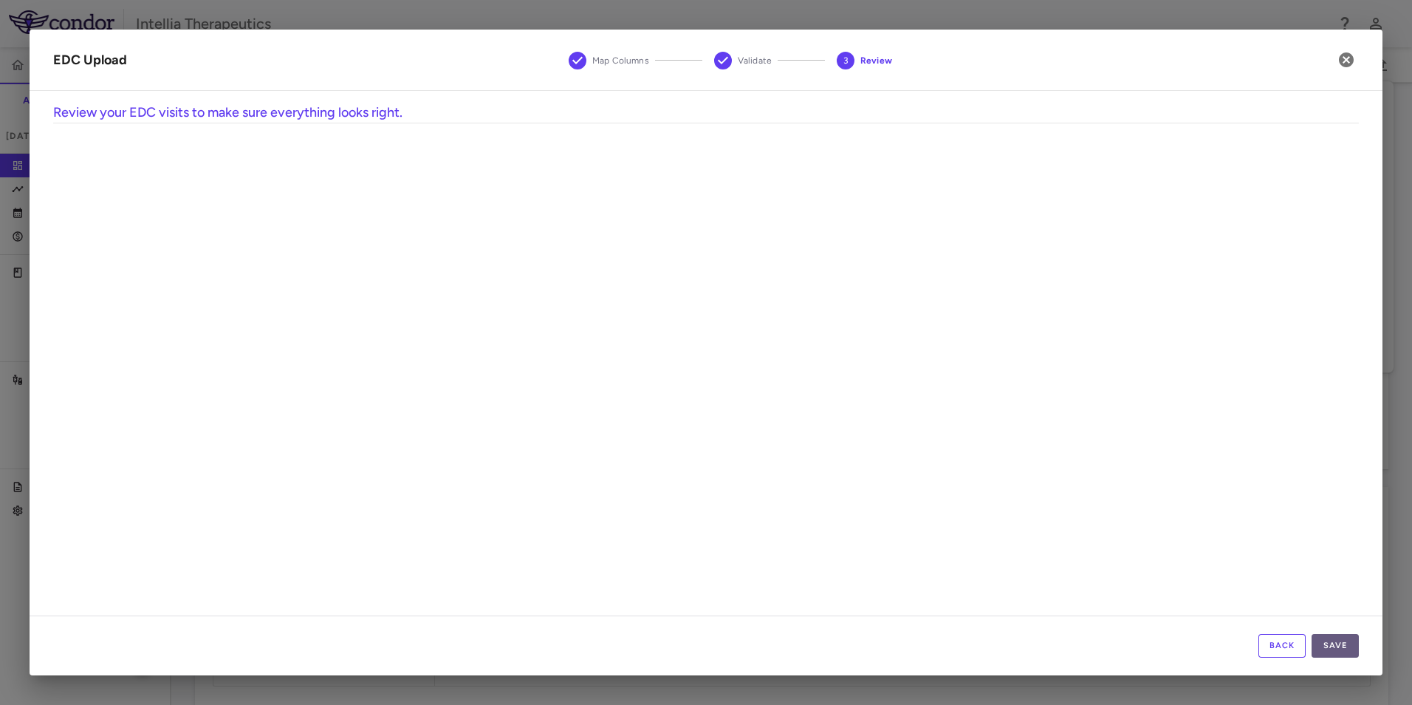
click at [1321, 639] on button "Save" at bounding box center [1335, 646] width 47 height 24
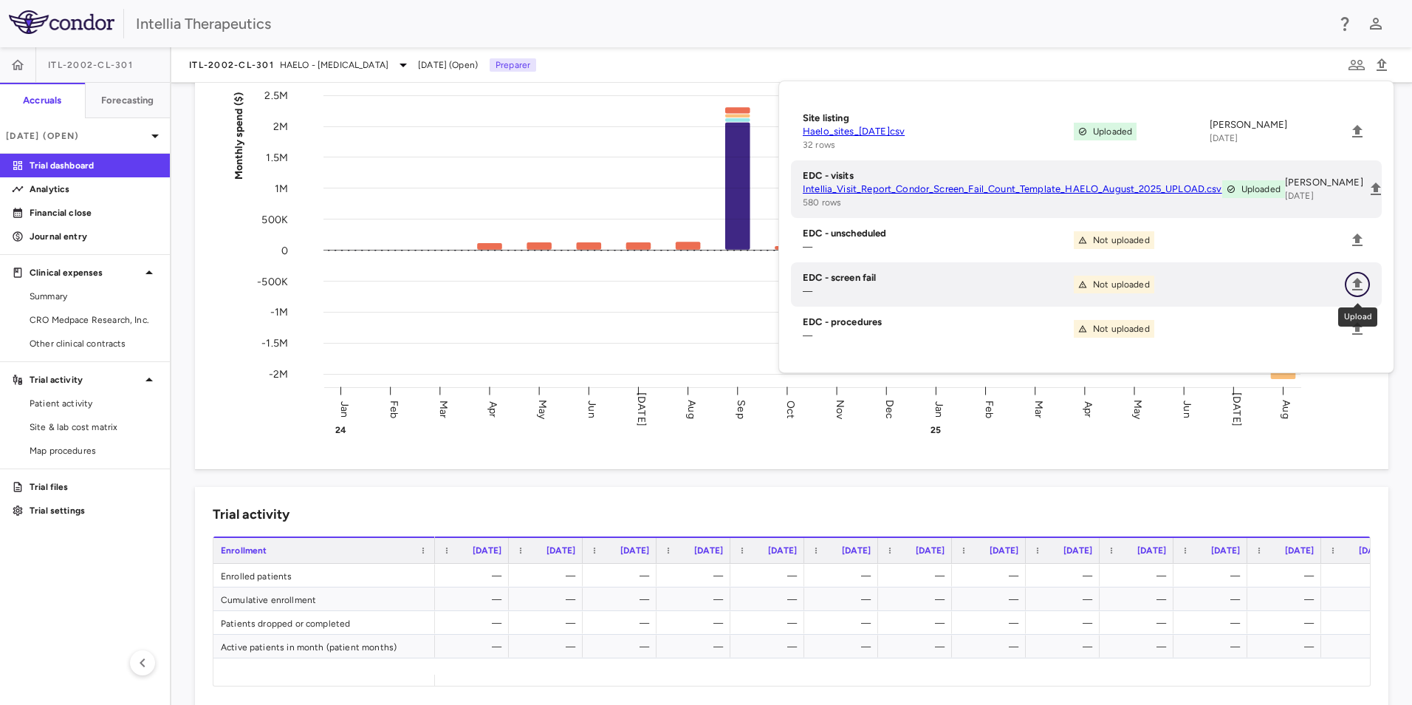
click at [1355, 290] on icon "Upload" at bounding box center [1358, 285] width 18 height 18
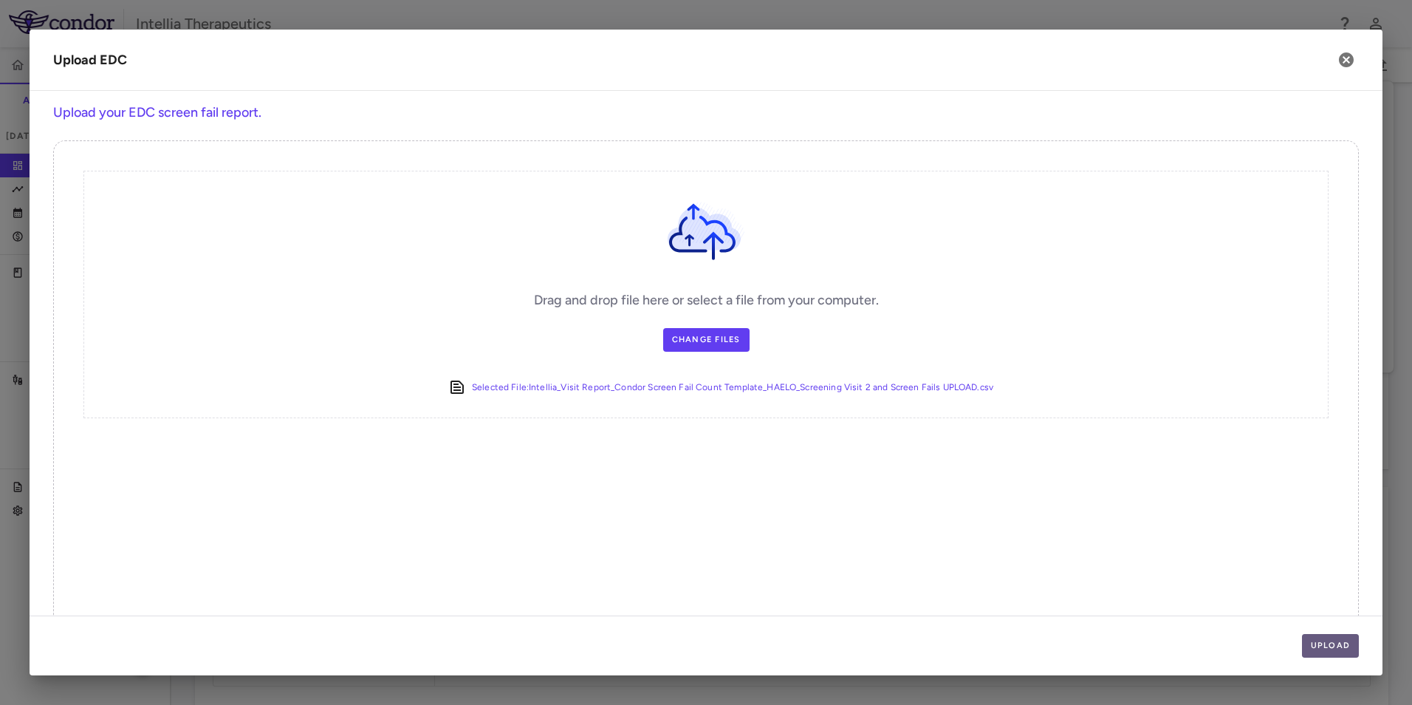
click at [1337, 640] on button "Upload" at bounding box center [1331, 646] width 58 height 24
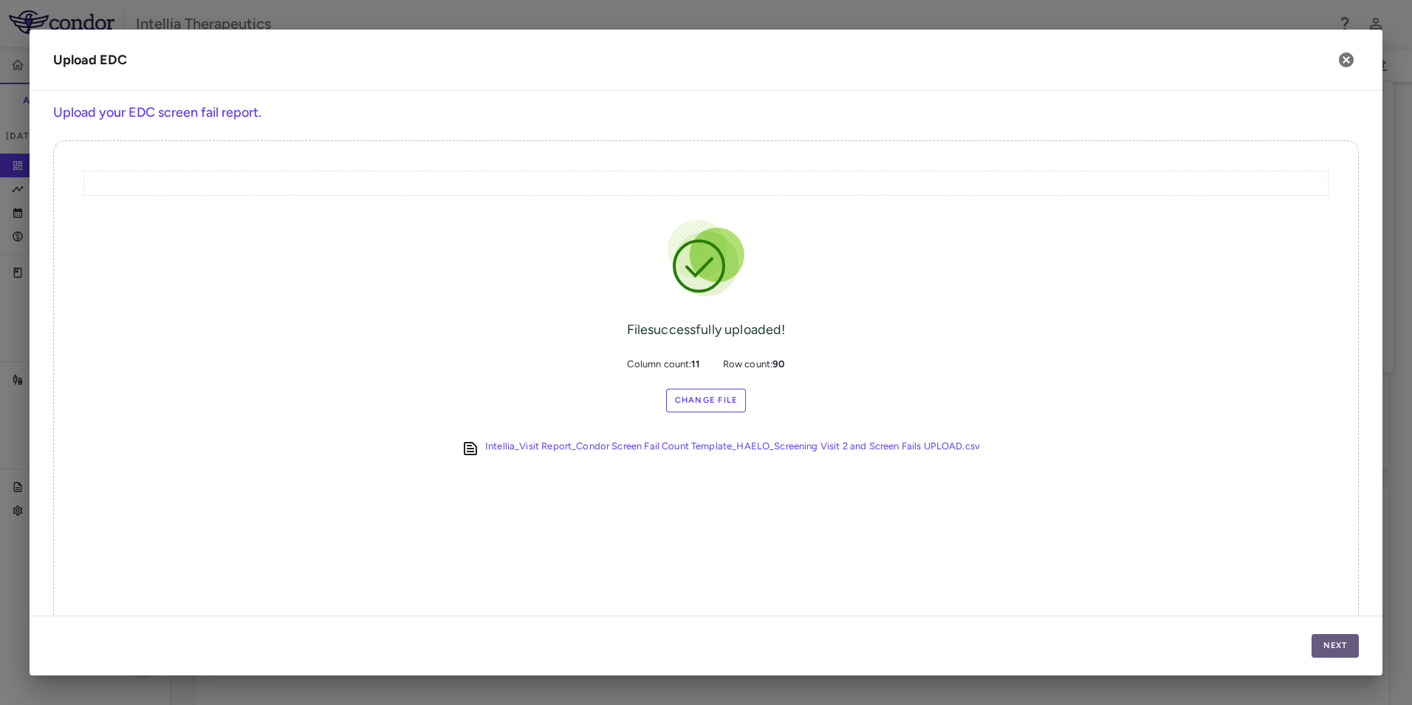
click at [1332, 641] on button "Next" at bounding box center [1335, 646] width 47 height 24
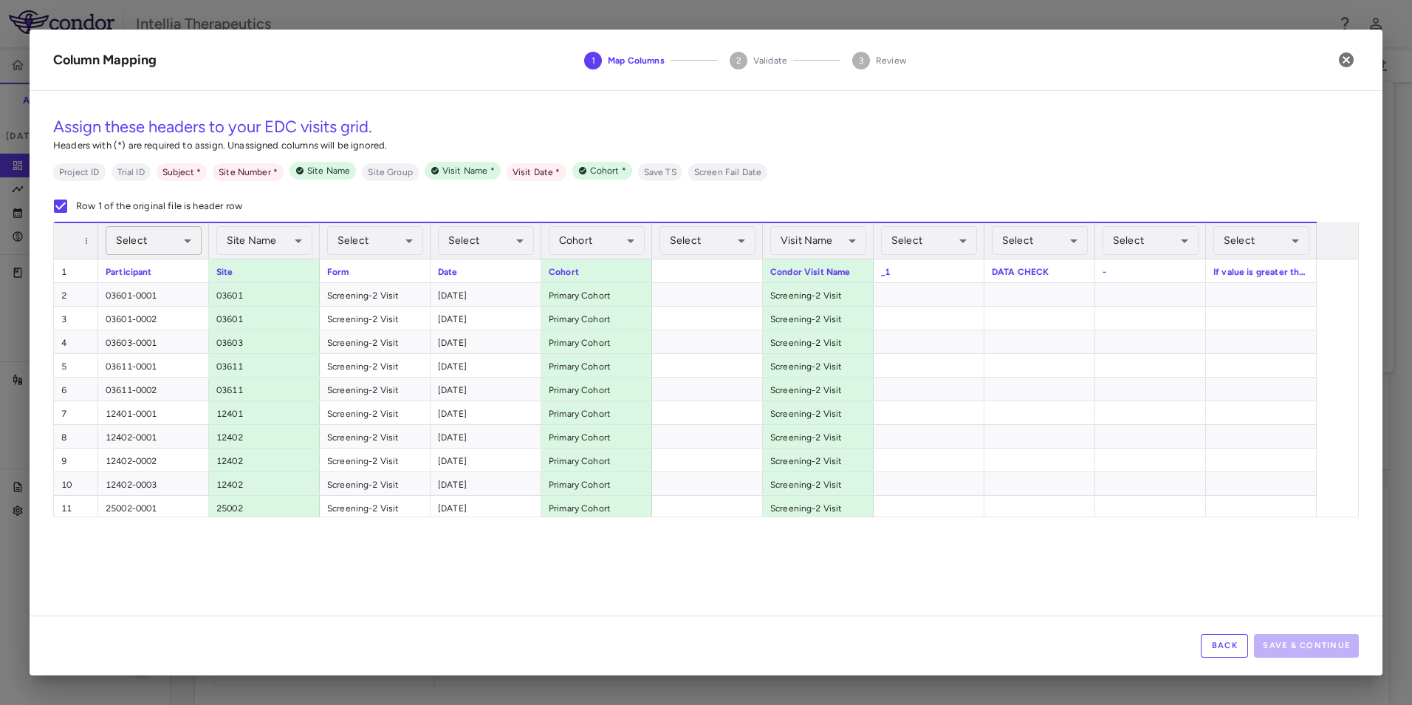
click at [168, 243] on body "Skip to sidebar Skip to main content Intellia Therapeutics ITL-2002-CL-301 Accr…" at bounding box center [706, 352] width 1412 height 705
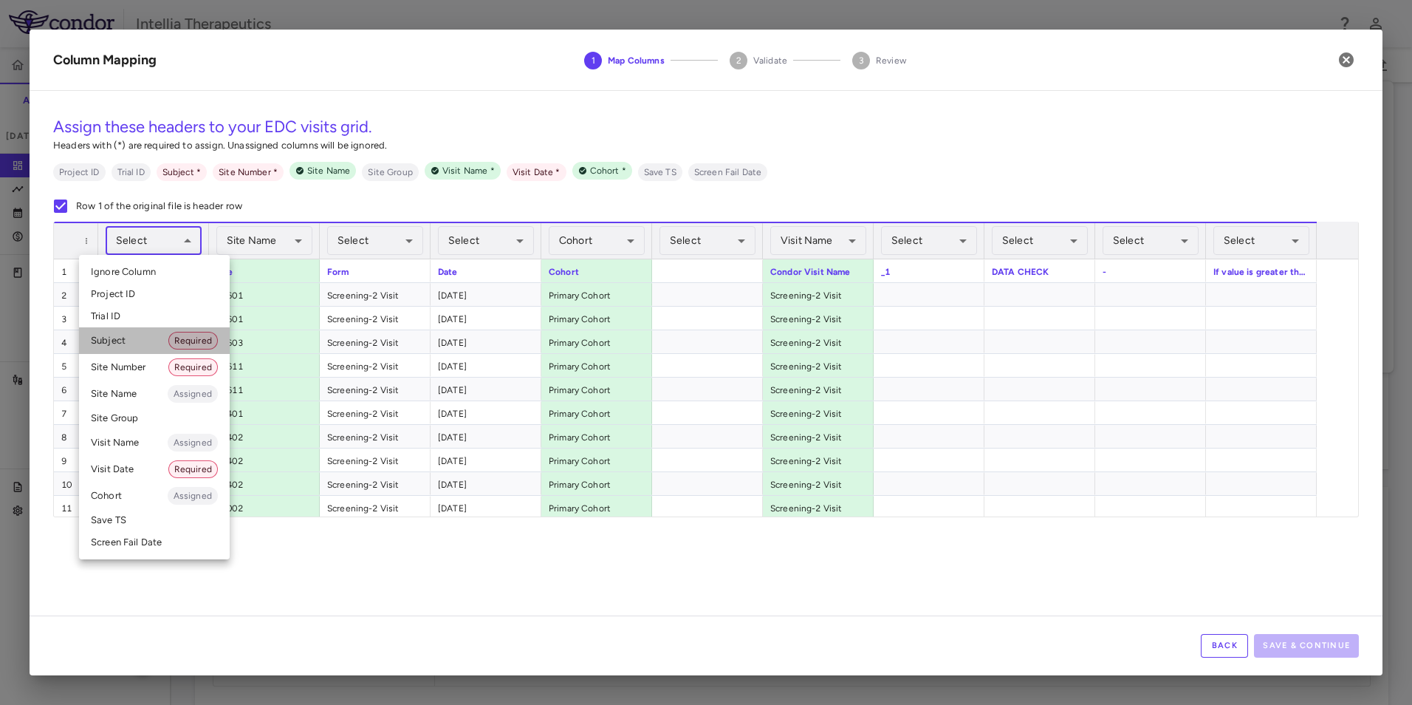
click at [123, 344] on li "Subject Required" at bounding box center [154, 340] width 151 height 27
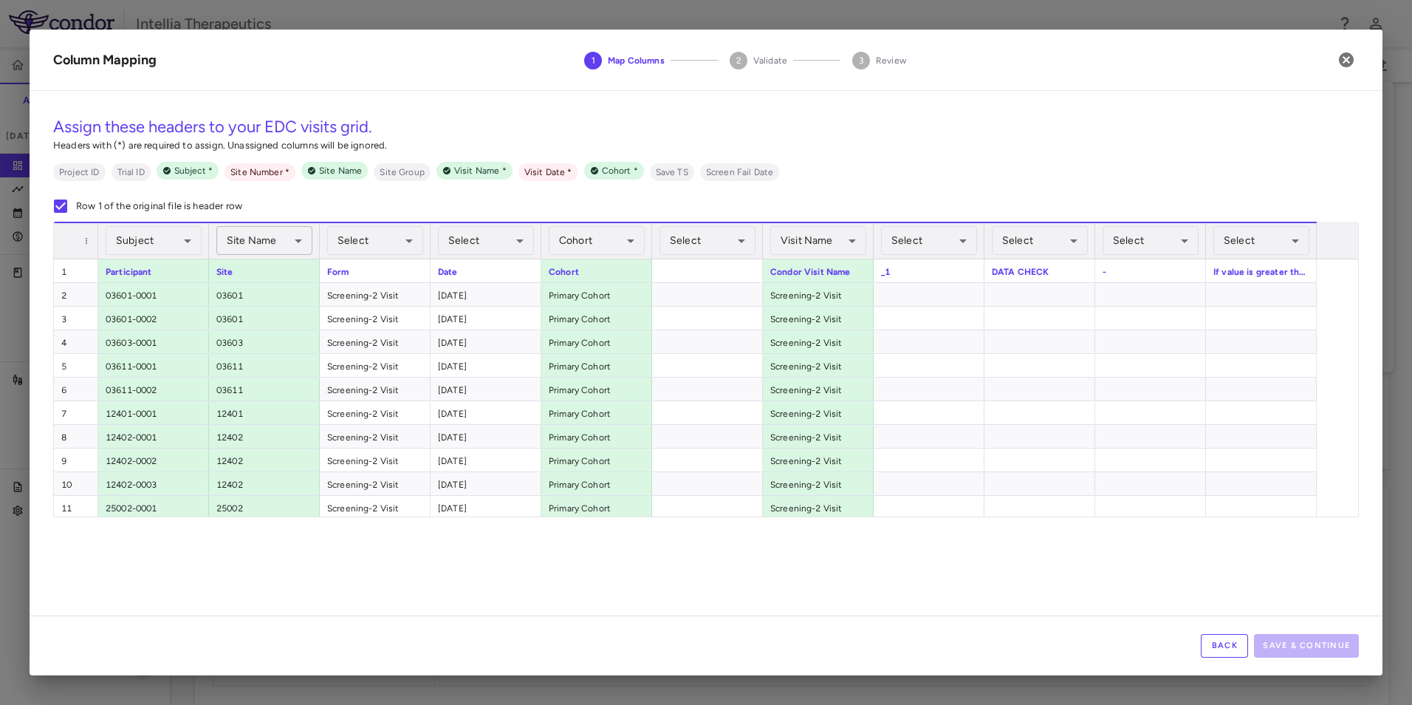
click at [250, 239] on body "Skip to sidebar Skip to main content Intellia Therapeutics ITL-2002-CL-301 Accr…" at bounding box center [706, 352] width 1412 height 705
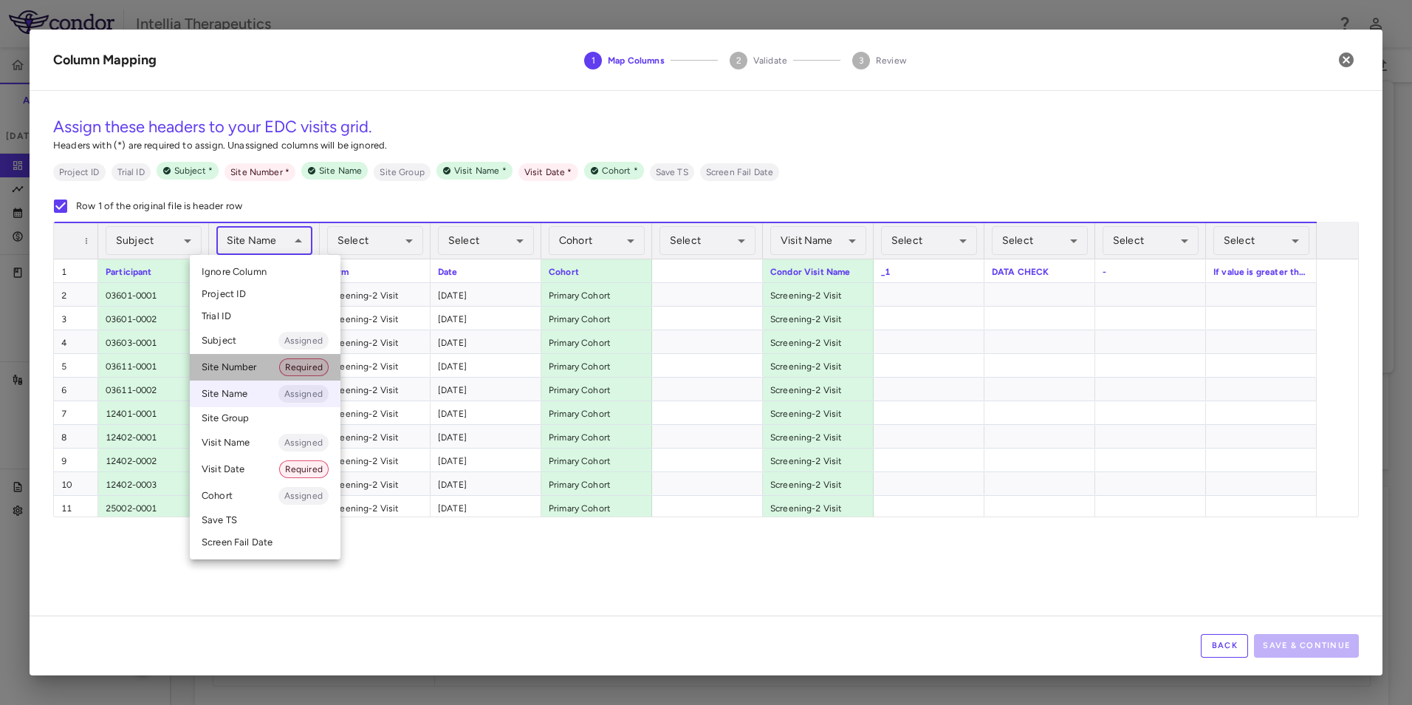
click at [250, 372] on li "Site Number Required" at bounding box center [265, 367] width 151 height 27
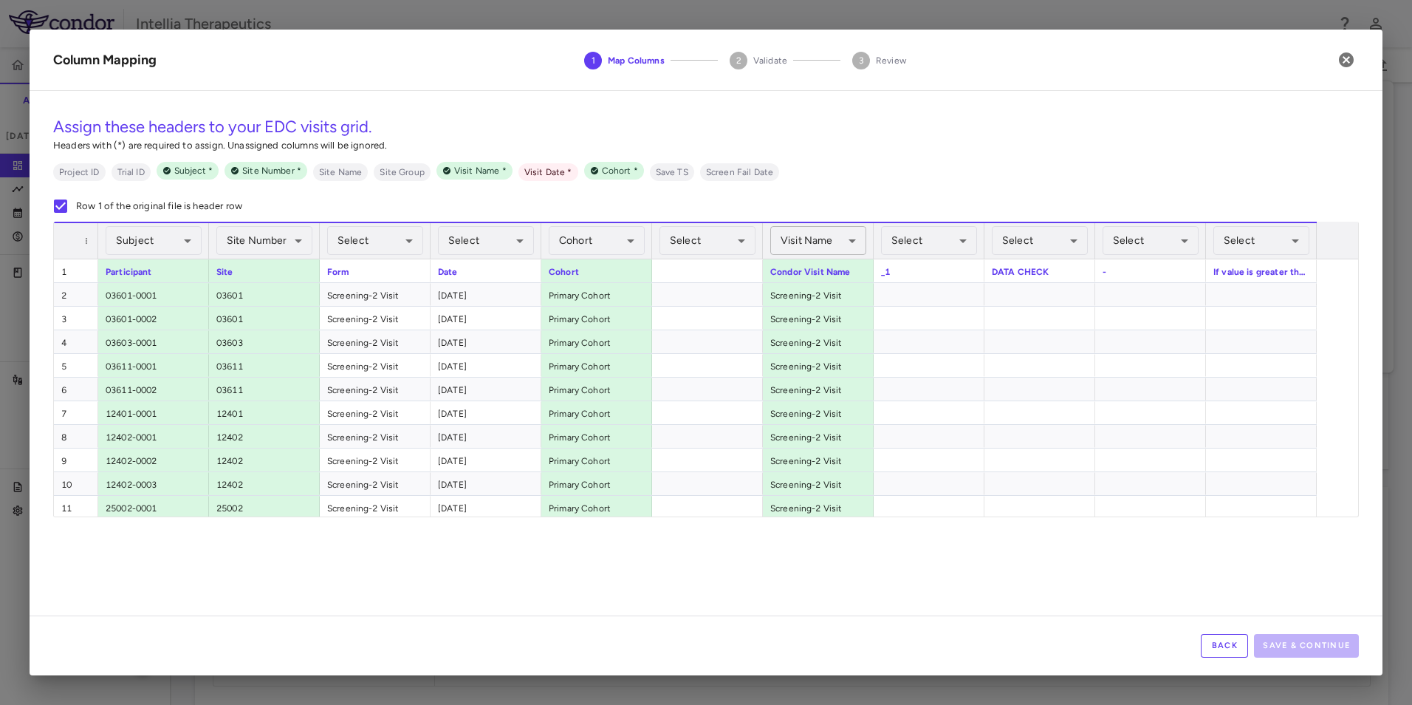
click at [853, 242] on body "Skip to sidebar Skip to main content Intellia Therapeutics ITL-2002-CL-301 Accr…" at bounding box center [706, 352] width 1412 height 705
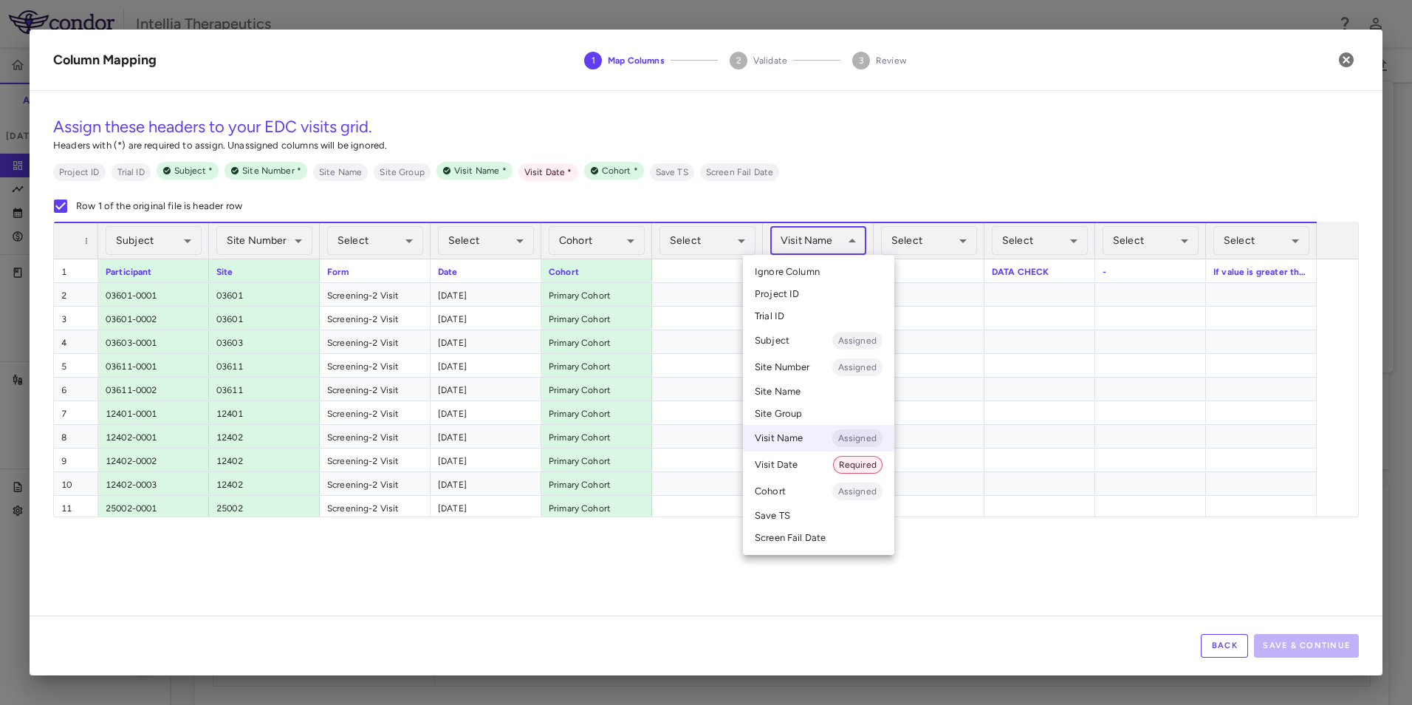
click at [801, 439] on li "Visit Name Assigned" at bounding box center [818, 438] width 151 height 27
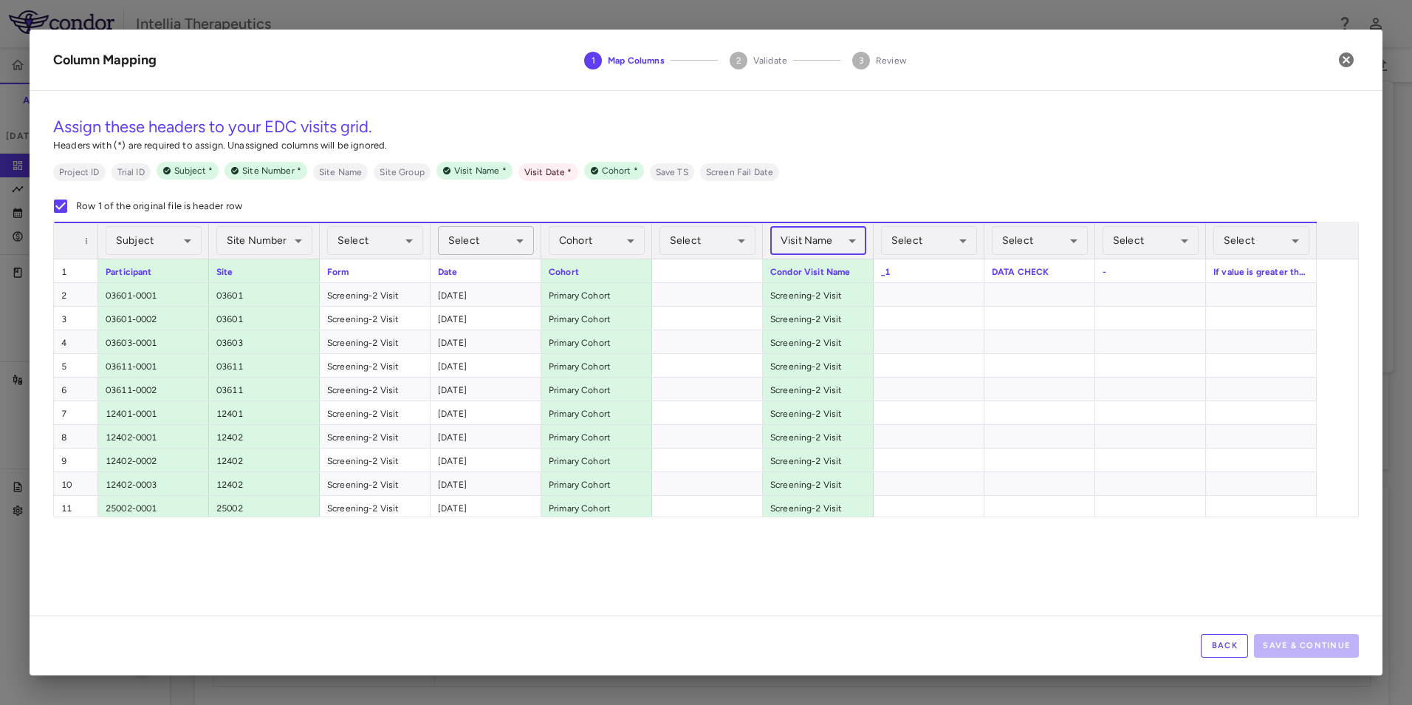
click at [506, 239] on body "Skip to sidebar Skip to main content Intellia Therapeutics ITL-2002-CL-301 Accr…" at bounding box center [706, 352] width 1412 height 705
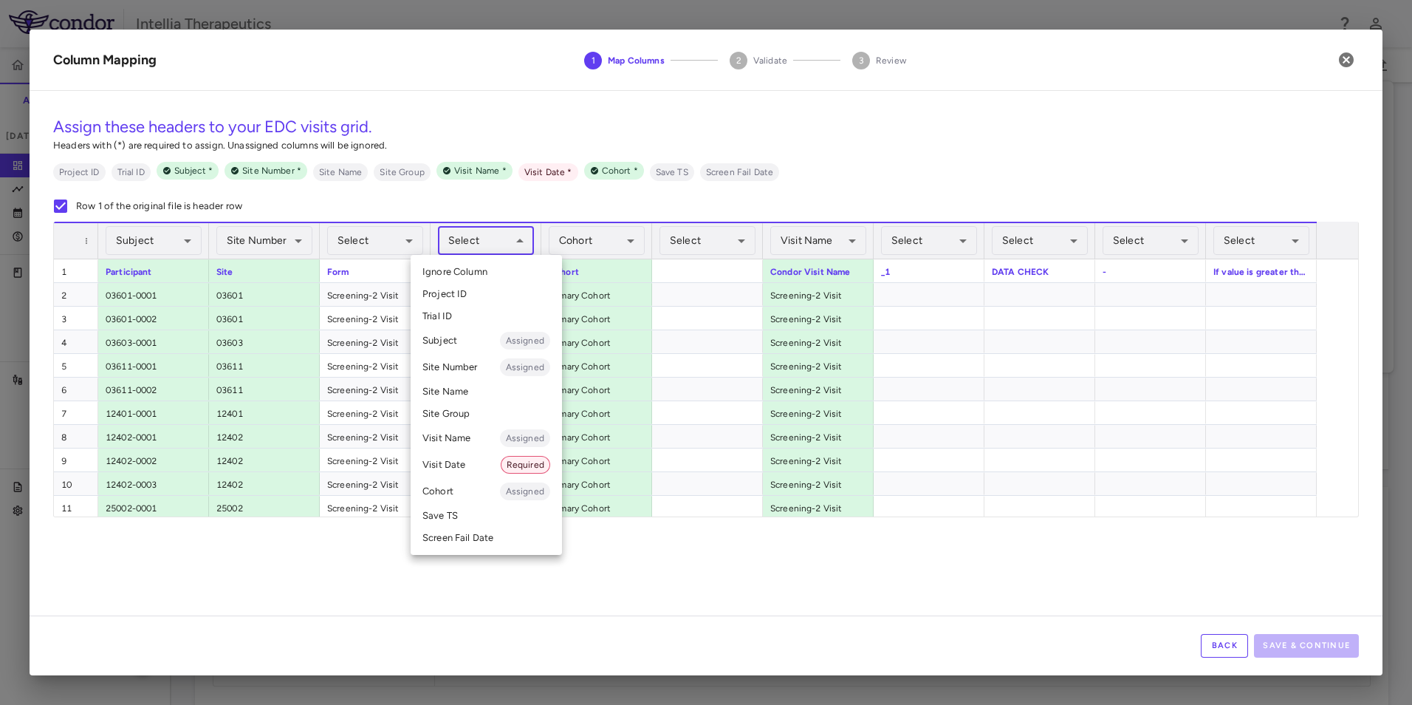
click at [465, 460] on li "Visit Date Required" at bounding box center [486, 464] width 151 height 27
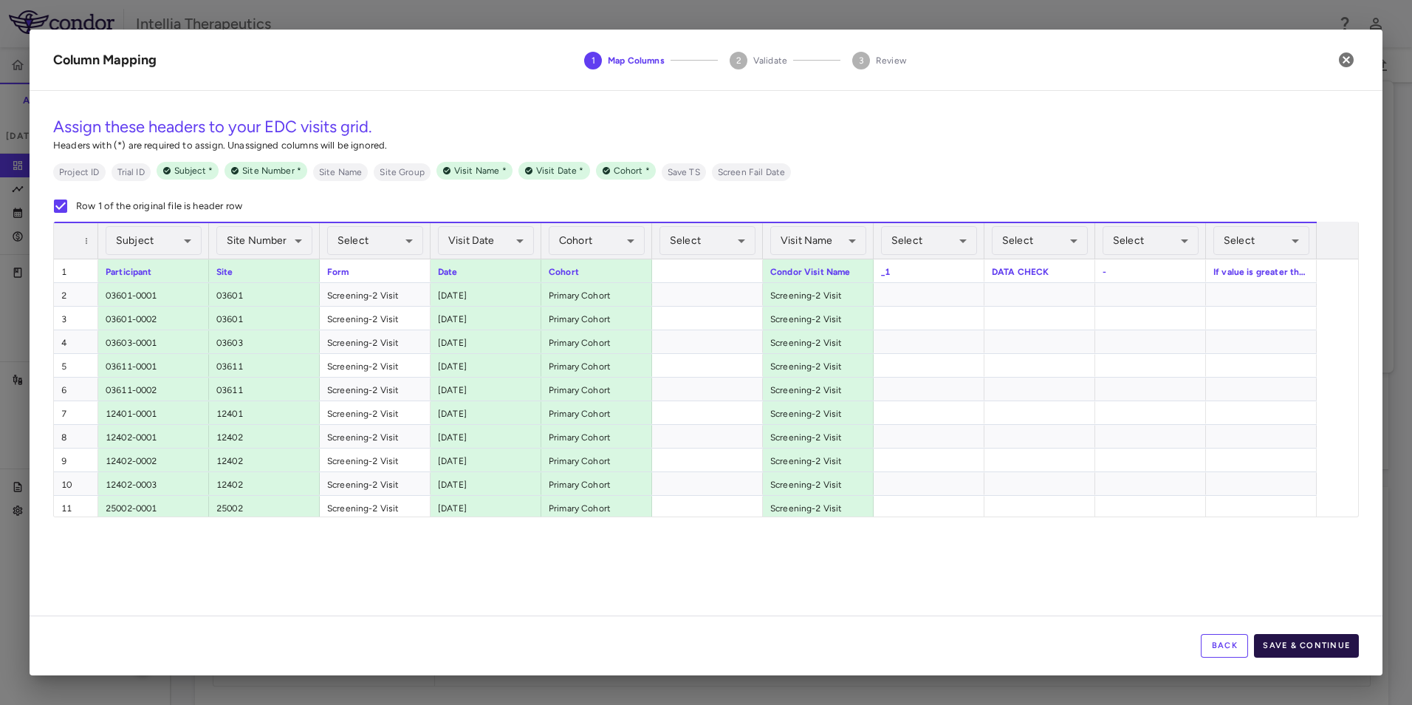
click at [1274, 639] on button "Save & Continue" at bounding box center [1306, 646] width 105 height 24
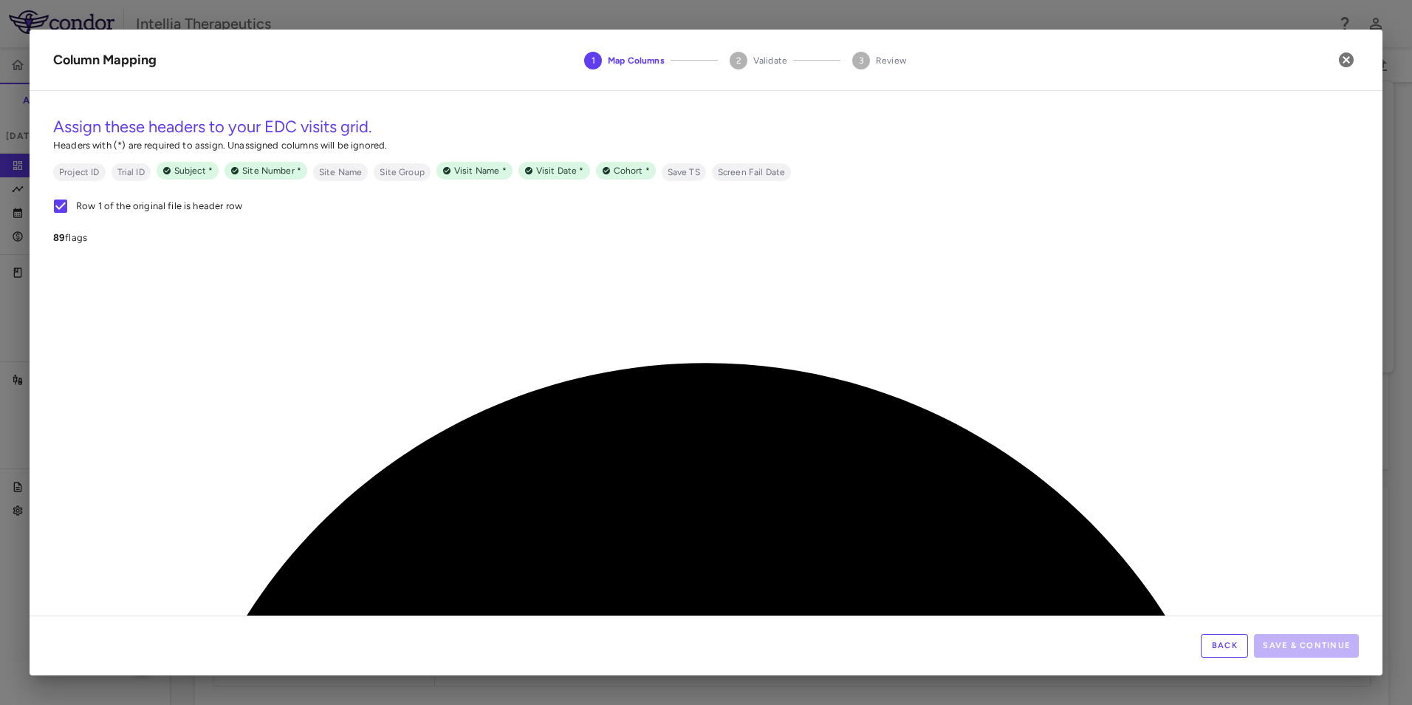
click at [1217, 654] on button "Back" at bounding box center [1224, 646] width 47 height 24
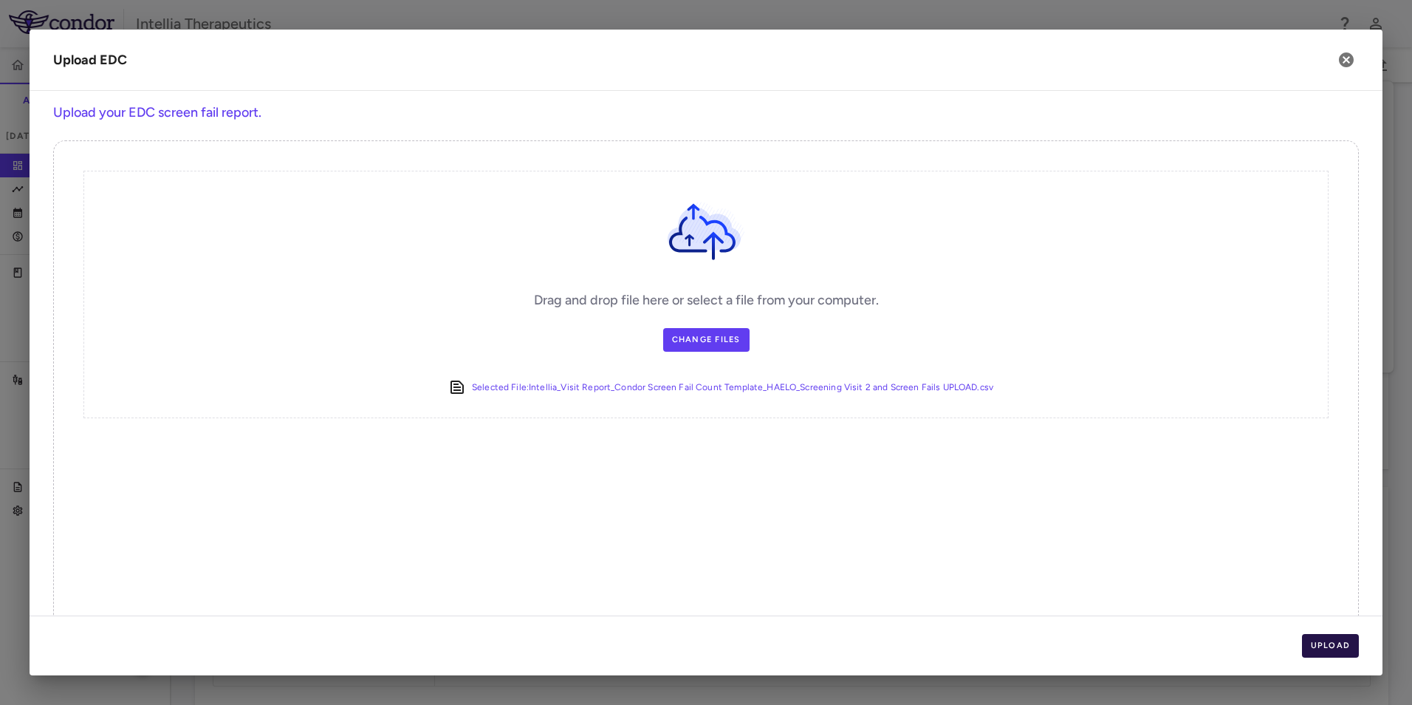
click at [1336, 647] on button "Upload" at bounding box center [1331, 646] width 58 height 24
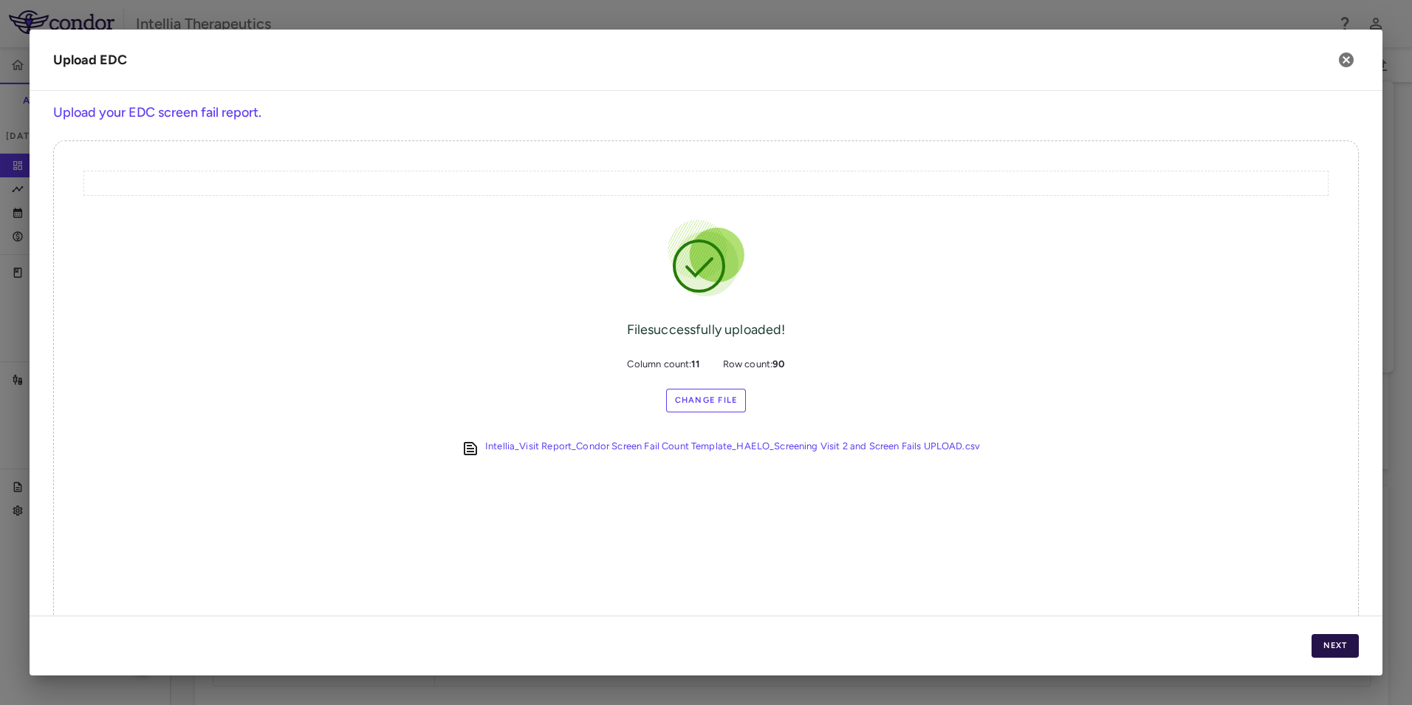
click at [1335, 654] on button "Next" at bounding box center [1335, 646] width 47 height 24
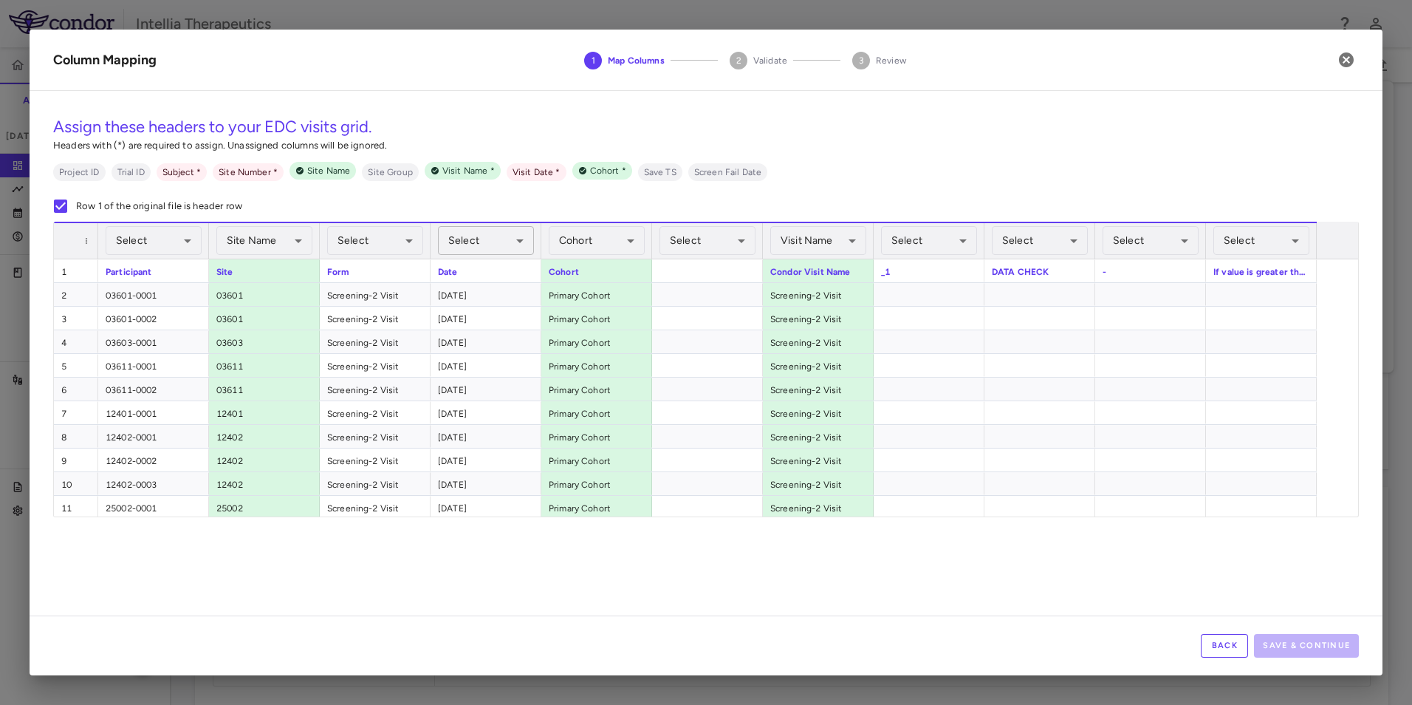
click at [511, 241] on body "Skip to sidebar Skip to main content Intellia Therapeutics ITL-2002-CL-301 Accr…" at bounding box center [706, 352] width 1412 height 705
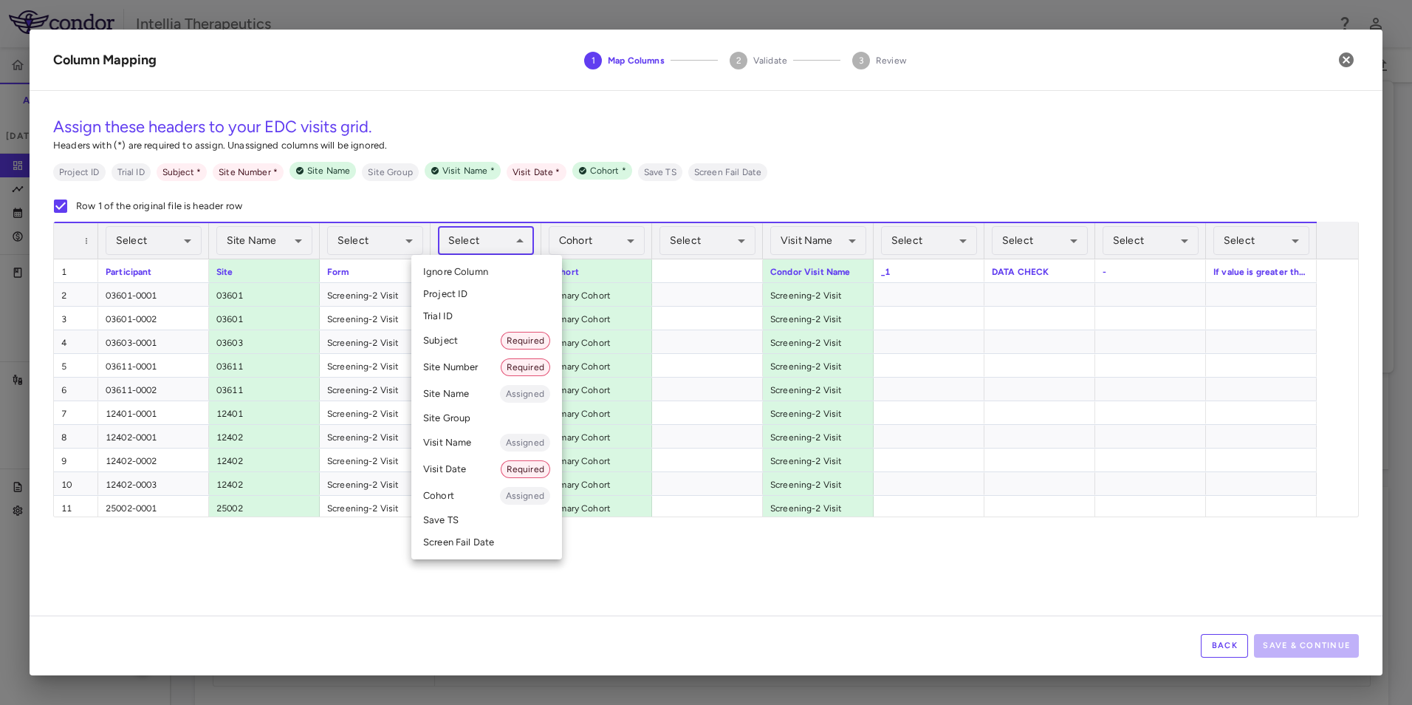
click at [470, 465] on li "Visit Date Required" at bounding box center [486, 469] width 151 height 27
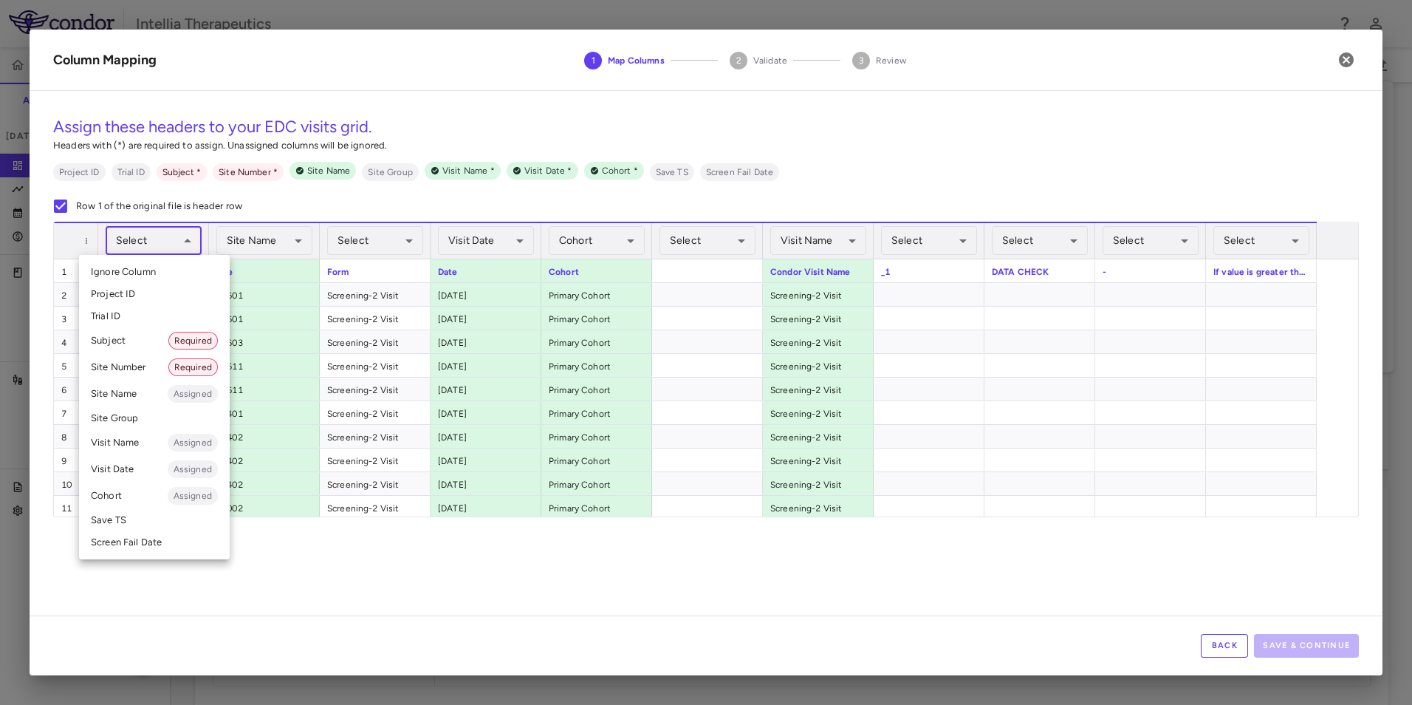
click at [158, 246] on body "Skip to sidebar Skip to main content Intellia Therapeutics ITL-2002-CL-301 Accr…" at bounding box center [706, 352] width 1412 height 705
click at [137, 348] on li "Subject Required" at bounding box center [154, 340] width 151 height 27
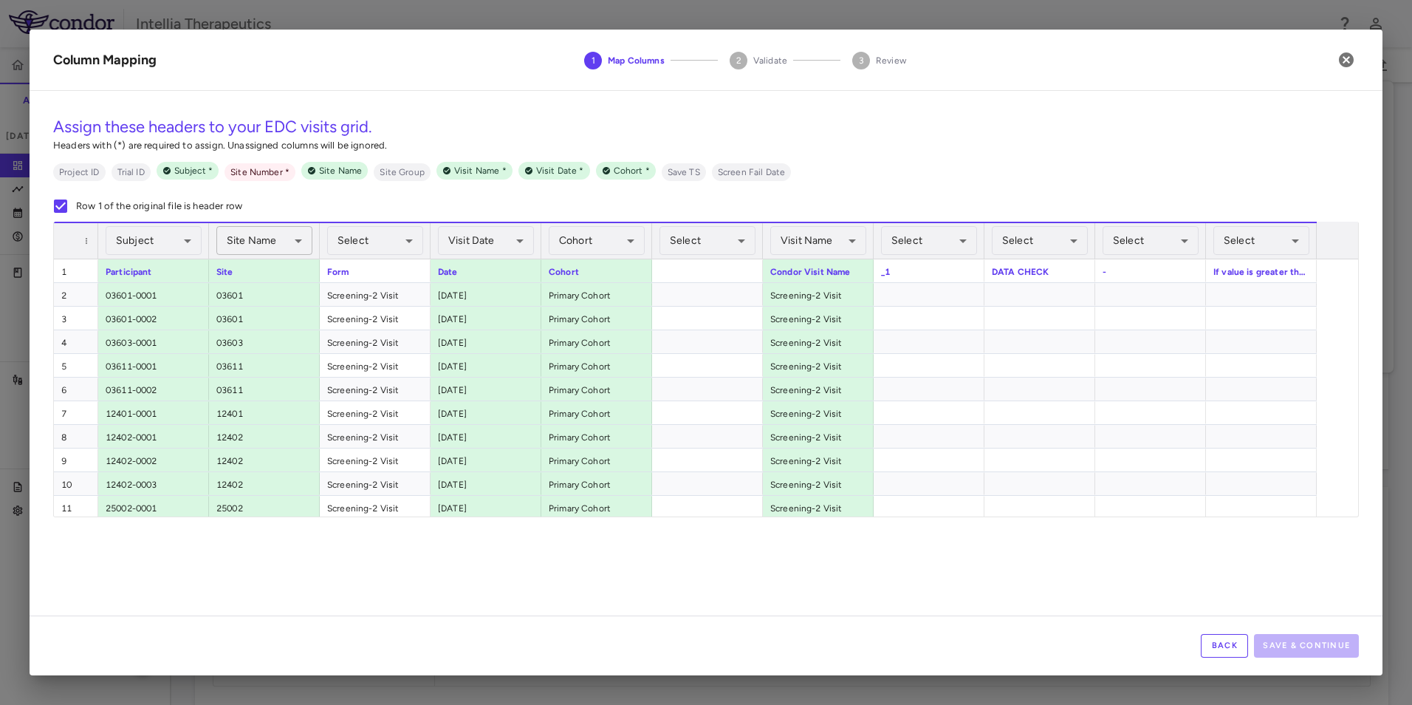
click at [230, 242] on body "Skip to sidebar Skip to main content Intellia Therapeutics ITL-2002-CL-301 Accr…" at bounding box center [706, 352] width 1412 height 705
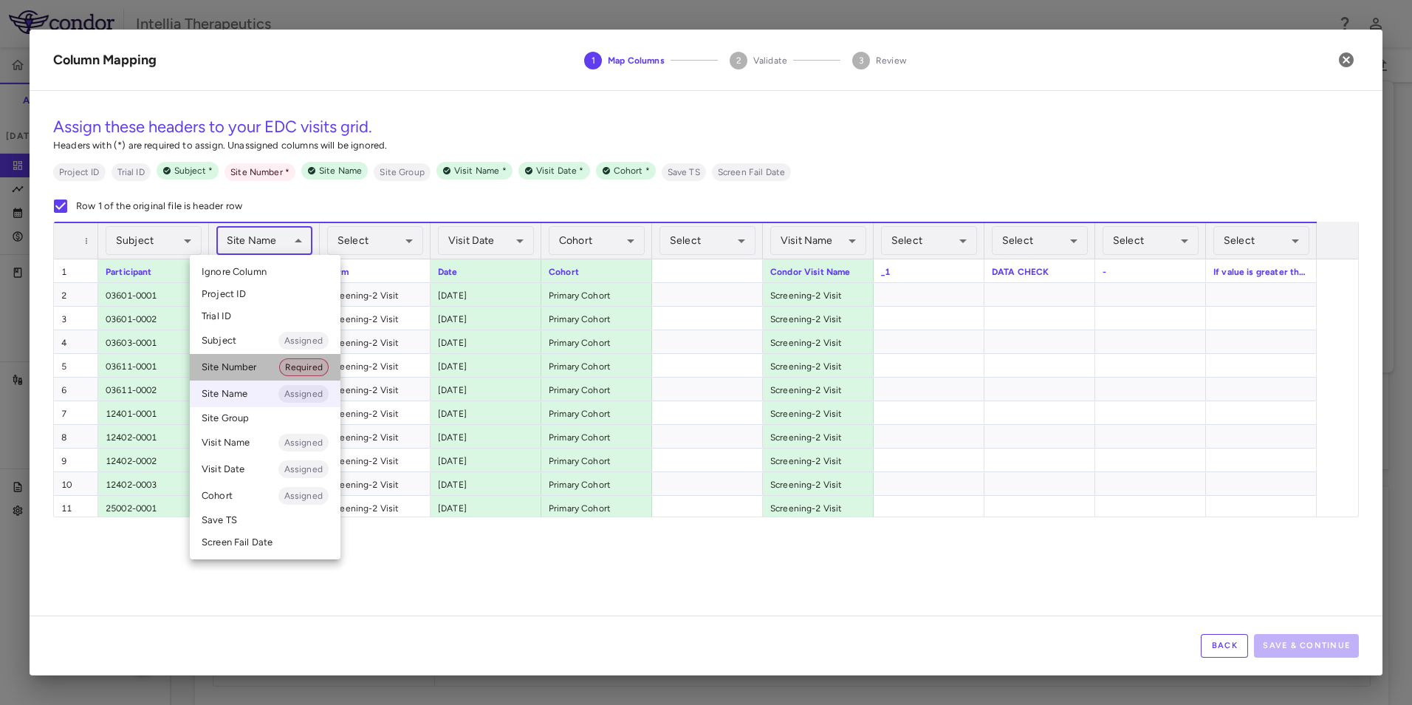
click at [225, 366] on li "Site Number Required" at bounding box center [265, 367] width 151 height 27
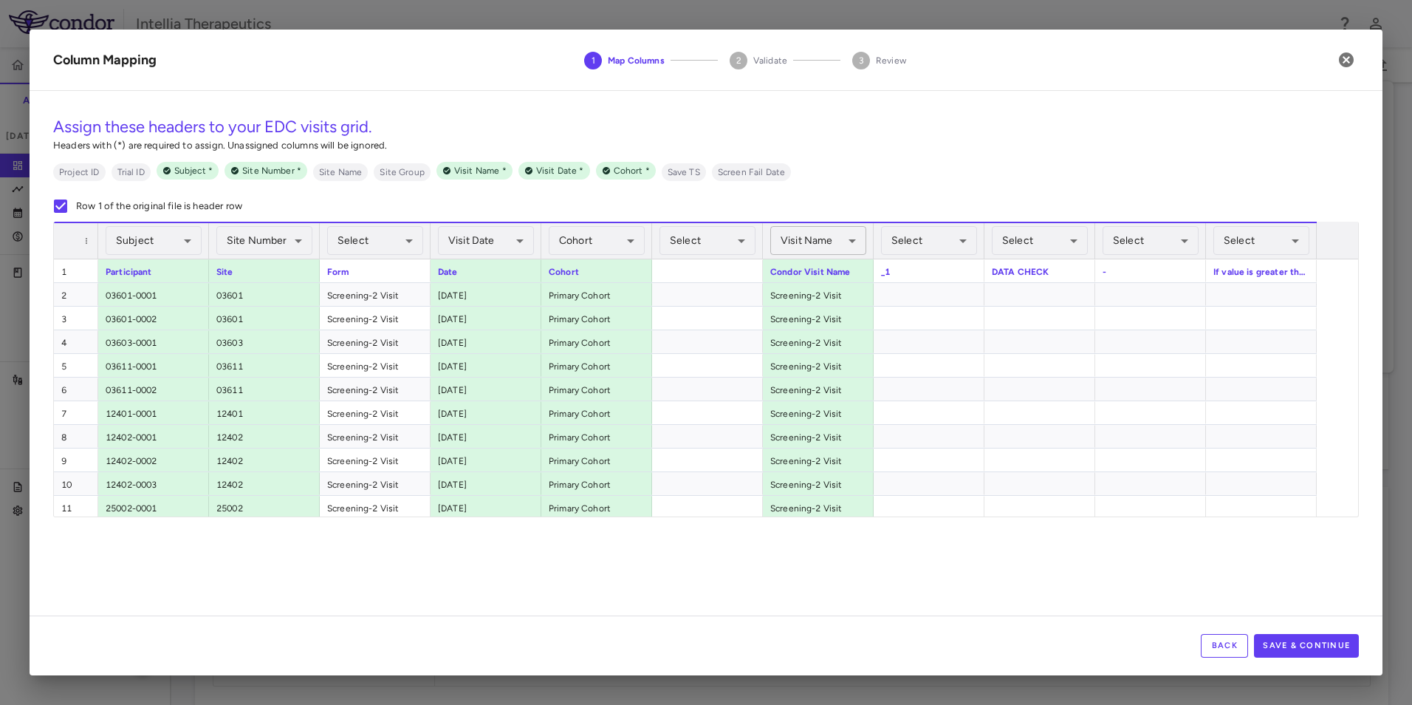
click at [850, 239] on body "Skip to sidebar Skip to main content Intellia Therapeutics ITL-2002-CL-301 Accr…" at bounding box center [706, 352] width 1412 height 705
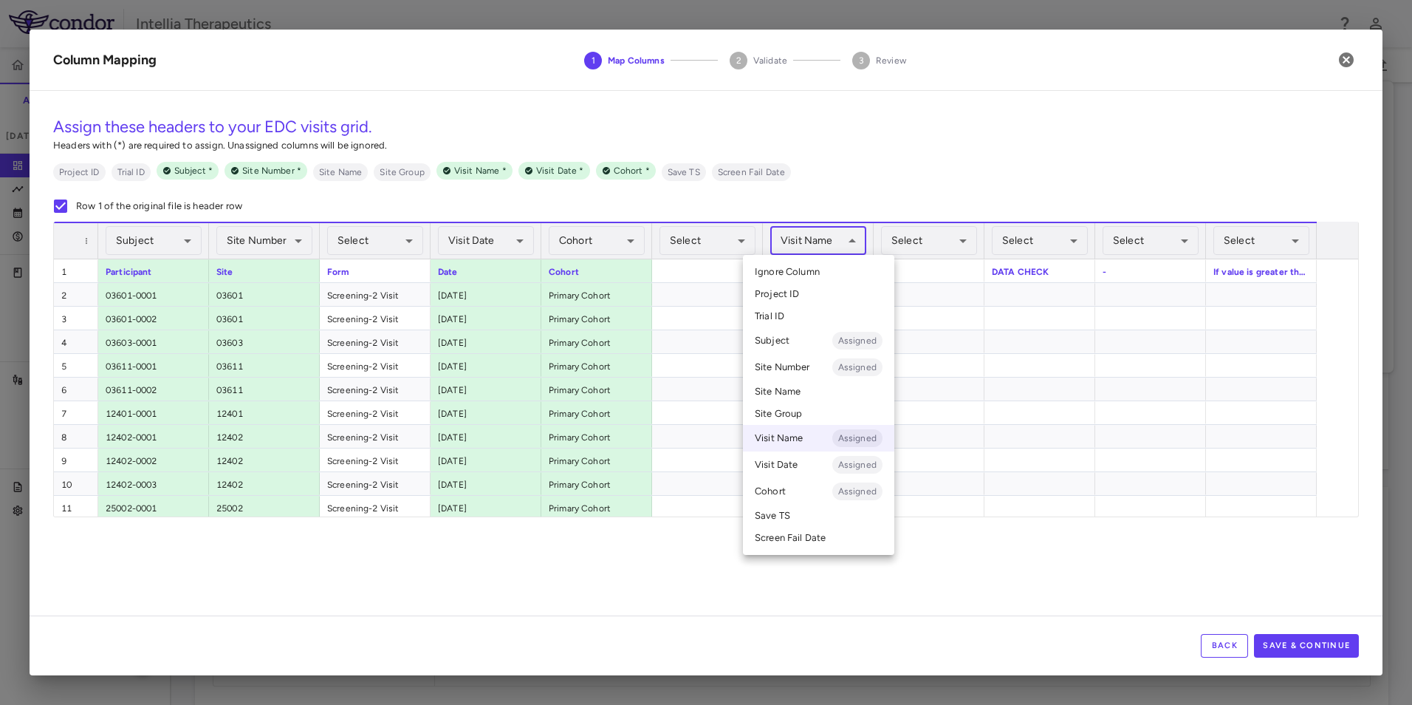
drag, startPoint x: 977, startPoint y: 542, endPoint x: 986, endPoint y: 547, distance: 9.9
click at [978, 542] on div at bounding box center [706, 352] width 1412 height 705
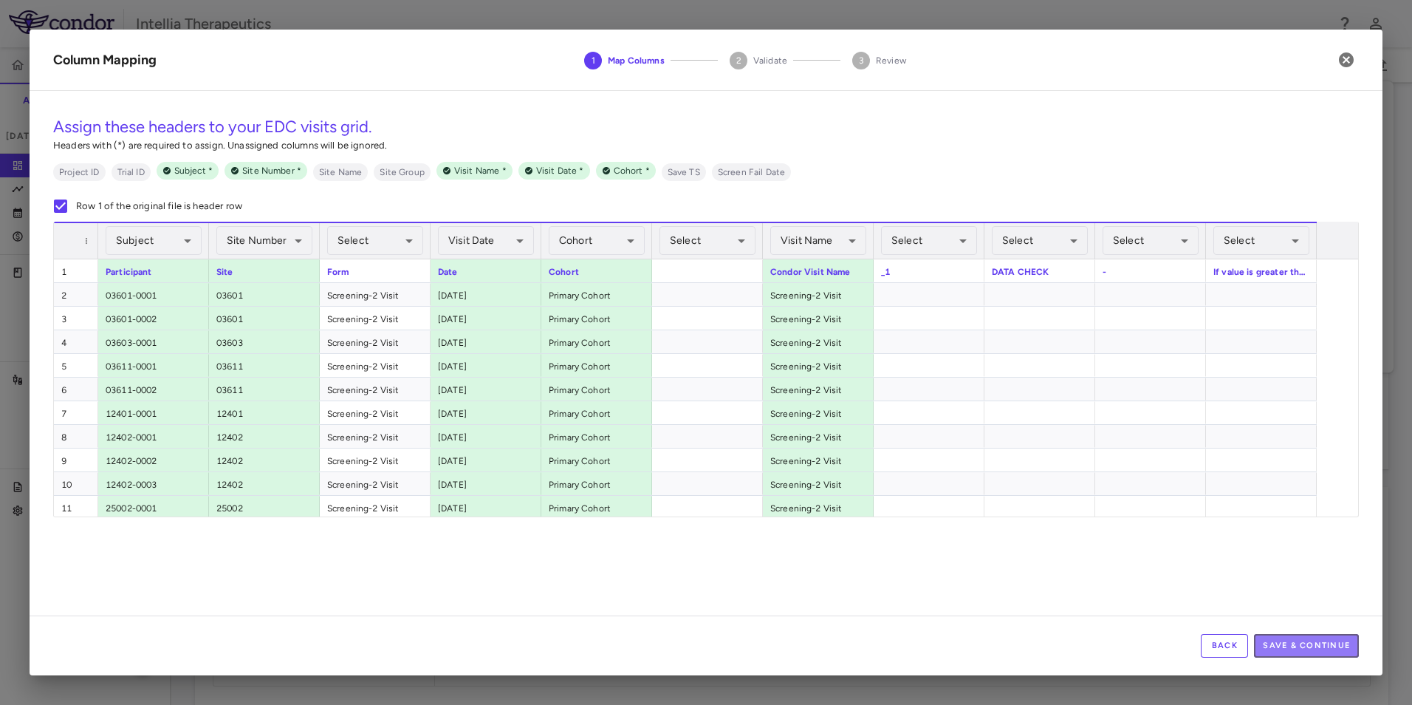
click at [1290, 652] on button "Save & Continue" at bounding box center [1306, 646] width 105 height 24
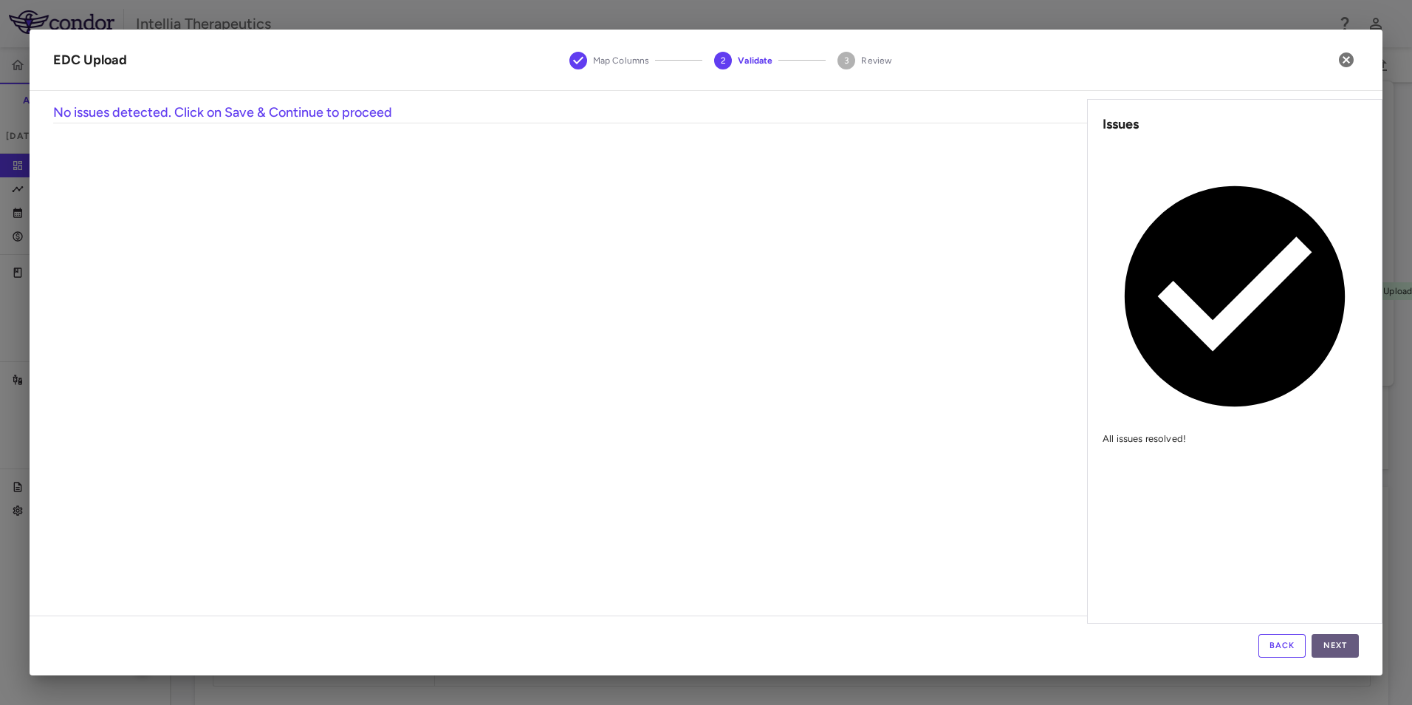
click at [1332, 644] on button "Next" at bounding box center [1335, 646] width 47 height 24
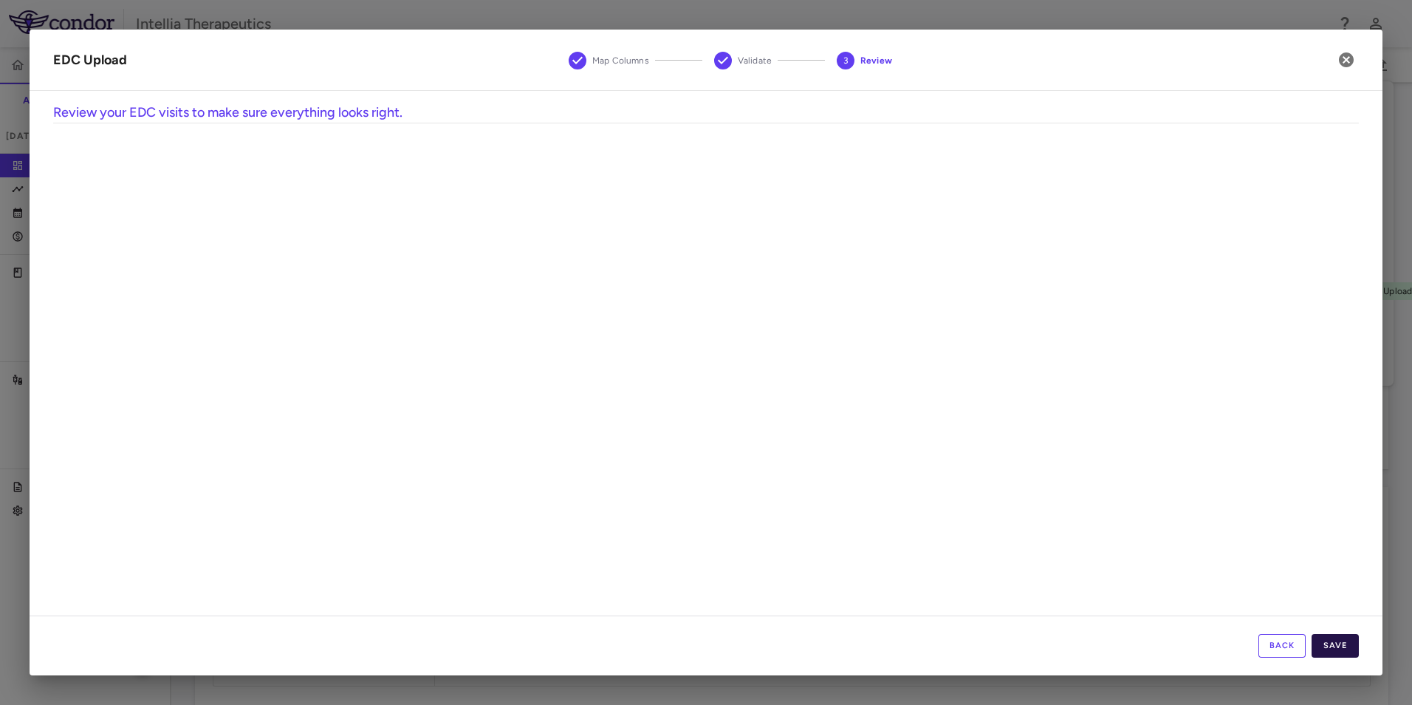
click at [1325, 643] on button "Save" at bounding box center [1335, 646] width 47 height 24
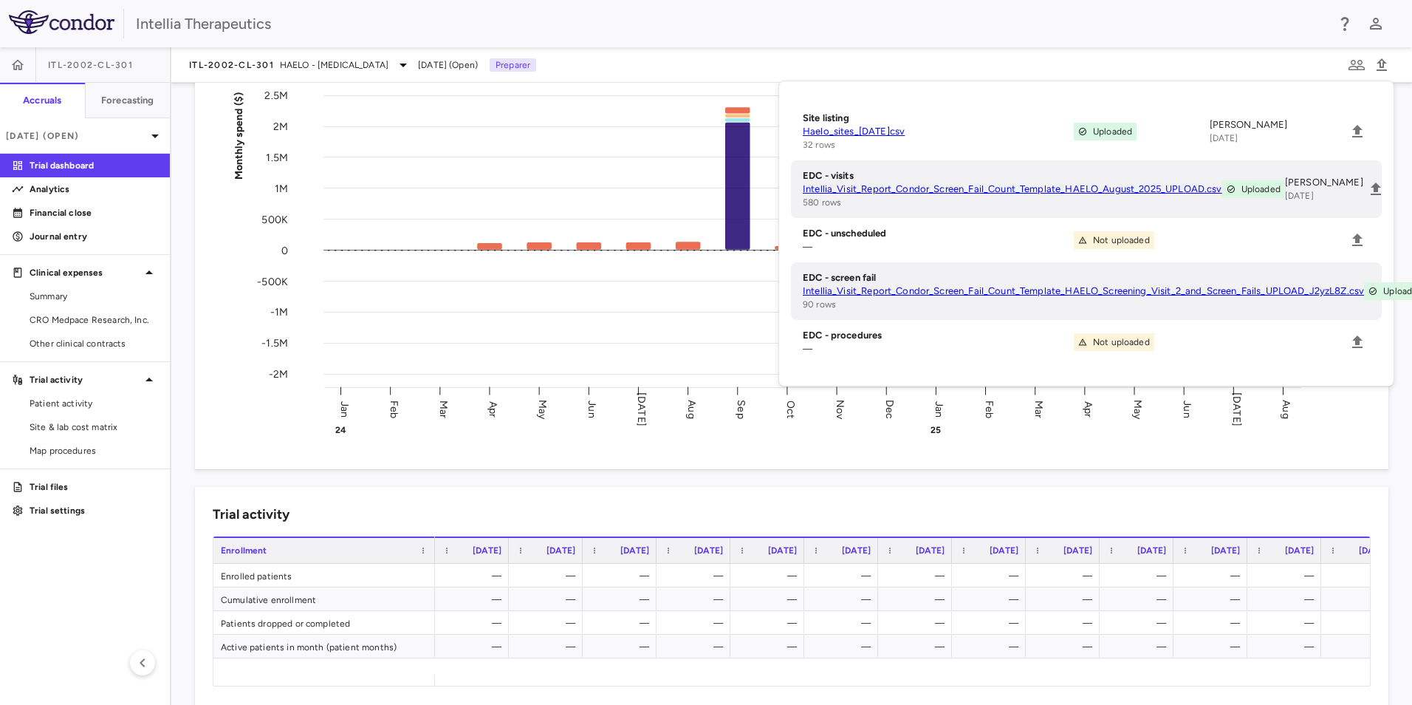
scroll to position [0, 84]
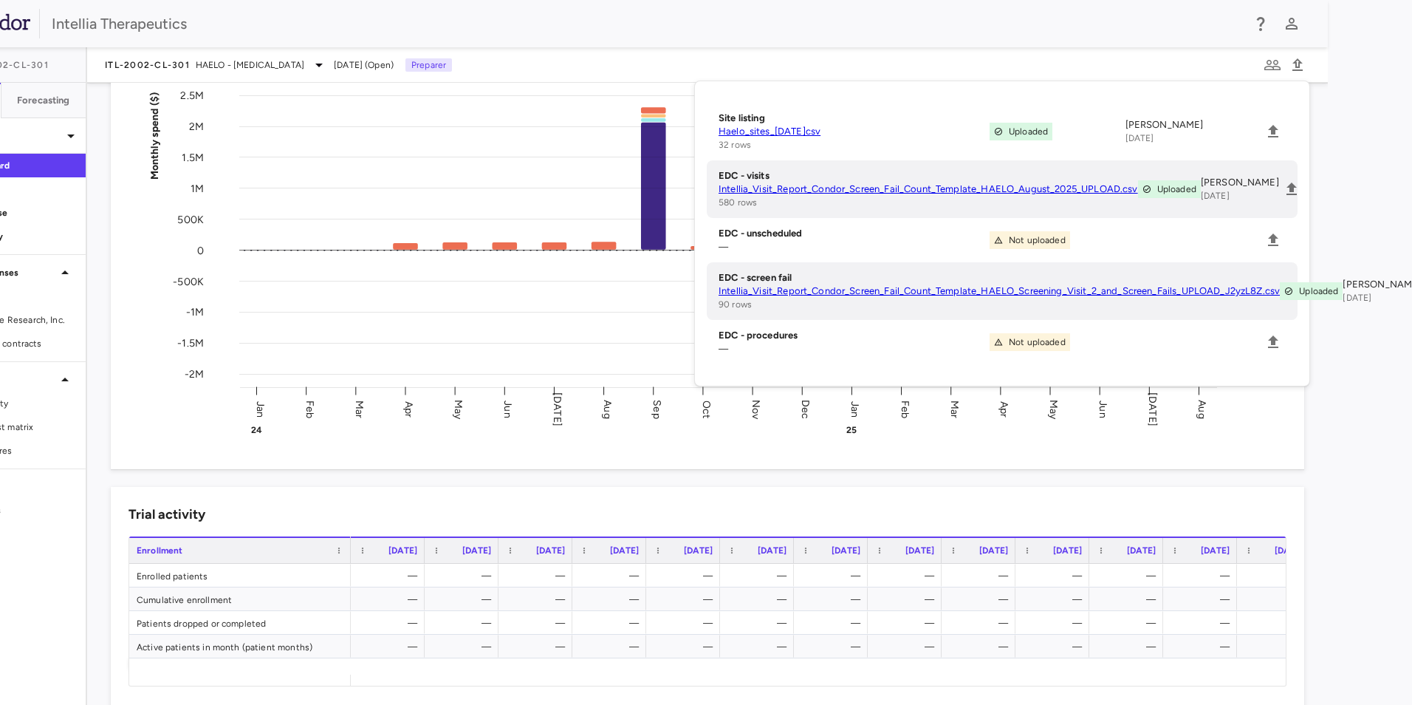
click at [1328, 484] on html "Skip to sidebar Skip to main content Intellia Therapeutics ITL-2002-CL-301 Accr…" at bounding box center [622, 352] width 1412 height 705
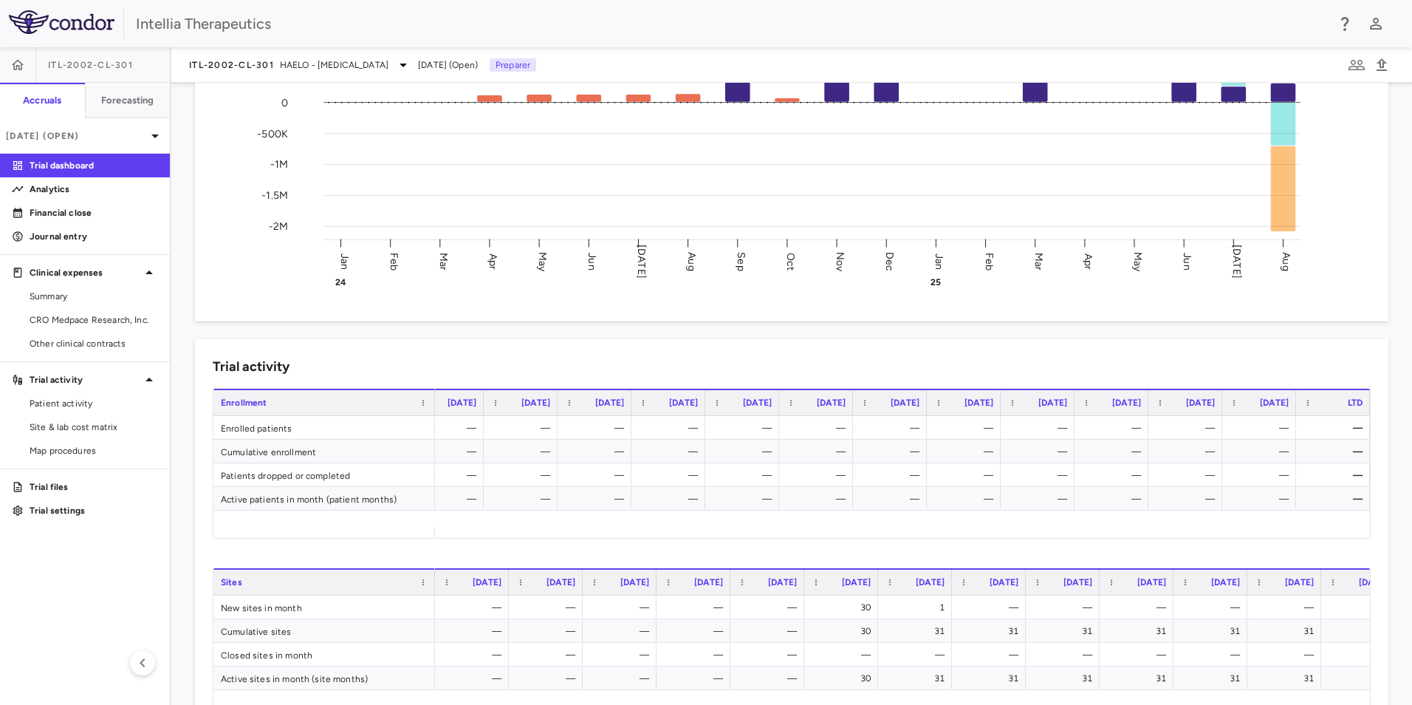
scroll to position [0, 0]
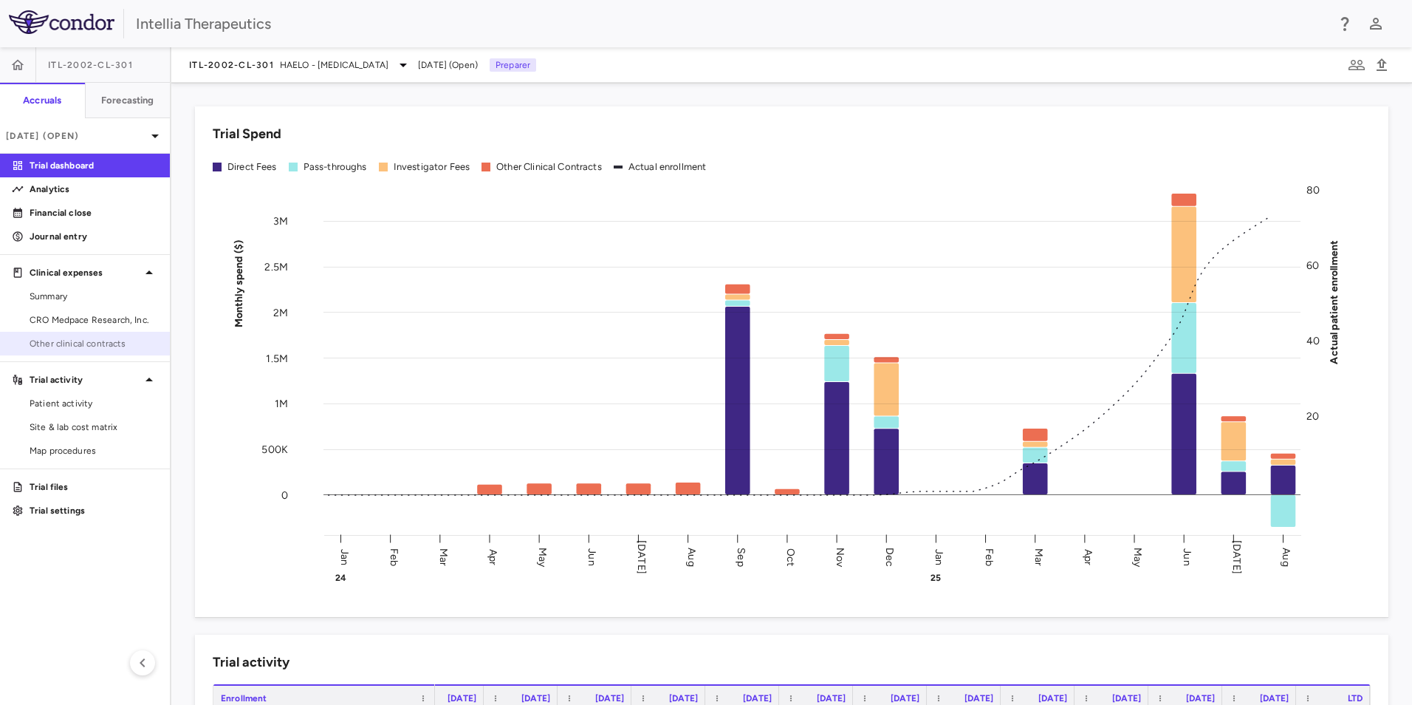
click at [104, 349] on span "Other clinical contracts" at bounding box center [94, 343] width 129 height 13
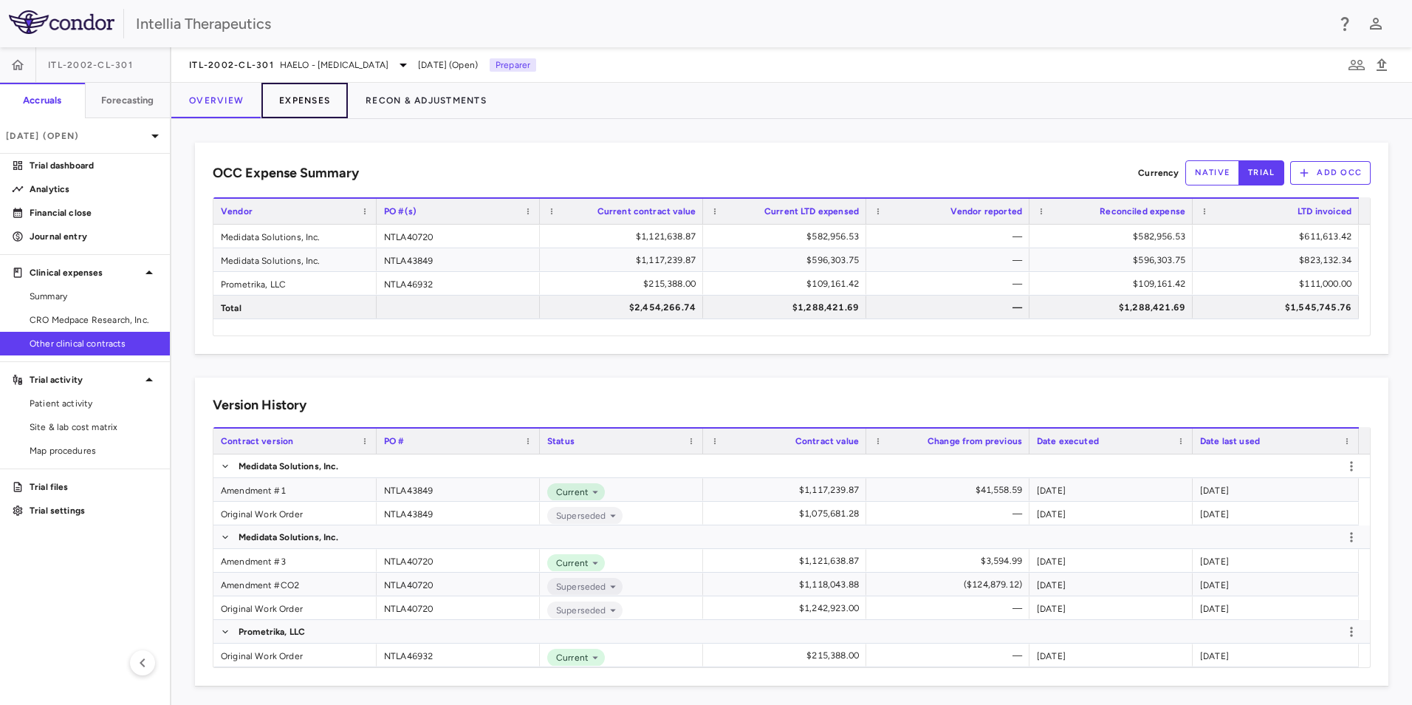
click at [316, 100] on button "Expenses" at bounding box center [304, 100] width 86 height 35
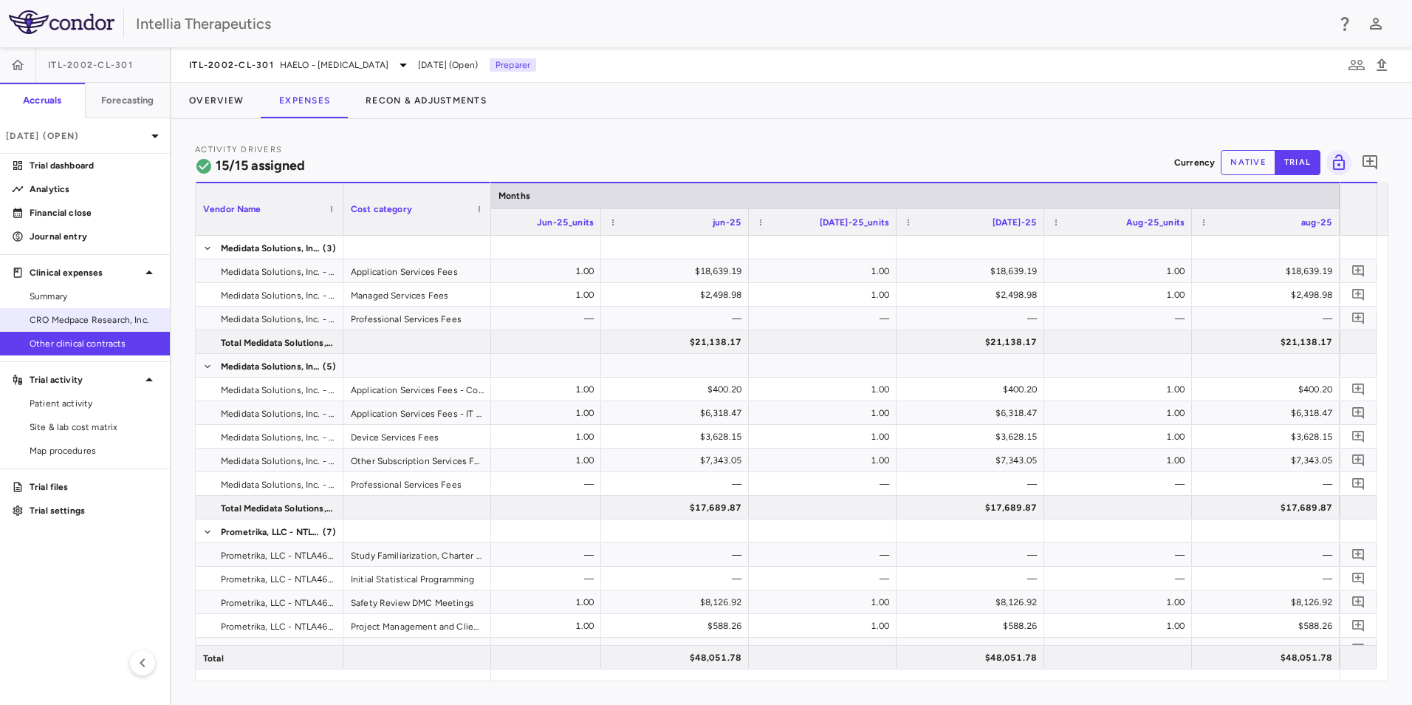
click at [98, 323] on span "CRO Medpace Research, Inc." at bounding box center [94, 319] width 129 height 13
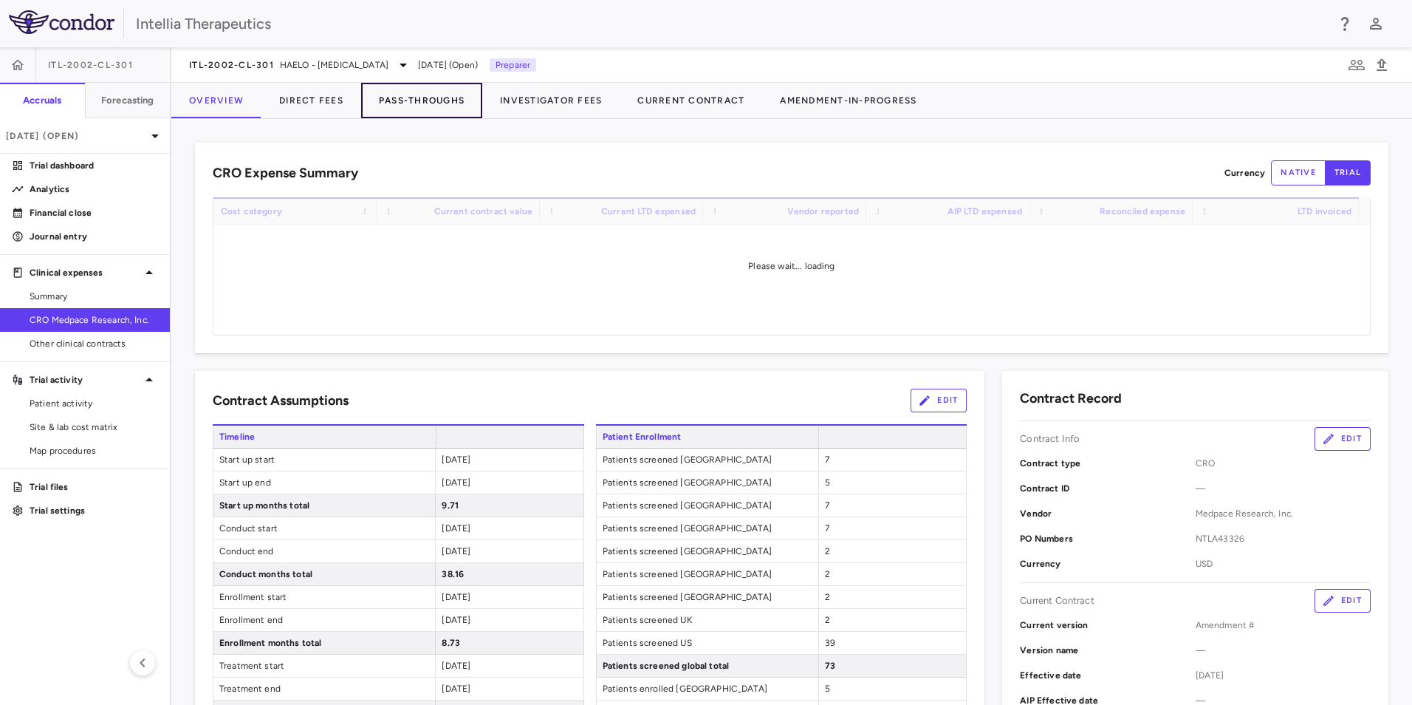
click at [395, 90] on button "Pass-Throughs" at bounding box center [421, 100] width 121 height 35
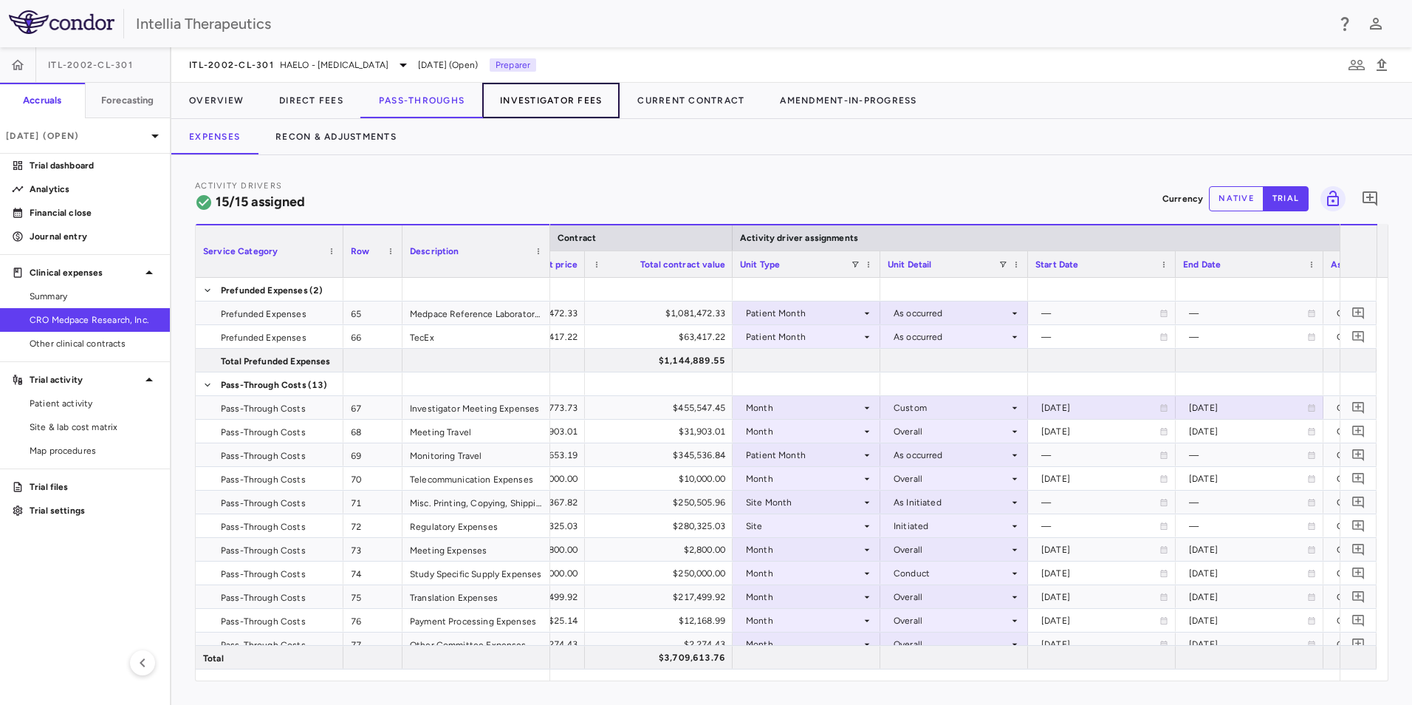
click at [532, 104] on button "Investigator Fees" at bounding box center [550, 100] width 137 height 35
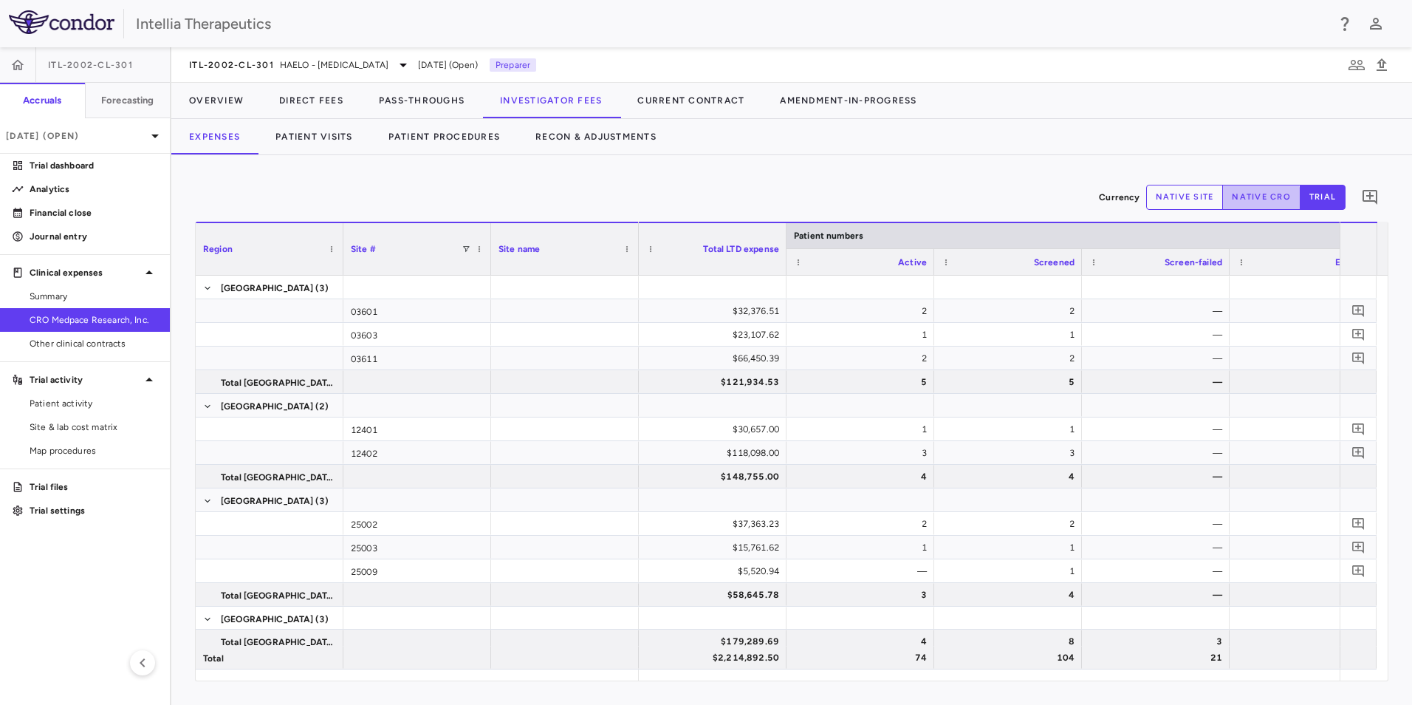
click at [1243, 204] on button "native cro" at bounding box center [1261, 197] width 78 height 25
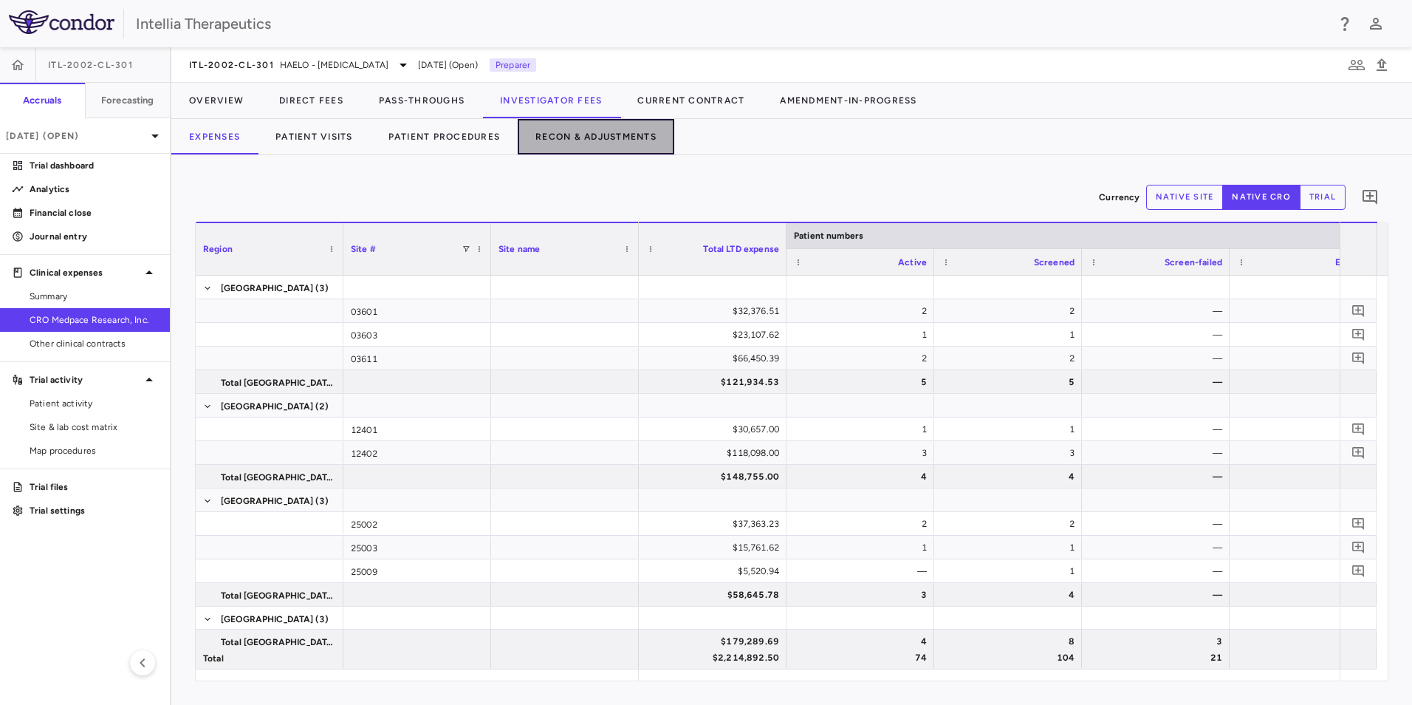
click at [586, 140] on button "Recon & Adjustments" at bounding box center [596, 136] width 157 height 35
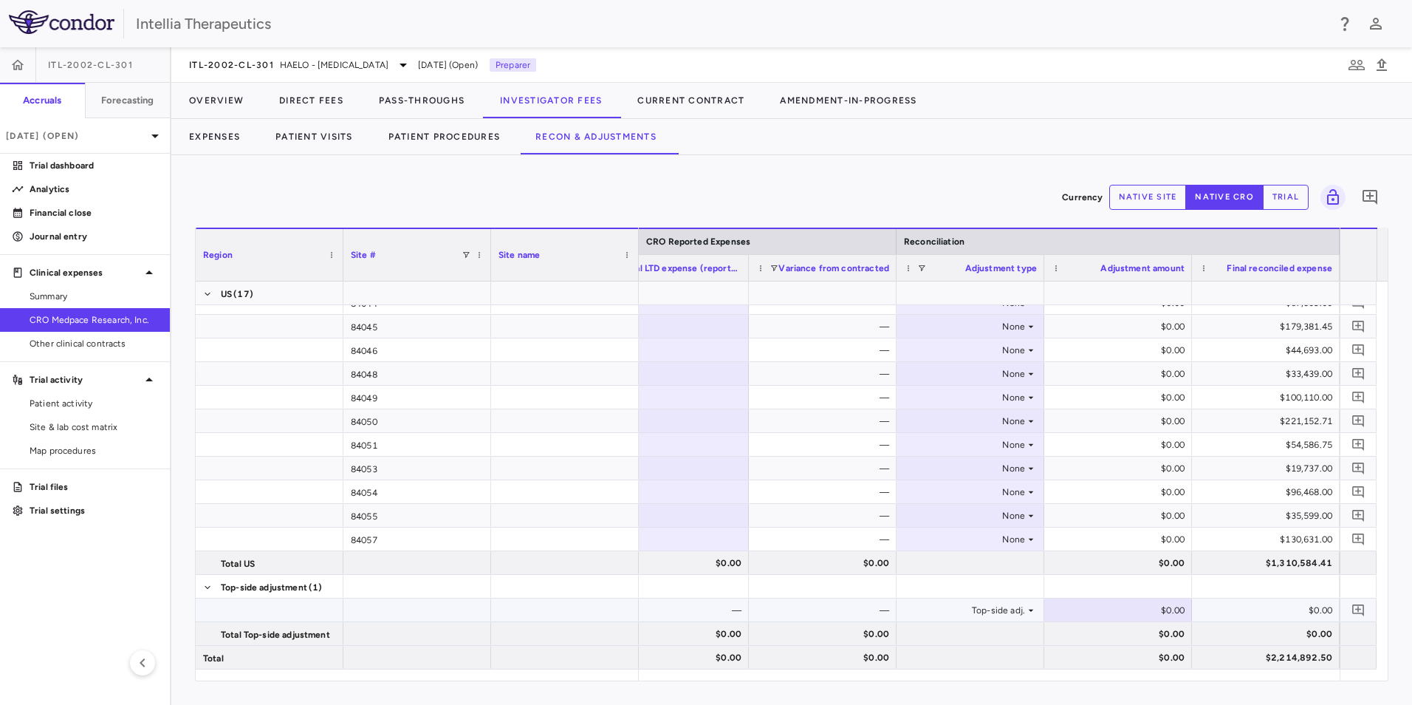
click at [1165, 612] on div "$0.00" at bounding box center [1121, 610] width 127 height 24
type input "*********"
click at [823, 487] on div "—" at bounding box center [825, 492] width 127 height 24
click at [1360, 607] on icon "Add comment" at bounding box center [1359, 610] width 14 height 14
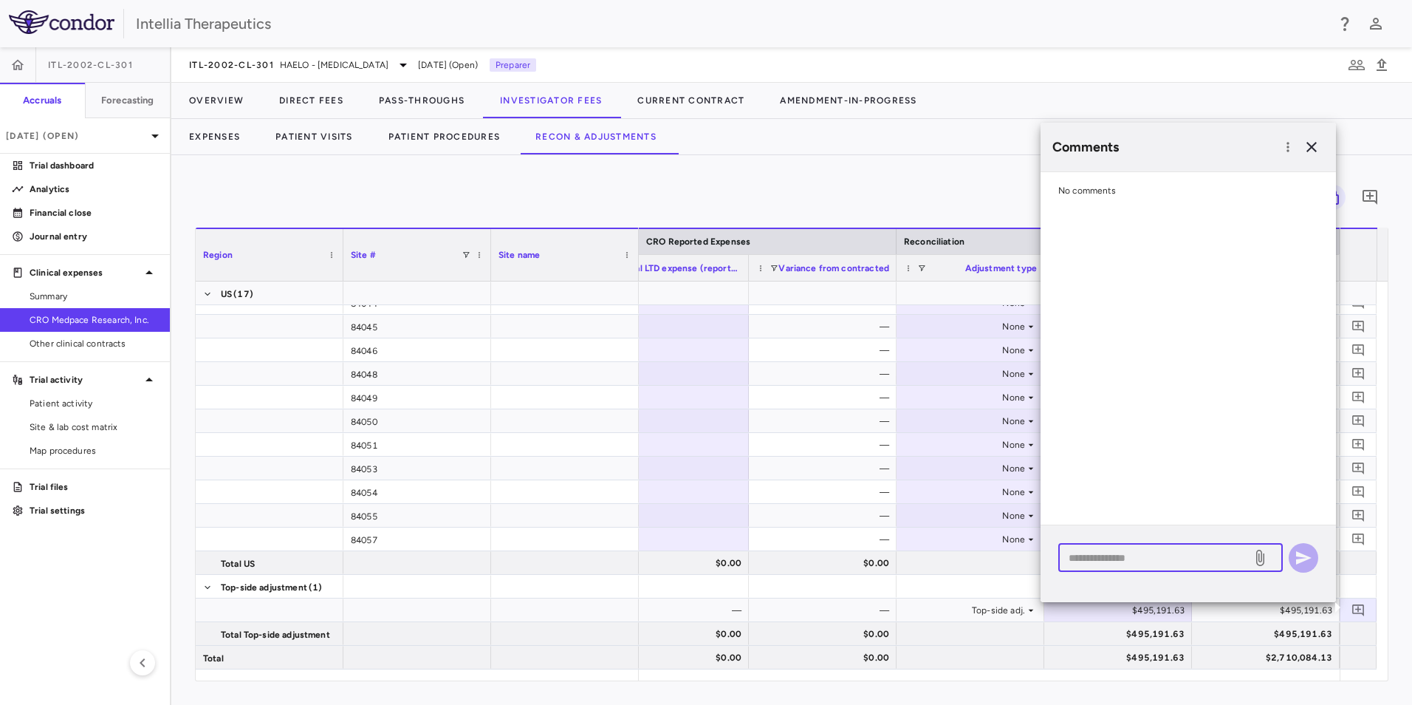
click at [1210, 564] on textarea at bounding box center [1155, 558] width 173 height 16
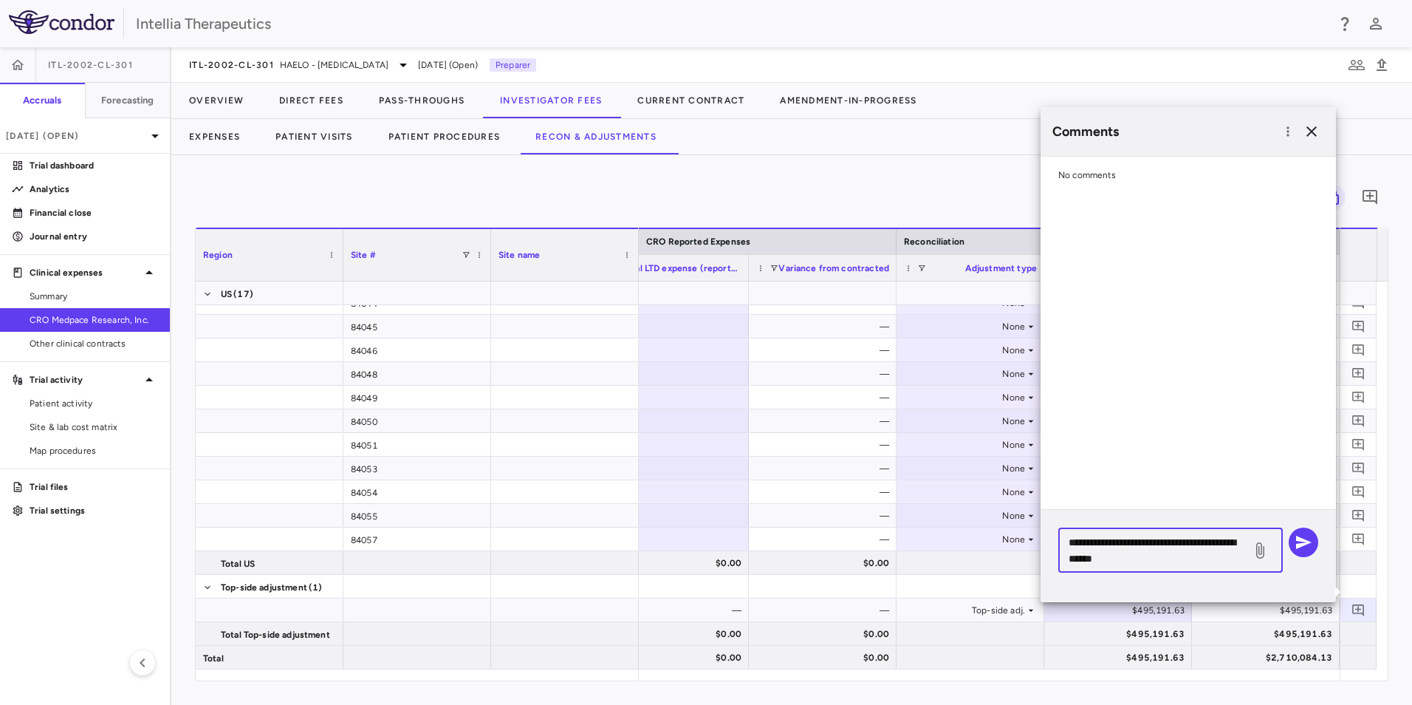
type textarea "**********"
click at [1265, 552] on icon at bounding box center [1260, 550] width 18 height 18
click at [0, 0] on input "file" at bounding box center [0, 0] width 0 height 0
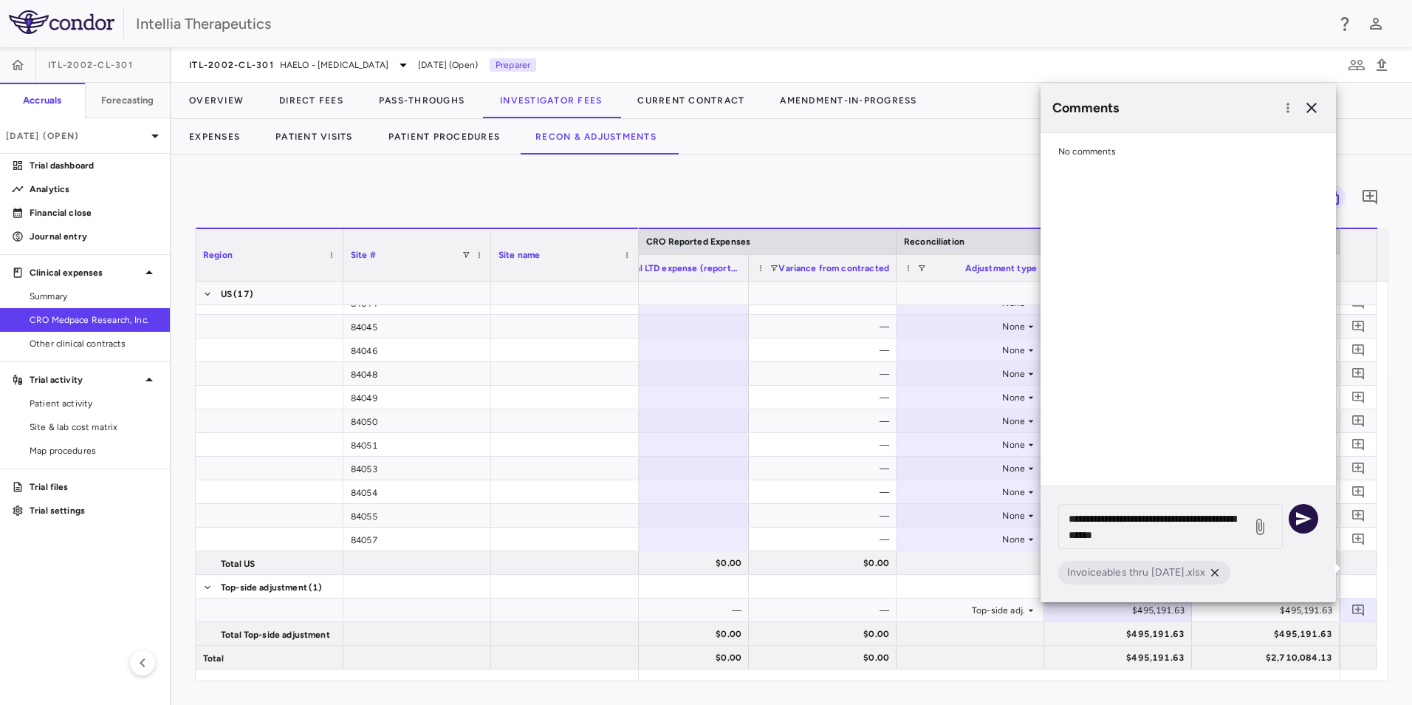
click at [1302, 523] on icon "button" at bounding box center [1304, 519] width 18 height 18
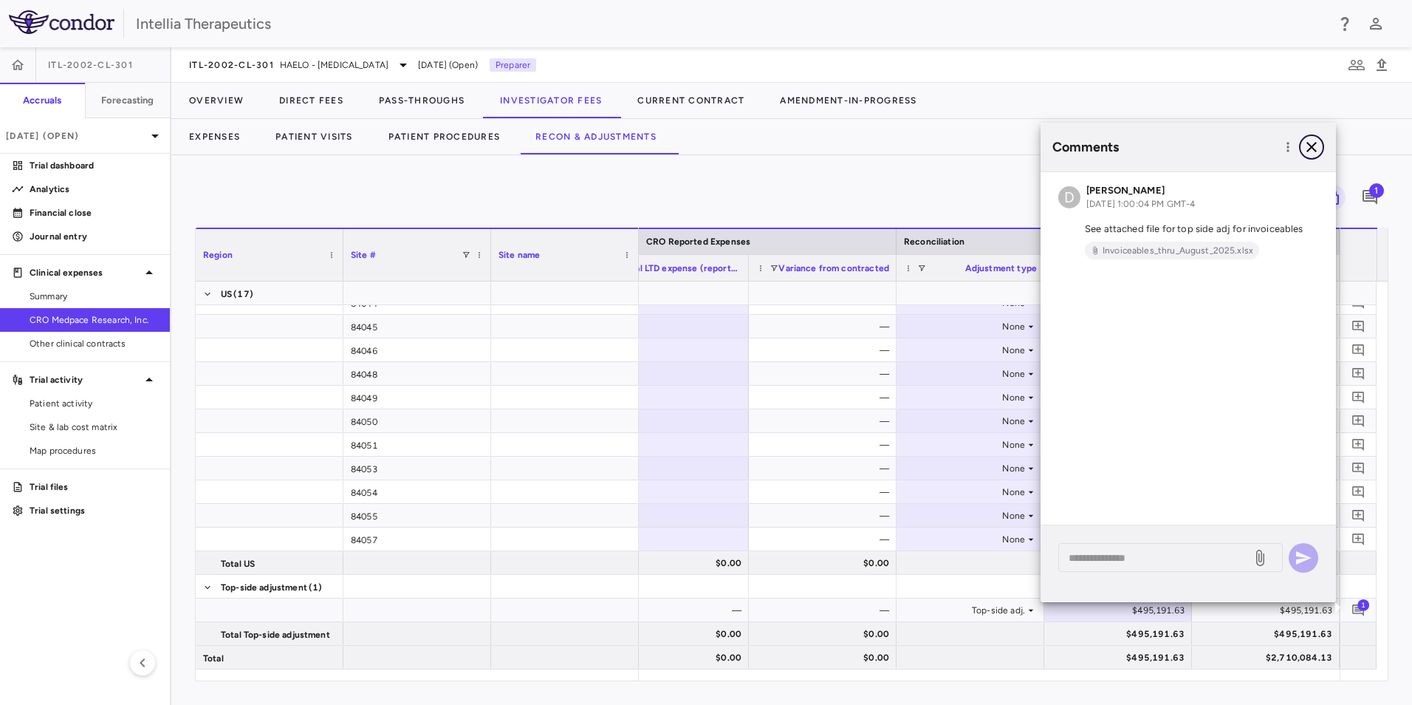
click at [1313, 142] on icon "button" at bounding box center [1312, 147] width 18 height 18
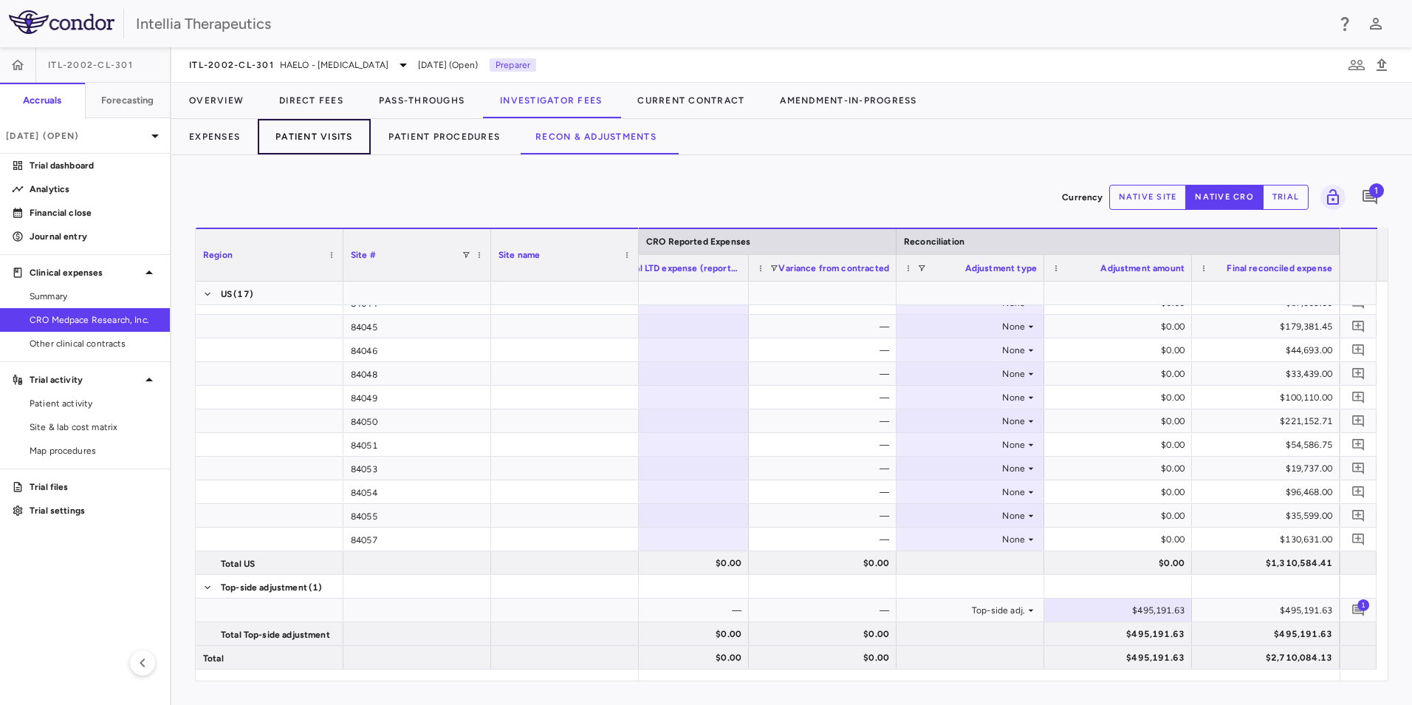
click at [290, 140] on button "Patient Visits" at bounding box center [314, 136] width 113 height 35
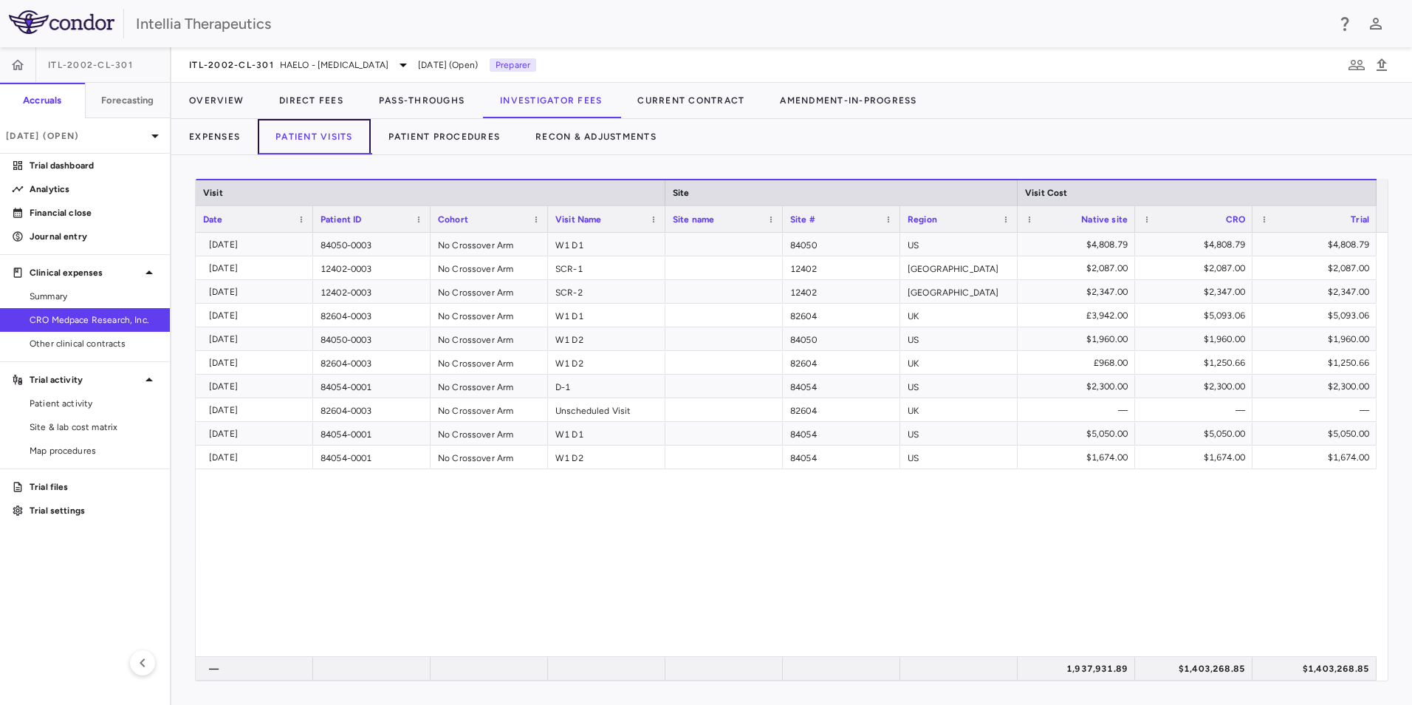
scroll to position [443, 0]
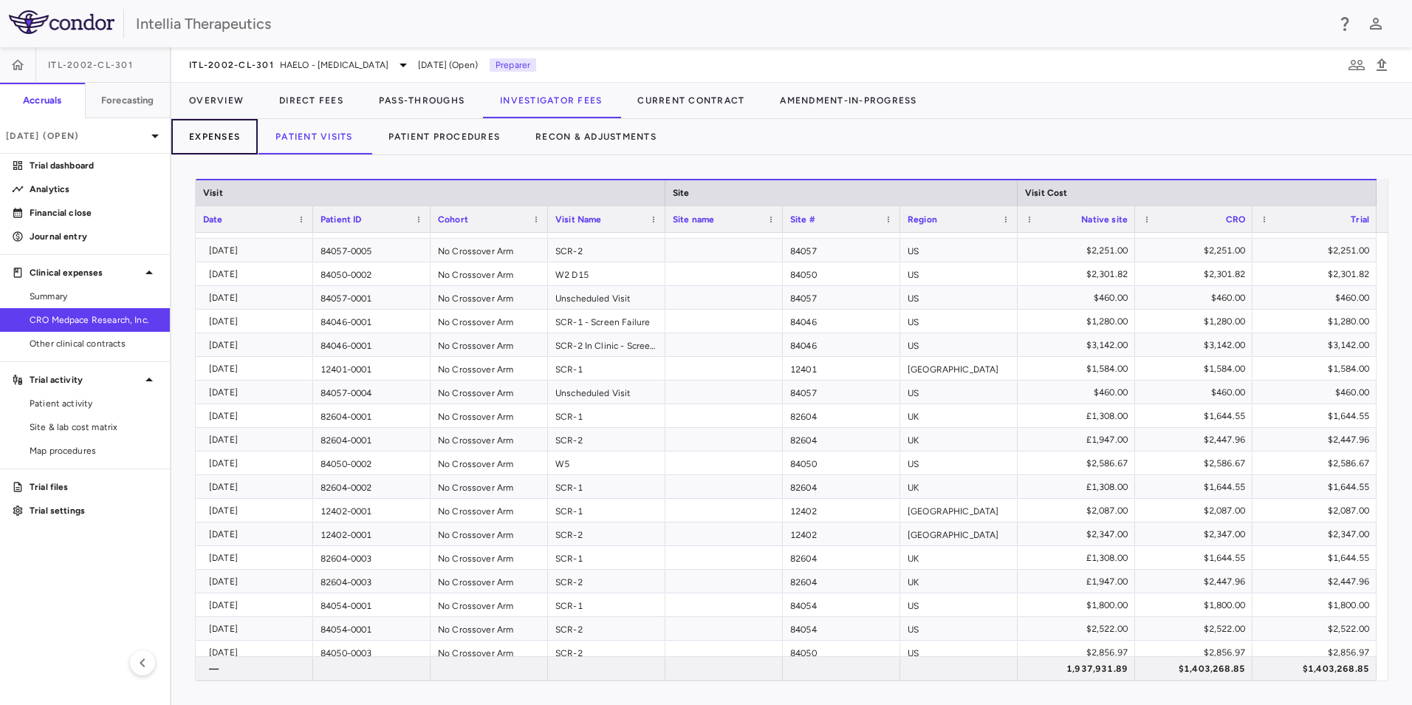
click at [224, 129] on button "Expenses" at bounding box center [214, 136] width 86 height 35
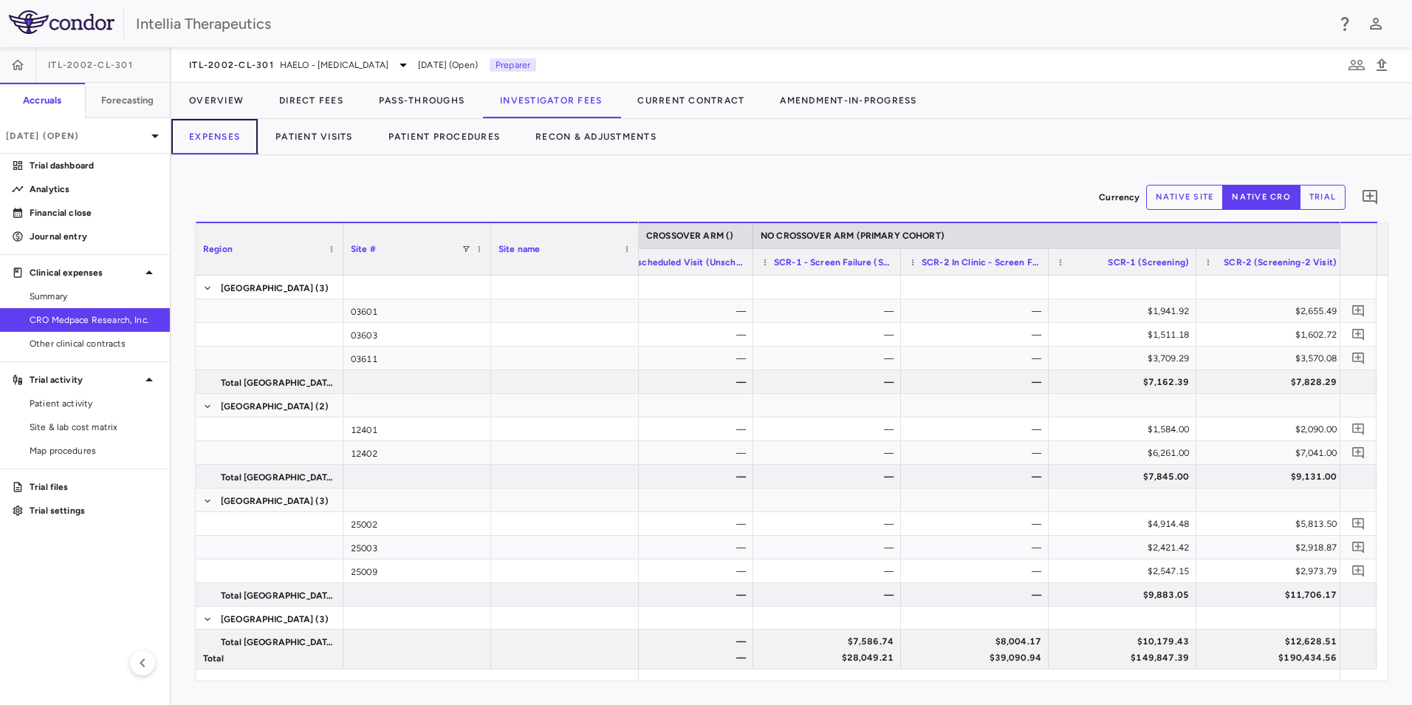
scroll to position [0, 1840]
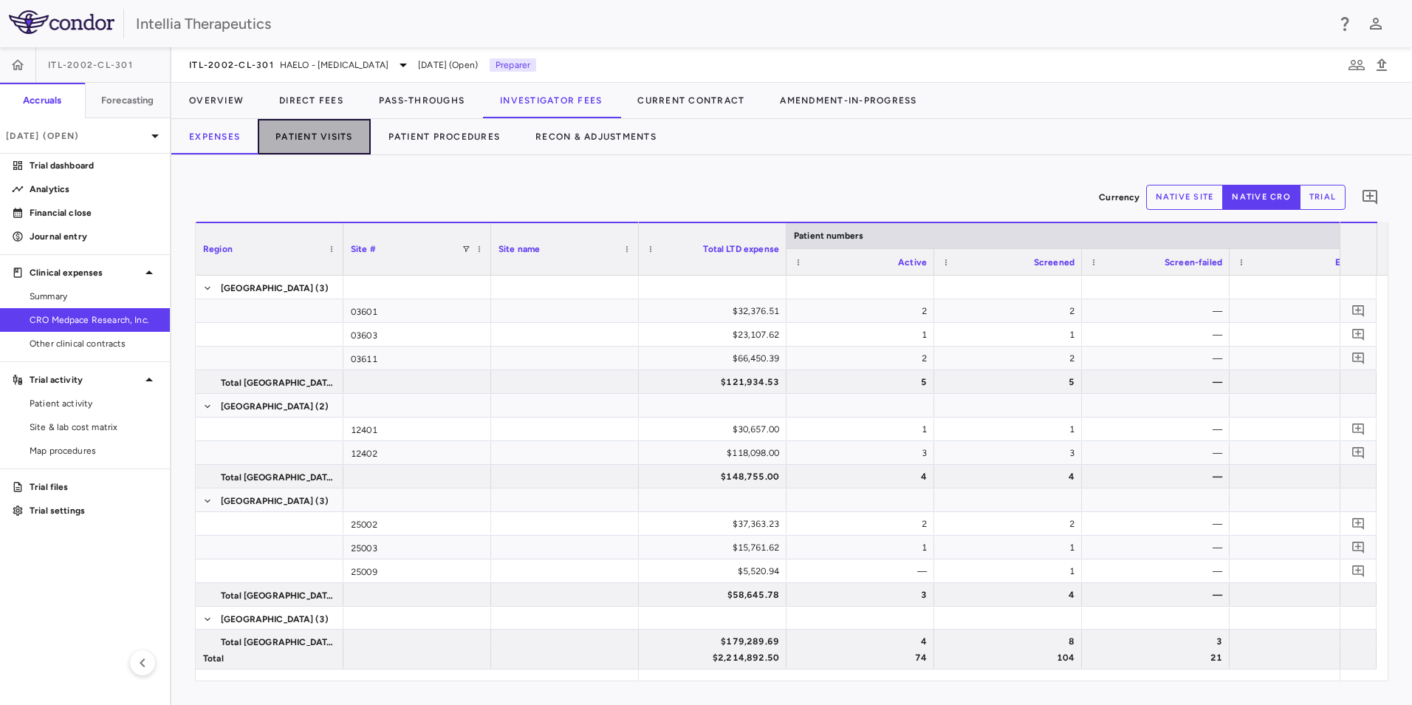
click at [324, 140] on button "Patient Visits" at bounding box center [314, 136] width 113 height 35
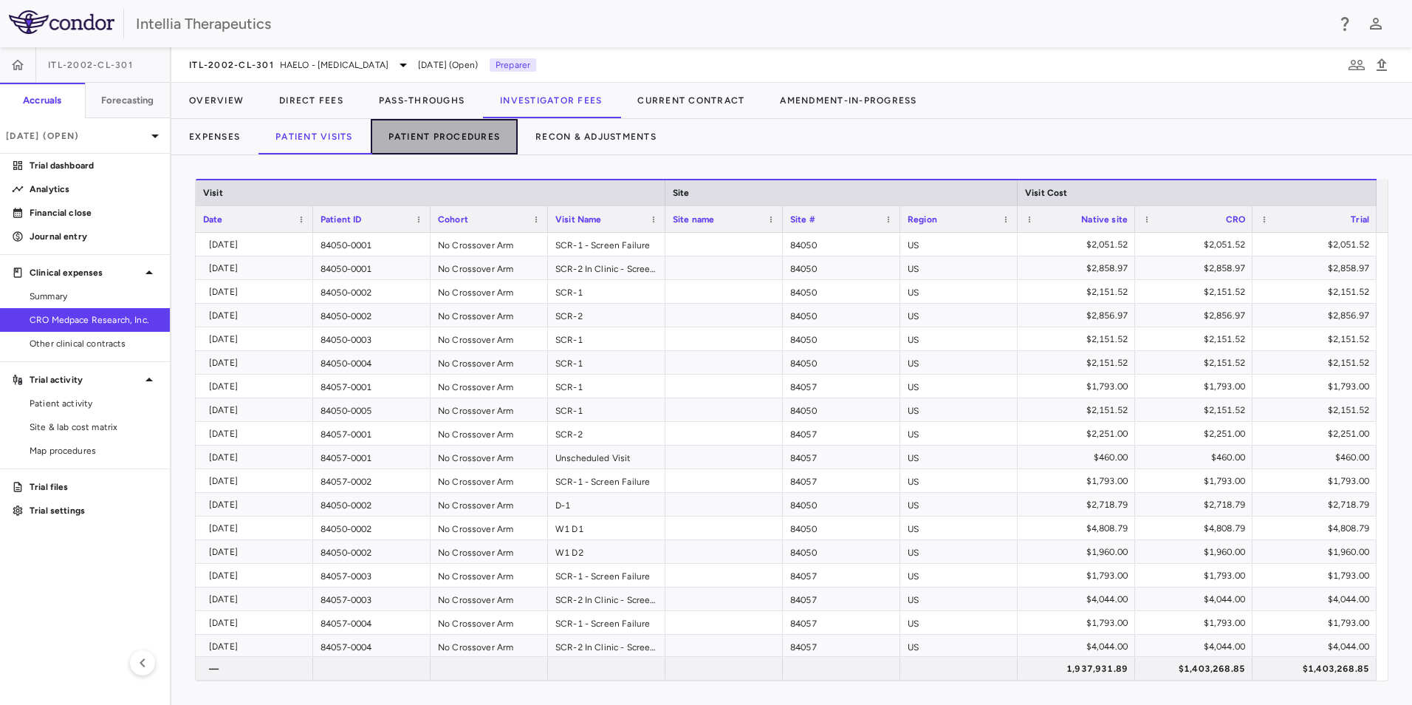
click at [448, 137] on button "Patient Procedures" at bounding box center [445, 136] width 148 height 35
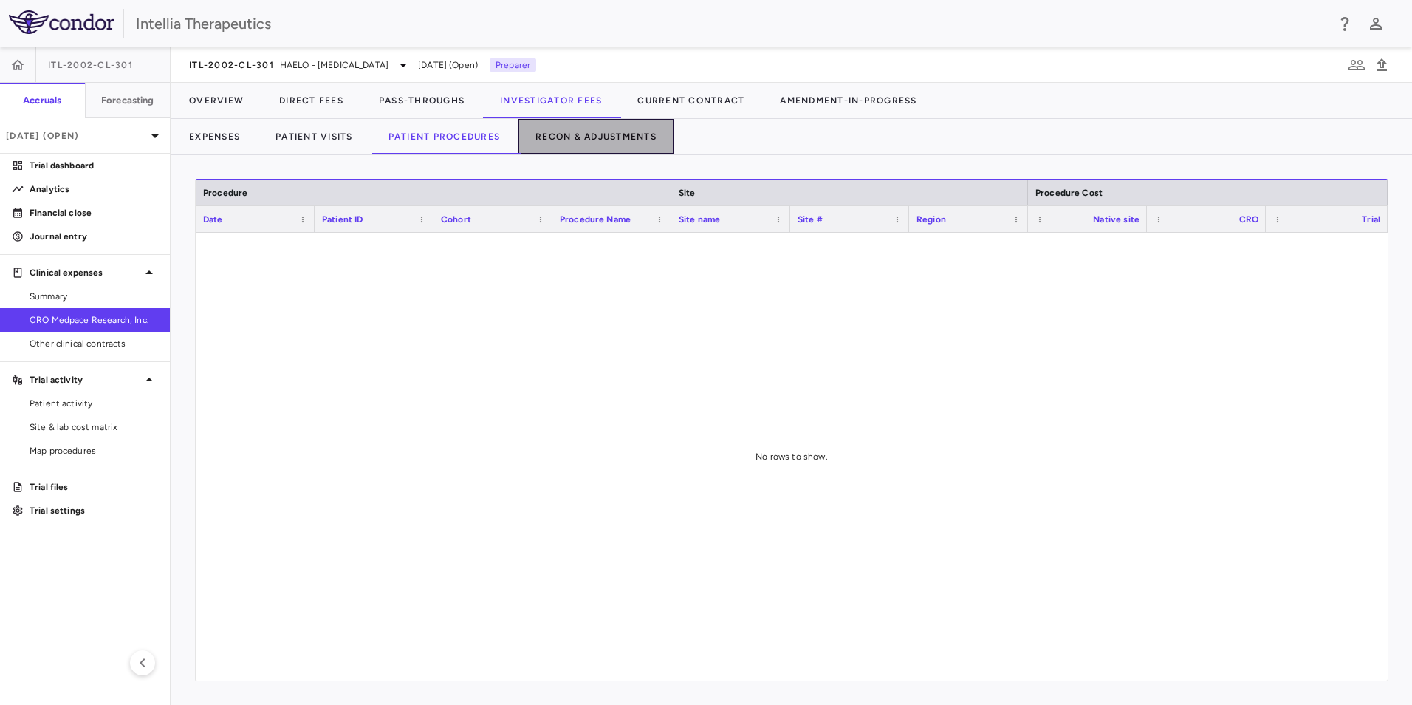
click at [623, 130] on button "Recon & Adjustments" at bounding box center [596, 136] width 157 height 35
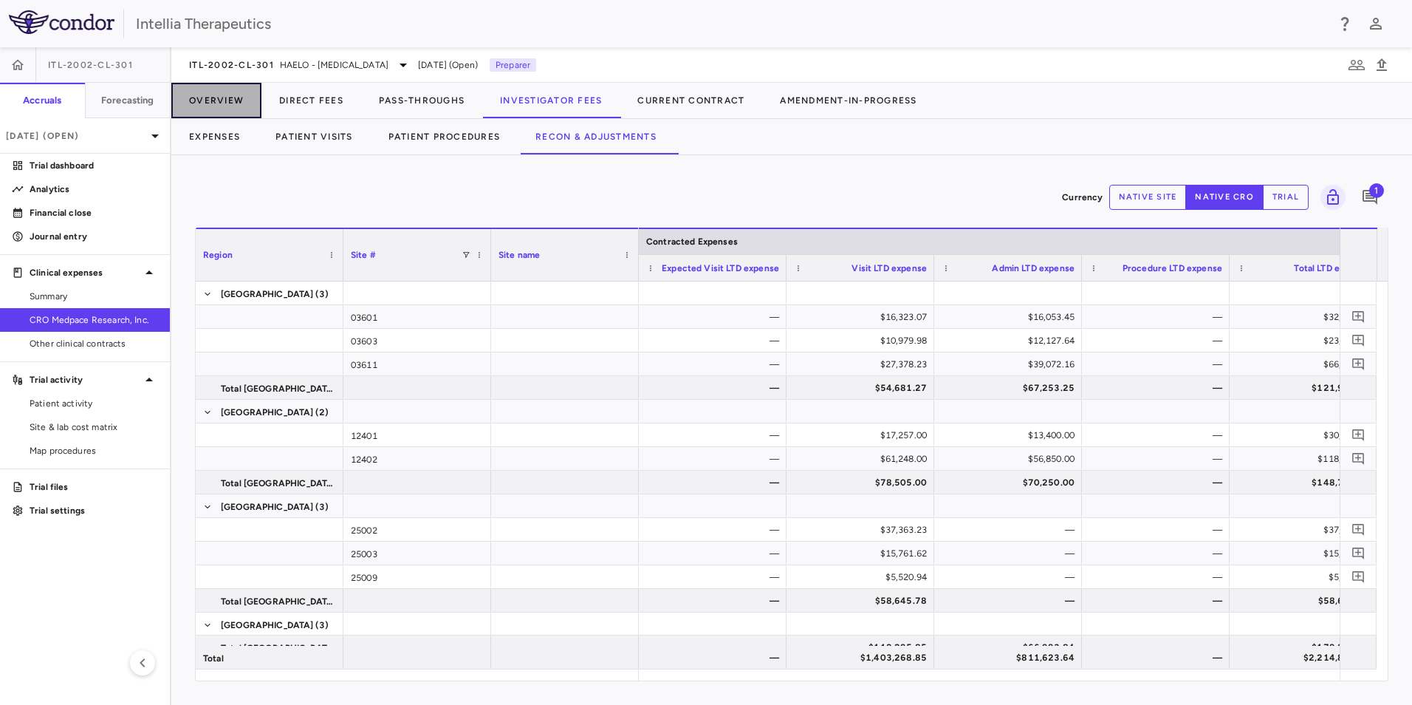
click at [197, 102] on button "Overview" at bounding box center [216, 100] width 90 height 35
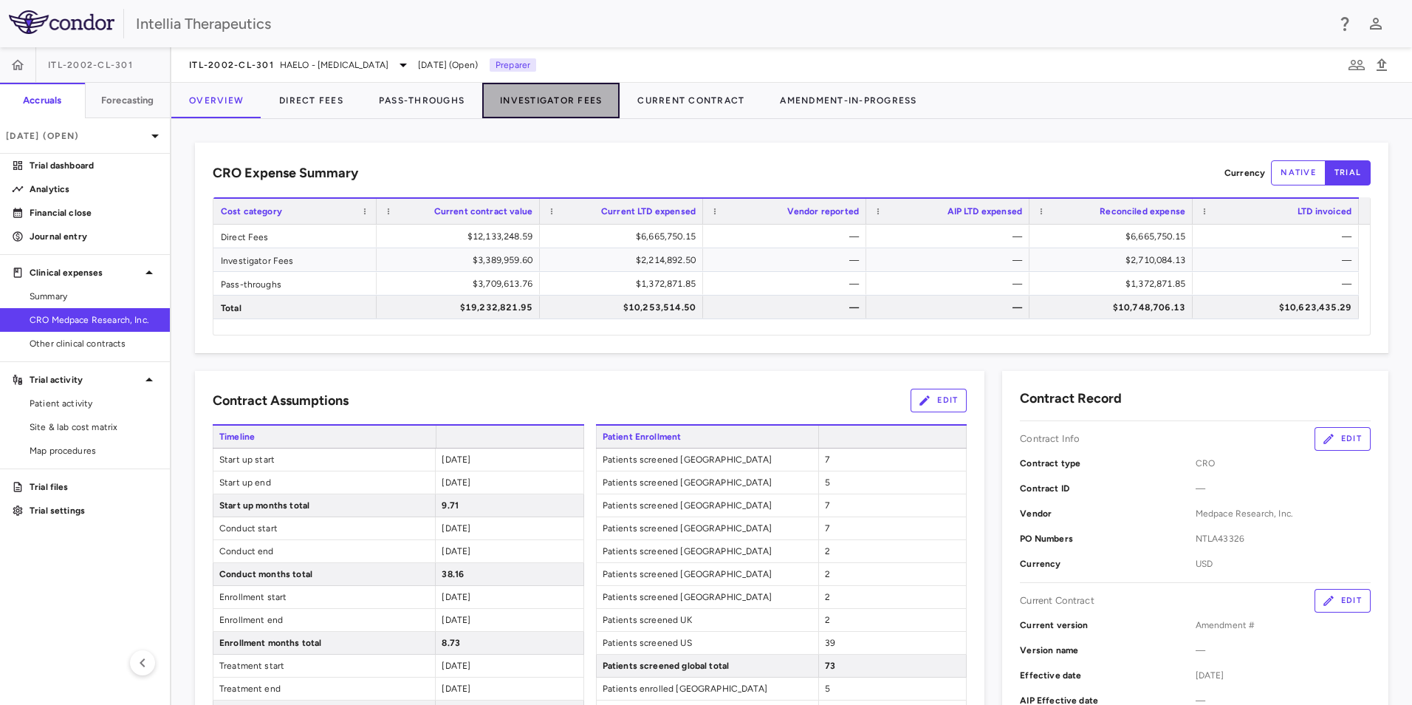
click at [546, 104] on button "Investigator Fees" at bounding box center [550, 100] width 137 height 35
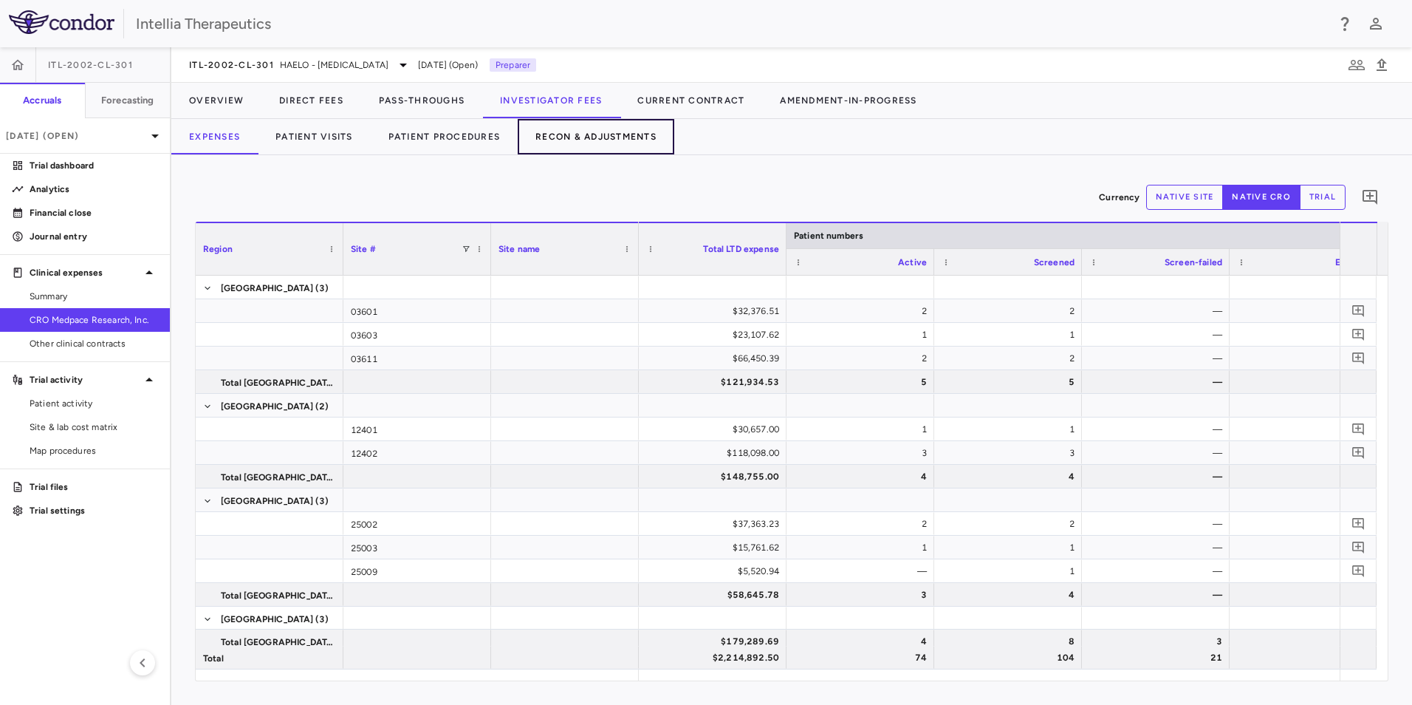
drag, startPoint x: 572, startPoint y: 137, endPoint x: 581, endPoint y: 135, distance: 8.4
click at [573, 137] on button "Recon & Adjustments" at bounding box center [596, 136] width 157 height 35
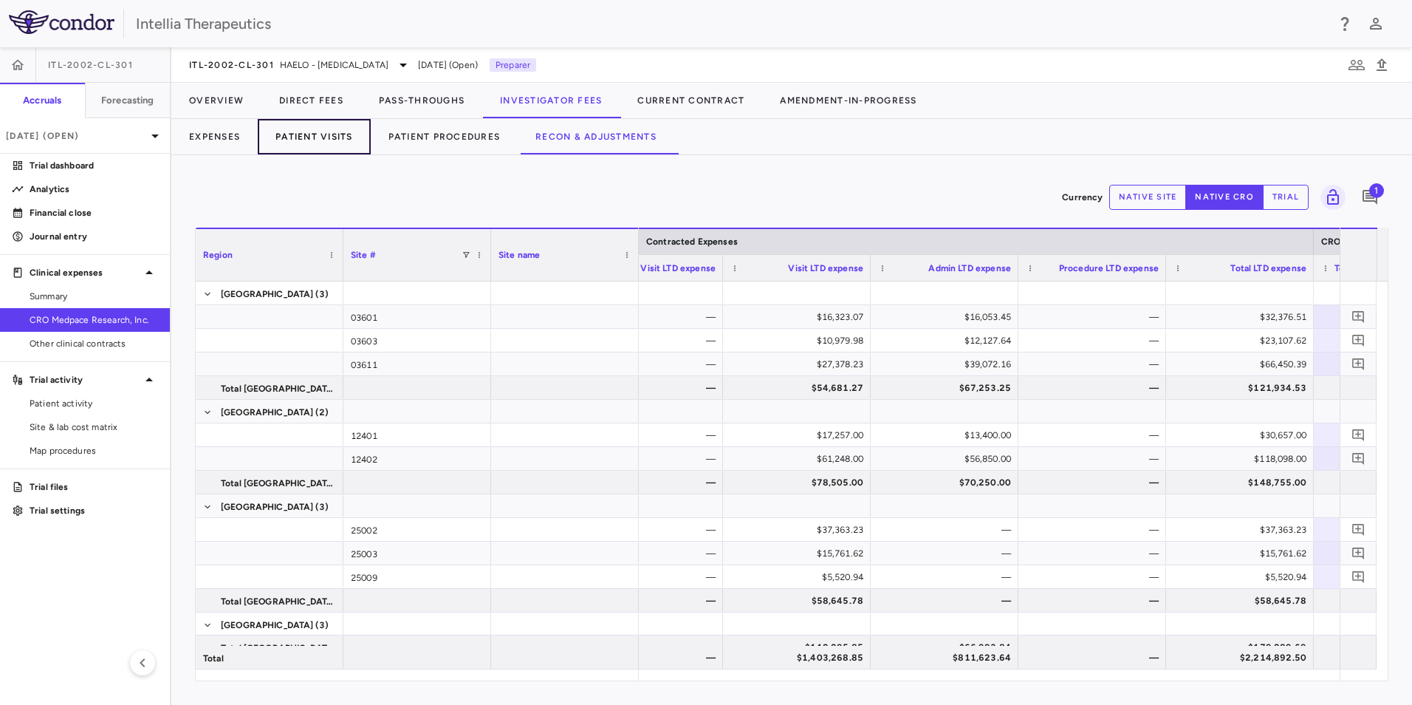
click at [348, 135] on button "Patient Visits" at bounding box center [314, 136] width 113 height 35
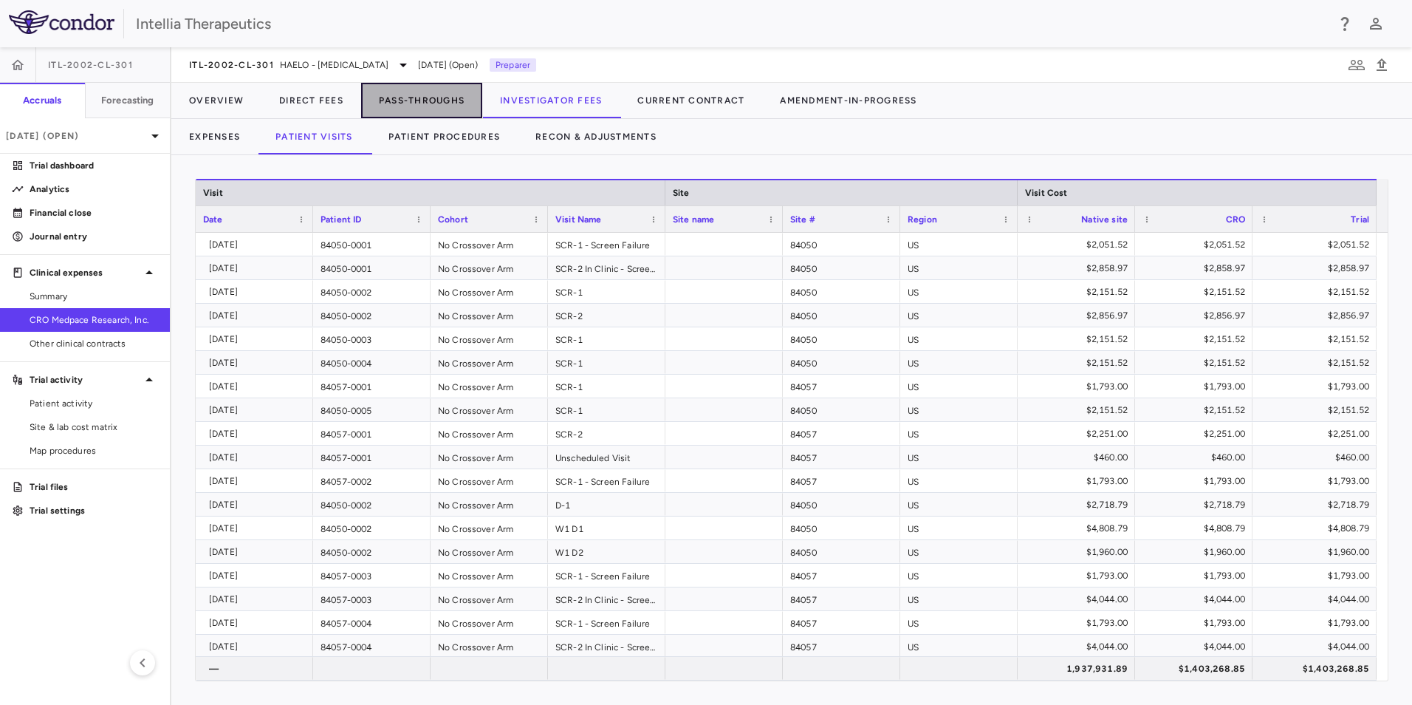
click at [437, 95] on button "Pass-Throughs" at bounding box center [421, 100] width 121 height 35
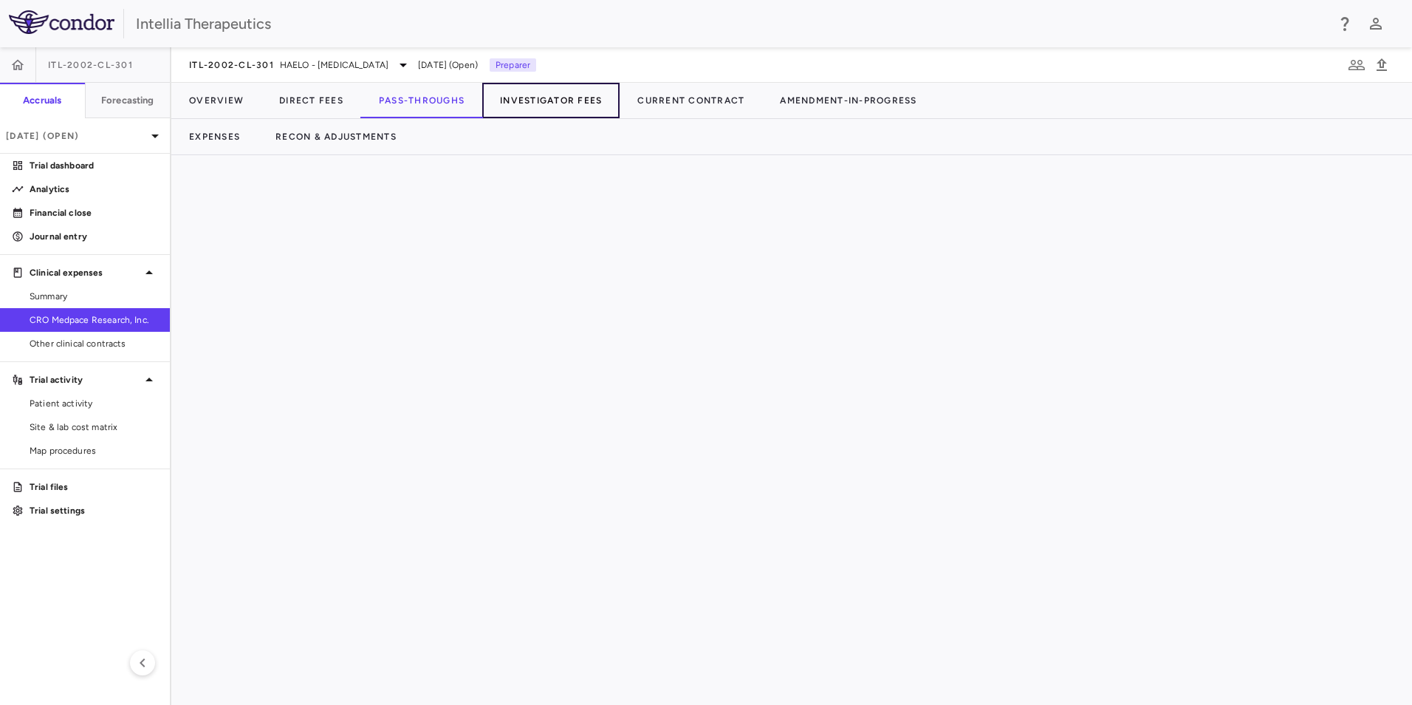
click at [516, 92] on button "Investigator Fees" at bounding box center [550, 100] width 137 height 35
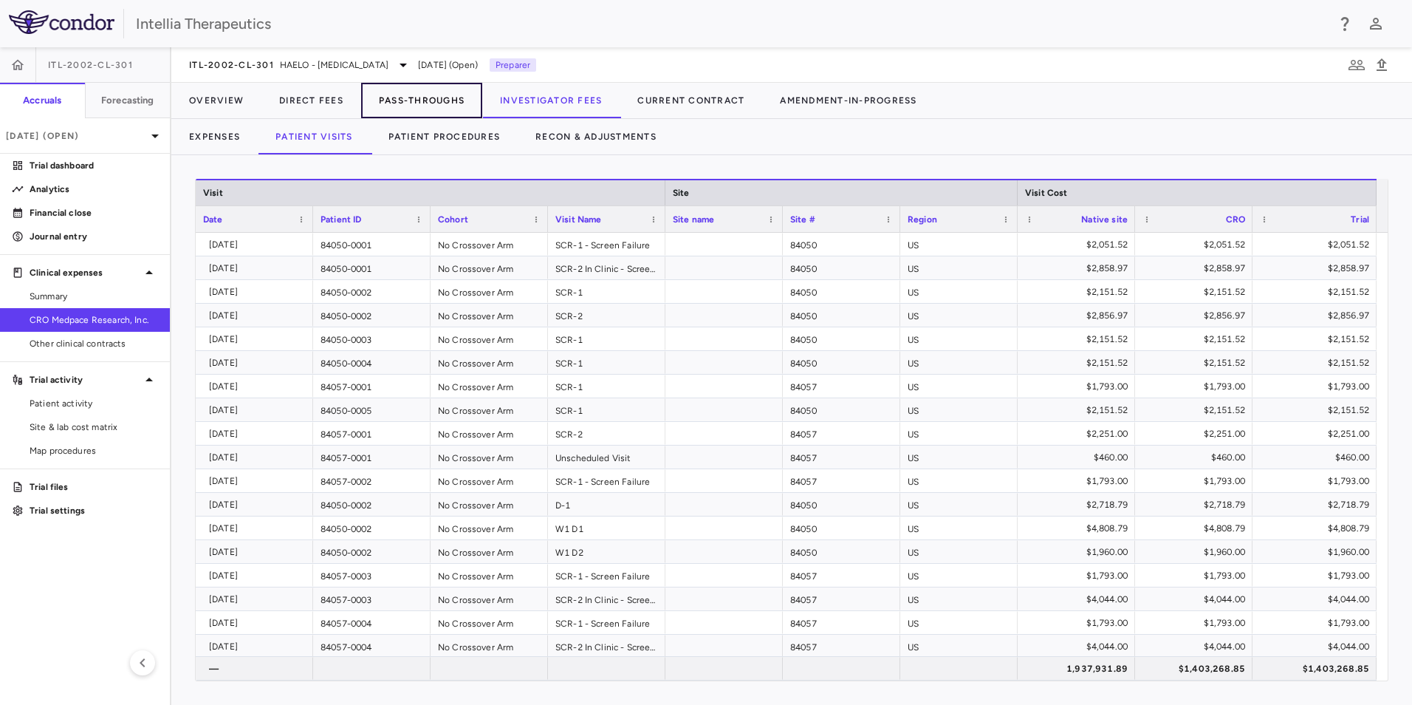
click at [454, 99] on button "Pass-Throughs" at bounding box center [421, 100] width 121 height 35
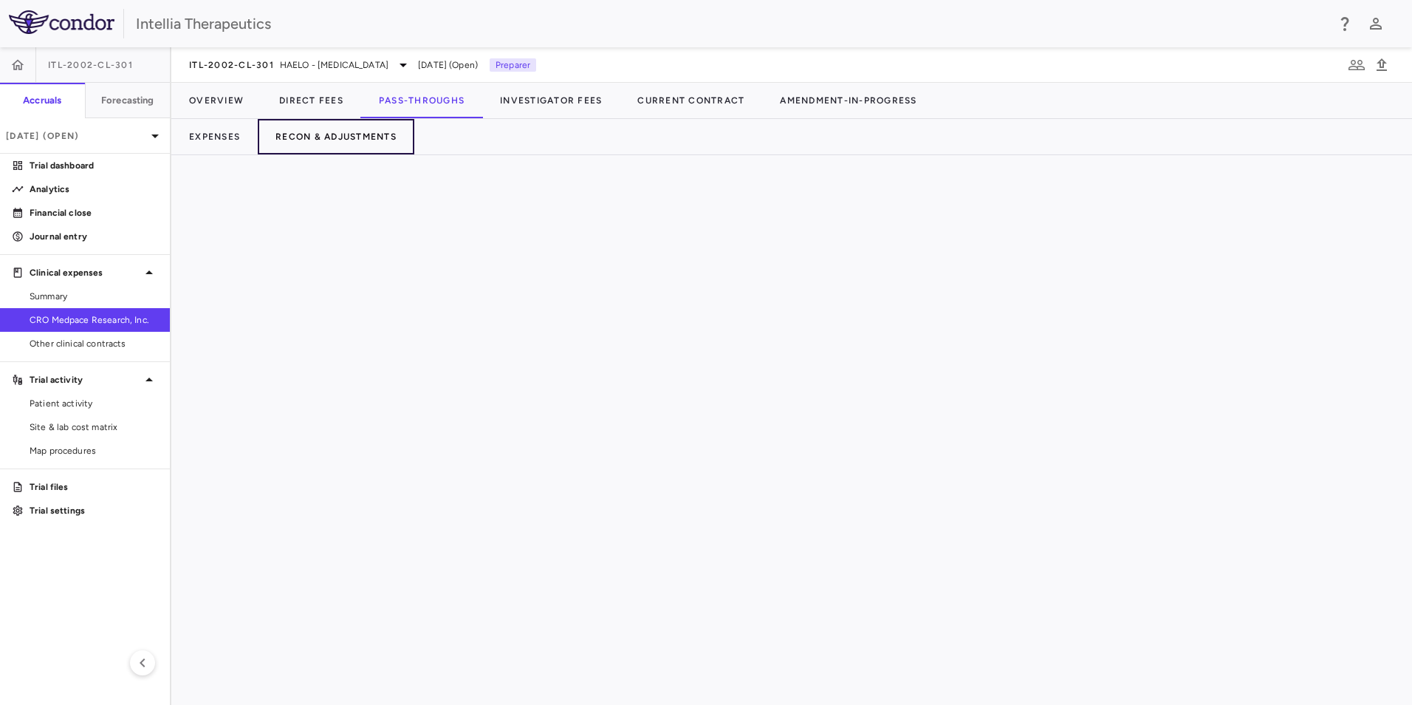
click at [331, 146] on button "Recon & Adjustments" at bounding box center [336, 136] width 157 height 35
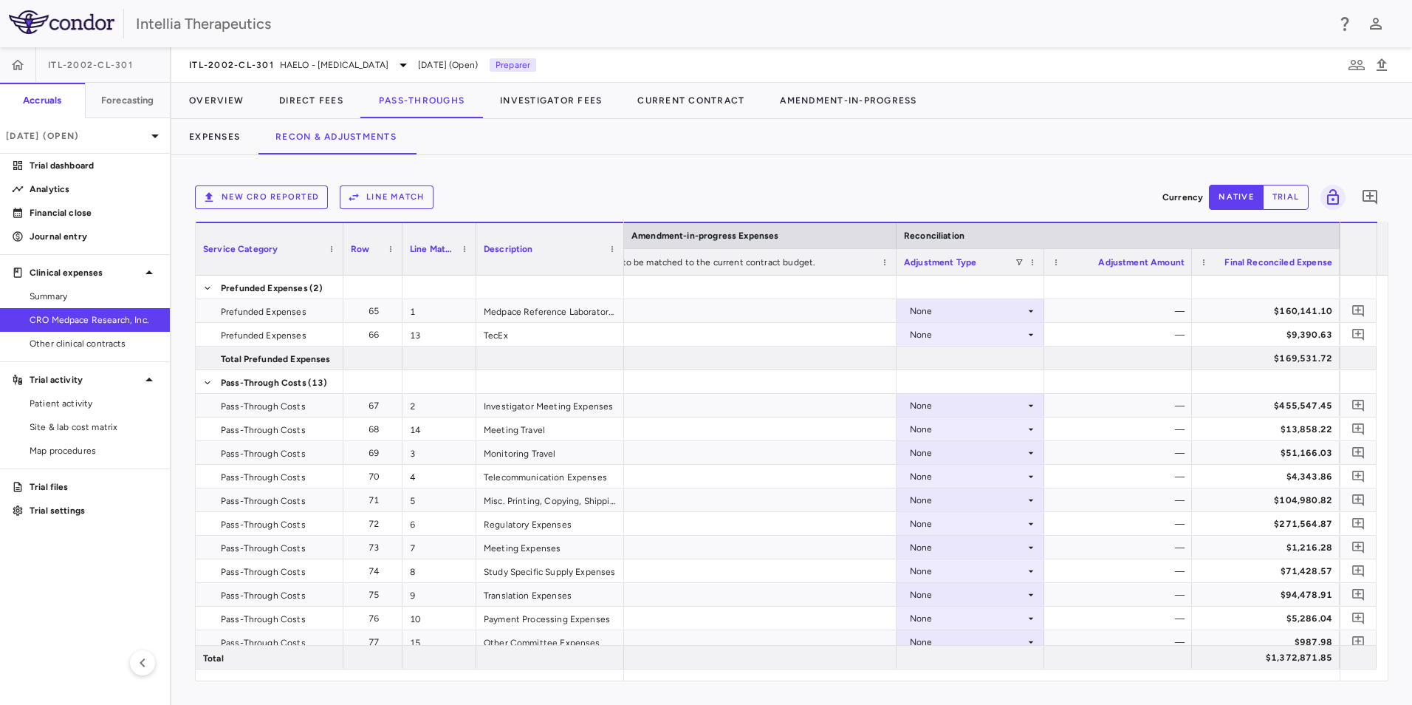
drag, startPoint x: 1224, startPoint y: 680, endPoint x: 1185, endPoint y: 682, distance: 38.4
click at [1185, 682] on div "New CRO reported Line Match Currency native trial 0 Service Category Drag here …" at bounding box center [791, 430] width 1241 height 550
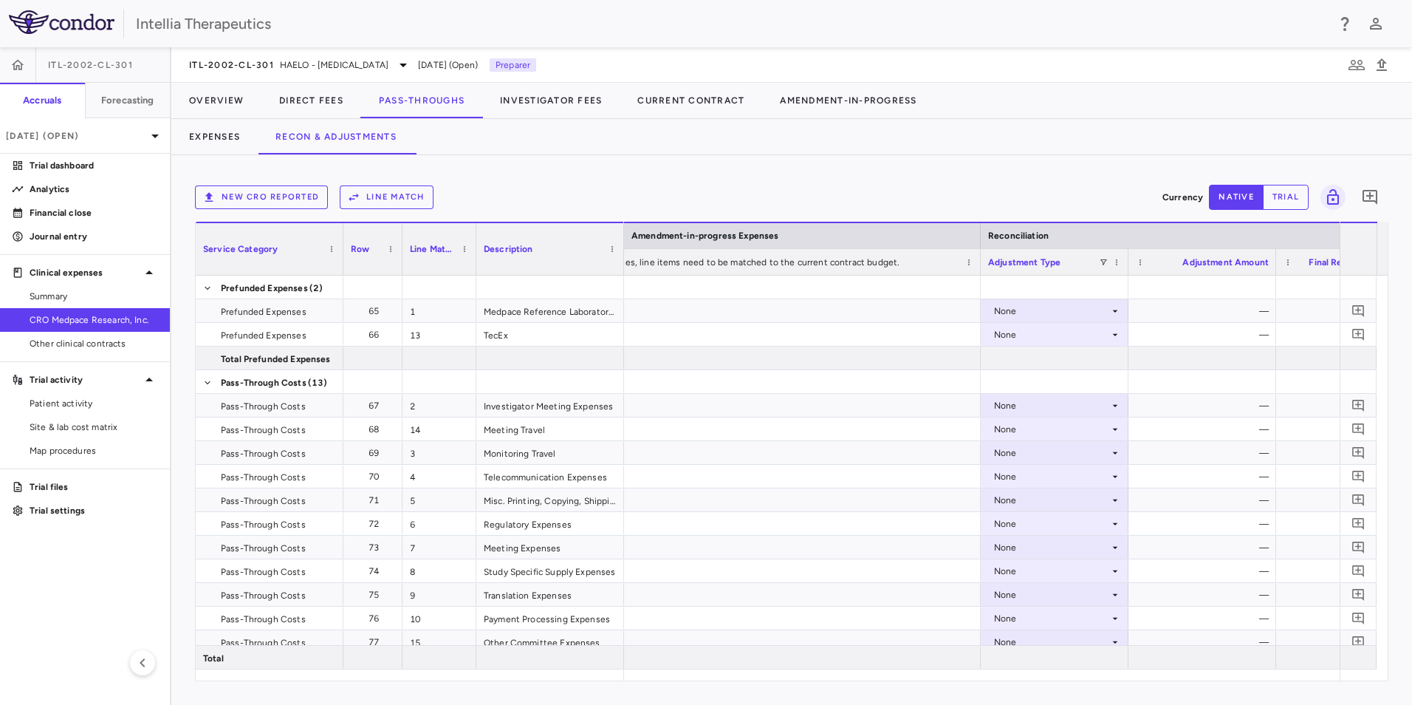
scroll to position [0, 1925]
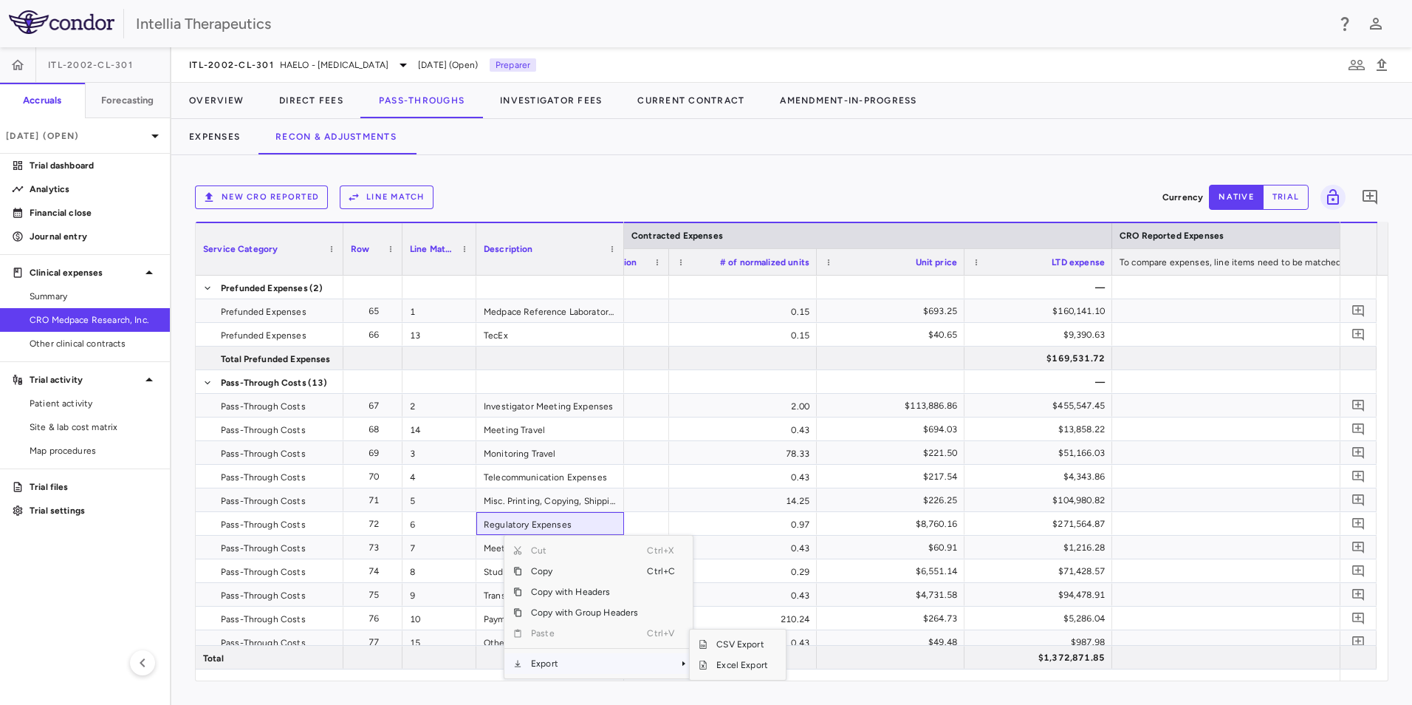
click at [564, 665] on span "Export" at bounding box center [584, 663] width 125 height 21
click at [745, 668] on span "Excel Export" at bounding box center [742, 664] width 69 height 21
click at [723, 177] on div "New CRO reported Line Match Currency native trial 0 Service Category Drag here …" at bounding box center [791, 430] width 1241 height 550
click at [412, 59] on div "ITL-2002-CL-301 HAELO - Hereditary Angioedema" at bounding box center [300, 65] width 223 height 18
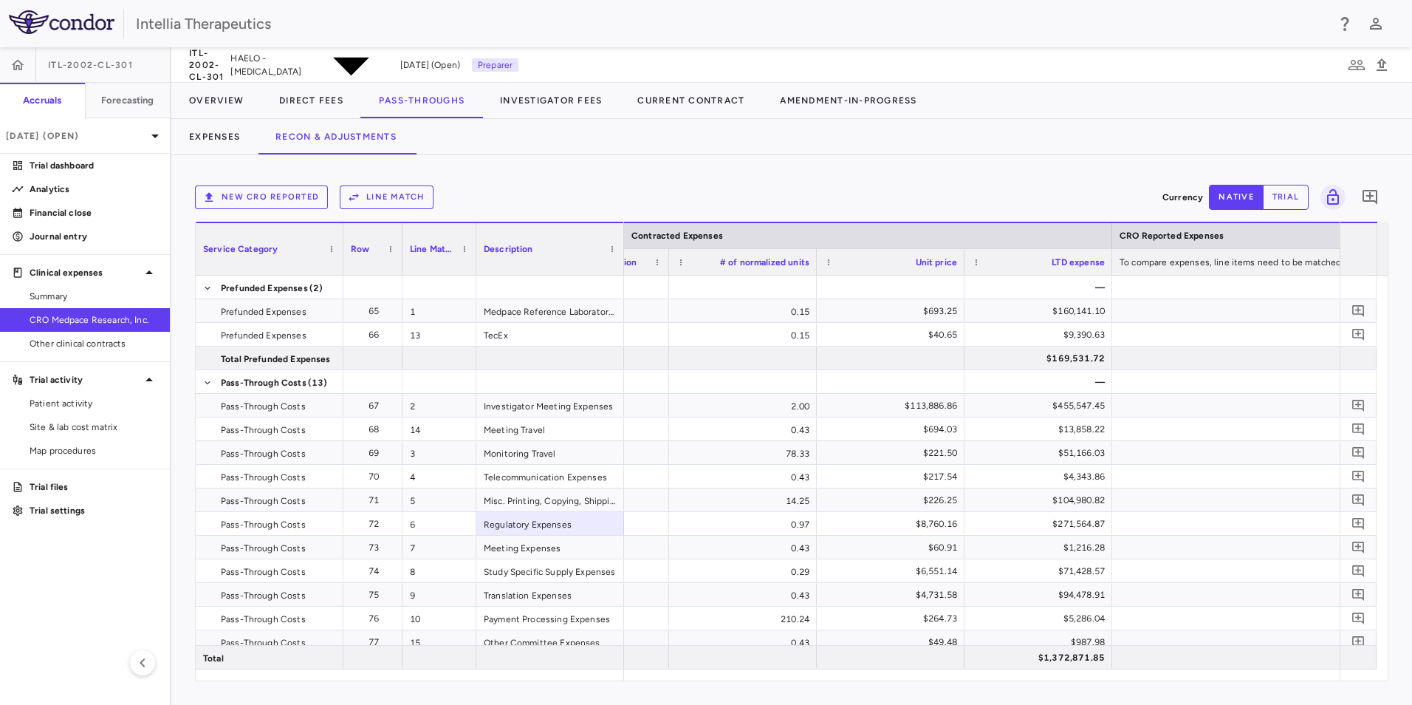
click at [149, 134] on icon at bounding box center [155, 136] width 18 height 18
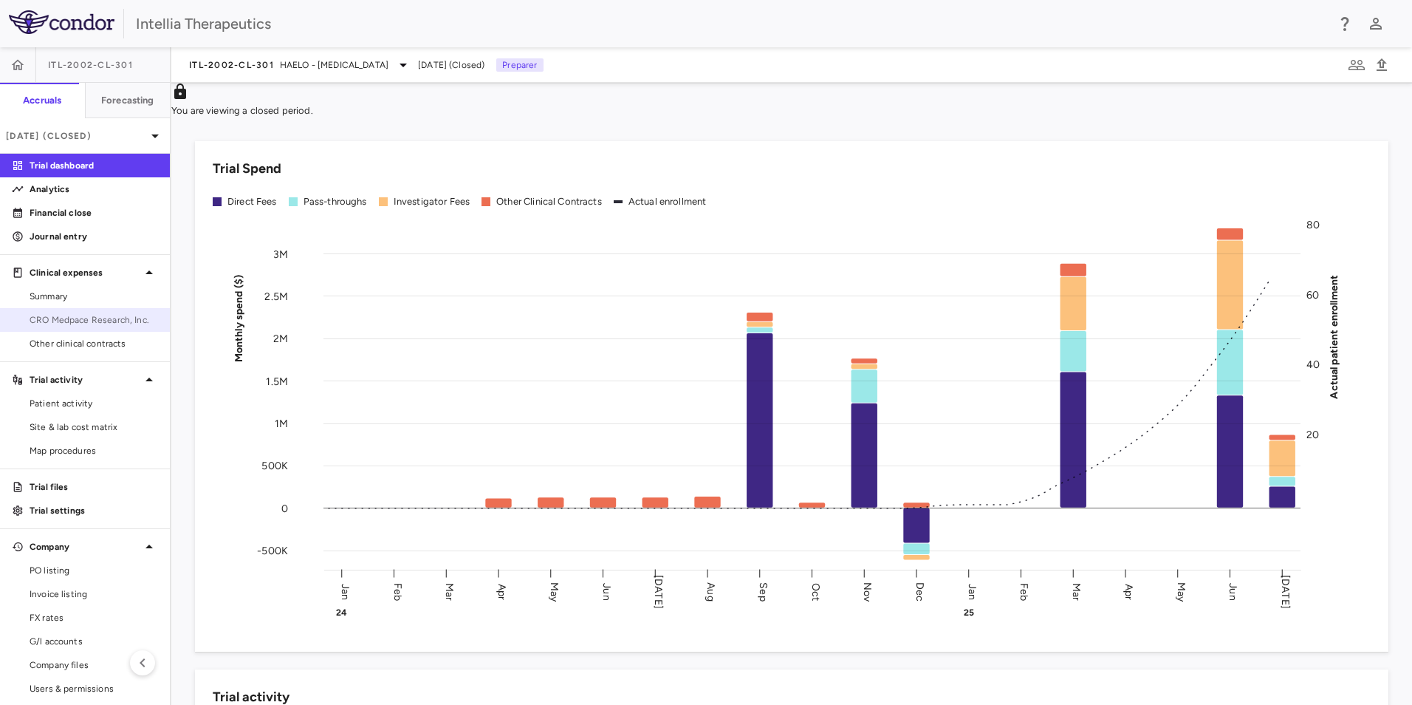
click at [90, 320] on span "CRO Medpace Research, Inc." at bounding box center [94, 319] width 129 height 13
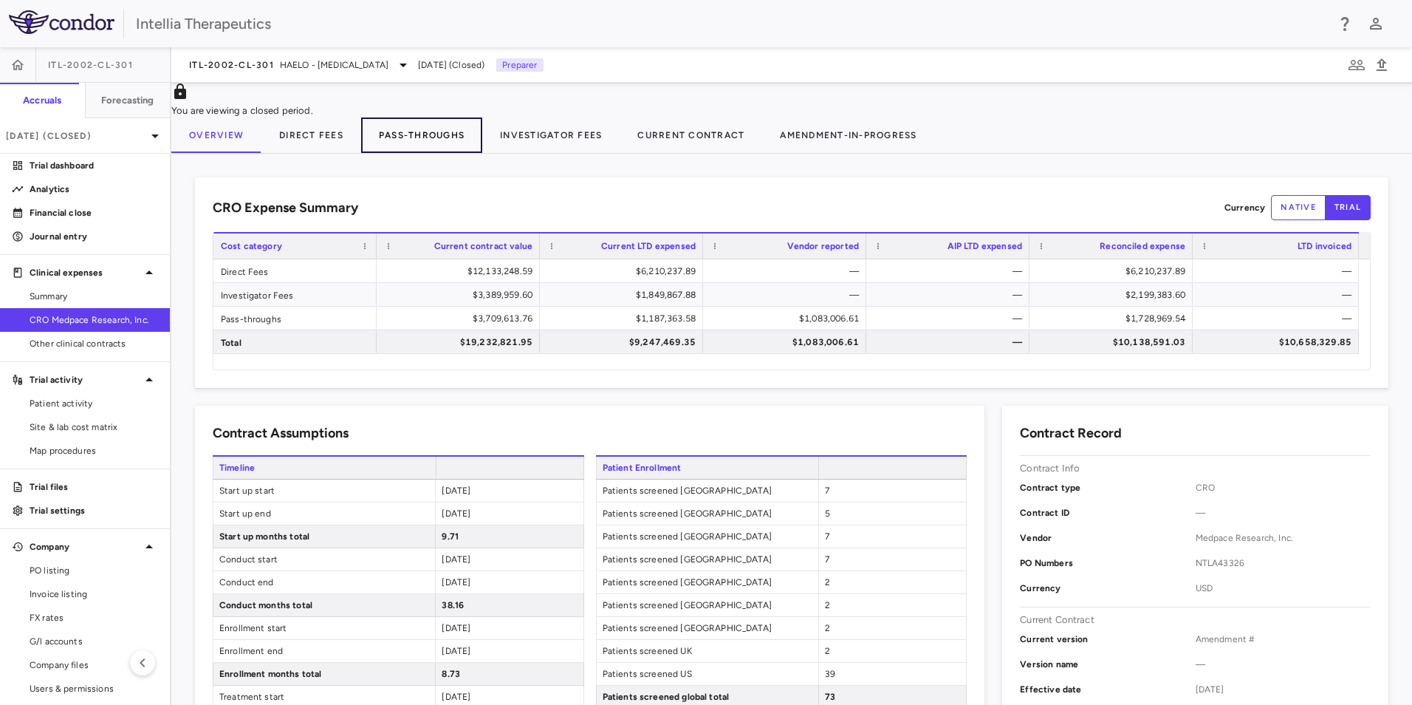
click at [418, 147] on button "Pass-Throughs" at bounding box center [421, 134] width 121 height 35
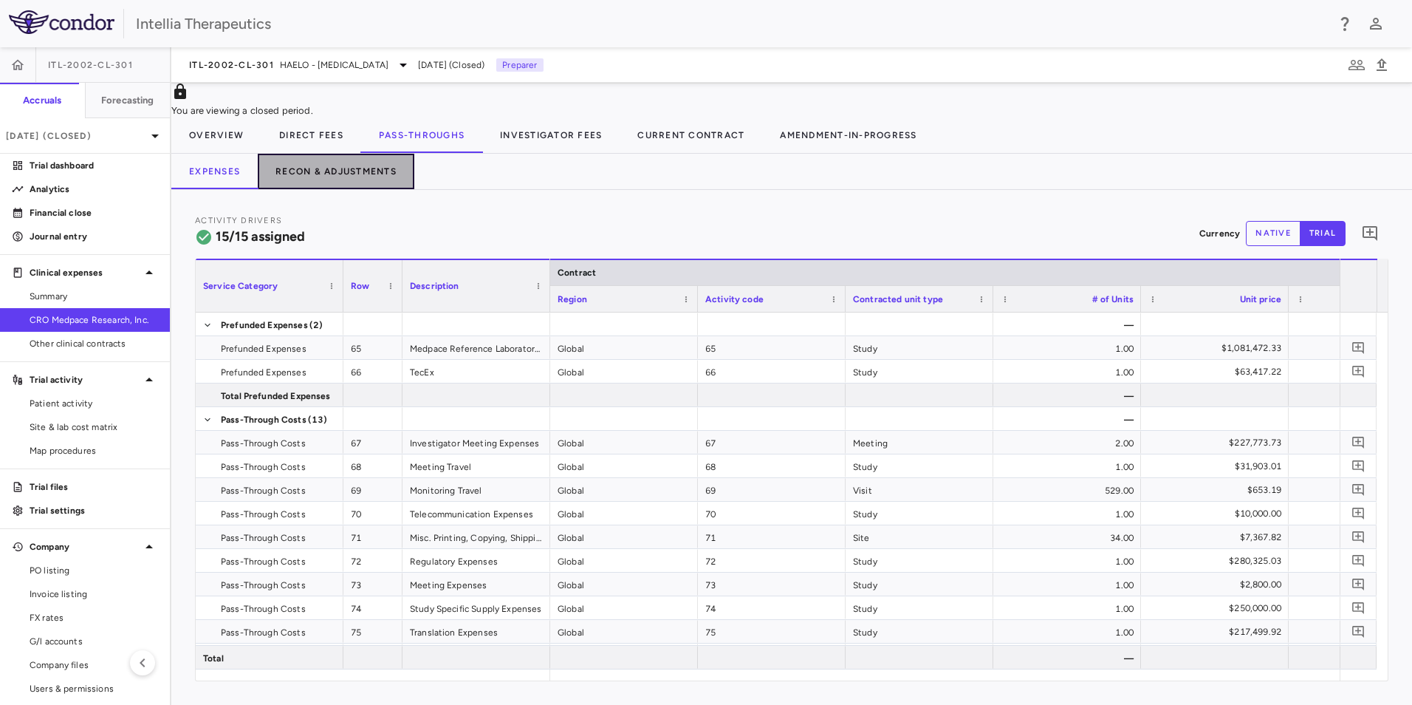
click at [393, 188] on button "Recon & Adjustments" at bounding box center [336, 171] width 157 height 35
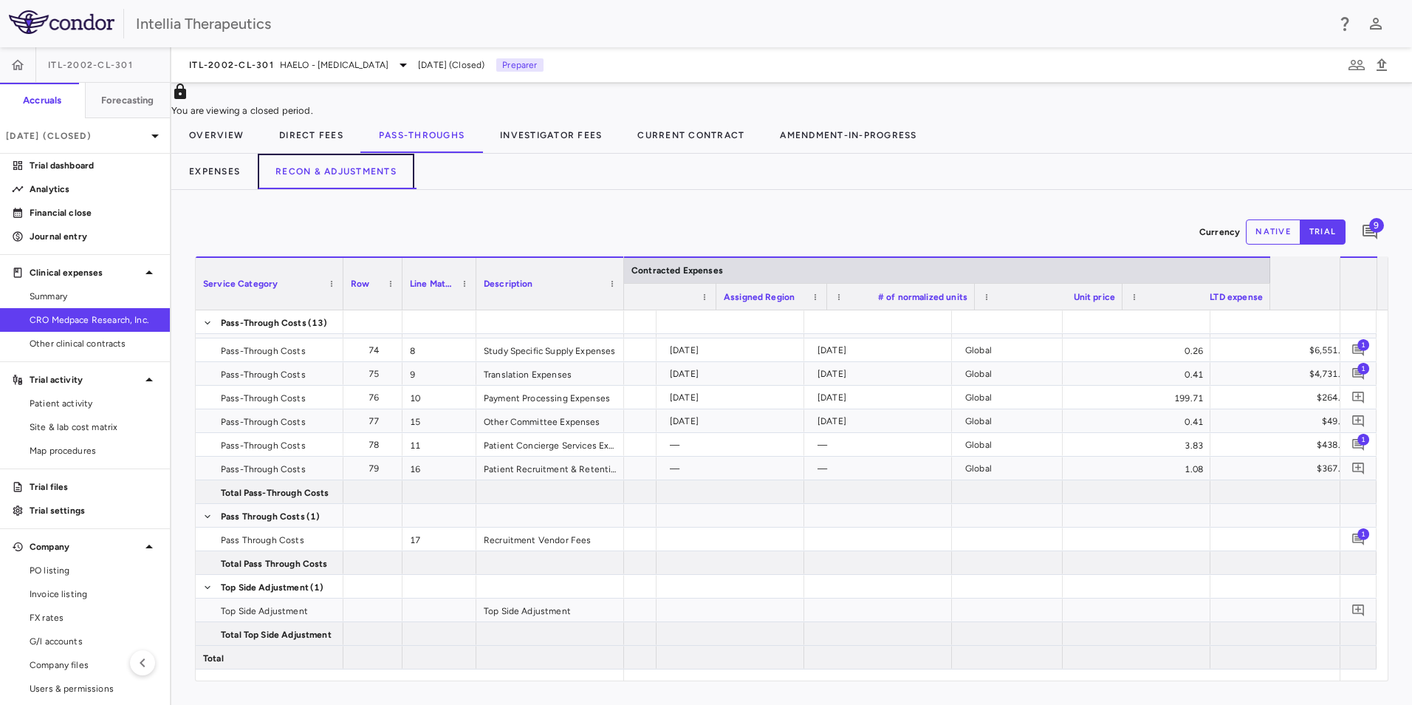
scroll to position [0, 794]
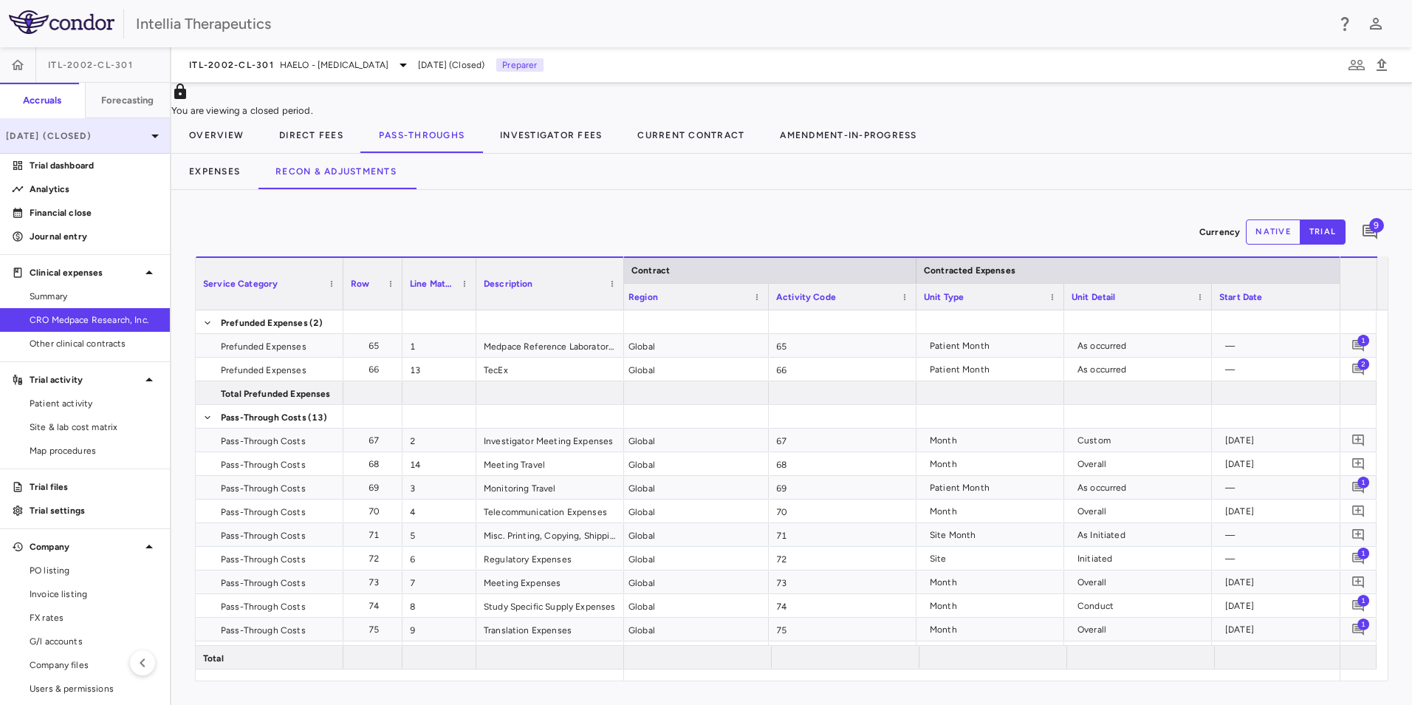
click at [122, 130] on p "[DATE] (Closed)" at bounding box center [76, 135] width 140 height 13
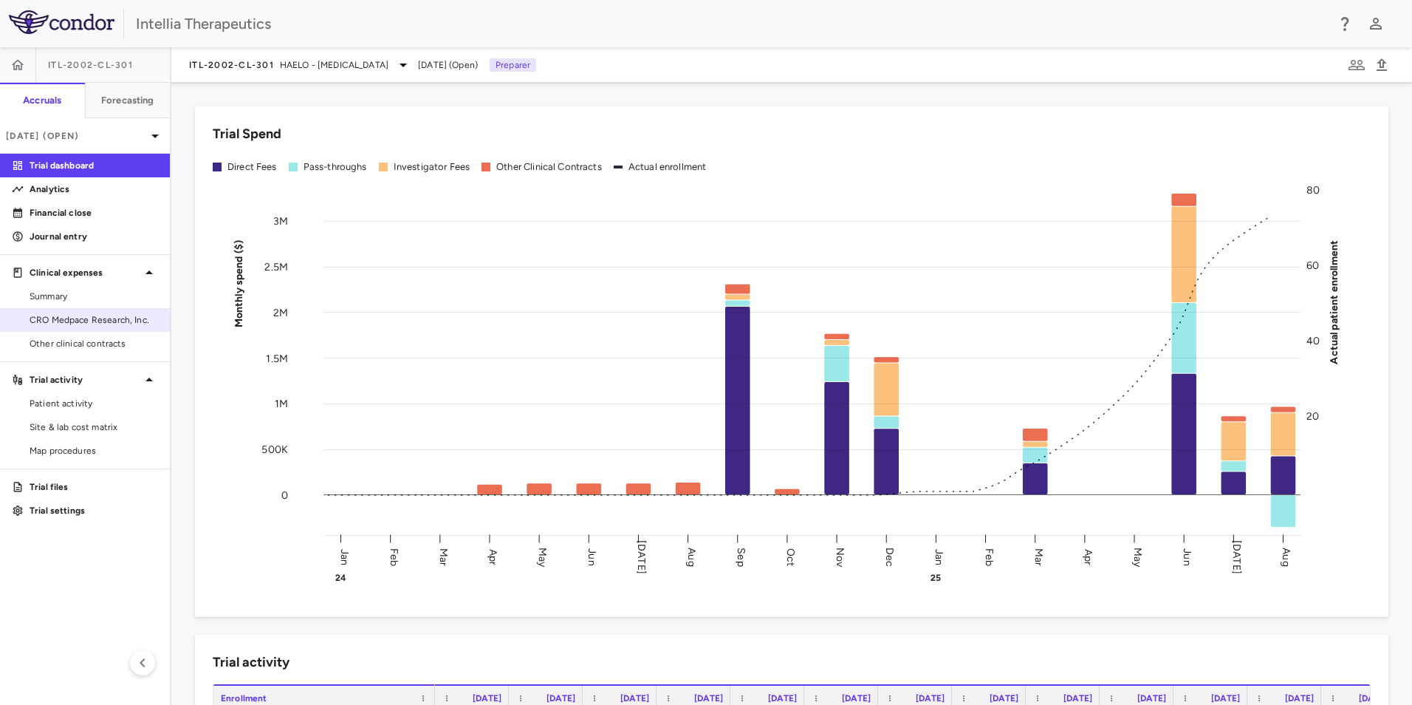
click at [95, 308] on div "CRO Medpace Research, Inc." at bounding box center [85, 320] width 170 height 24
click at [69, 322] on span "CRO Medpace Research, Inc." at bounding box center [94, 319] width 129 height 13
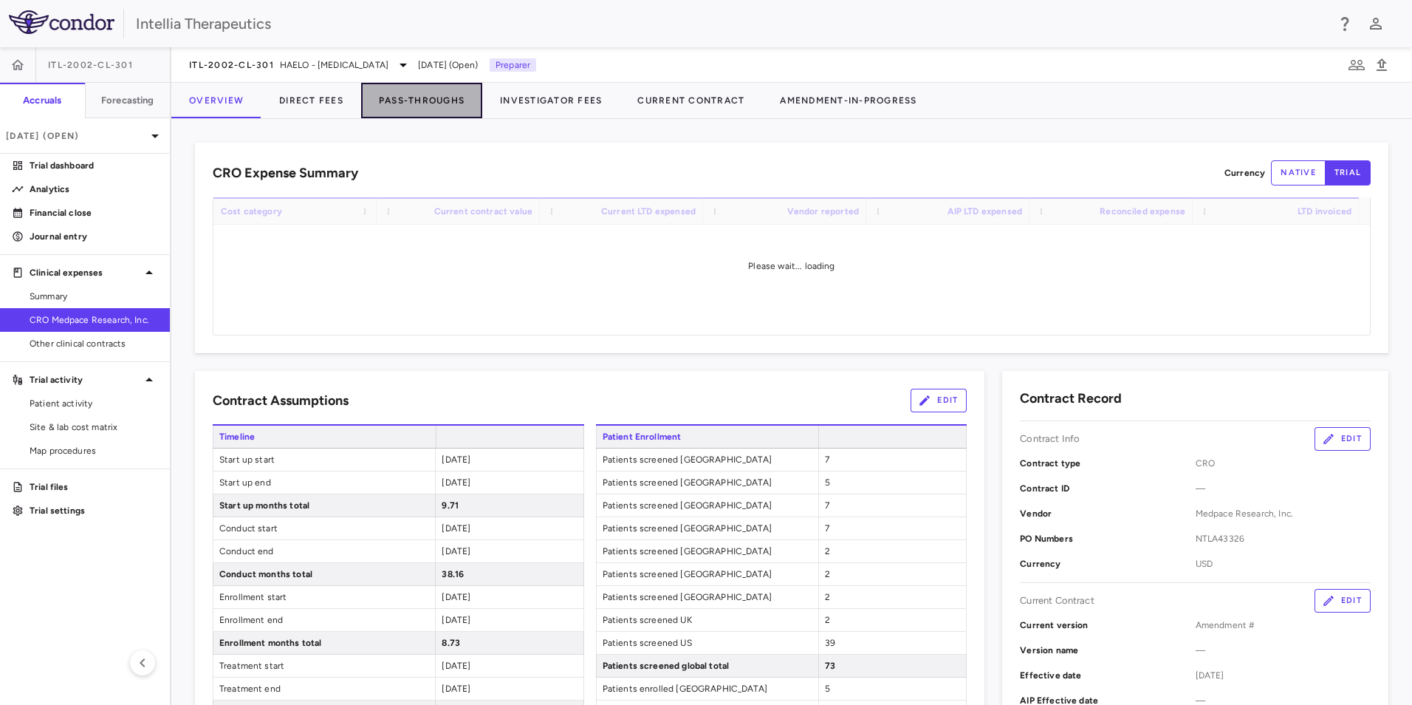
drag, startPoint x: 407, startPoint y: 103, endPoint x: 487, endPoint y: 92, distance: 80.5
click at [408, 103] on button "Pass-Throughs" at bounding box center [421, 100] width 121 height 35
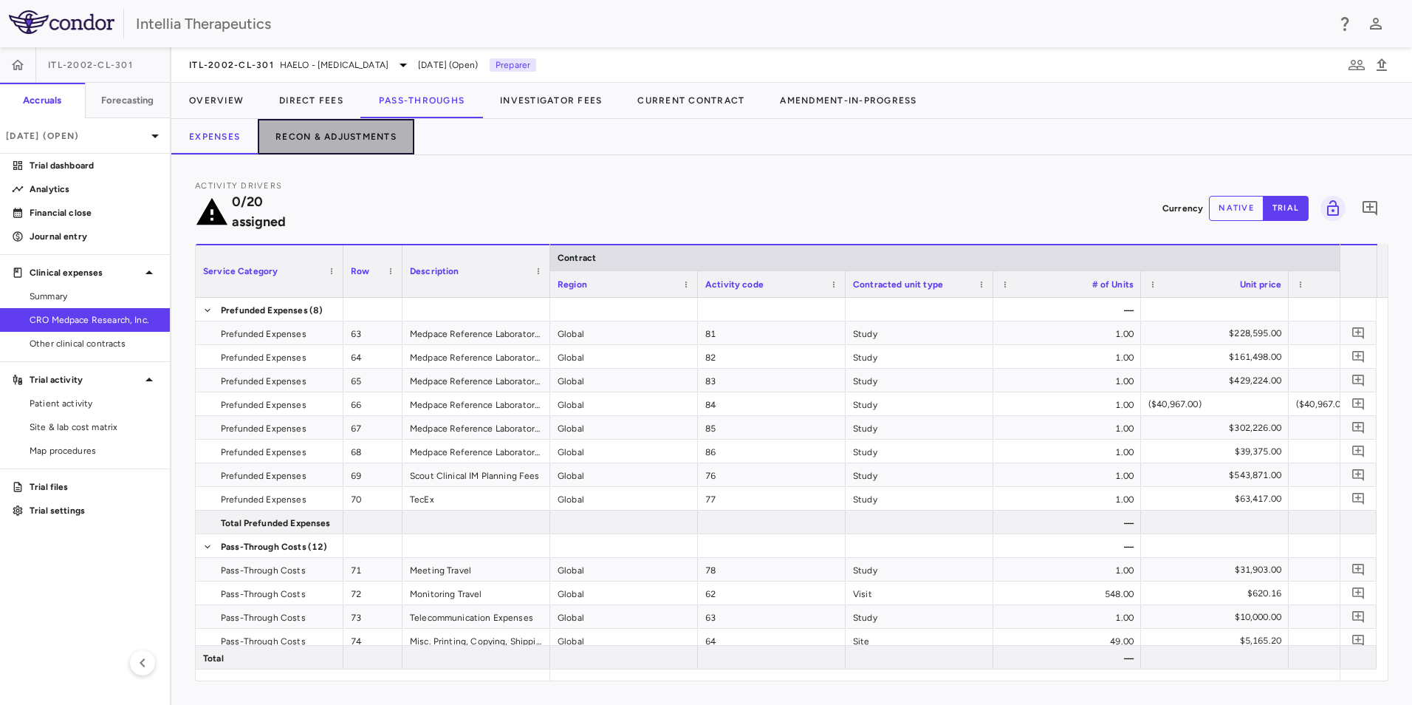
click at [352, 140] on button "Recon & Adjustments" at bounding box center [336, 136] width 157 height 35
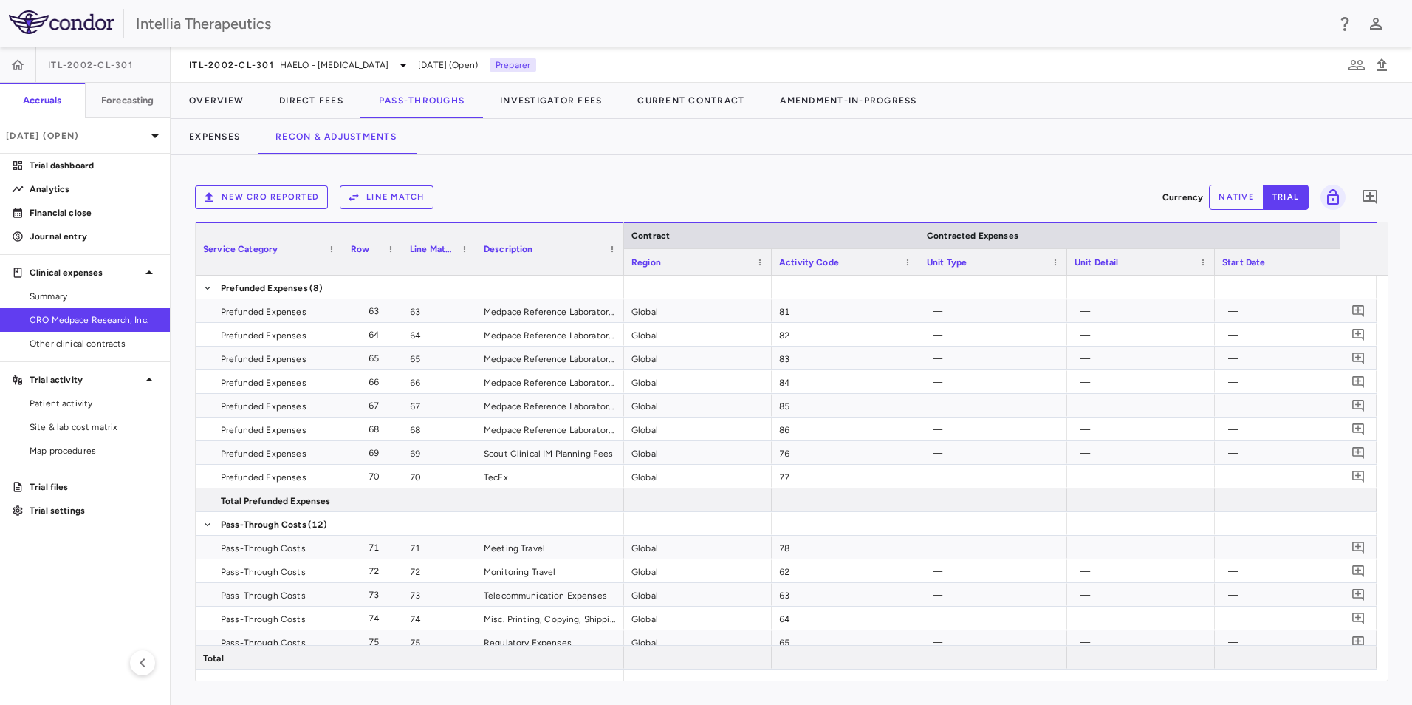
click at [270, 205] on button "New CRO reported" at bounding box center [261, 197] width 133 height 24
click at [258, 233] on body "Skip to sidebar Skip to main content Intellia Therapeutics ITL-2002-CL-301 Accr…" at bounding box center [706, 352] width 1412 height 705
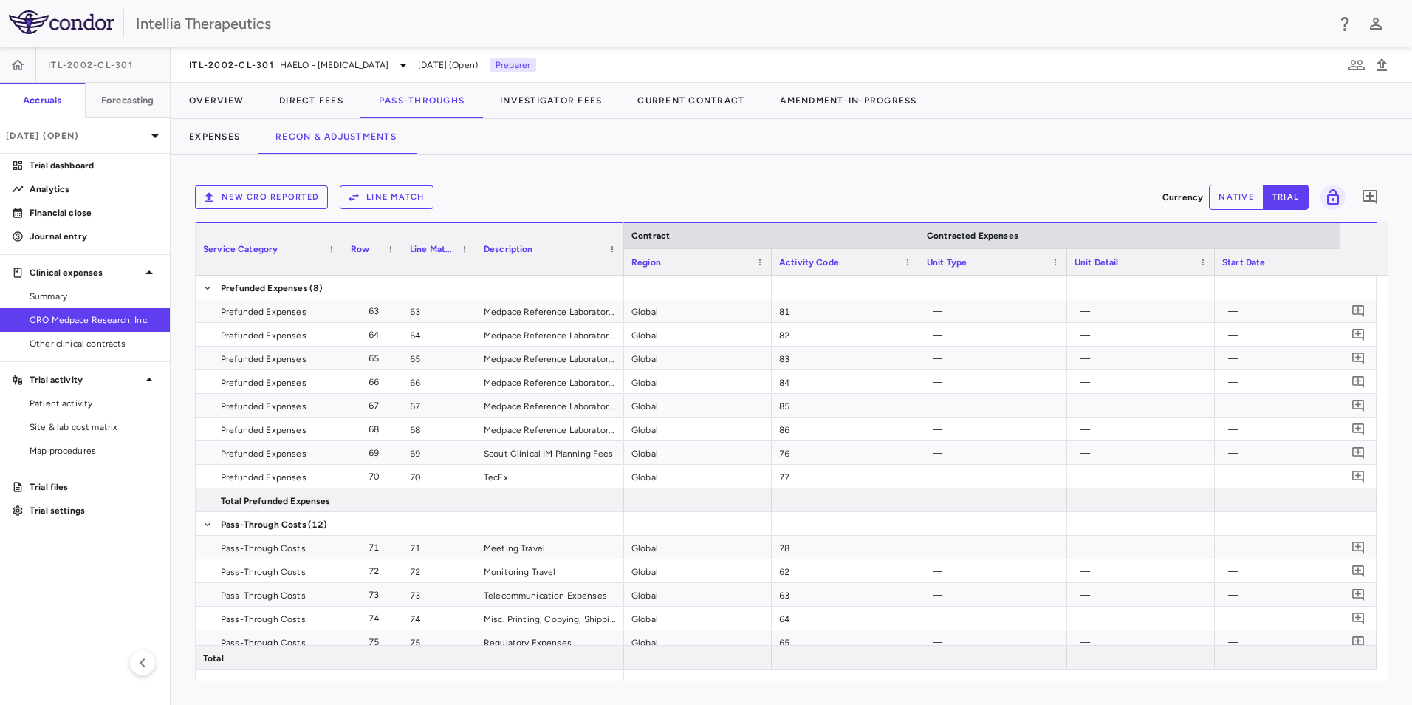
click at [496, 232] on body "Skip to sidebar Skip to main content Intellia Therapeutics ITL-2002-CL-301 Accr…" at bounding box center [706, 352] width 1412 height 705
click at [580, 248] on body "Skip to sidebar Skip to main content Intellia Therapeutics ITL-2002-CL-301 Accr…" at bounding box center [706, 352] width 1412 height 705
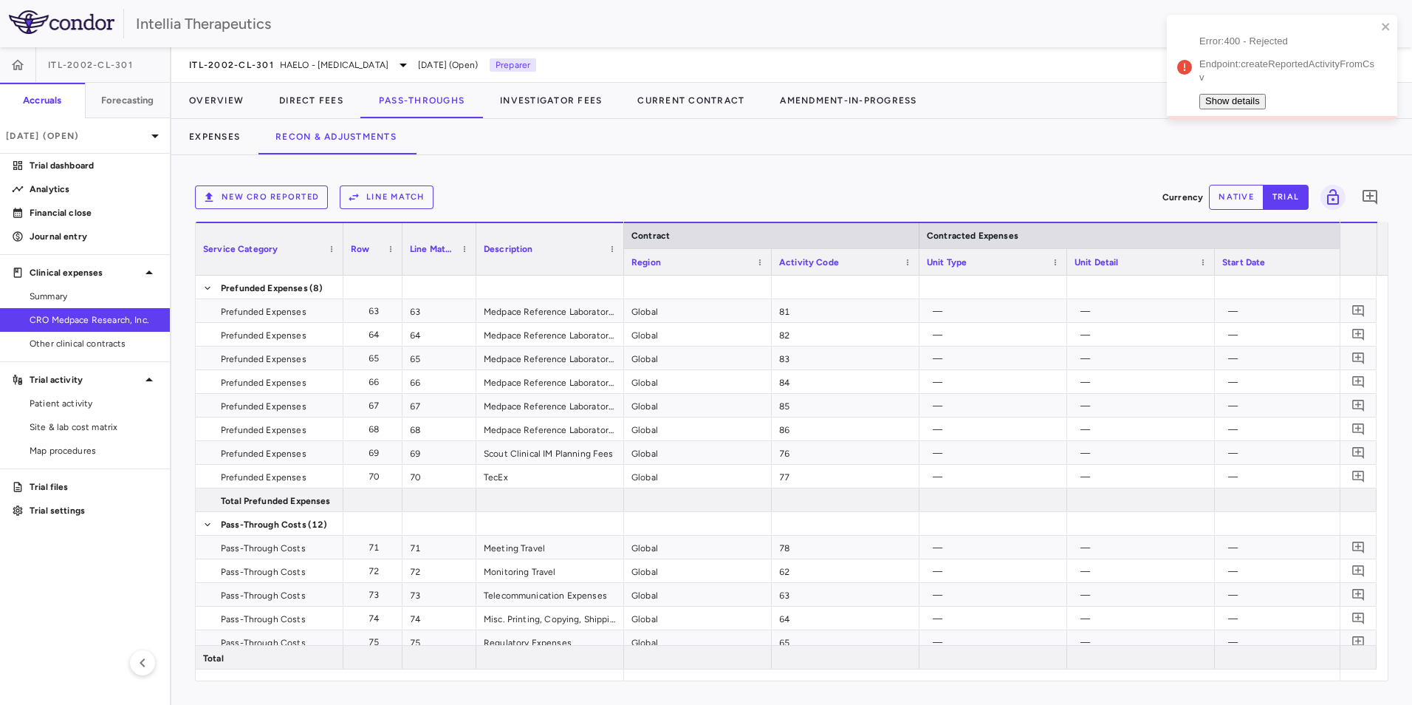
scroll to position [50, 0]
drag, startPoint x: 1217, startPoint y: 633, endPoint x: 1218, endPoint y: 641, distance: 8.2
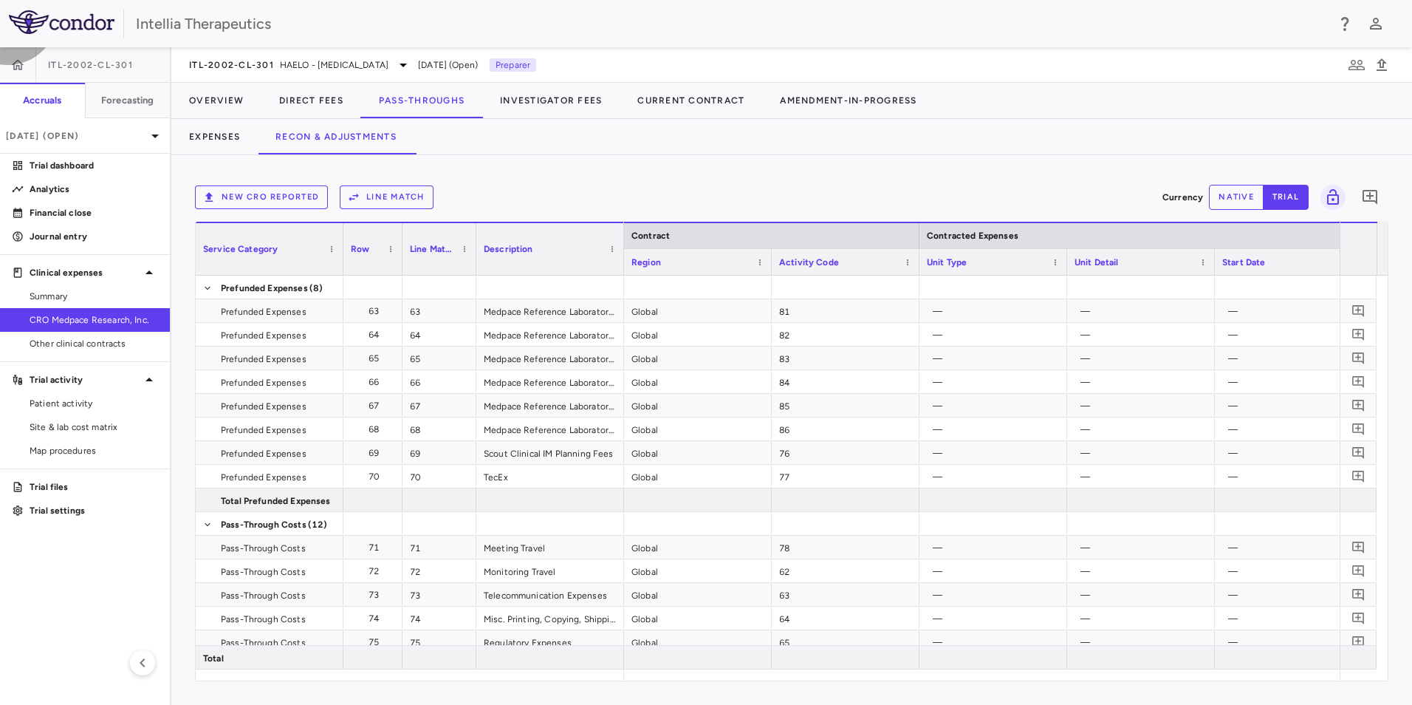
drag, startPoint x: 1311, startPoint y: 648, endPoint x: 1315, endPoint y: 638, distance: 10.6
click at [261, 239] on body "Skip to sidebar Skip to main content Intellia Therapeutics ITL-2002-CL-301 Accr…" at bounding box center [706, 352] width 1412 height 705
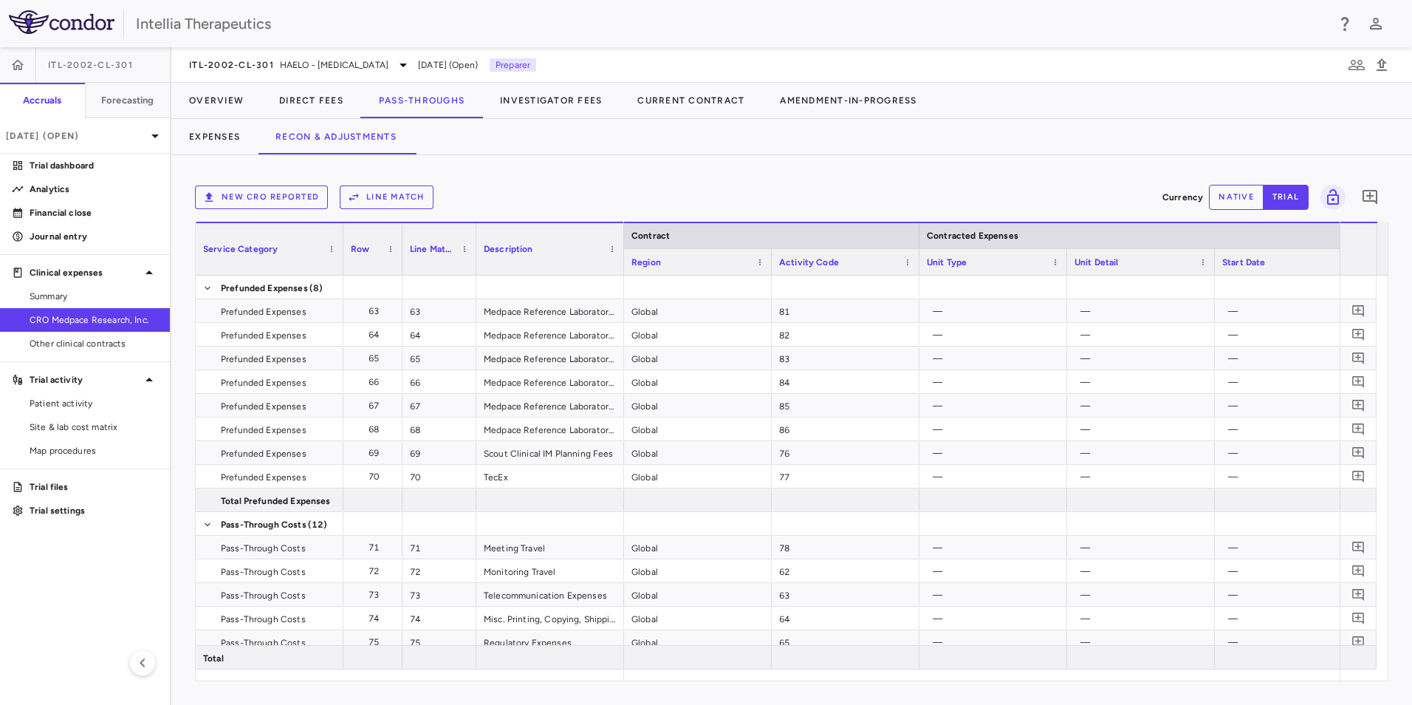
click at [476, 234] on body "Skip to sidebar Skip to main content Intellia Therapeutics ITL-2002-CL-301 Accr…" at bounding box center [706, 352] width 1412 height 705
click at [599, 249] on body "Skip to sidebar Skip to main content Intellia Therapeutics ITL-2002-CL-301 Accr…" at bounding box center [706, 352] width 1412 height 705
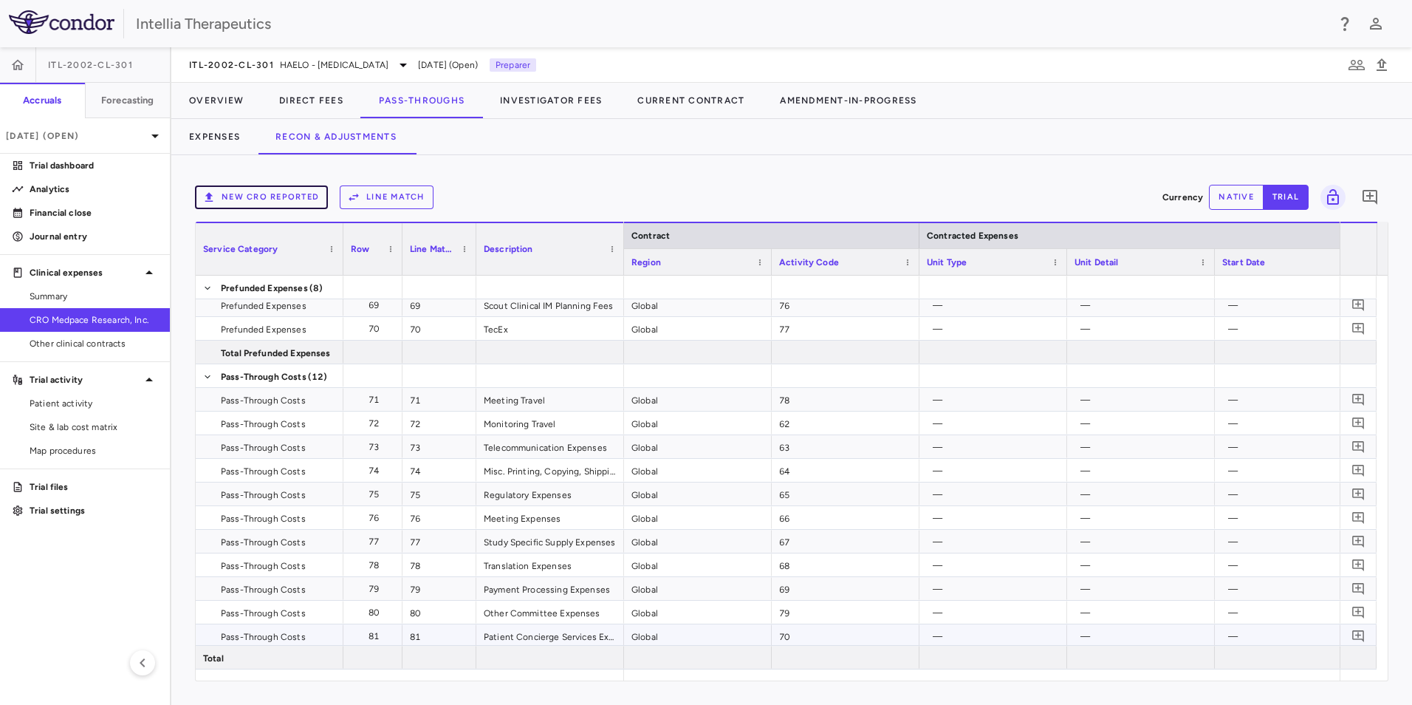
scroll to position [120, 0]
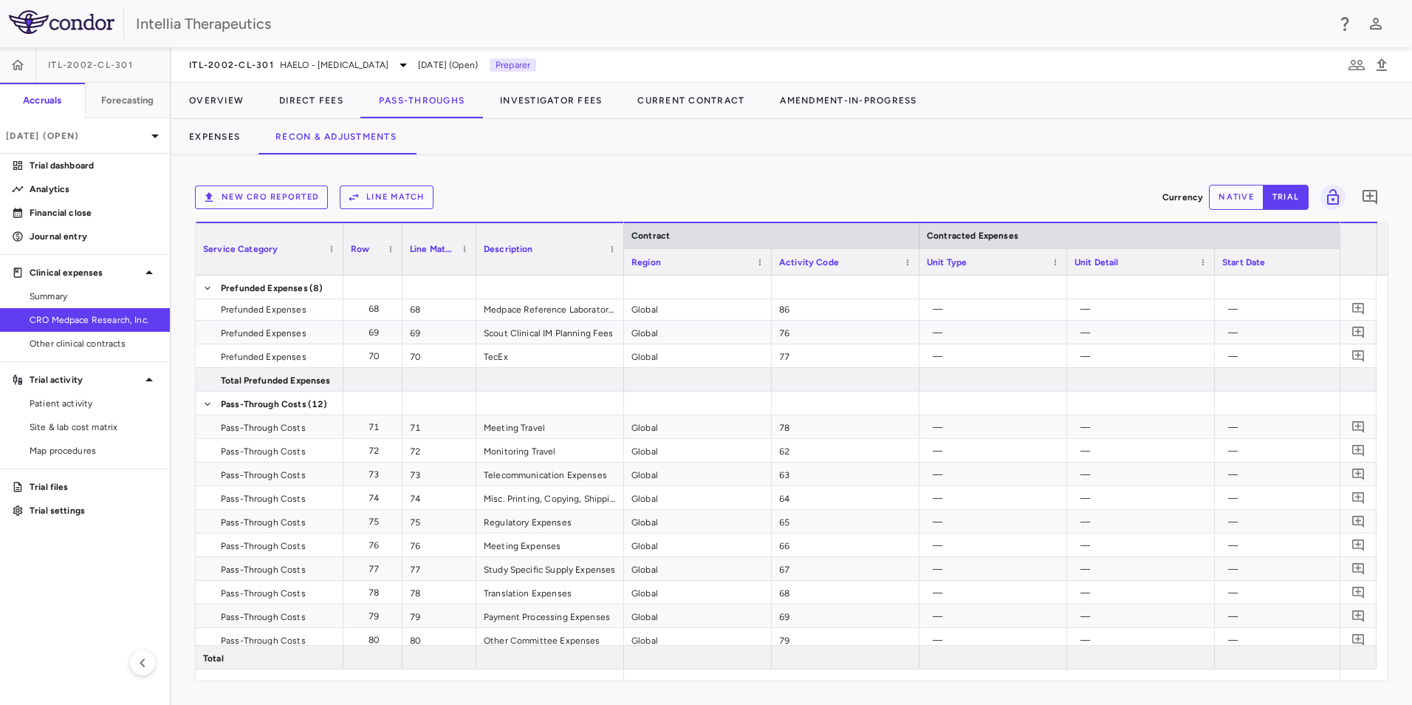
click at [722, 677] on div "New CRO reported Line Match Currency native trial 0 Service Category Drag here …" at bounding box center [791, 430] width 1241 height 550
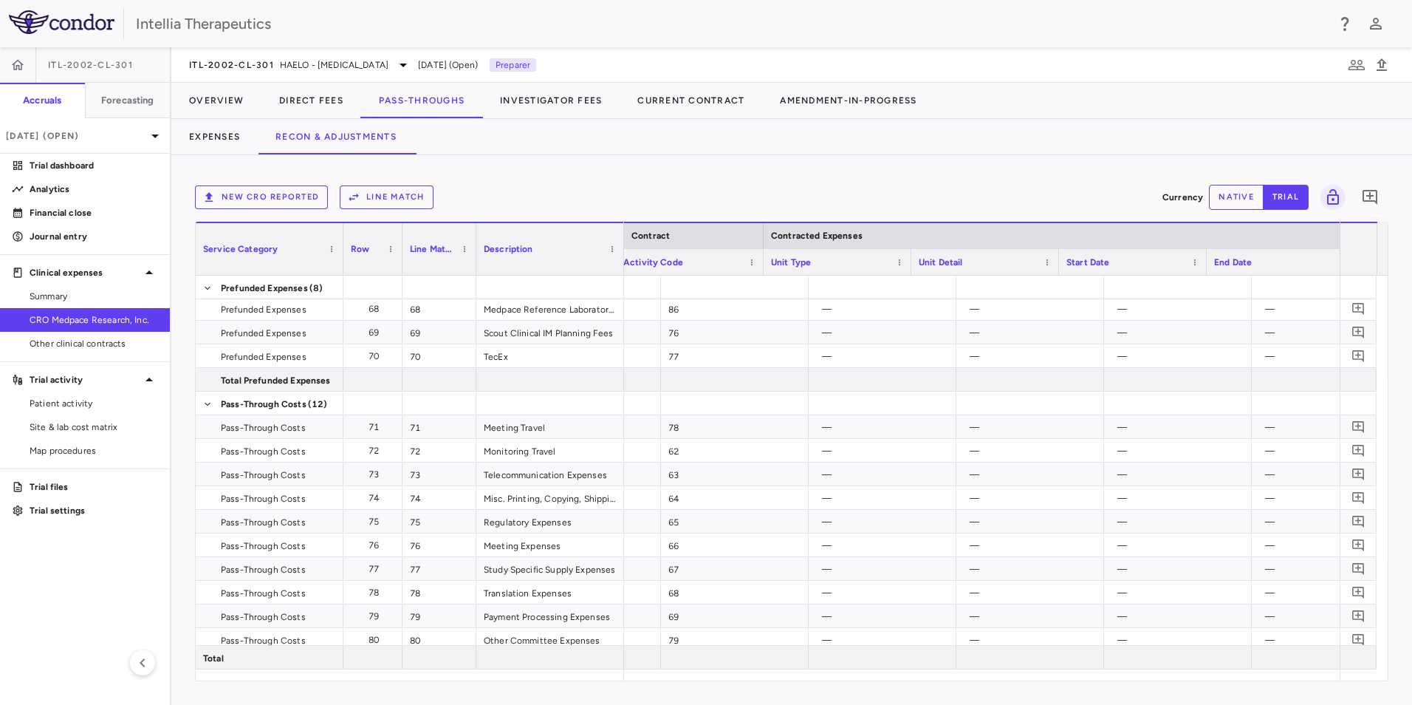
scroll to position [0, 156]
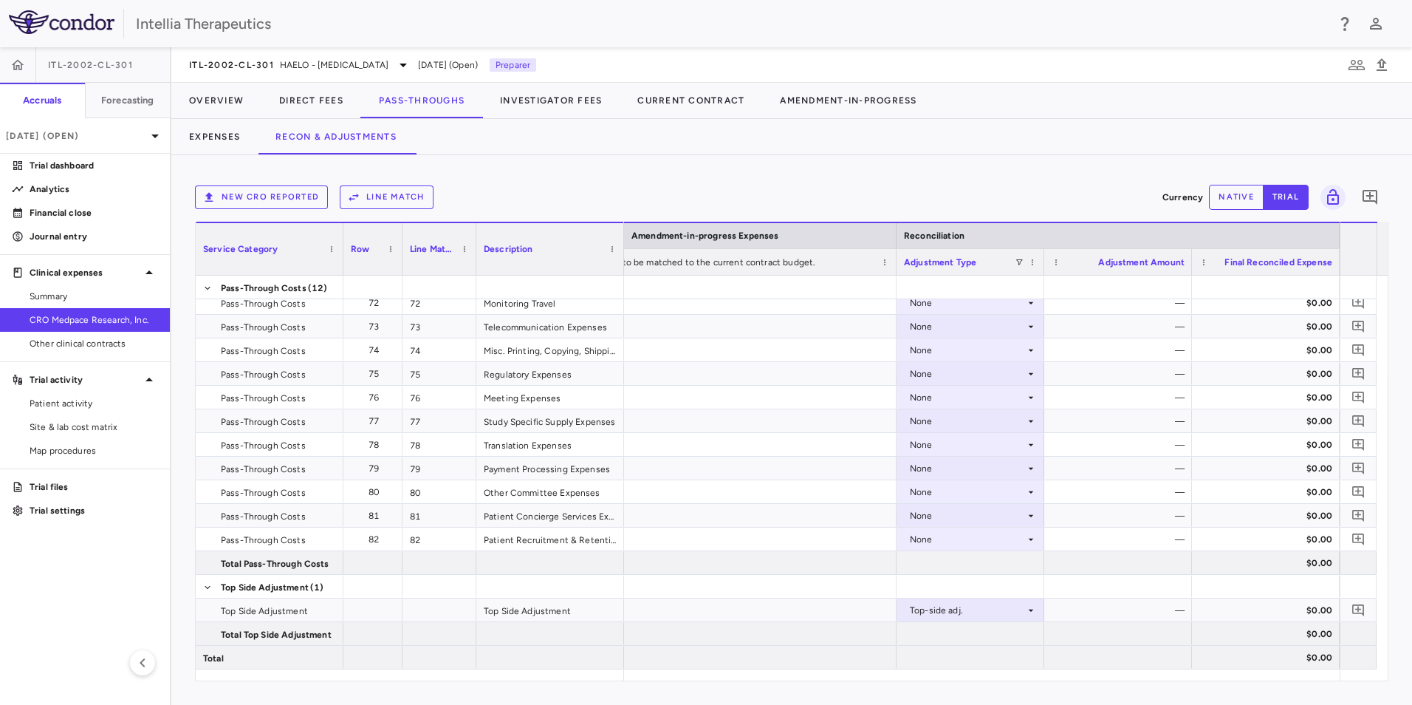
click at [380, 202] on button "Line Match" at bounding box center [387, 197] width 94 height 24
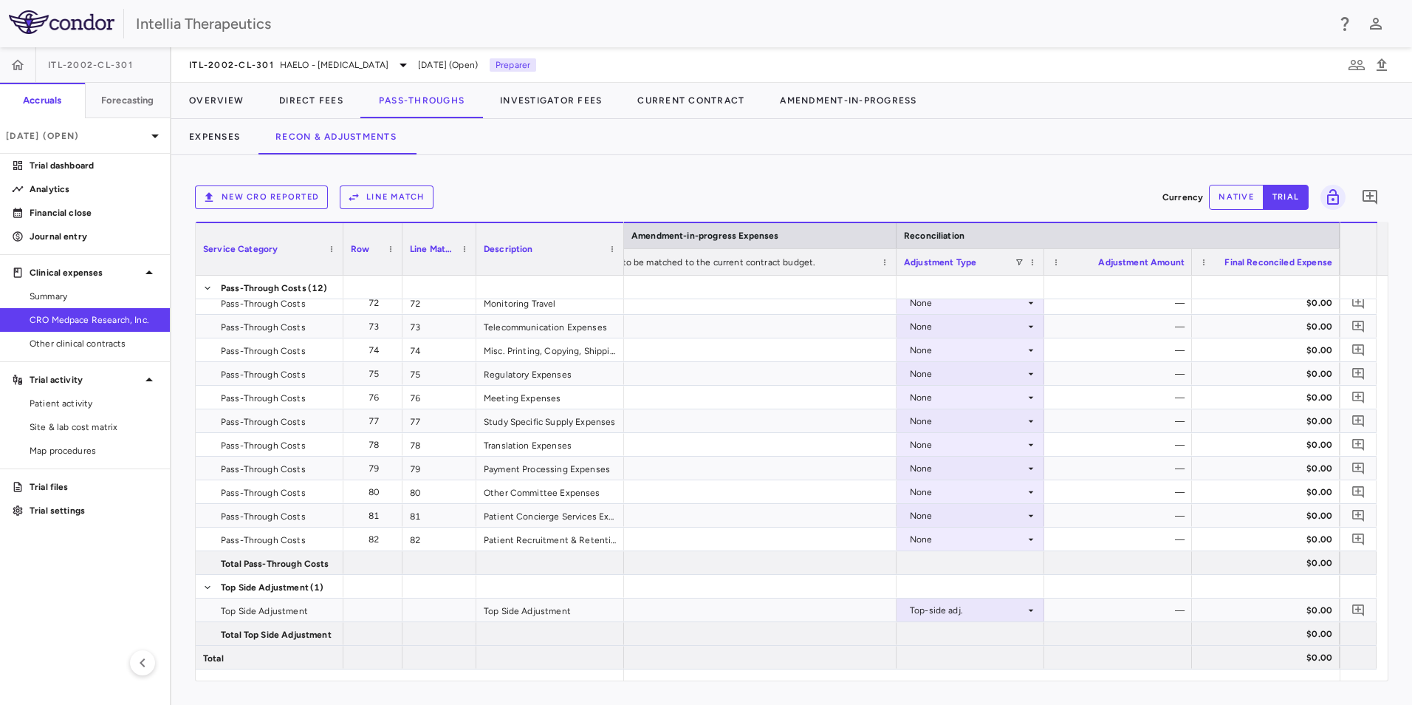
drag, startPoint x: 683, startPoint y: 220, endPoint x: 690, endPoint y: 225, distance: 8.0
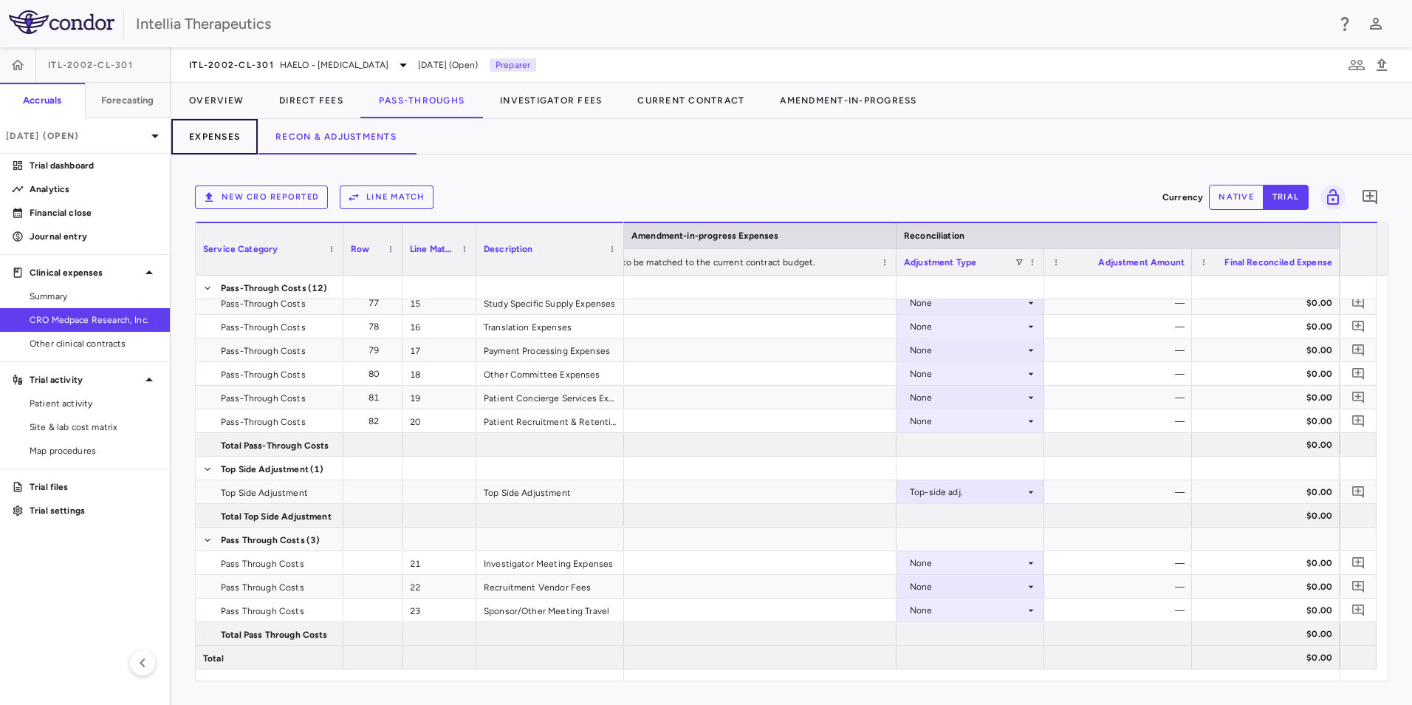
drag, startPoint x: 199, startPoint y: 141, endPoint x: 204, endPoint y: 148, distance: 8.0
click at [199, 141] on button "Expenses" at bounding box center [214, 136] width 86 height 35
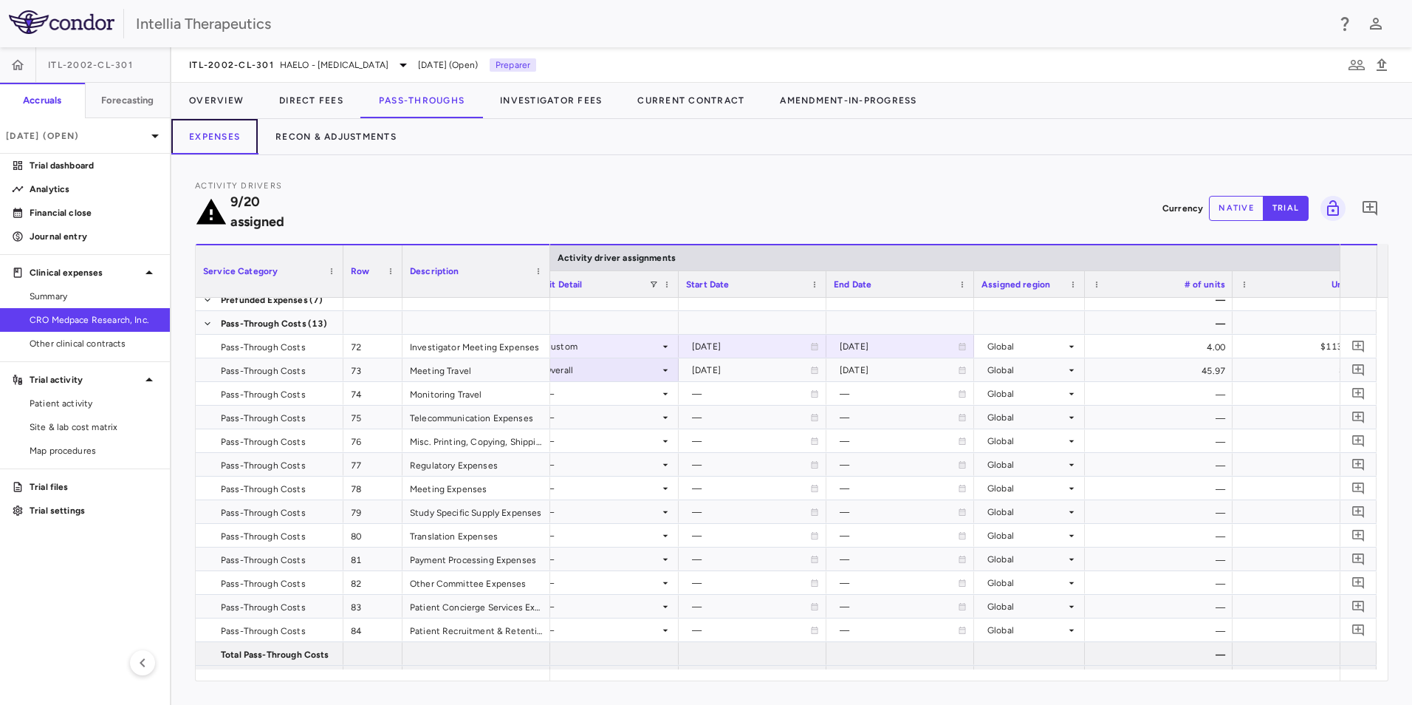
scroll to position [0, 1414]
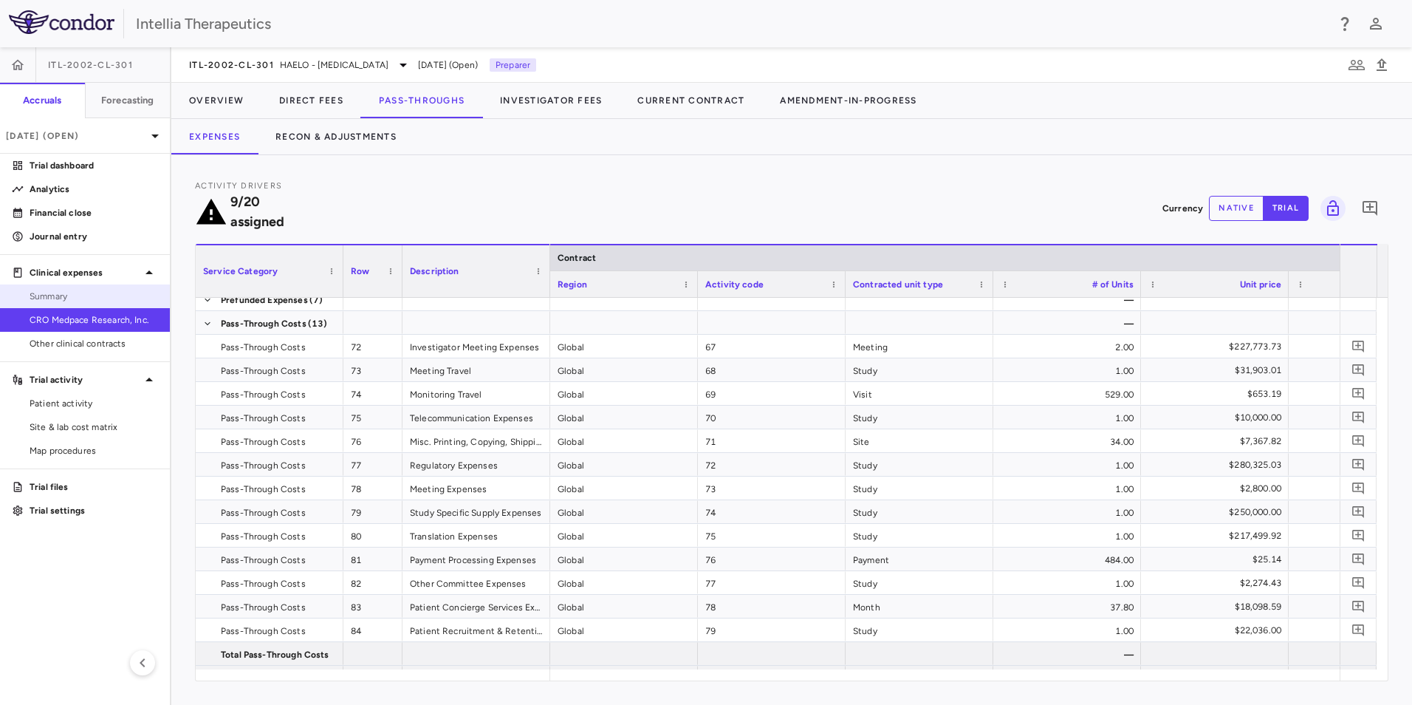
click at [62, 290] on span "Summary" at bounding box center [94, 296] width 129 height 13
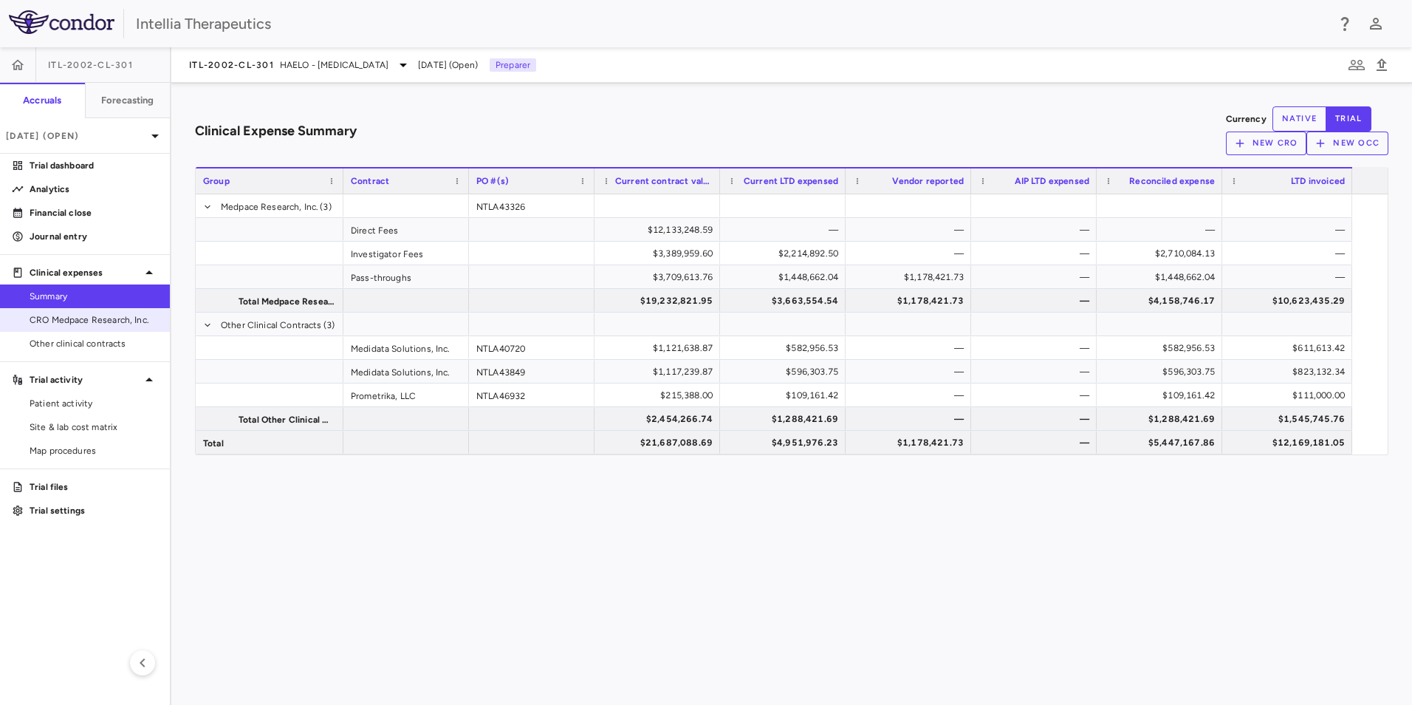
click at [116, 319] on span "CRO Medpace Research, Inc." at bounding box center [94, 319] width 129 height 13
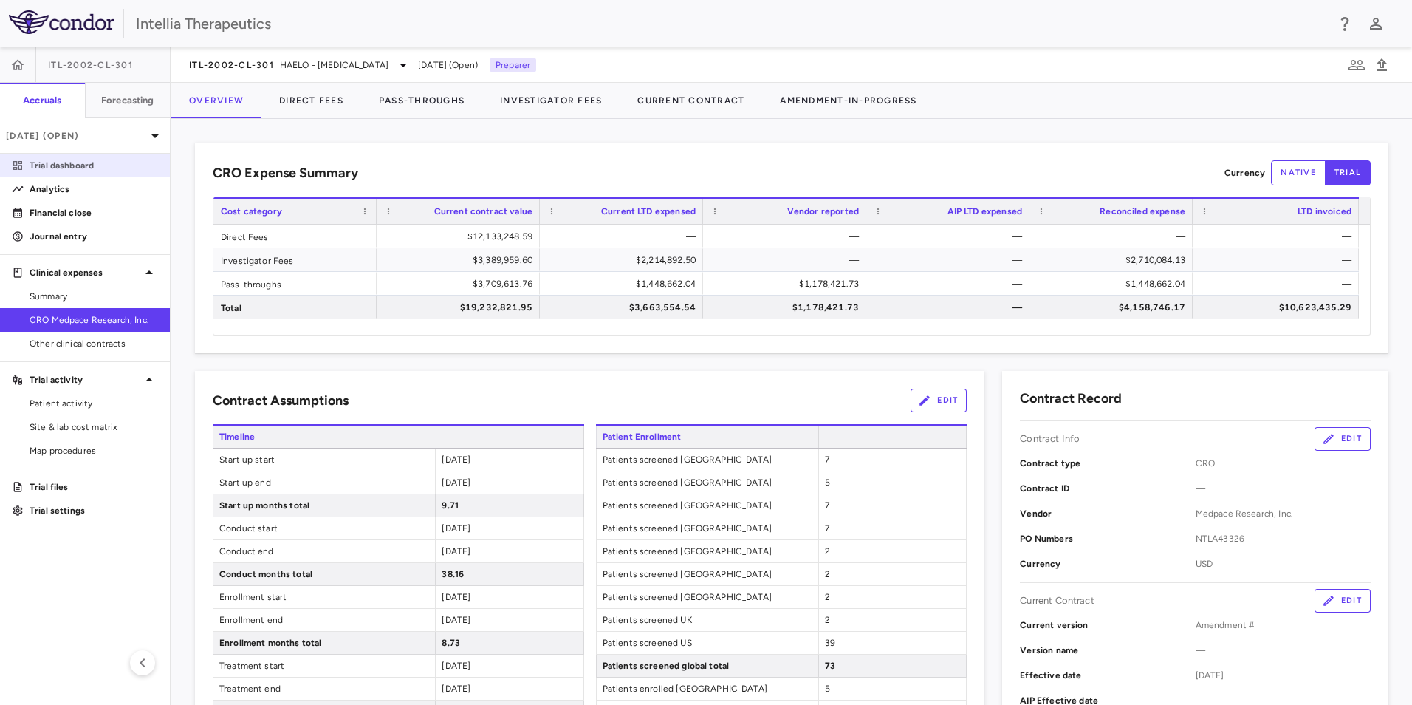
click at [69, 170] on p "Trial dashboard" at bounding box center [94, 165] width 129 height 13
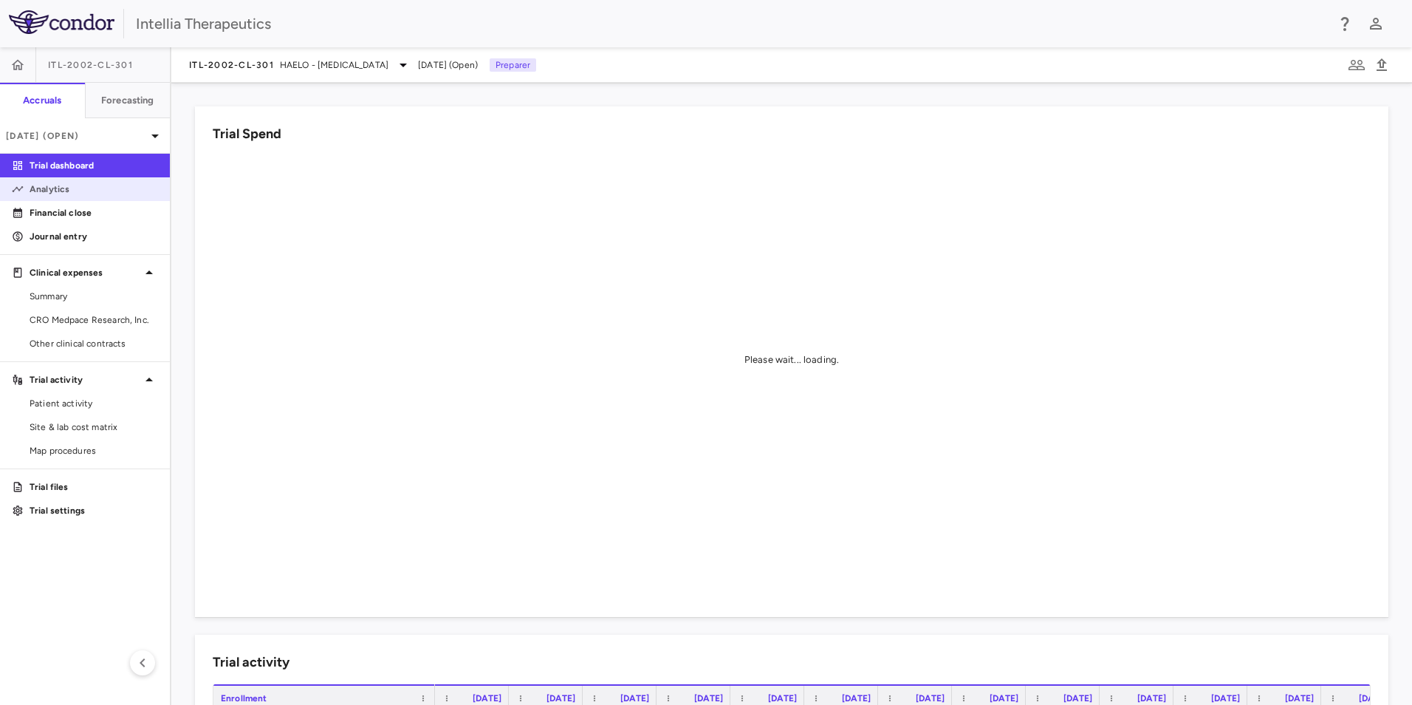
click at [59, 197] on link "Analytics" at bounding box center [85, 189] width 170 height 22
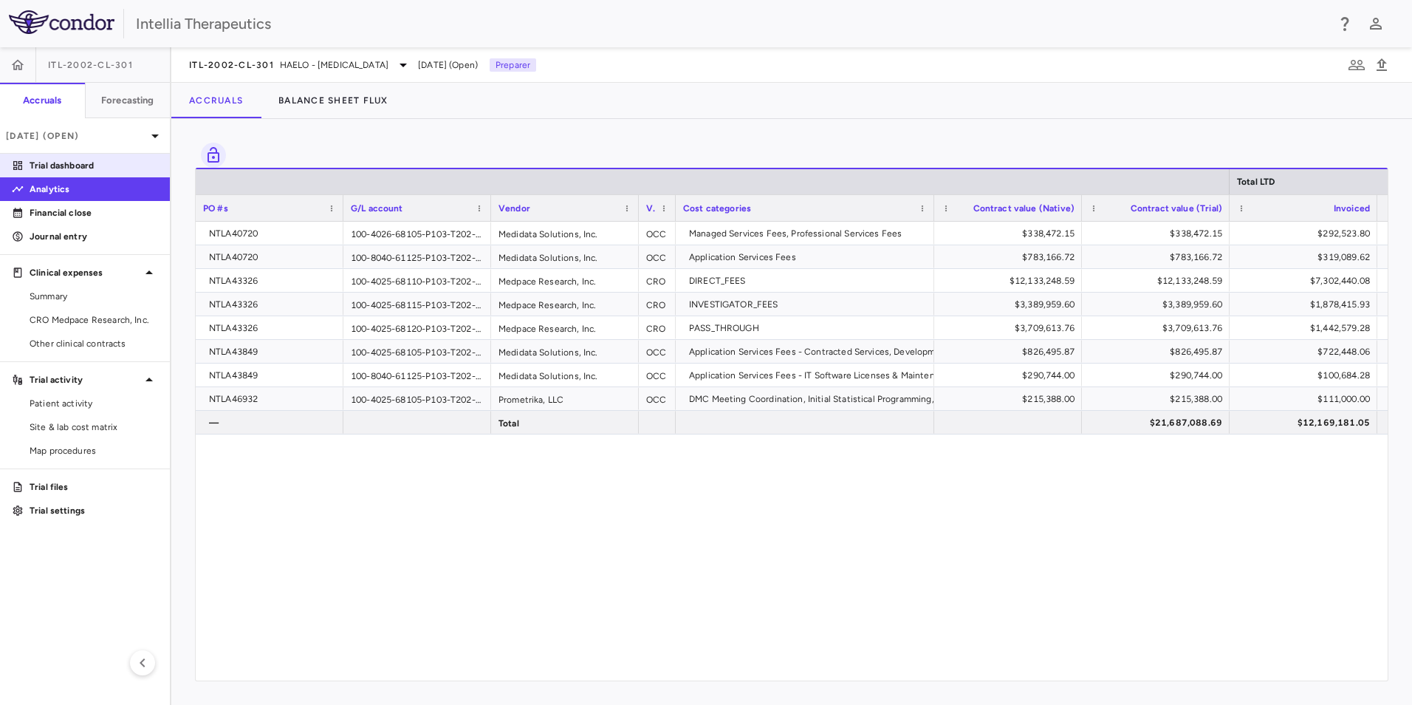
click at [82, 168] on p "Trial dashboard" at bounding box center [94, 165] width 129 height 13
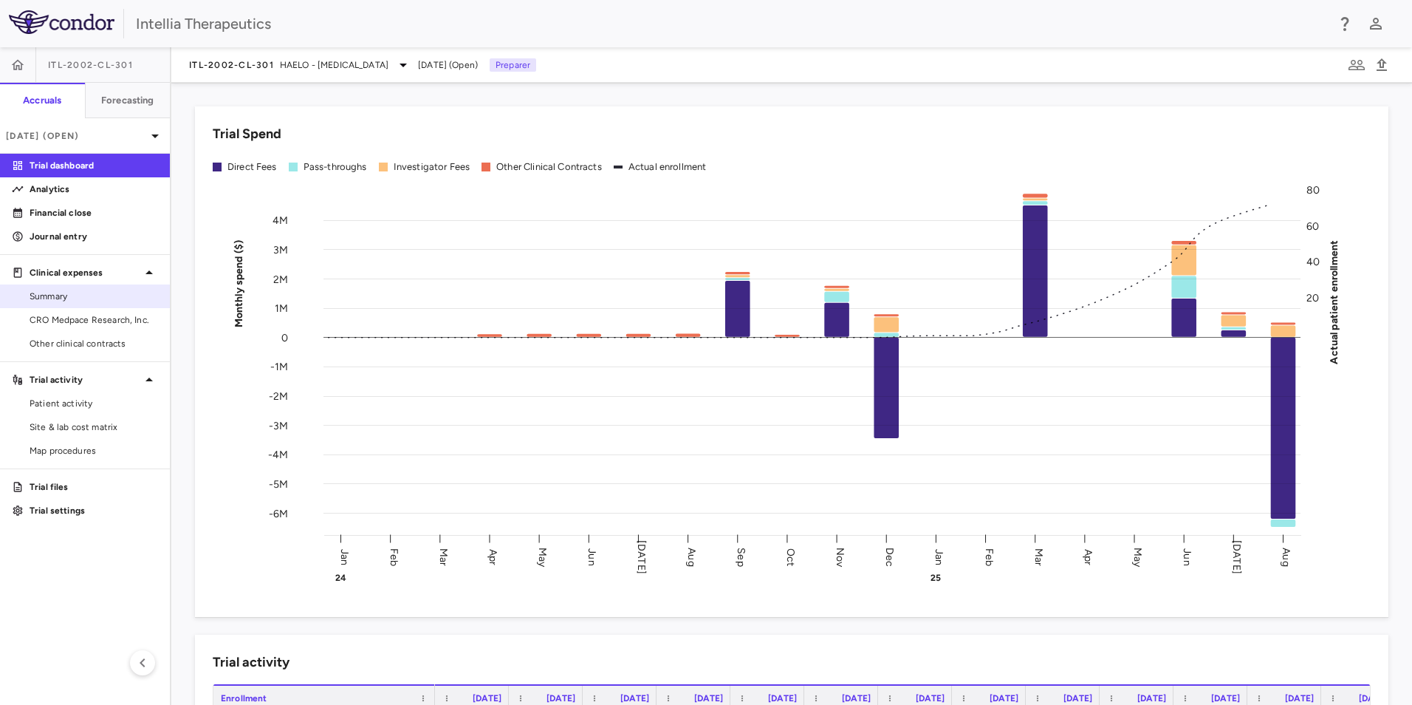
click at [52, 314] on span "CRO Medpace Research, Inc." at bounding box center [94, 319] width 129 height 13
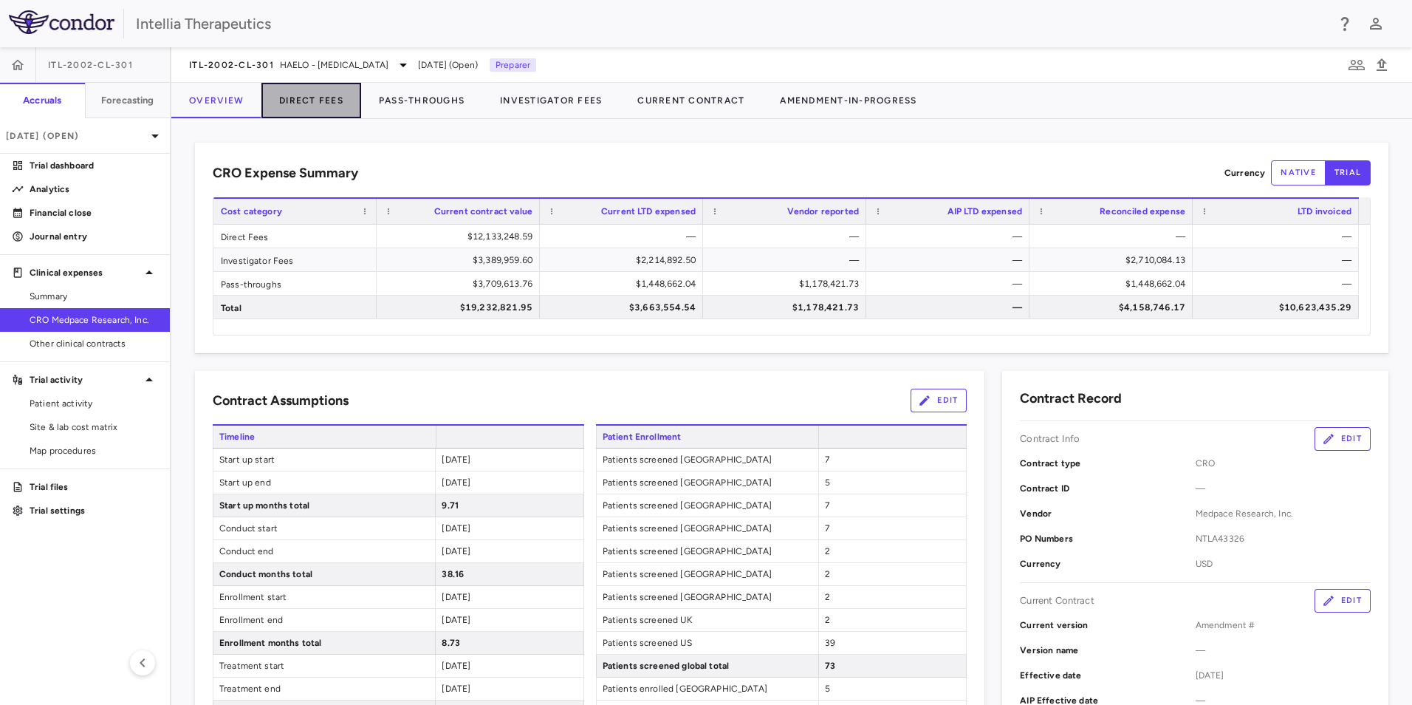
click at [335, 84] on button "Direct Fees" at bounding box center [311, 100] width 100 height 35
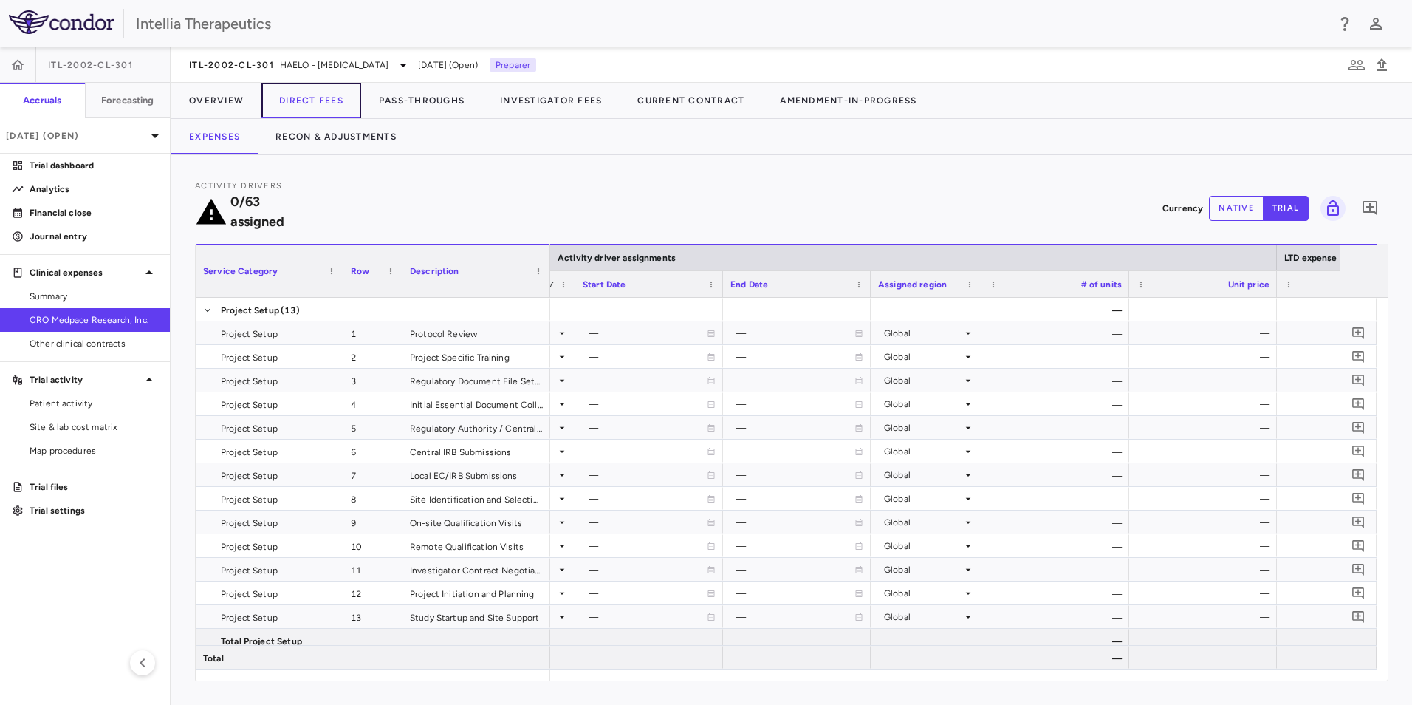
scroll to position [0, 1228]
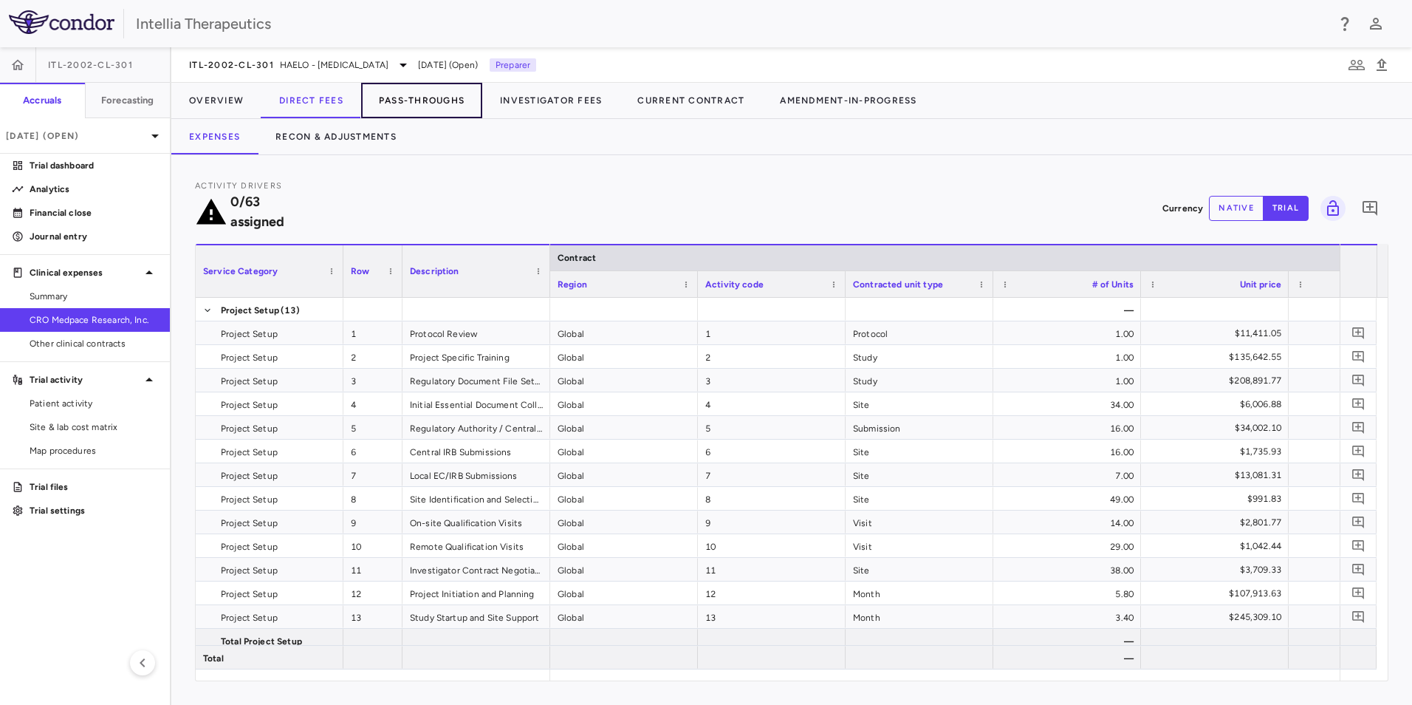
click at [417, 104] on button "Pass-Throughs" at bounding box center [421, 100] width 121 height 35
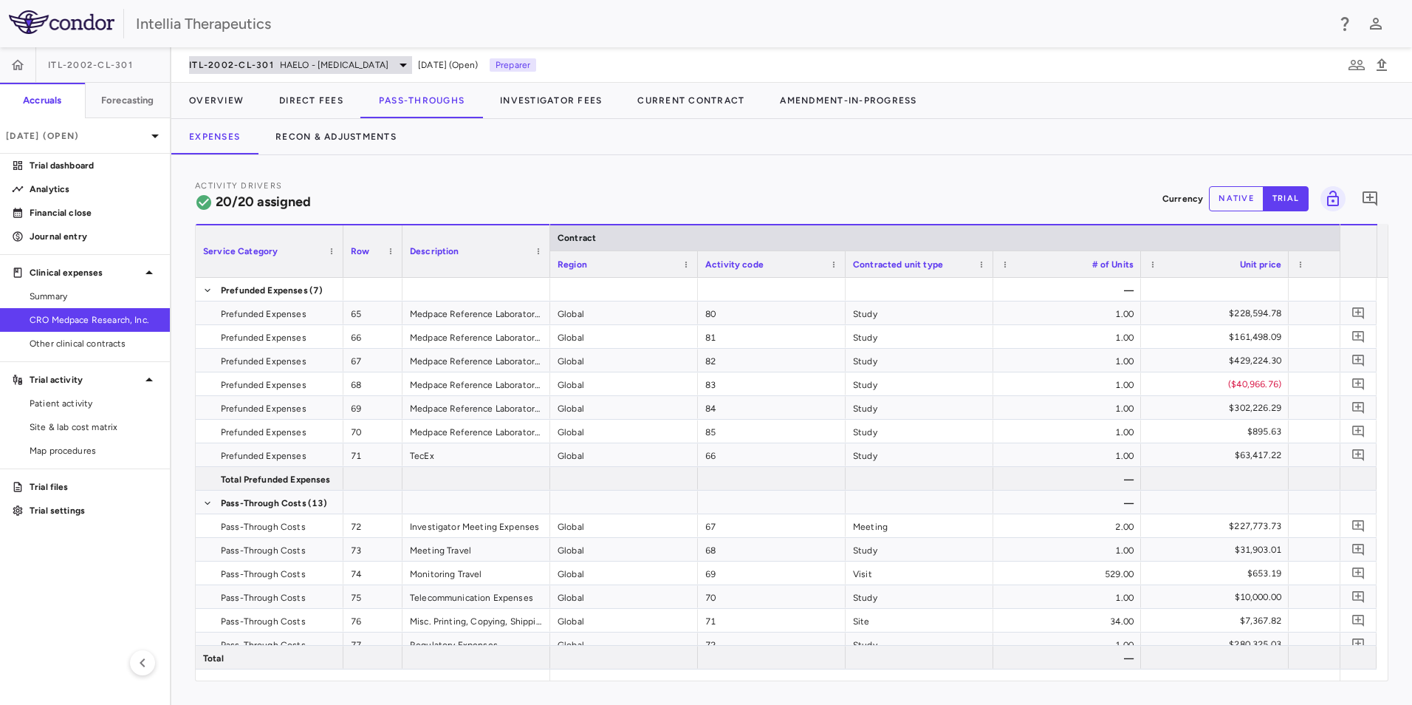
click at [327, 70] on span "HAELO - [MEDICAL_DATA]" at bounding box center [334, 64] width 109 height 13
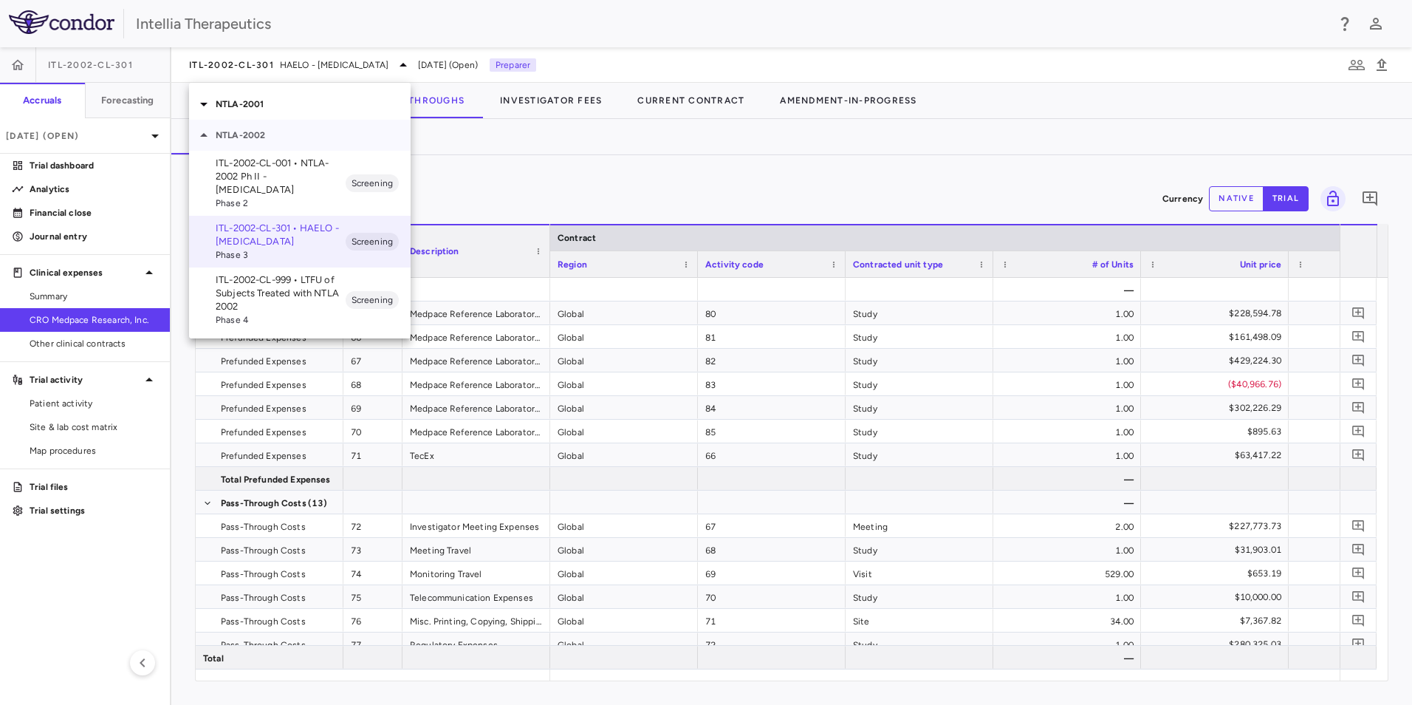
click at [257, 135] on p "NTLA-2002" at bounding box center [313, 135] width 195 height 13
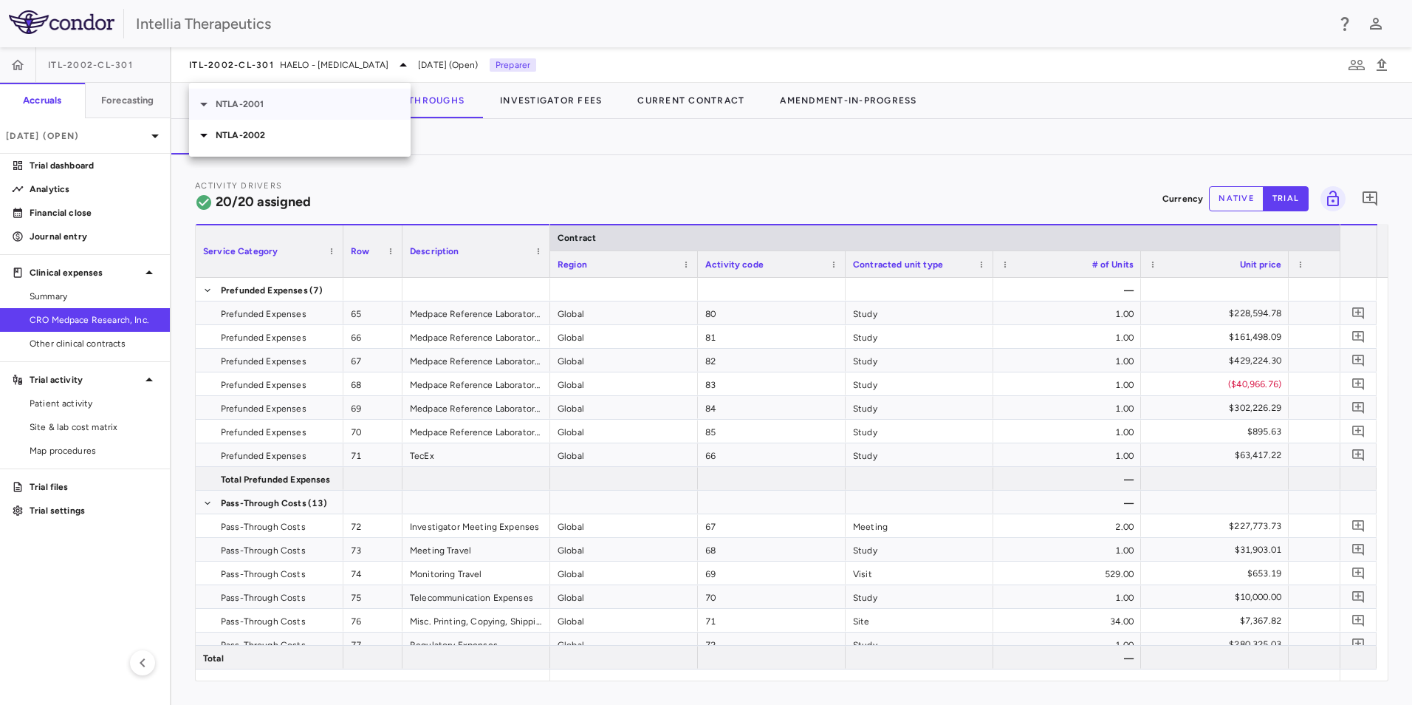
click at [241, 98] on p "NTLA-2001" at bounding box center [313, 103] width 195 height 13
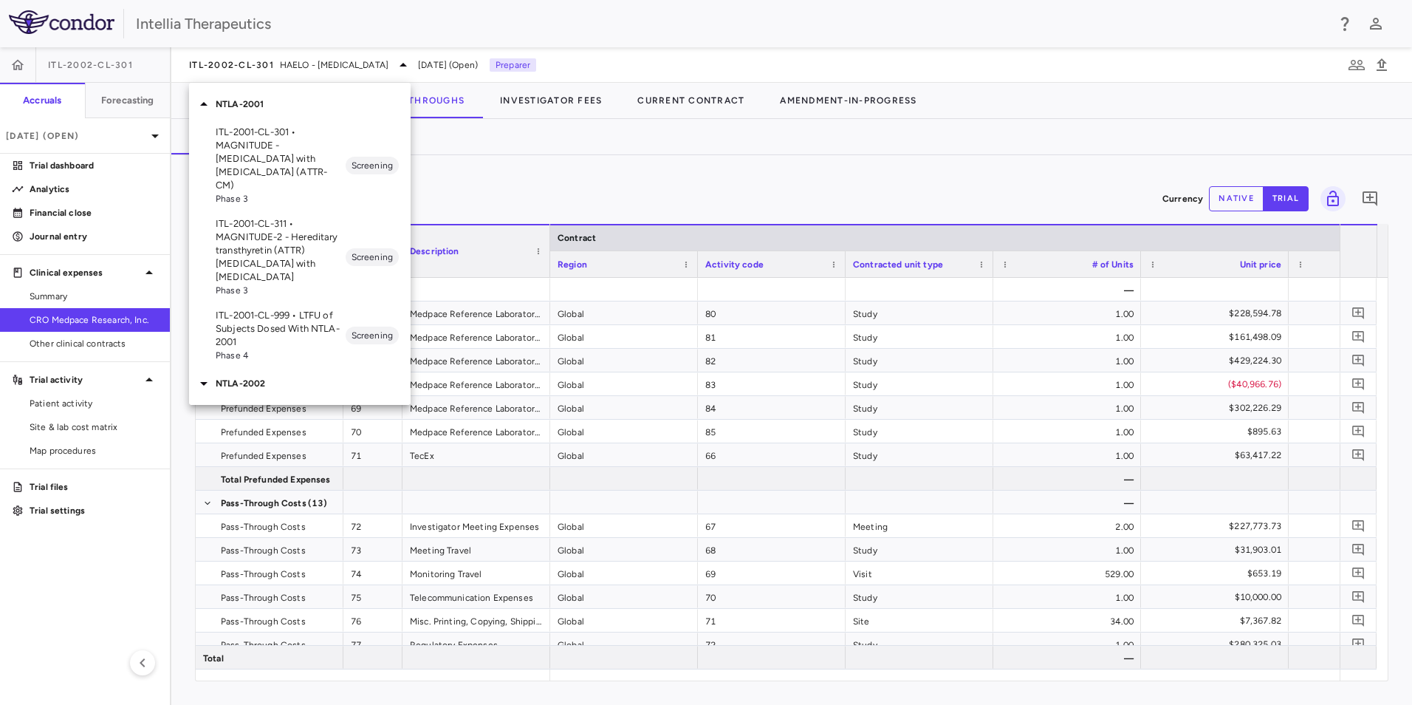
click at [304, 248] on p "ITL-2001-CL-311 • MAGNITUDE-2 - Hereditary transthyretin (ATTR) [MEDICAL_DATA] …" at bounding box center [281, 250] width 130 height 66
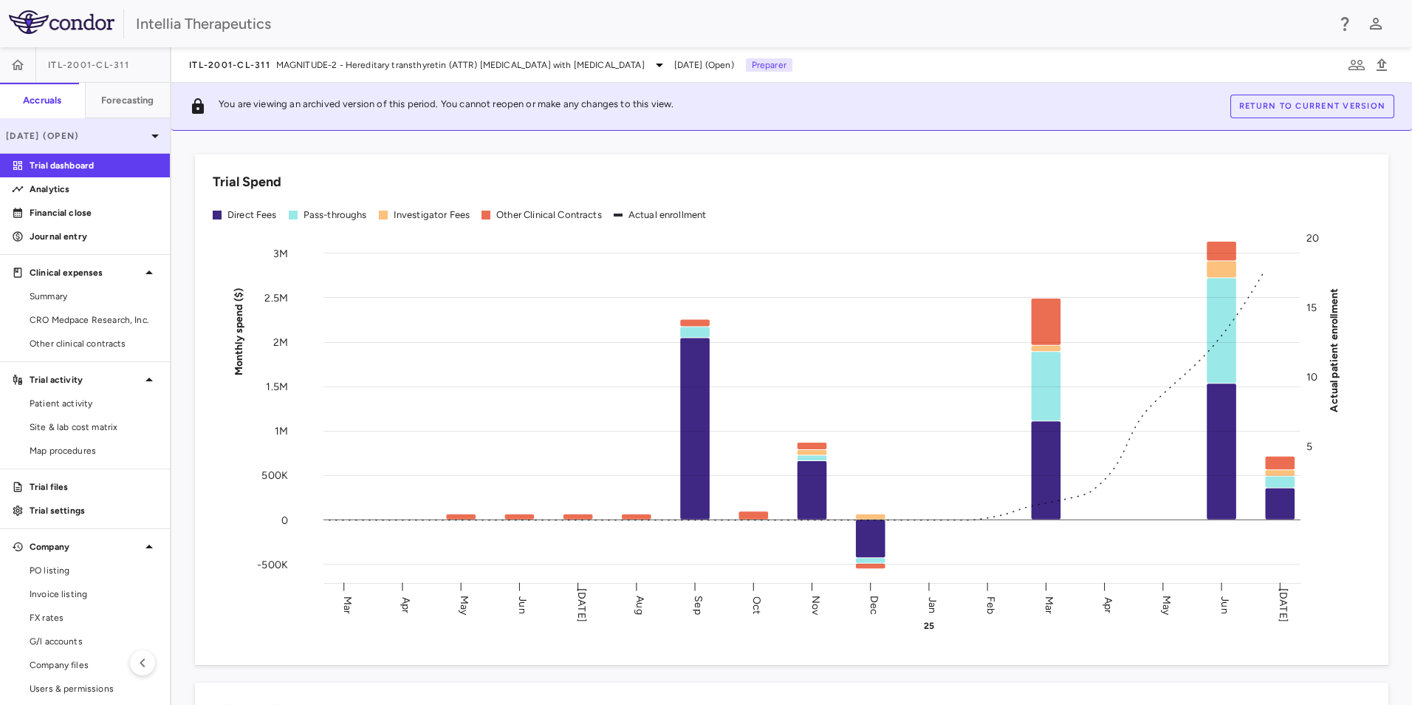
click at [120, 145] on div "Jul 2025 (Open)" at bounding box center [85, 135] width 170 height 35
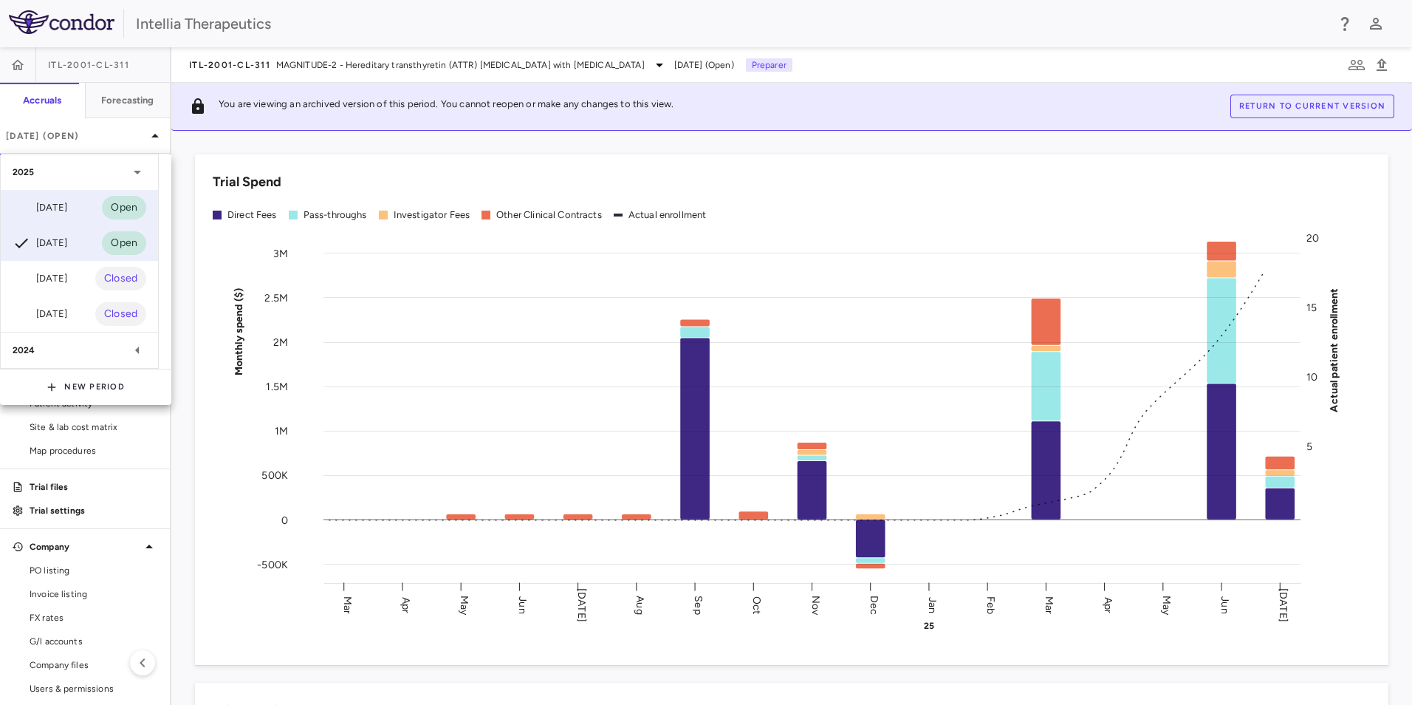
click at [91, 208] on div "Aug 2025 Open" at bounding box center [79, 207] width 157 height 35
